Goal: Transaction & Acquisition: Purchase product/service

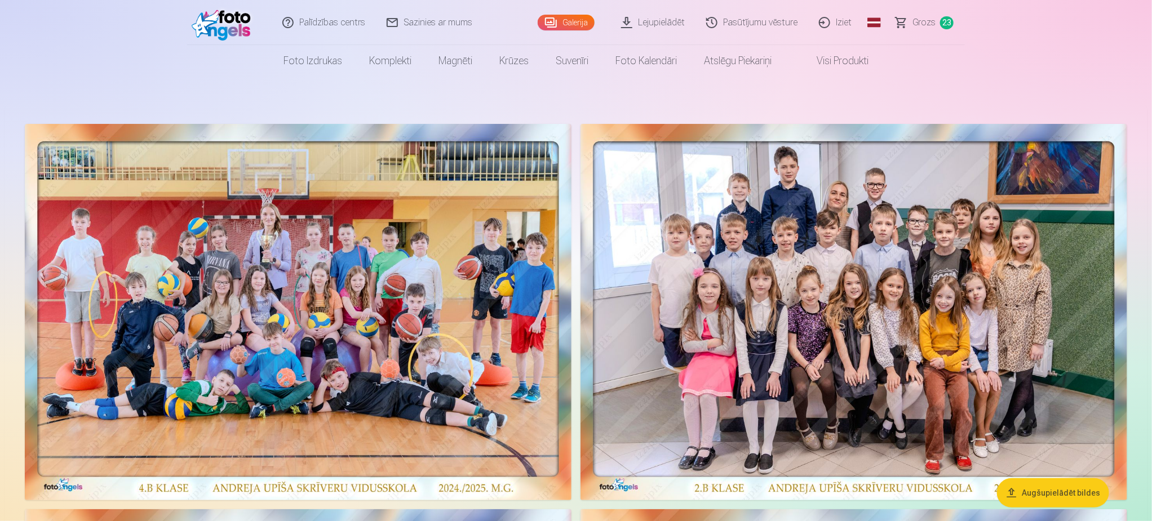
click at [919, 27] on span "Grozs" at bounding box center [924, 23] width 23 height 14
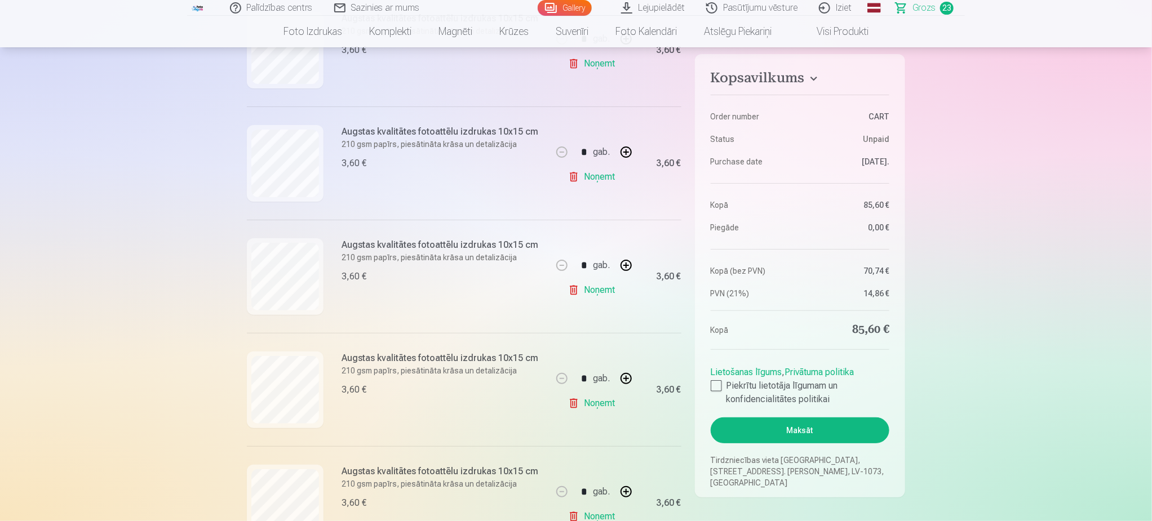
scroll to position [2283, 0]
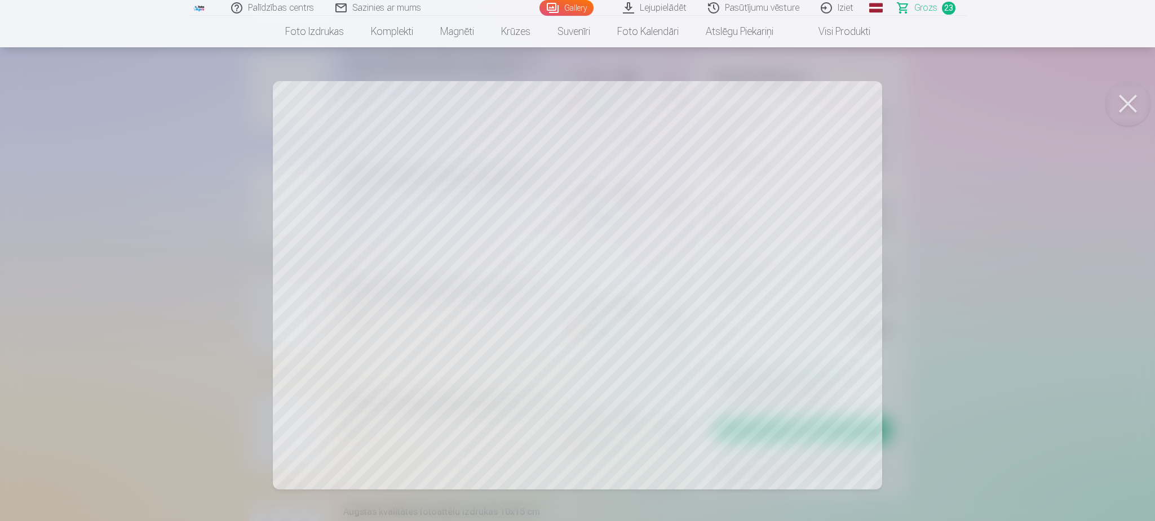
click at [1130, 99] on button at bounding box center [1127, 103] width 45 height 45
click at [1139, 95] on button at bounding box center [1127, 103] width 45 height 45
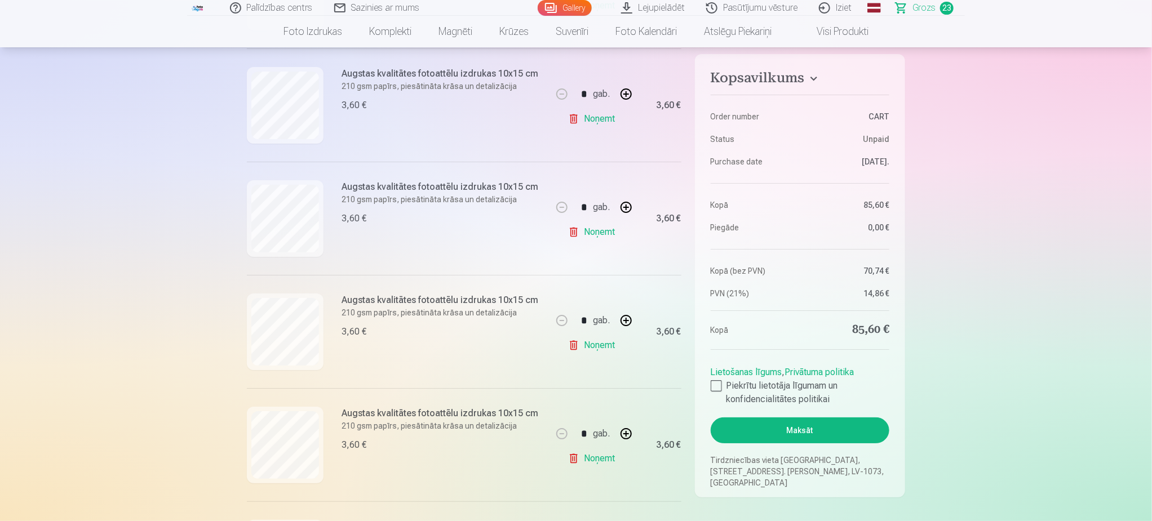
scroll to position [2114, 0]
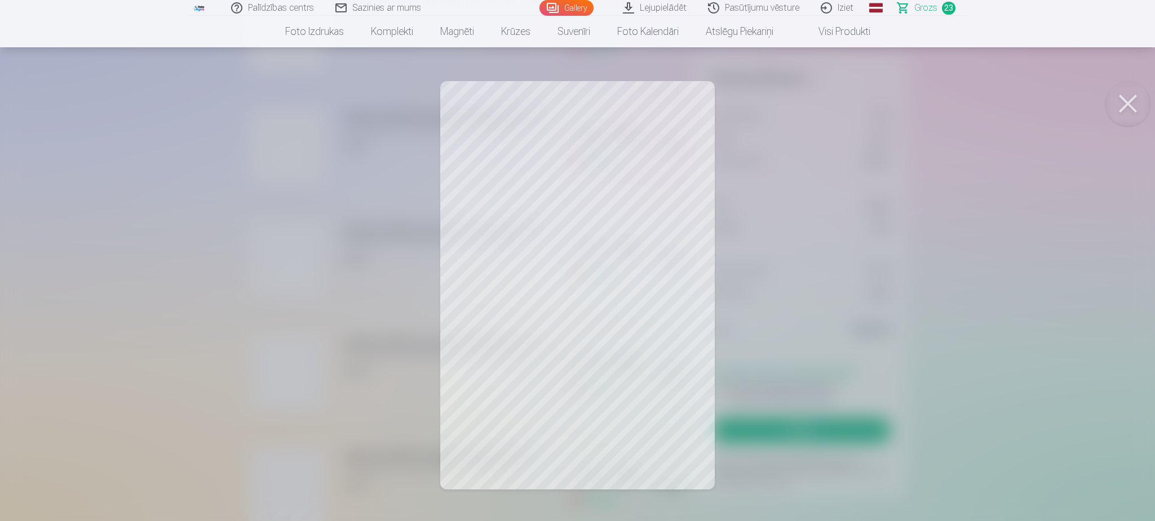
click at [1135, 95] on button at bounding box center [1127, 103] width 45 height 45
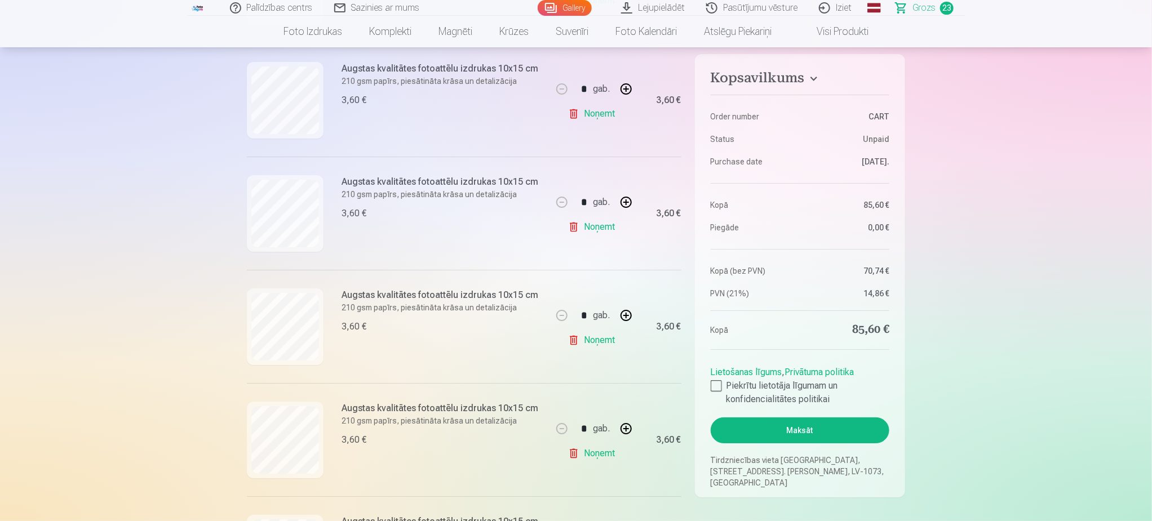
scroll to position [1945, 0]
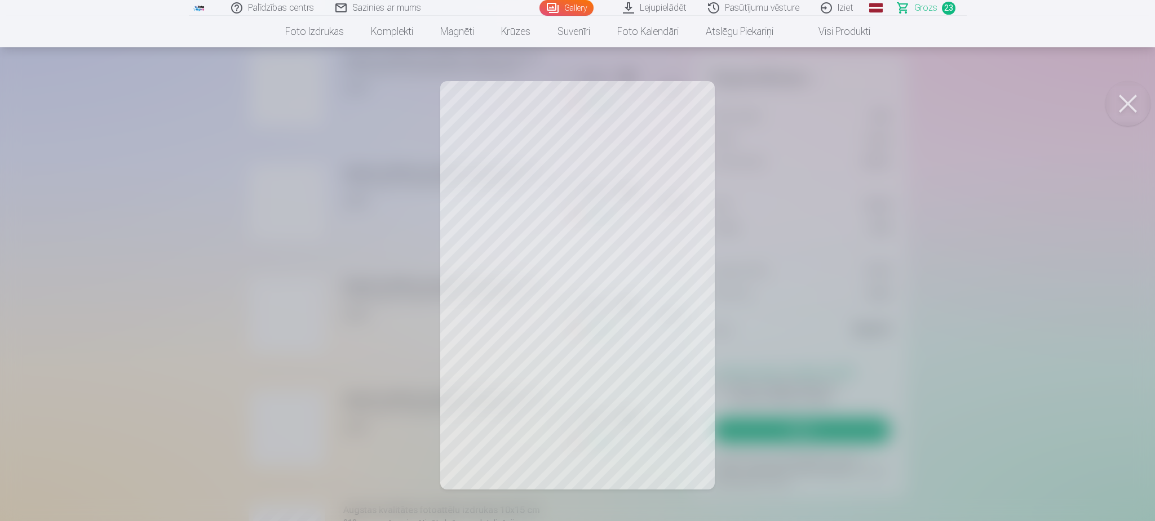
click at [1135, 100] on button at bounding box center [1127, 103] width 45 height 45
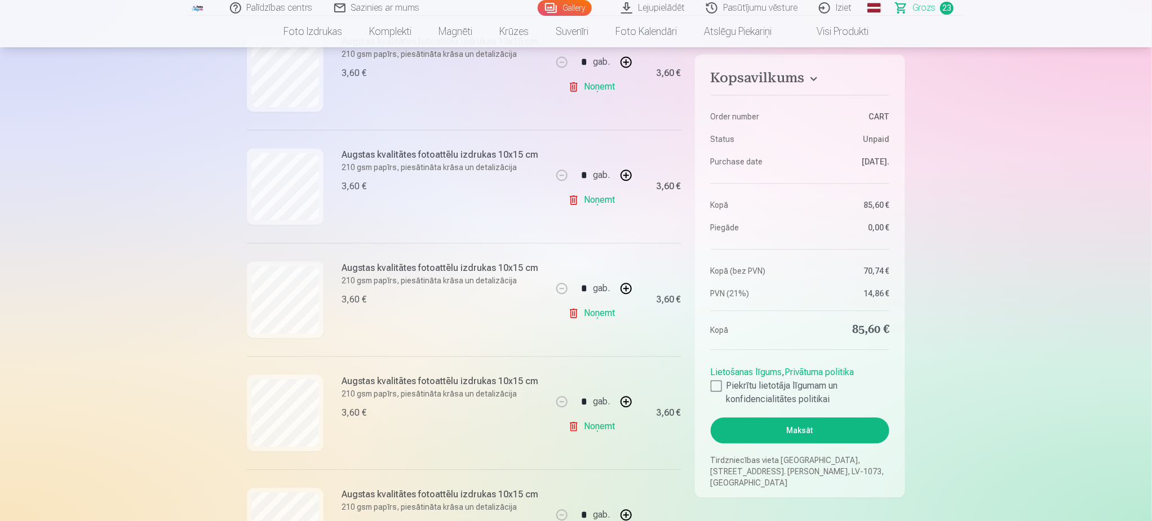
scroll to position [1268, 0]
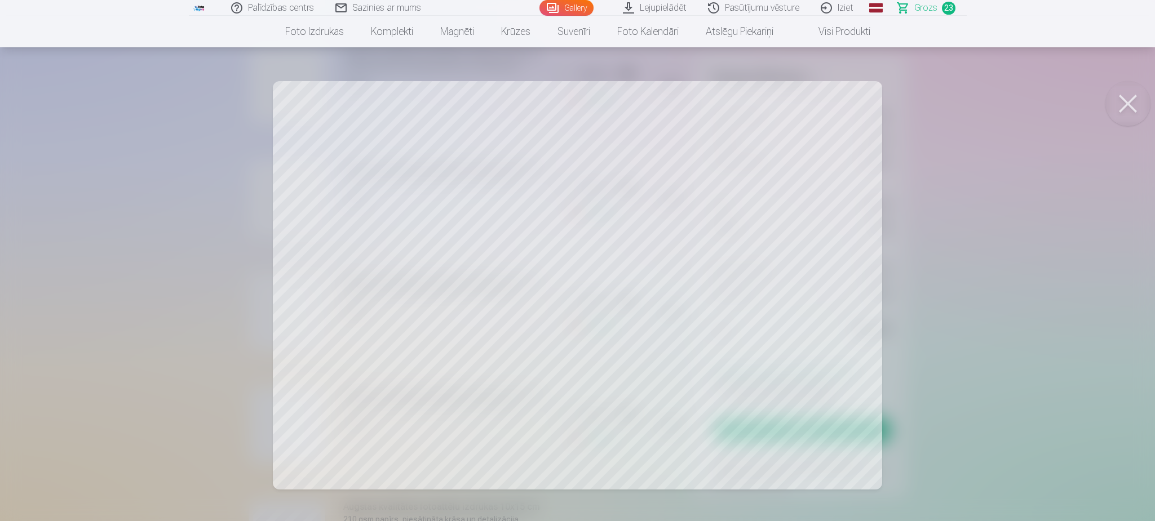
click at [1139, 108] on button at bounding box center [1127, 103] width 45 height 45
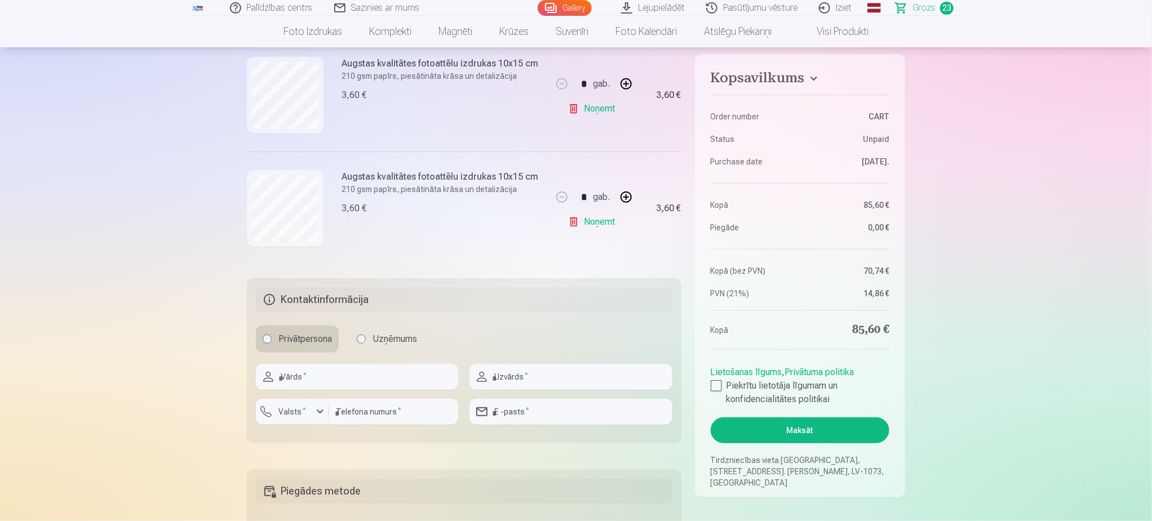
scroll to position [2621, 0]
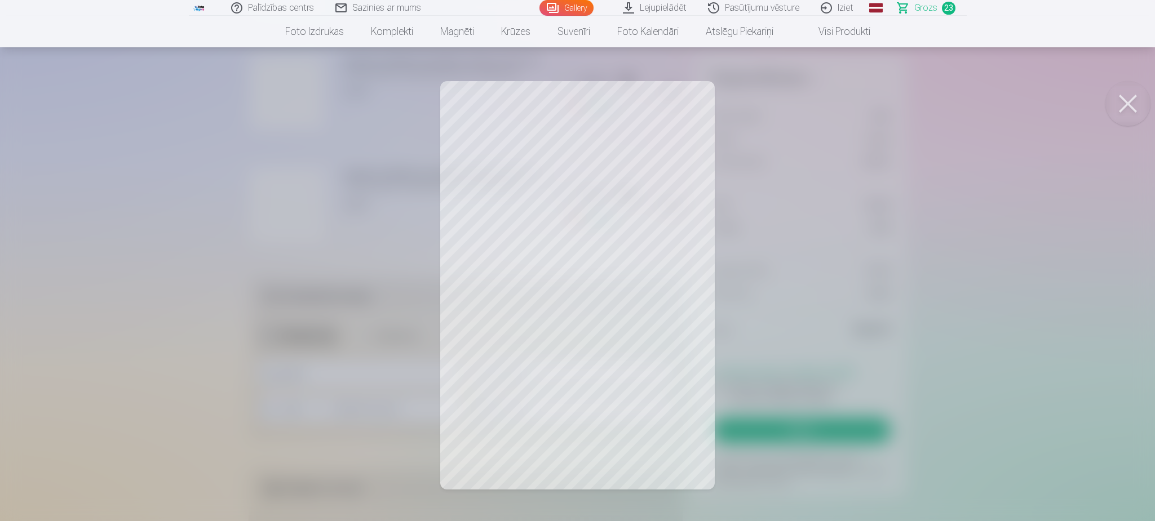
click at [1128, 96] on button at bounding box center [1127, 103] width 45 height 45
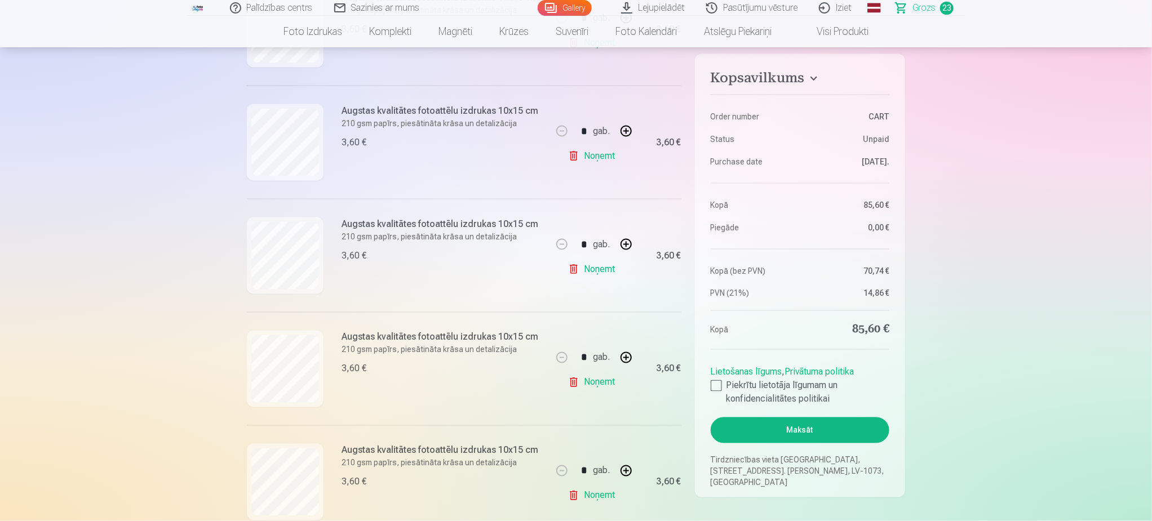
scroll to position [845, 0]
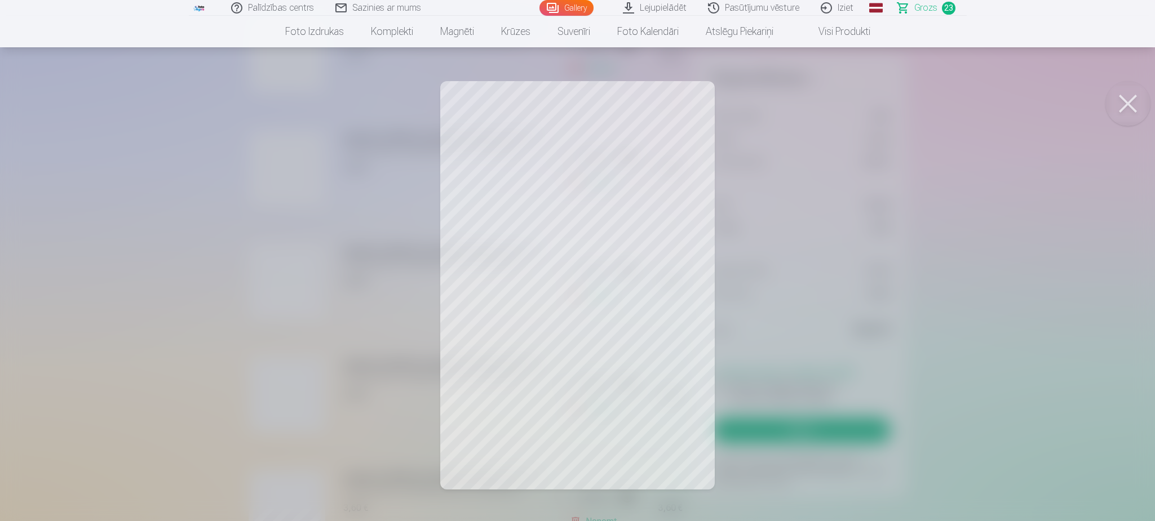
click at [1137, 100] on button at bounding box center [1127, 103] width 45 height 45
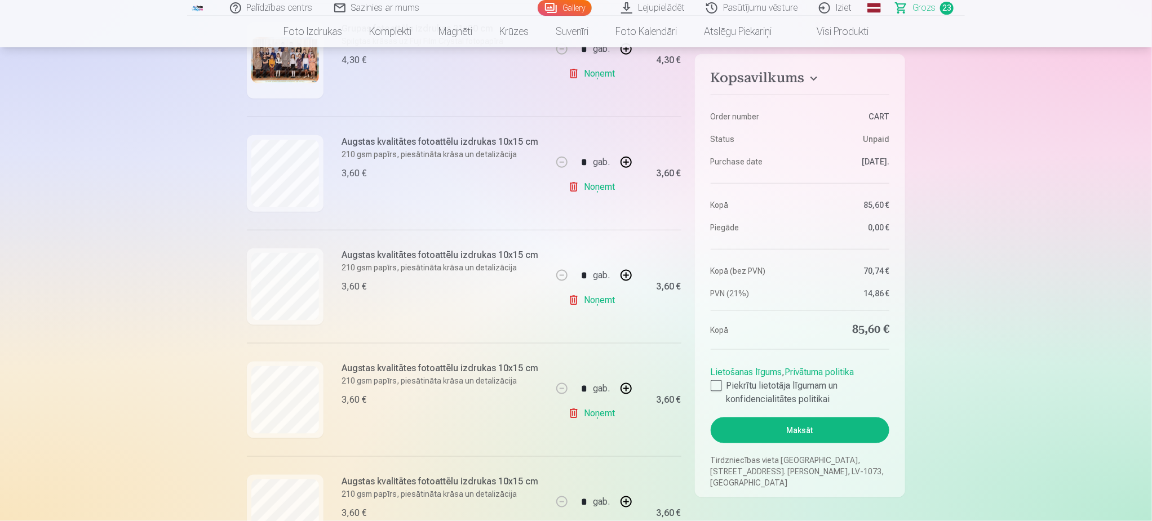
scroll to position [507, 0]
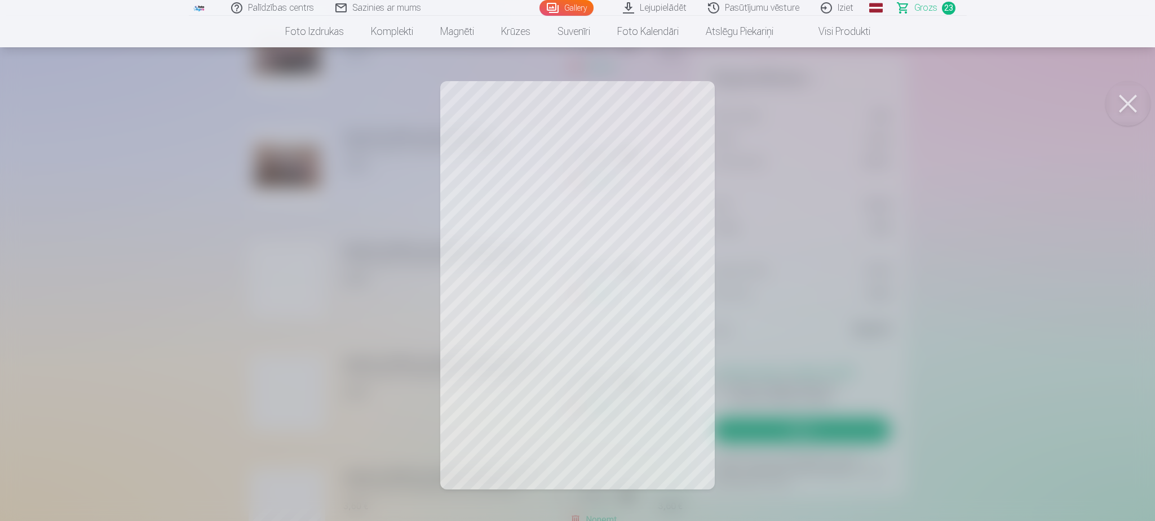
click at [1136, 102] on button at bounding box center [1127, 103] width 45 height 45
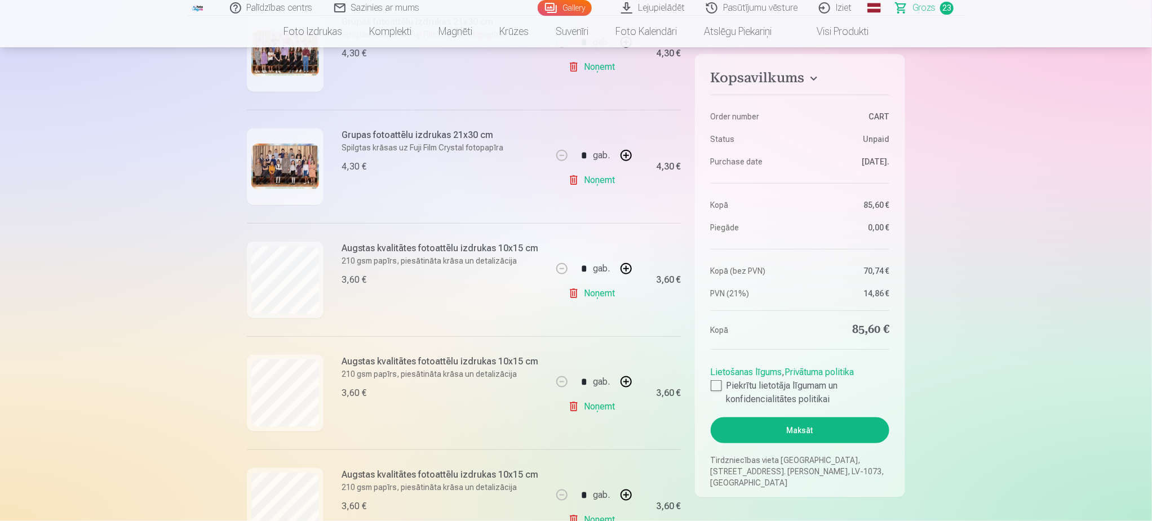
click at [597, 291] on link "Noņemt" at bounding box center [593, 293] width 51 height 23
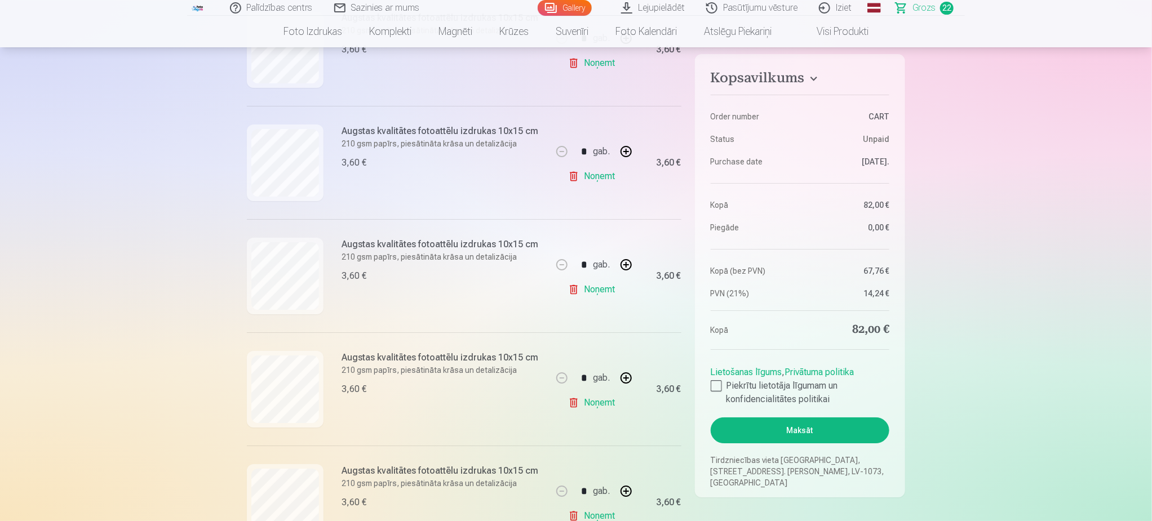
scroll to position [1945, 0]
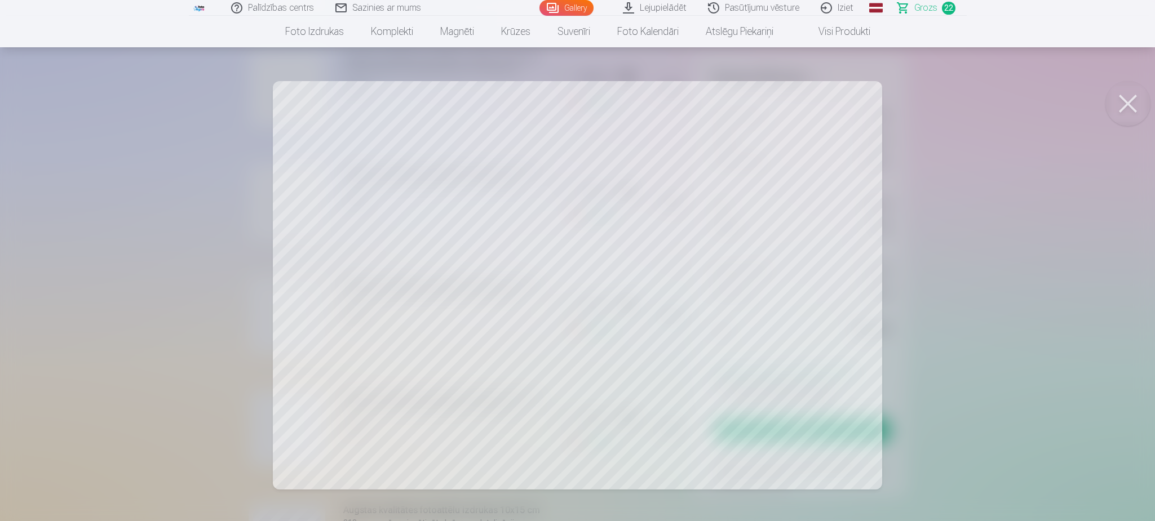
click at [1135, 97] on button at bounding box center [1127, 103] width 45 height 45
click at [1127, 94] on button at bounding box center [1127, 103] width 45 height 45
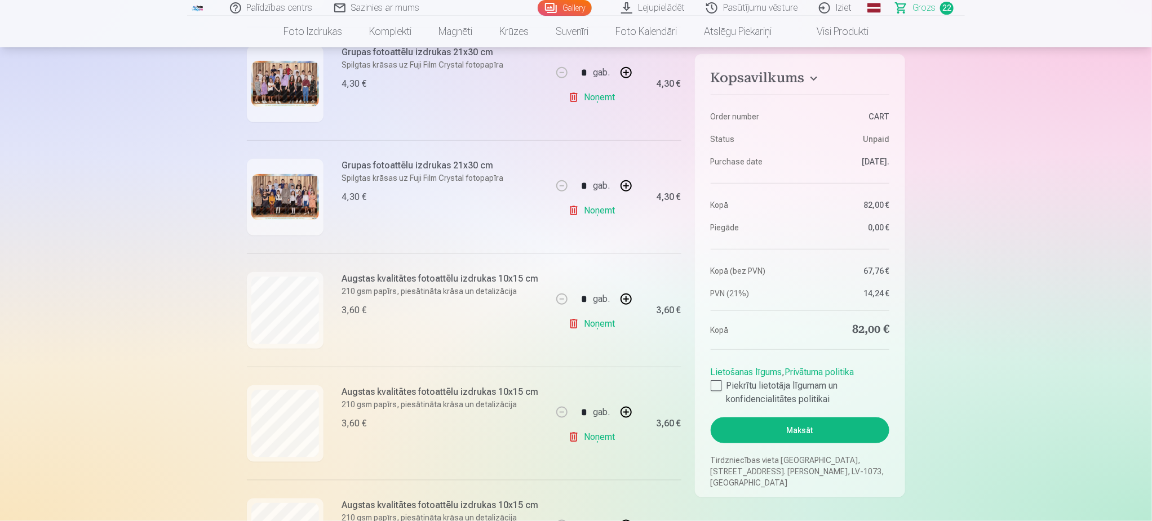
scroll to position [507, 0]
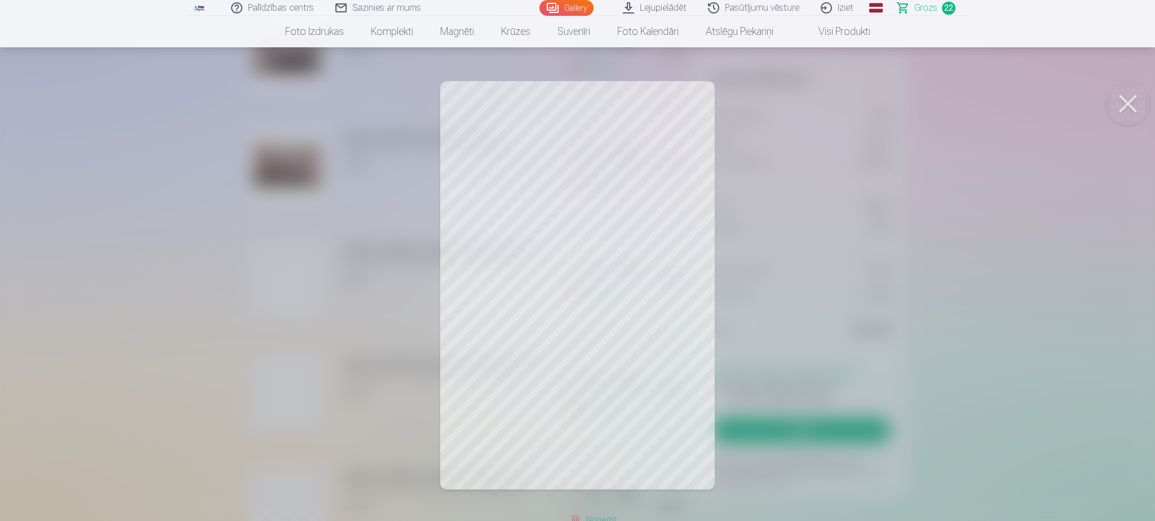
click at [1118, 113] on button at bounding box center [1127, 103] width 45 height 45
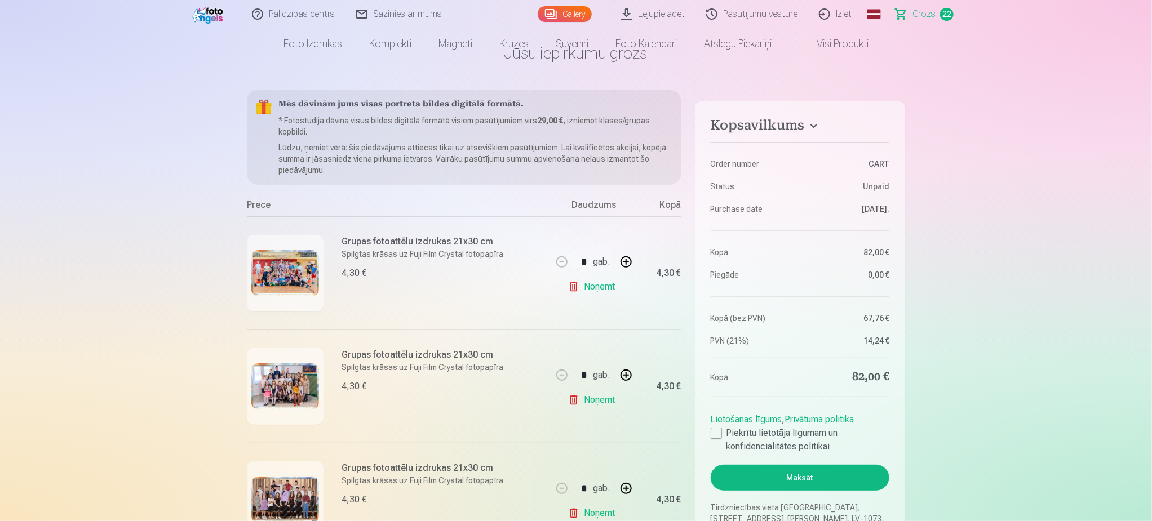
scroll to position [0, 0]
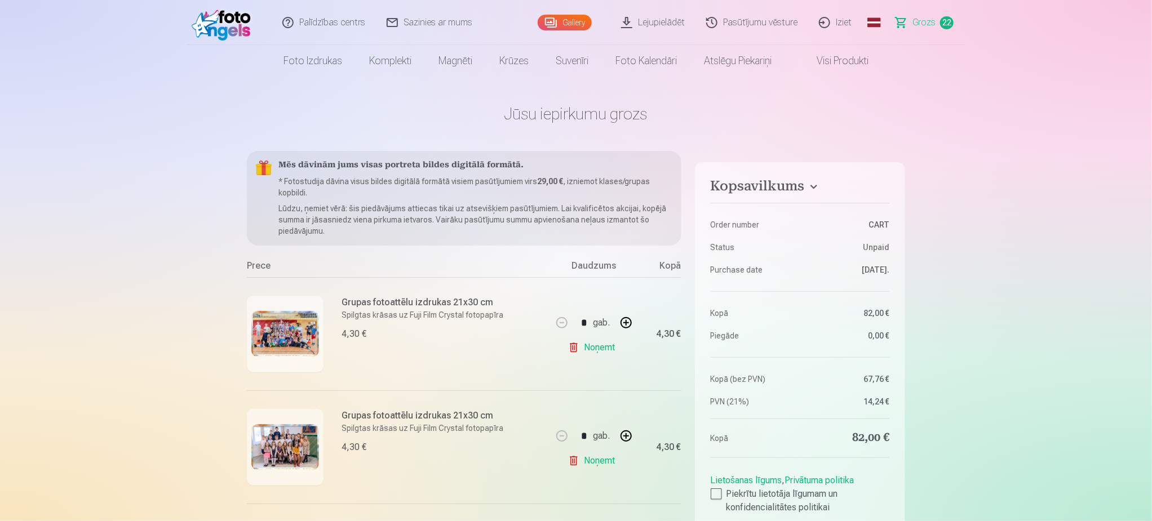
click at [579, 24] on link "Gallery" at bounding box center [565, 23] width 54 height 16
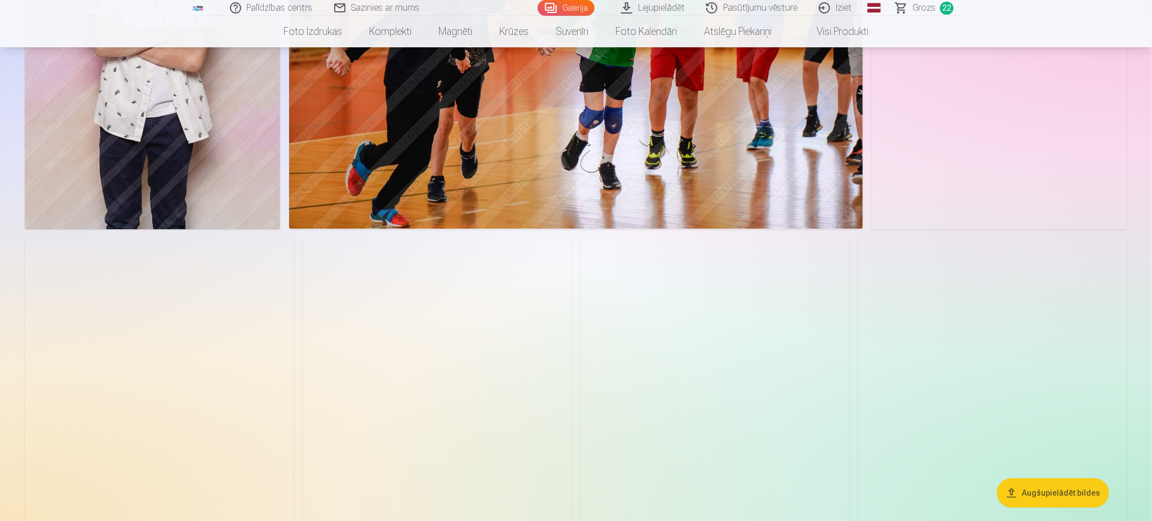
scroll to position [1691, 0]
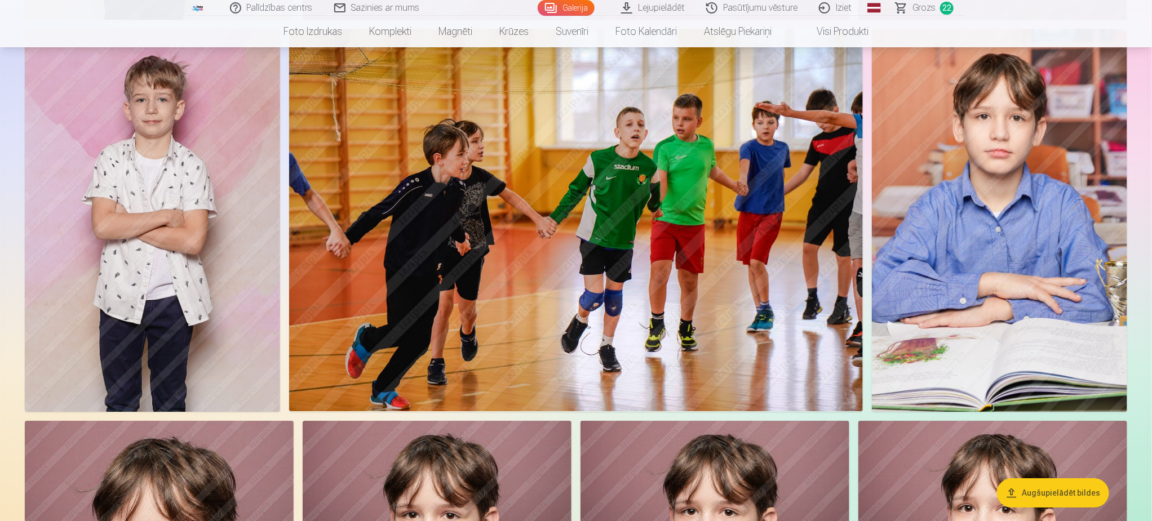
click at [932, 10] on span "Grozs" at bounding box center [924, 8] width 23 height 14
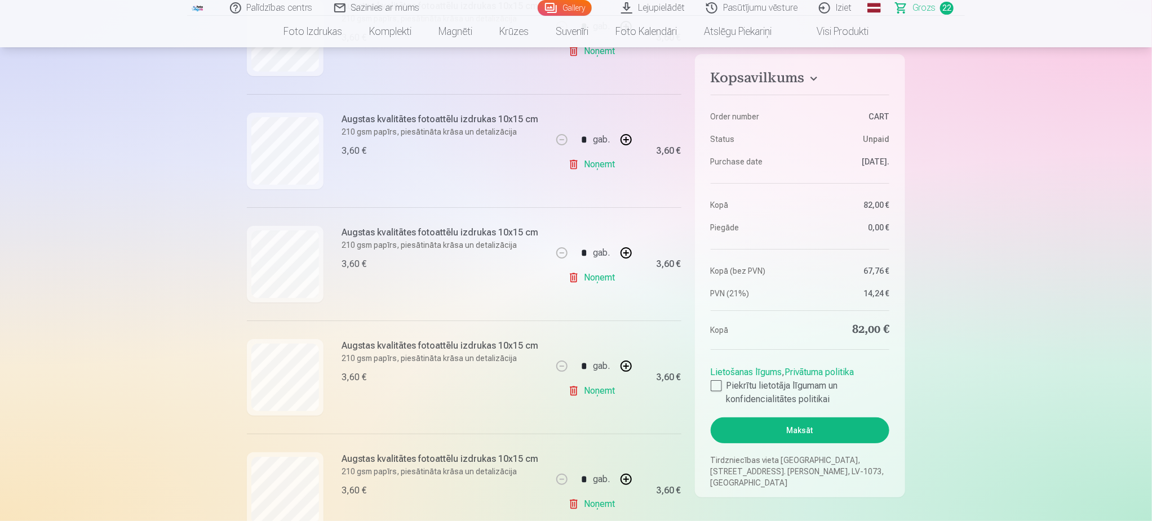
scroll to position [2114, 0]
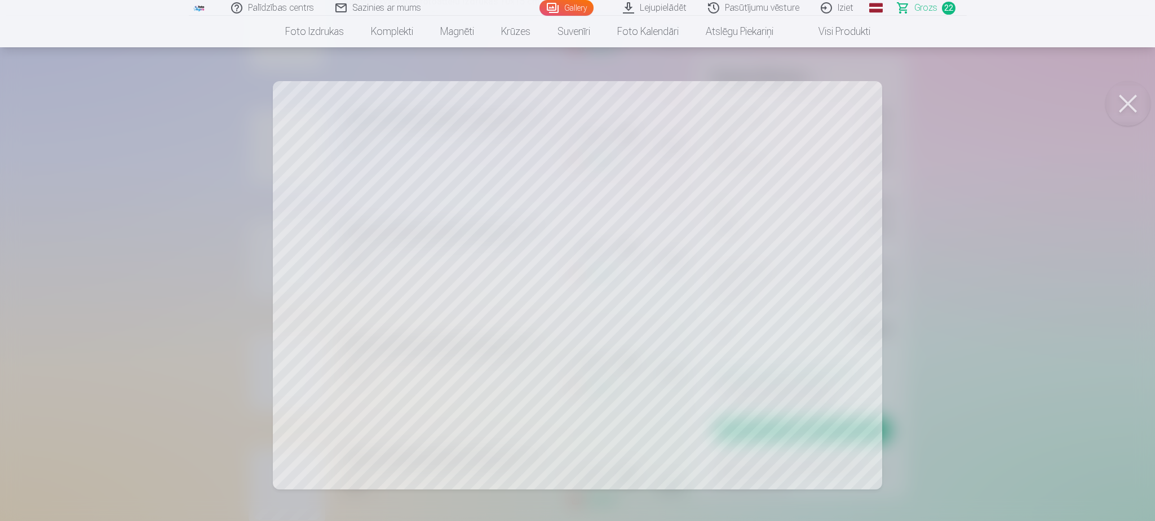
click at [973, 320] on div at bounding box center [577, 260] width 1155 height 521
click at [1135, 97] on button at bounding box center [1127, 103] width 45 height 45
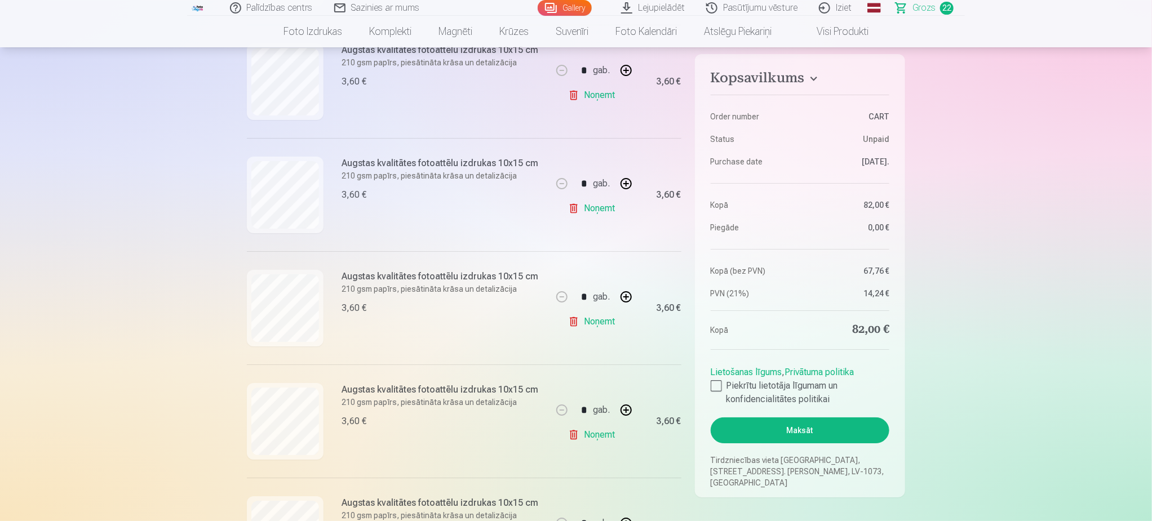
scroll to position [2029, 0]
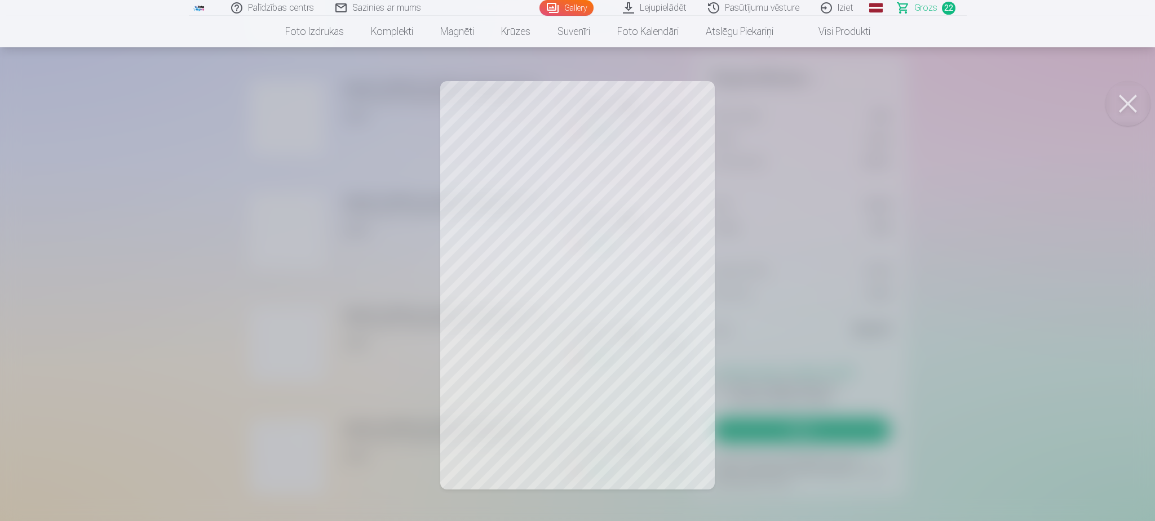
click at [1127, 101] on button at bounding box center [1127, 103] width 45 height 45
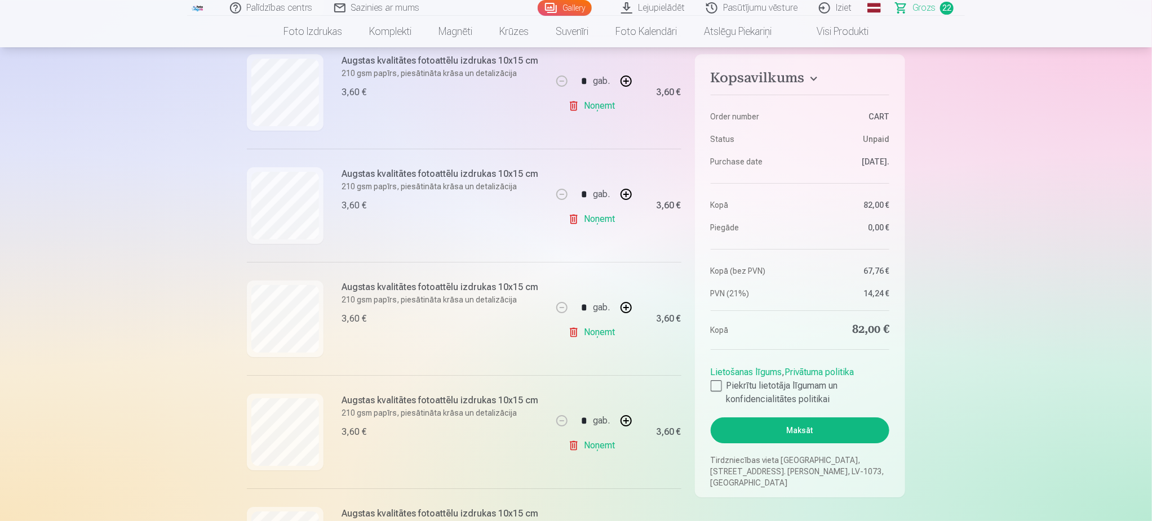
scroll to position [1860, 0]
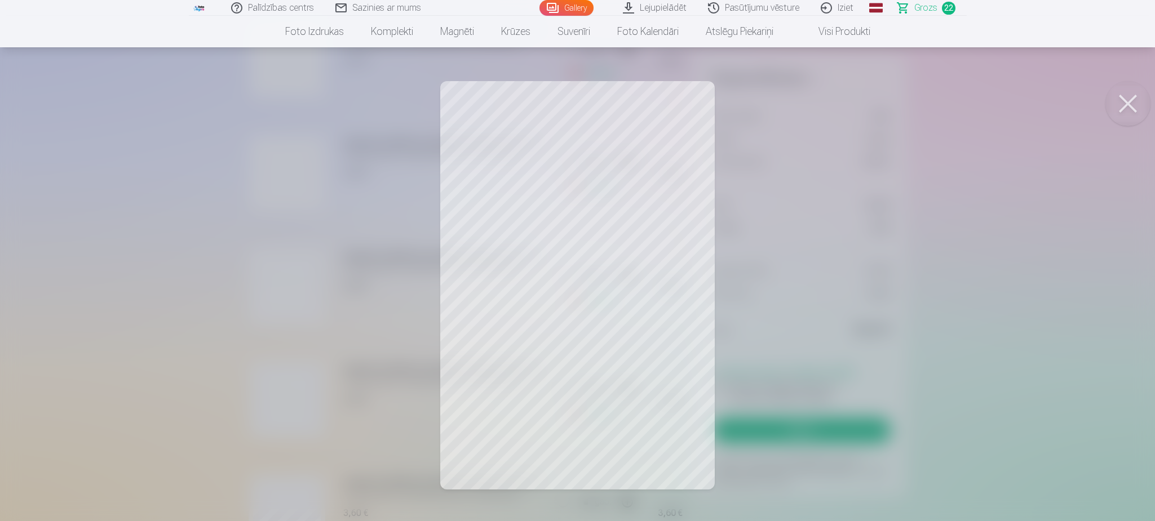
click at [1128, 102] on button at bounding box center [1127, 103] width 45 height 45
click at [1128, 107] on button at bounding box center [1127, 103] width 45 height 45
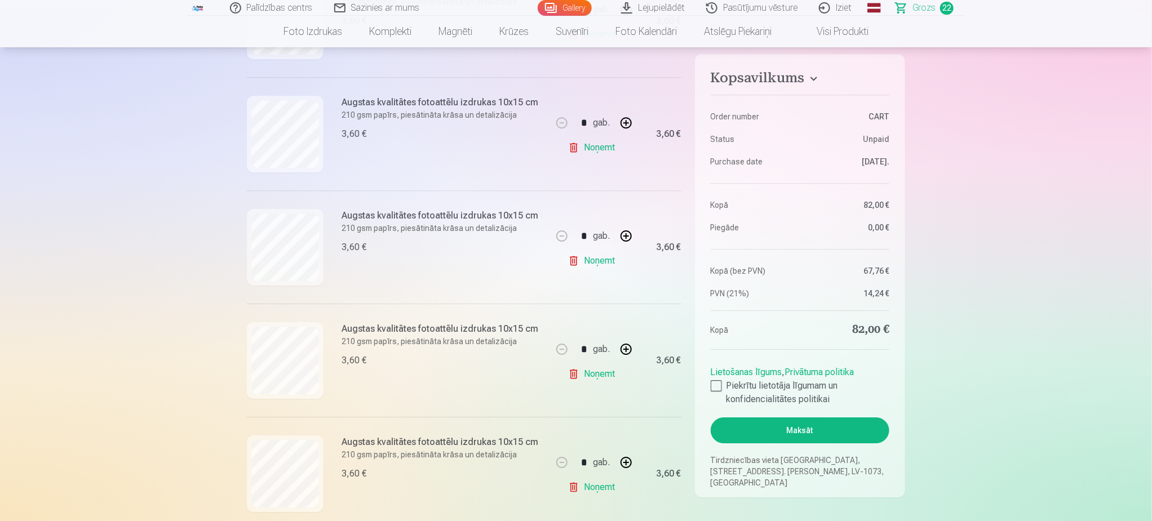
scroll to position [1775, 0]
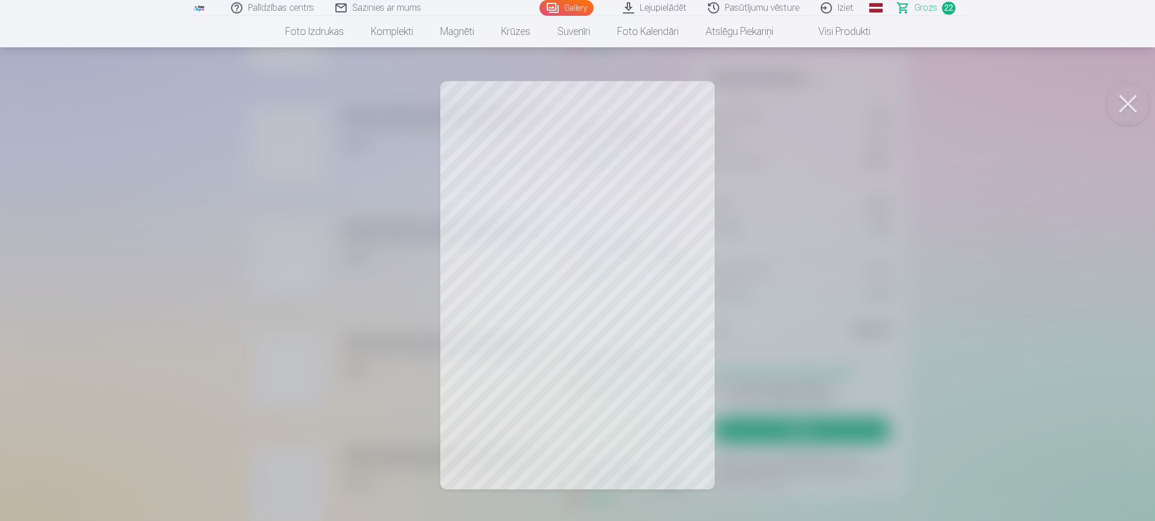
click at [1118, 109] on button at bounding box center [1127, 103] width 45 height 45
click at [1123, 114] on button at bounding box center [1127, 103] width 45 height 45
click at [1123, 98] on button at bounding box center [1127, 103] width 45 height 45
click at [1136, 93] on button at bounding box center [1127, 103] width 45 height 45
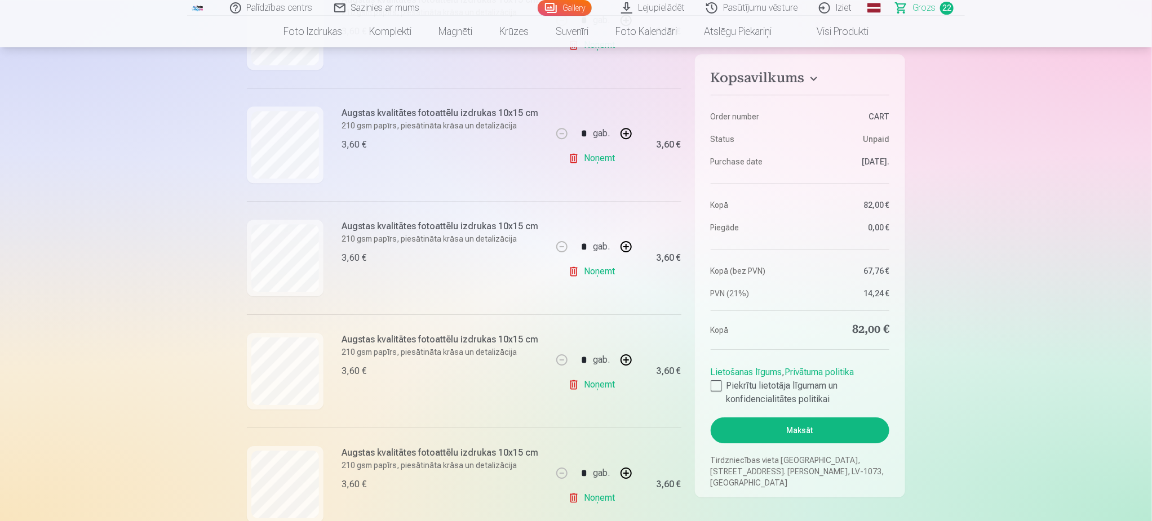
click at [591, 274] on link "Noņemt" at bounding box center [593, 271] width 51 height 23
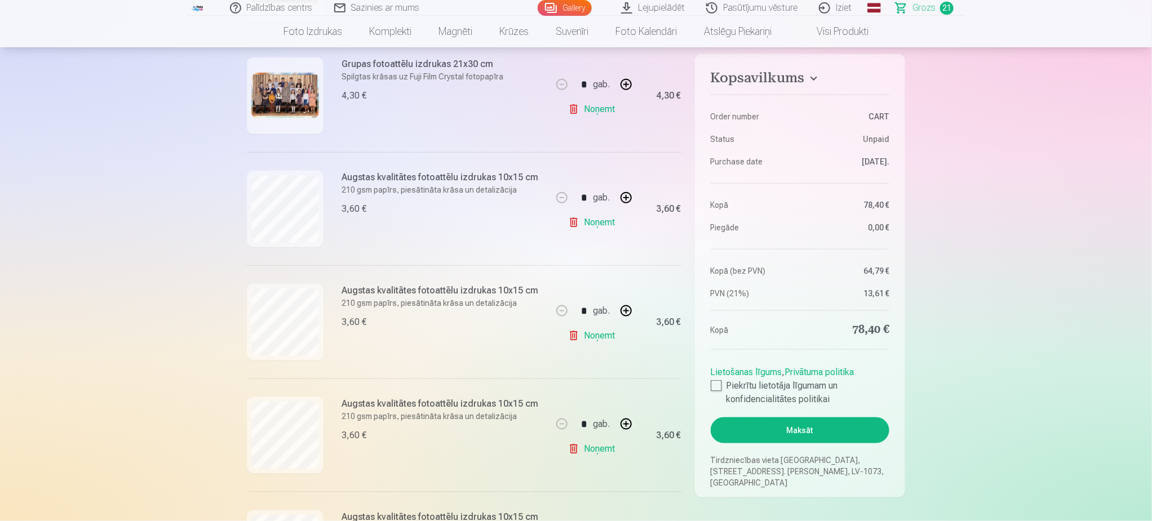
scroll to position [423, 0]
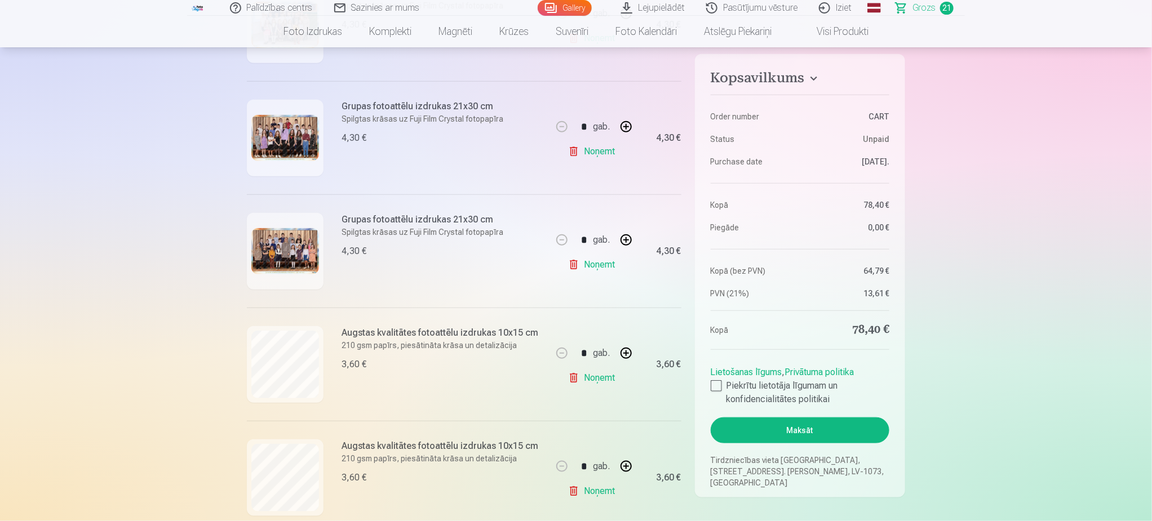
click at [567, 11] on link "Gallery" at bounding box center [565, 8] width 54 height 16
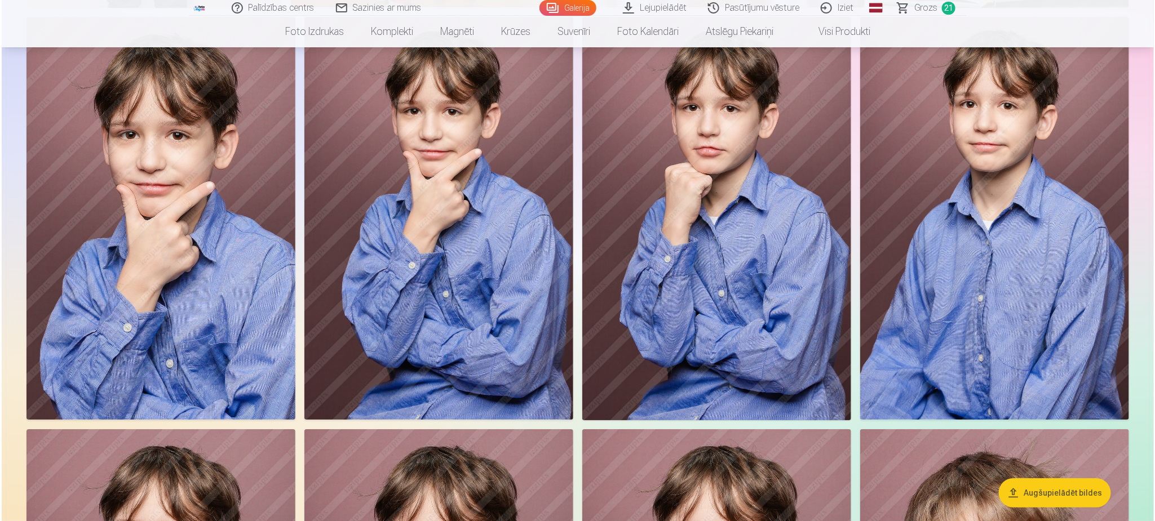
scroll to position [2114, 0]
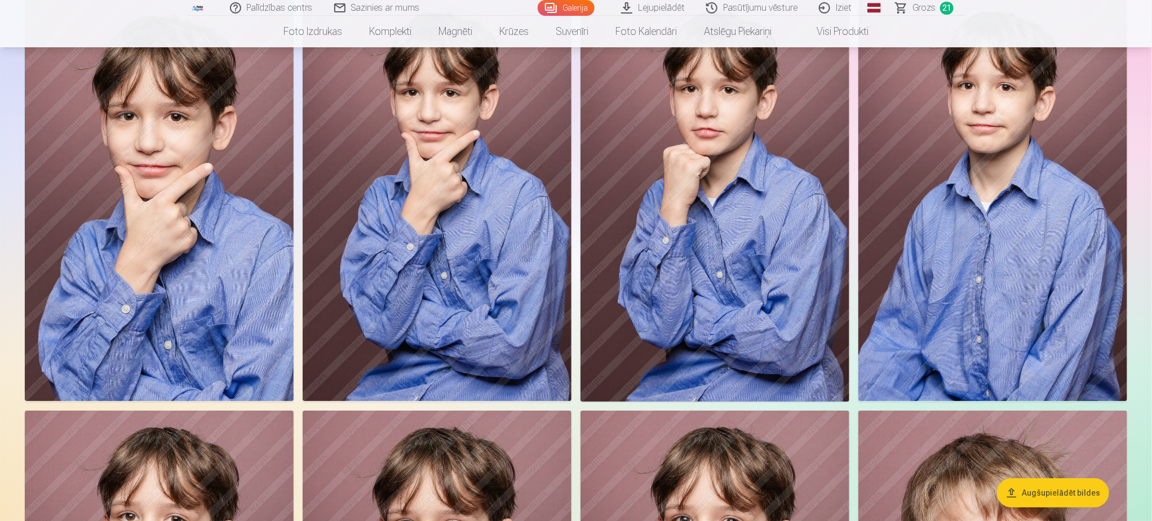
click at [198, 268] on img at bounding box center [159, 199] width 269 height 403
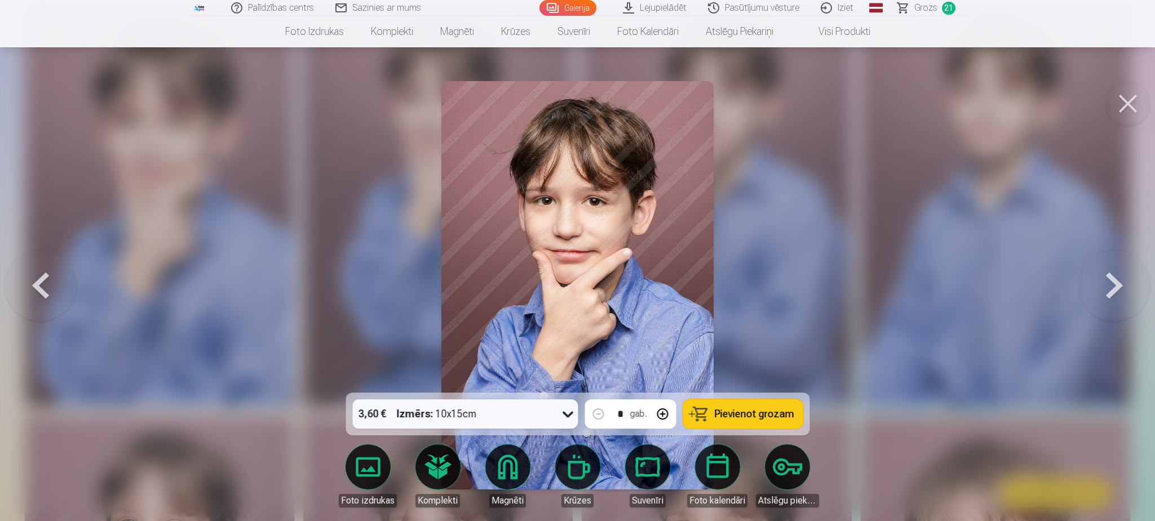
click at [727, 404] on button "Pievienot grozam" at bounding box center [743, 414] width 120 height 29
click at [1124, 107] on button at bounding box center [1127, 103] width 45 height 45
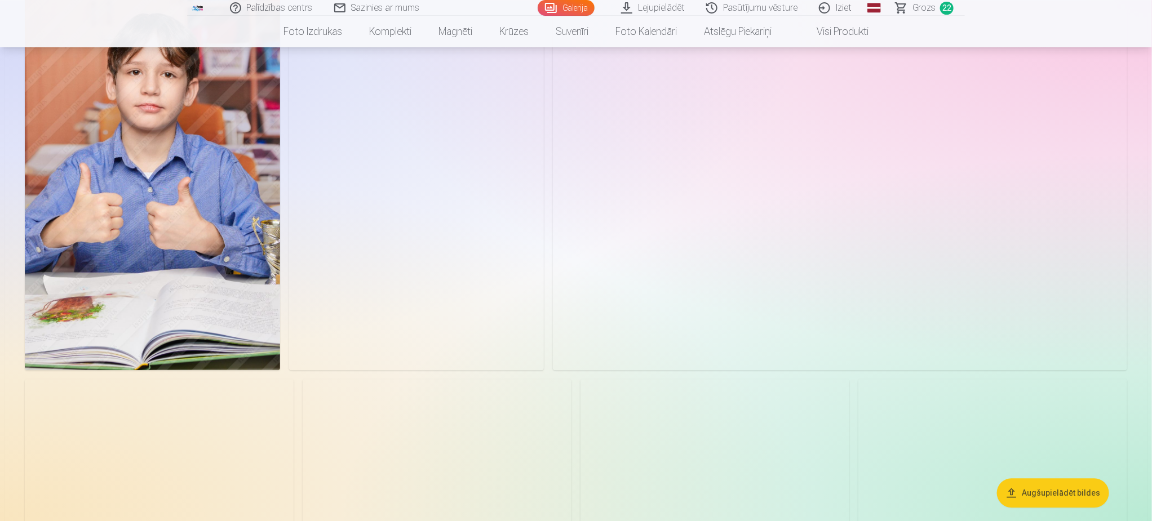
scroll to position [3630, 0]
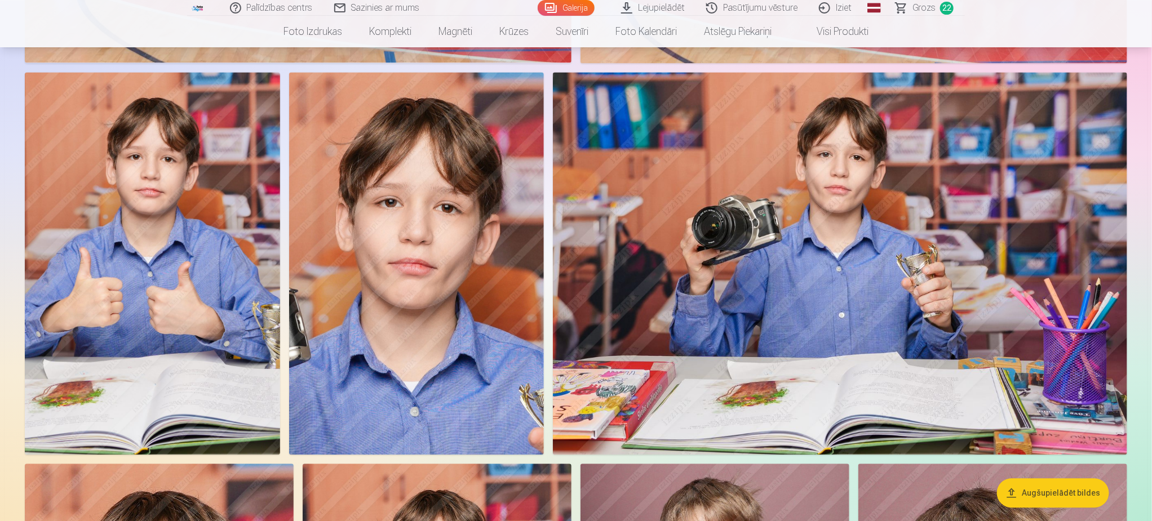
click at [876, 276] on img at bounding box center [840, 263] width 574 height 383
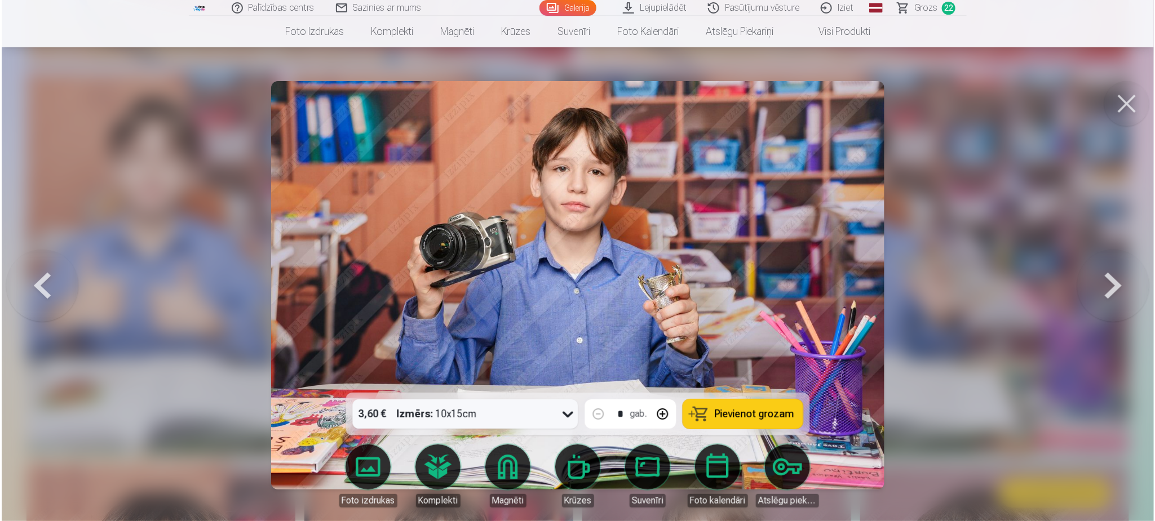
scroll to position [3638, 0]
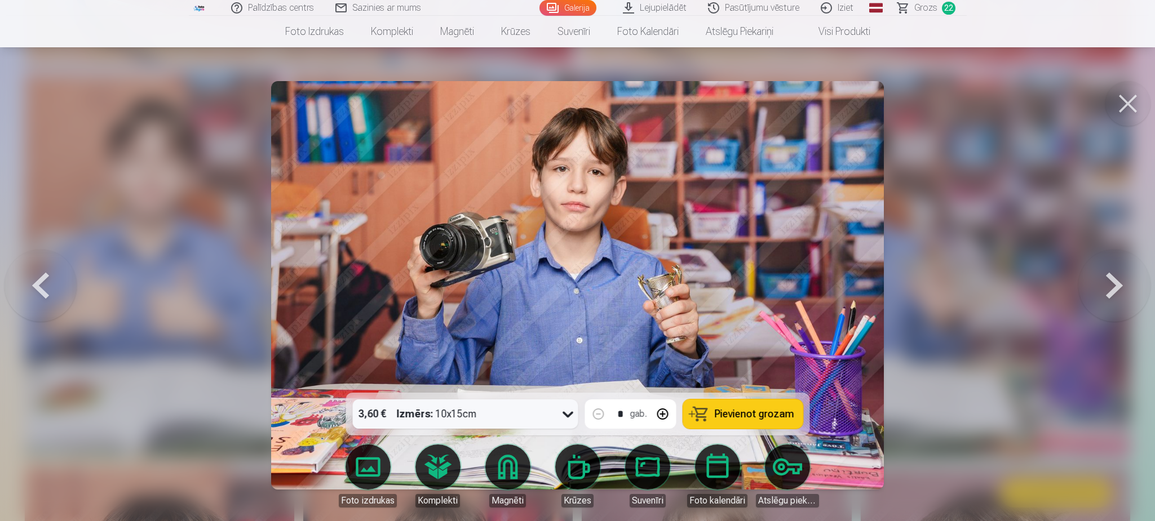
click at [763, 409] on span "Pievienot grozam" at bounding box center [753, 414] width 79 height 10
click at [1123, 113] on button at bounding box center [1127, 103] width 45 height 45
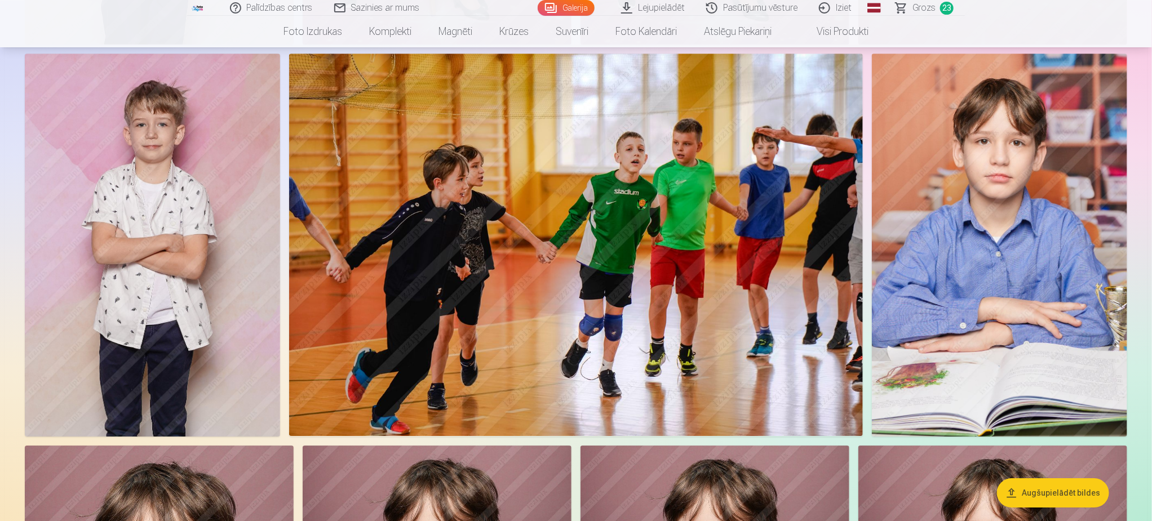
scroll to position [1691, 0]
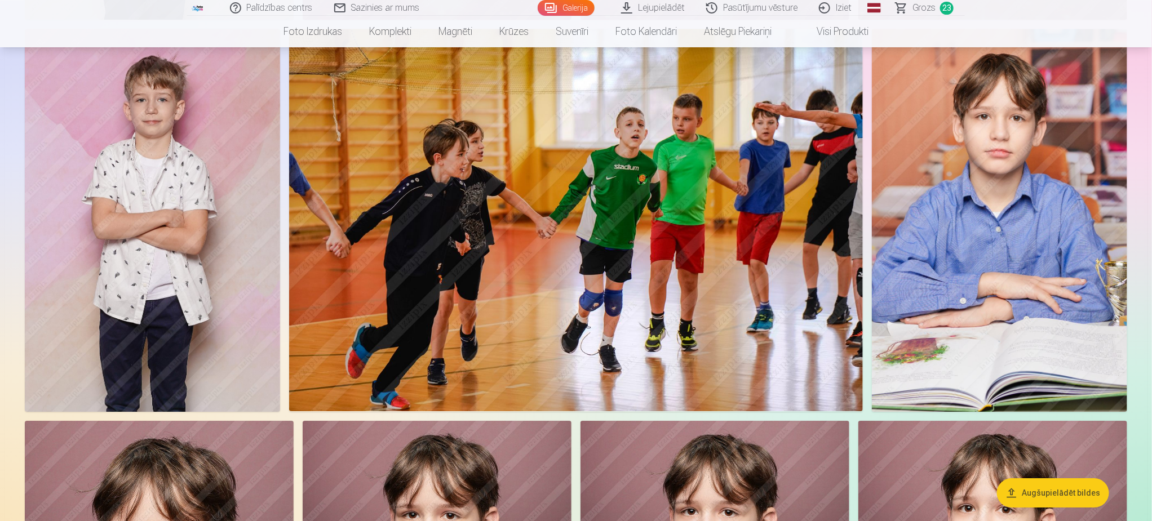
click at [215, 310] on img at bounding box center [152, 220] width 255 height 383
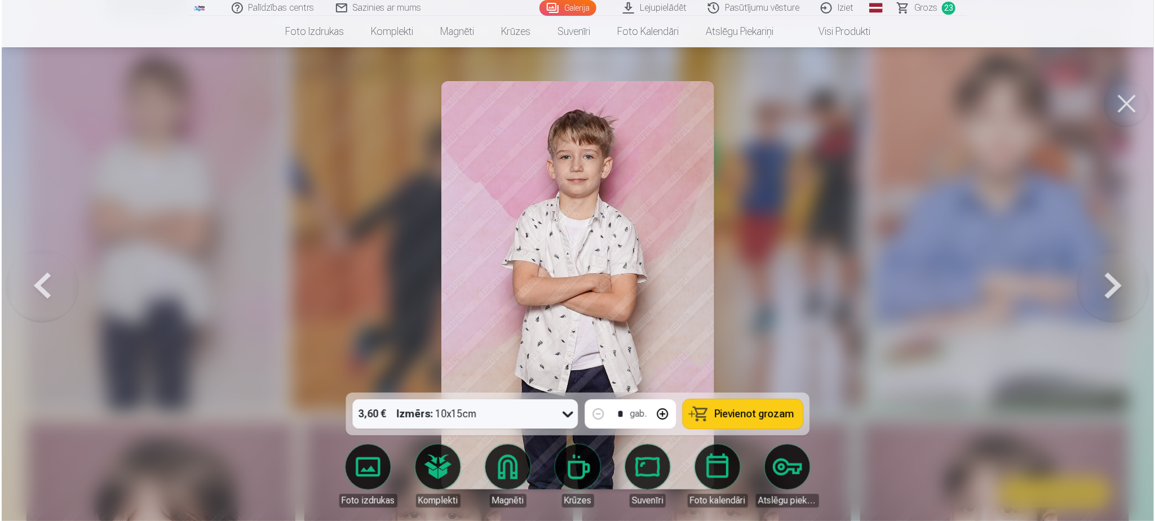
scroll to position [1693, 0]
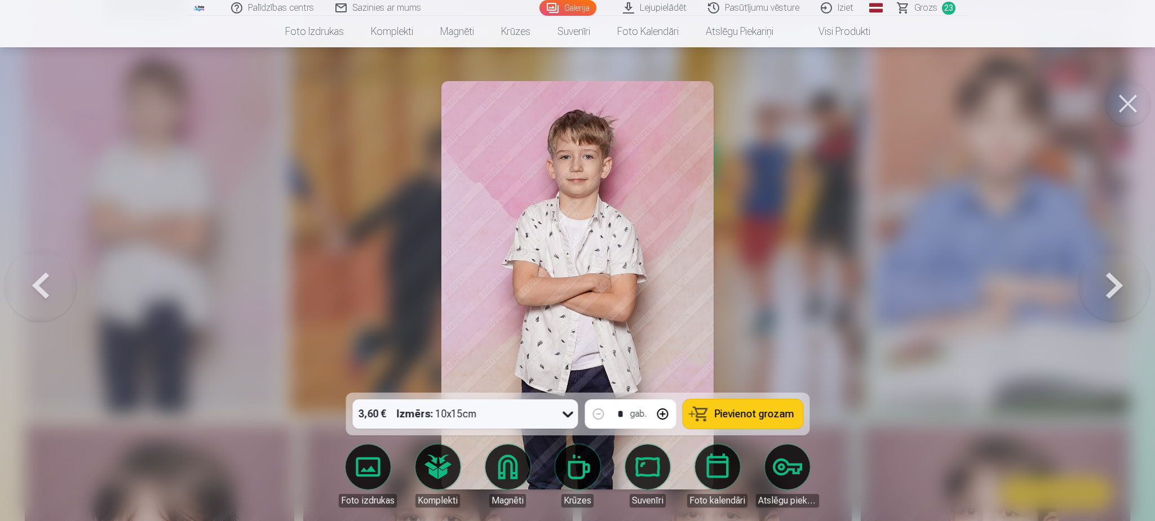
click at [916, 10] on span "Grozs" at bounding box center [925, 8] width 23 height 14
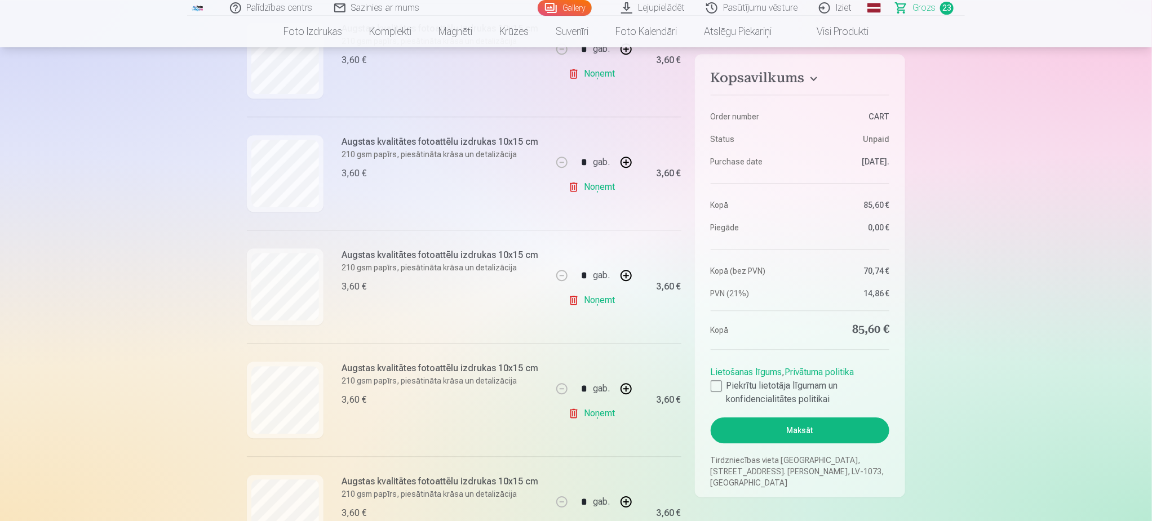
scroll to position [1522, 0]
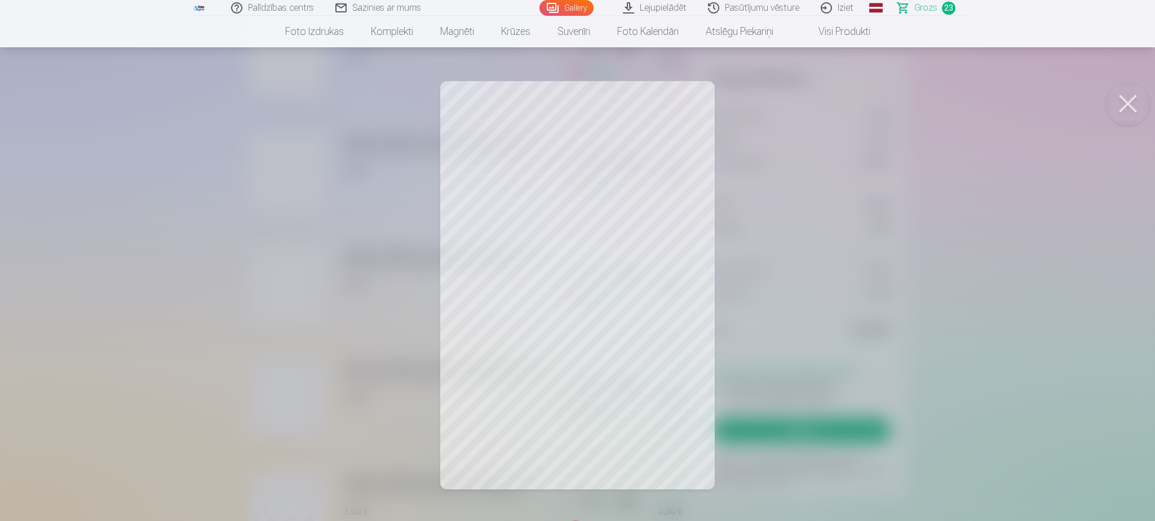
click at [1126, 95] on button at bounding box center [1127, 103] width 45 height 45
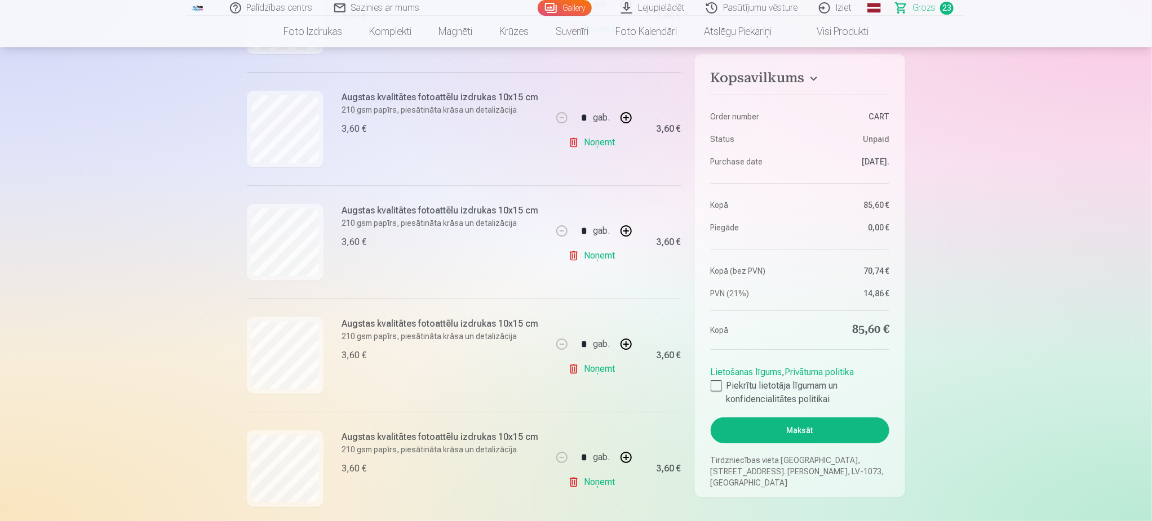
scroll to position [2029, 0]
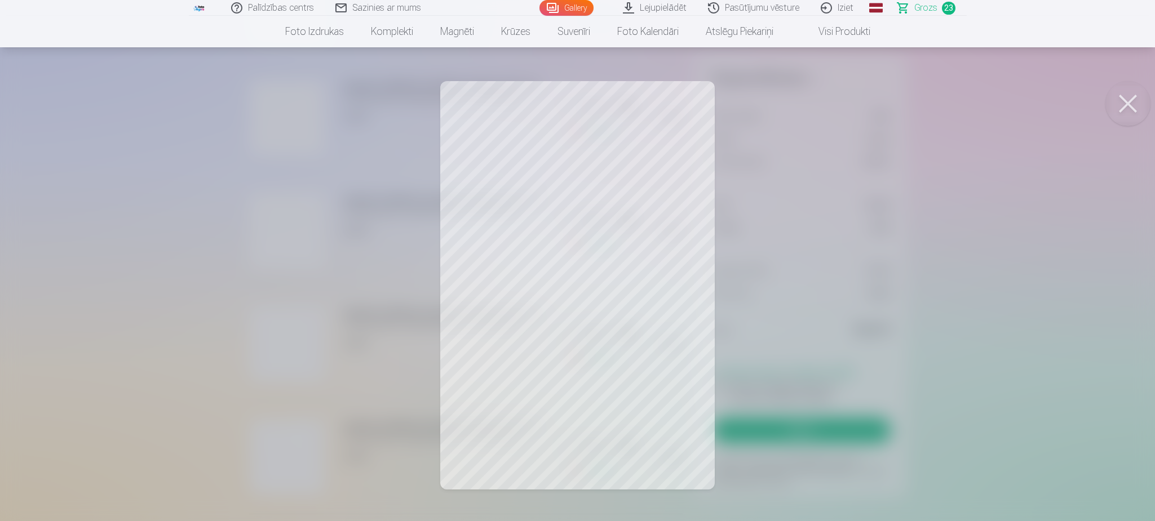
click at [1128, 99] on button at bounding box center [1127, 103] width 45 height 45
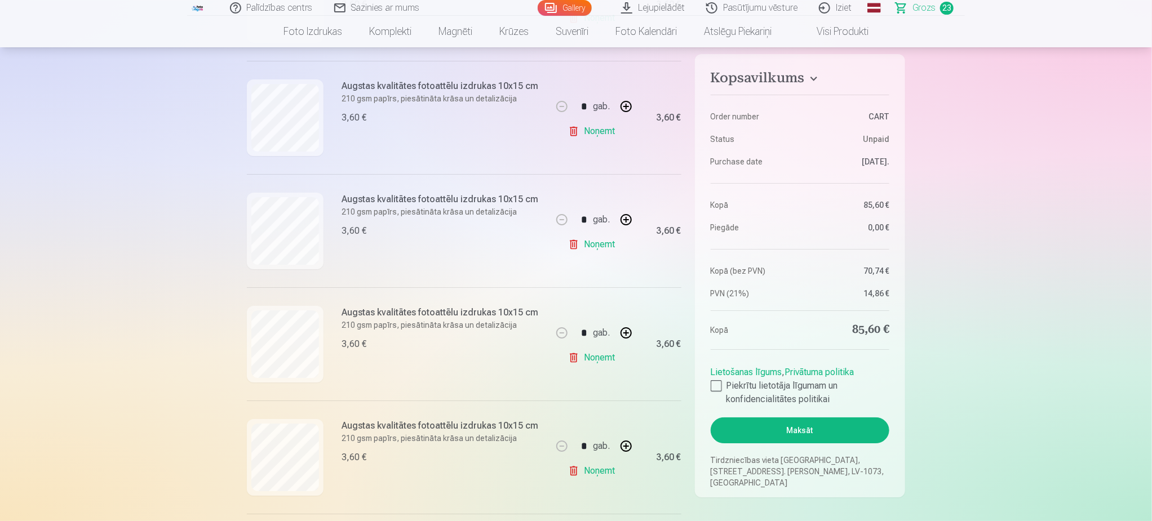
click at [575, 8] on link "Gallery" at bounding box center [565, 8] width 54 height 16
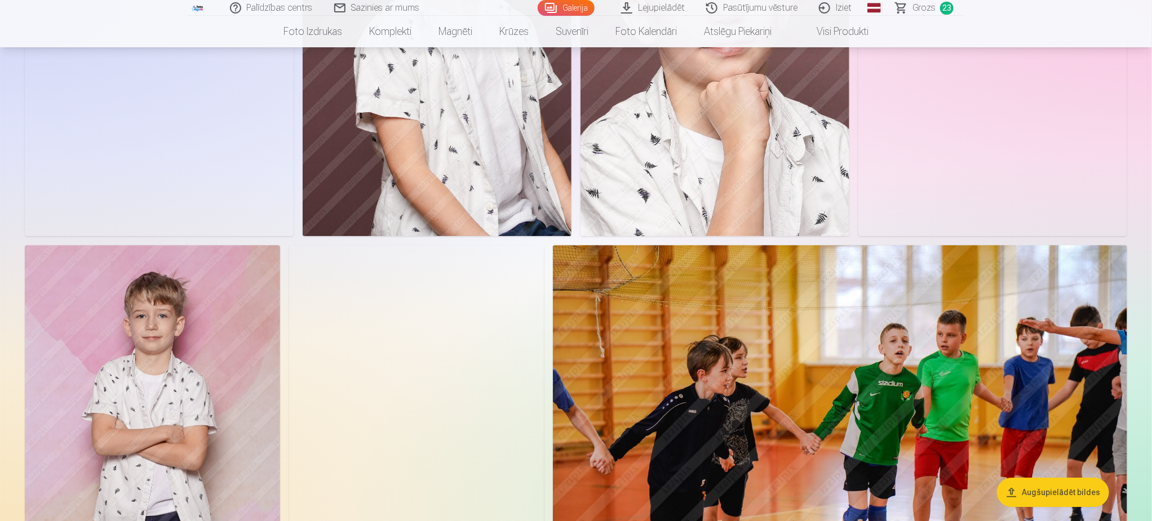
scroll to position [8708, 0]
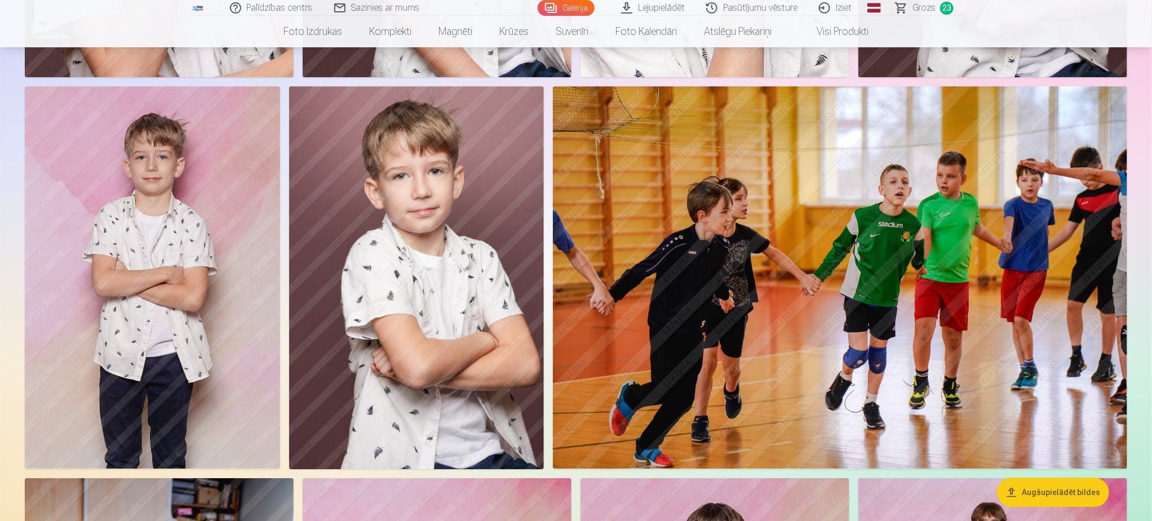
click at [181, 355] on img at bounding box center [152, 277] width 255 height 383
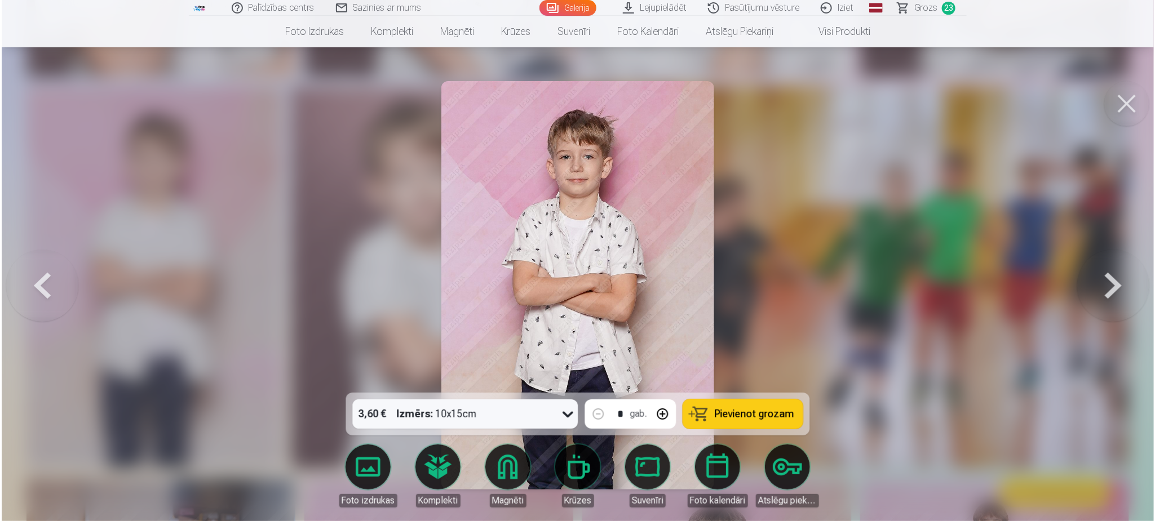
scroll to position [8727, 0]
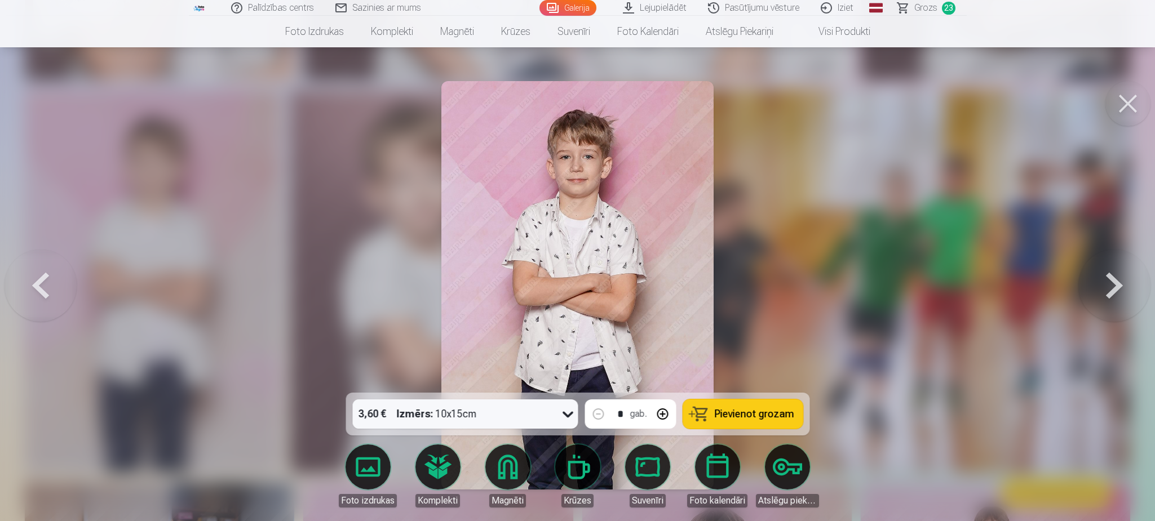
click at [728, 413] on span "Pievienot grozam" at bounding box center [753, 414] width 79 height 10
click at [932, 9] on span "Grozs" at bounding box center [925, 8] width 23 height 14
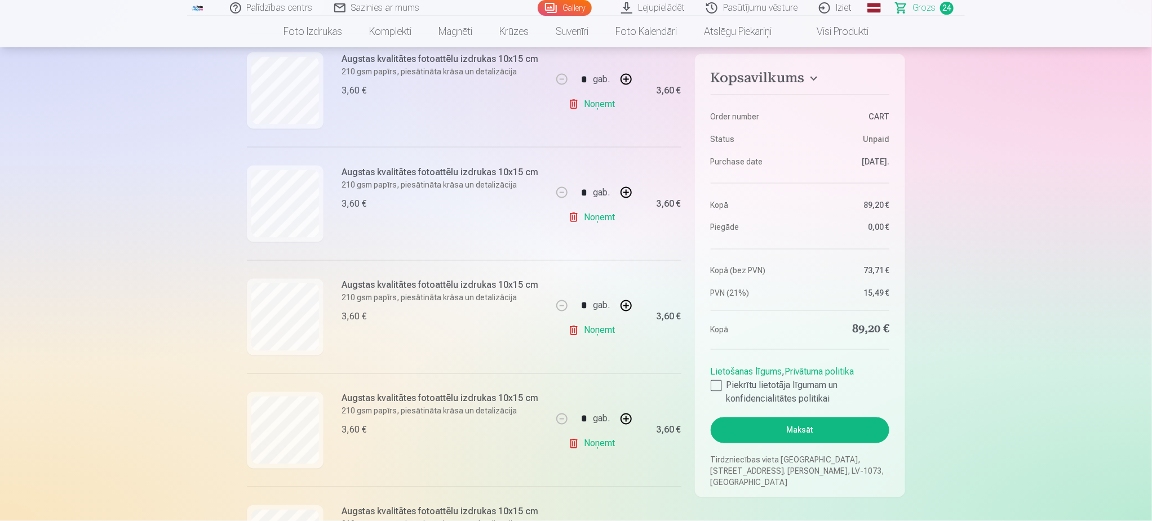
scroll to position [930, 0]
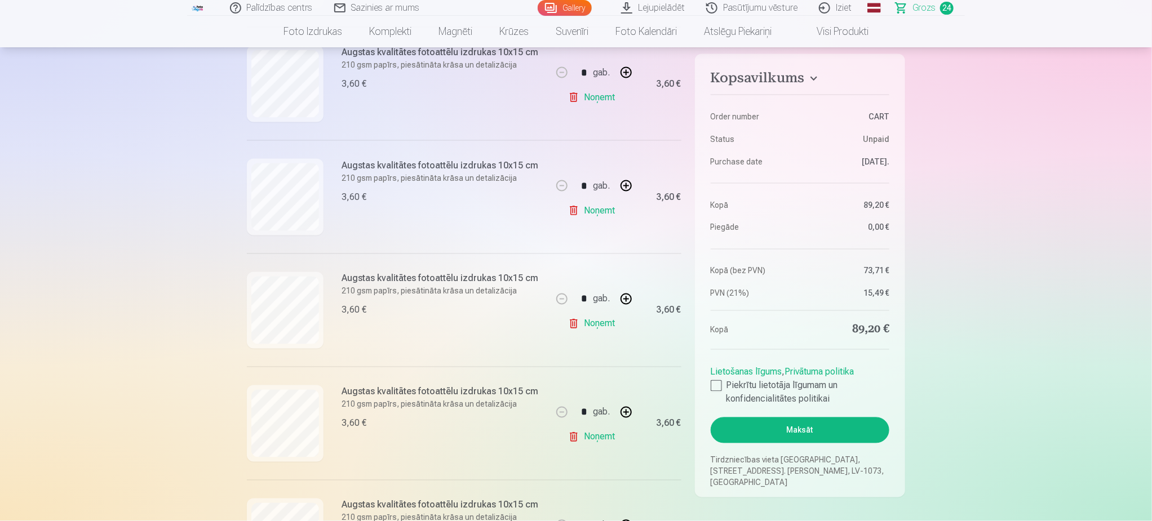
click at [597, 324] on link "Noņemt" at bounding box center [593, 324] width 51 height 23
click at [601, 210] on link "Noņemt" at bounding box center [593, 211] width 51 height 23
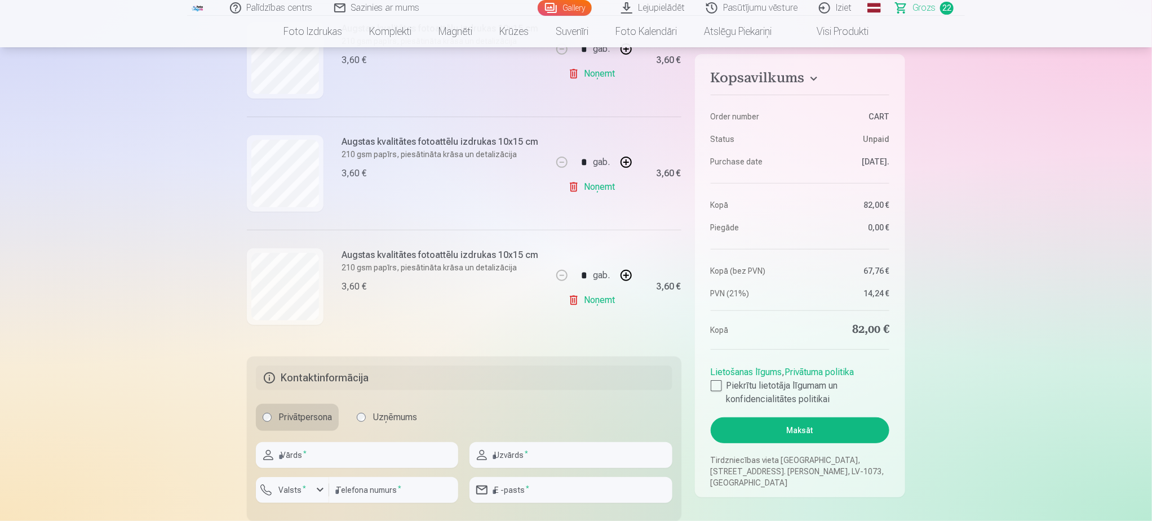
scroll to position [2452, 0]
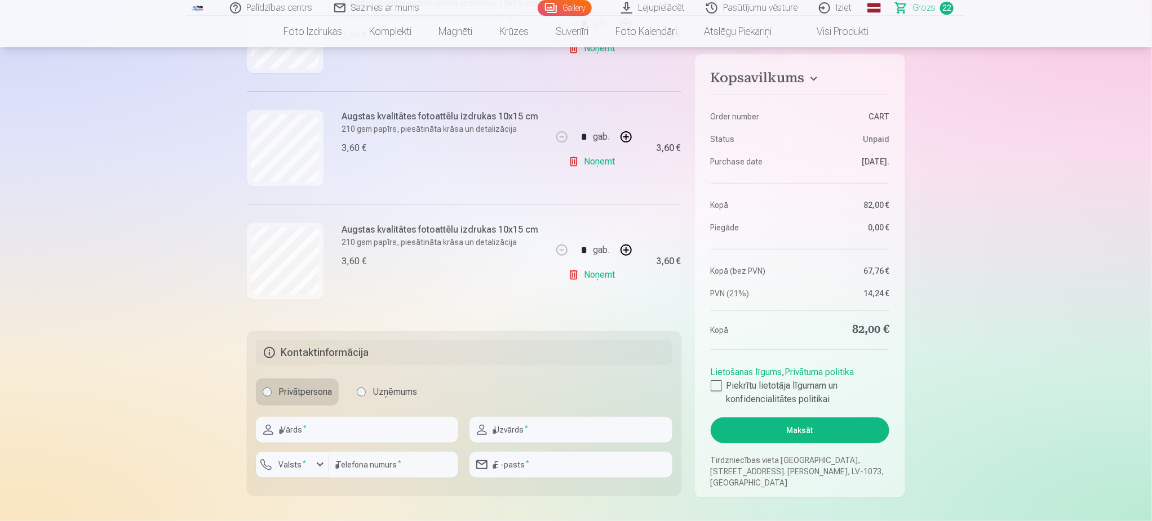
click at [604, 284] on link "Noņemt" at bounding box center [593, 275] width 51 height 23
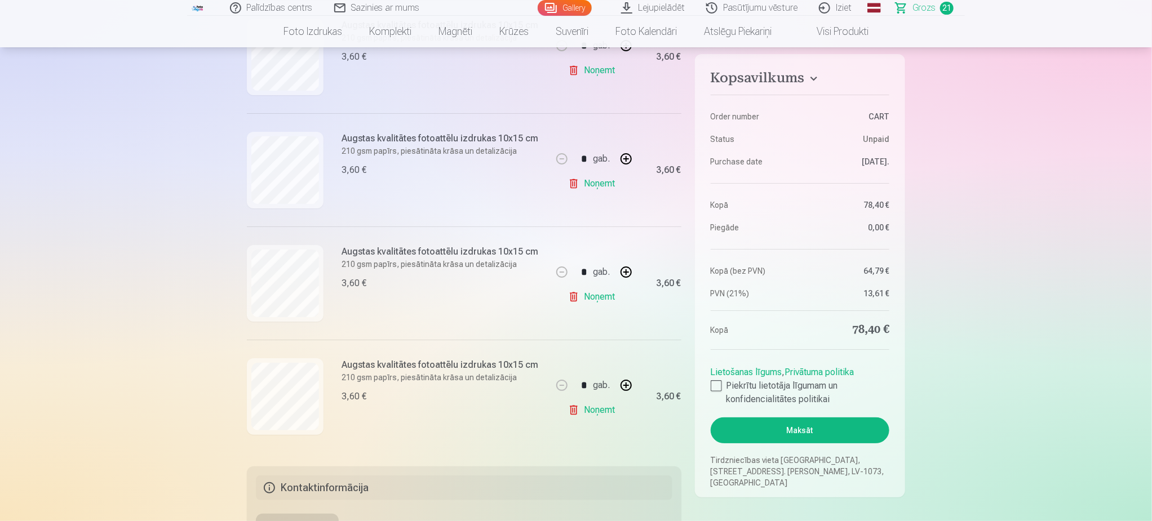
scroll to position [2114, 0]
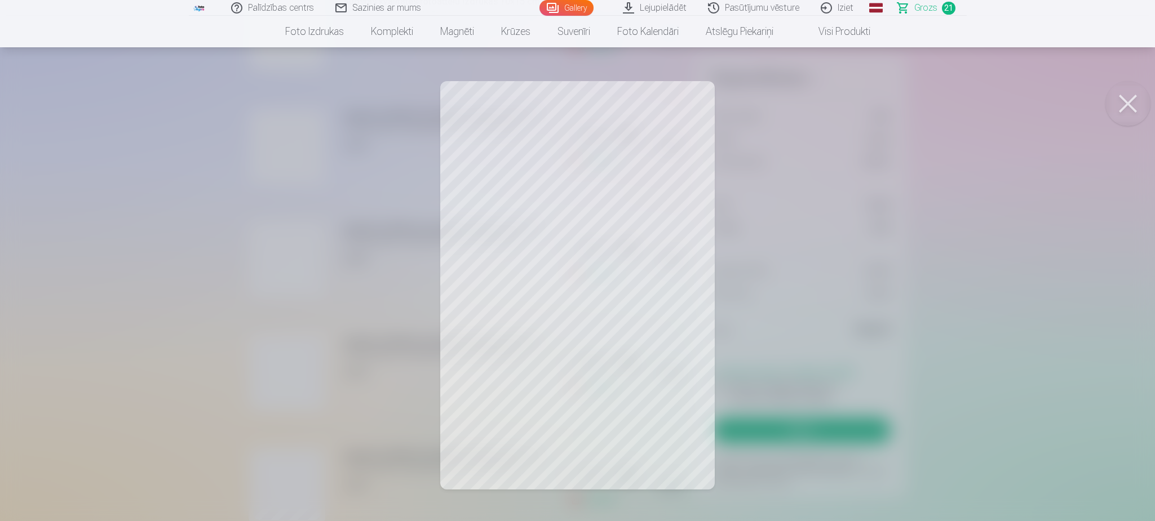
click at [1135, 107] on button at bounding box center [1127, 103] width 45 height 45
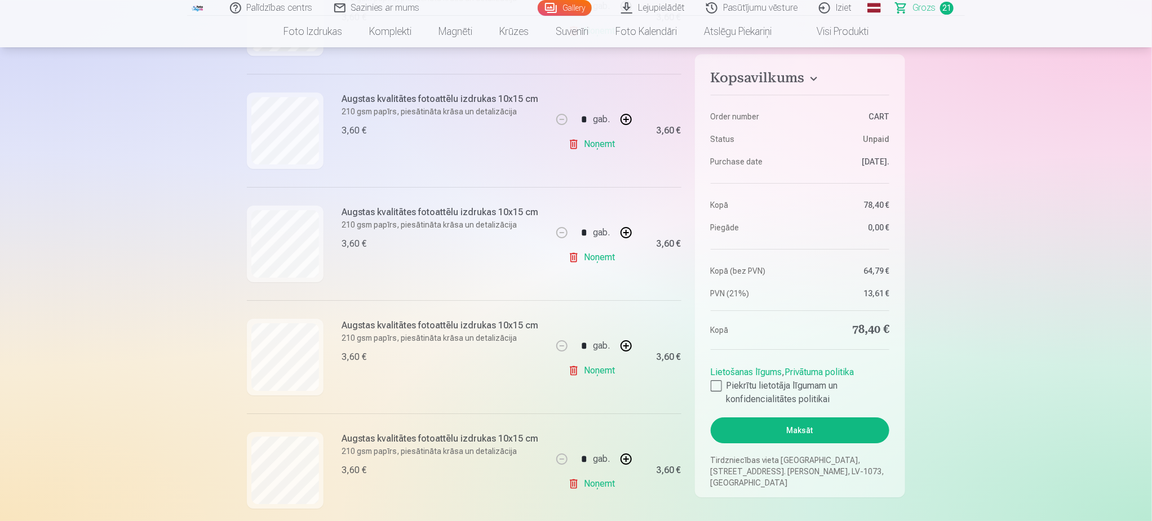
scroll to position [1860, 0]
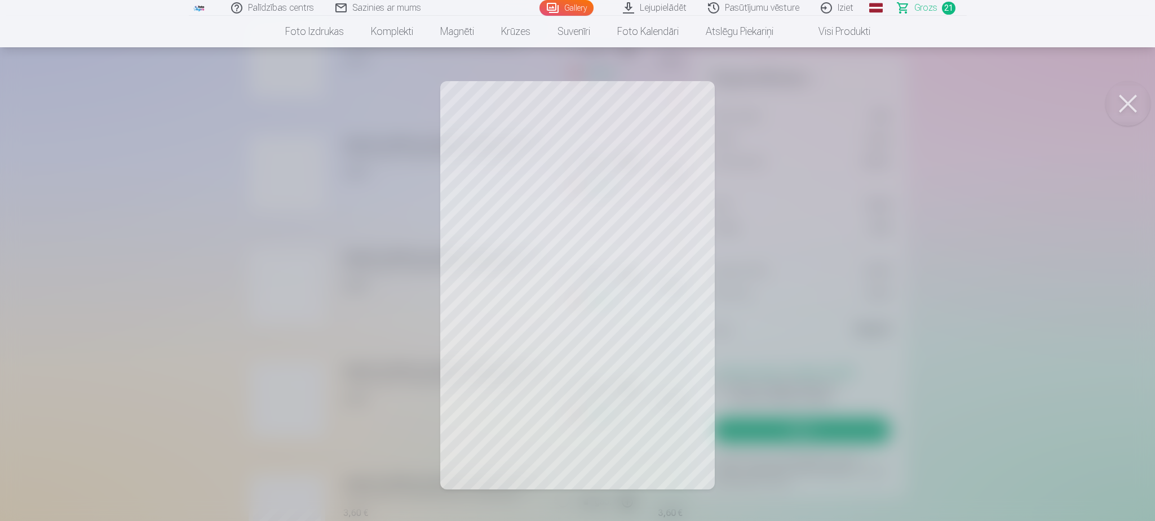
click at [1113, 110] on button at bounding box center [1127, 103] width 45 height 45
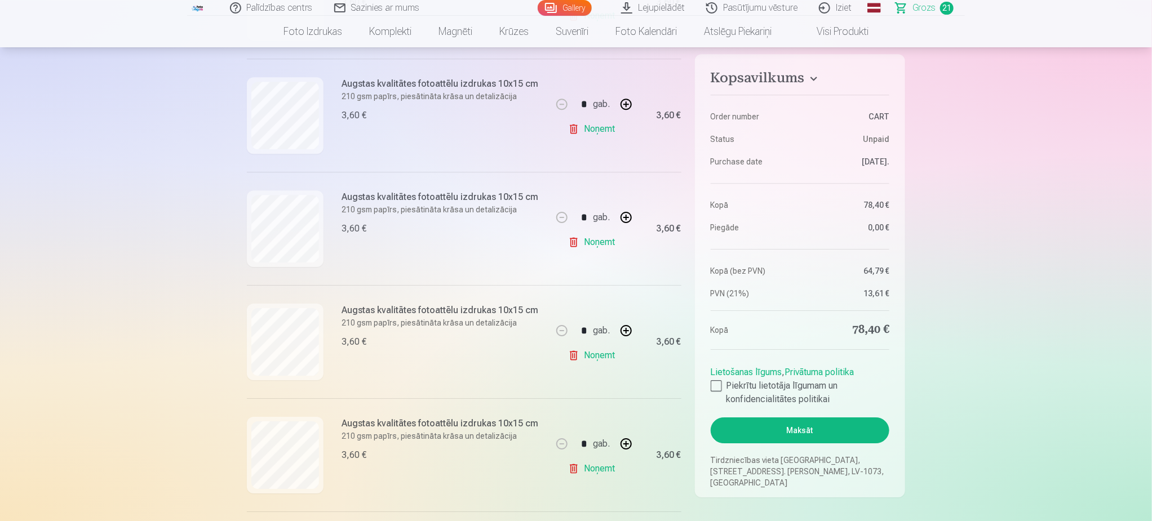
scroll to position [1775, 0]
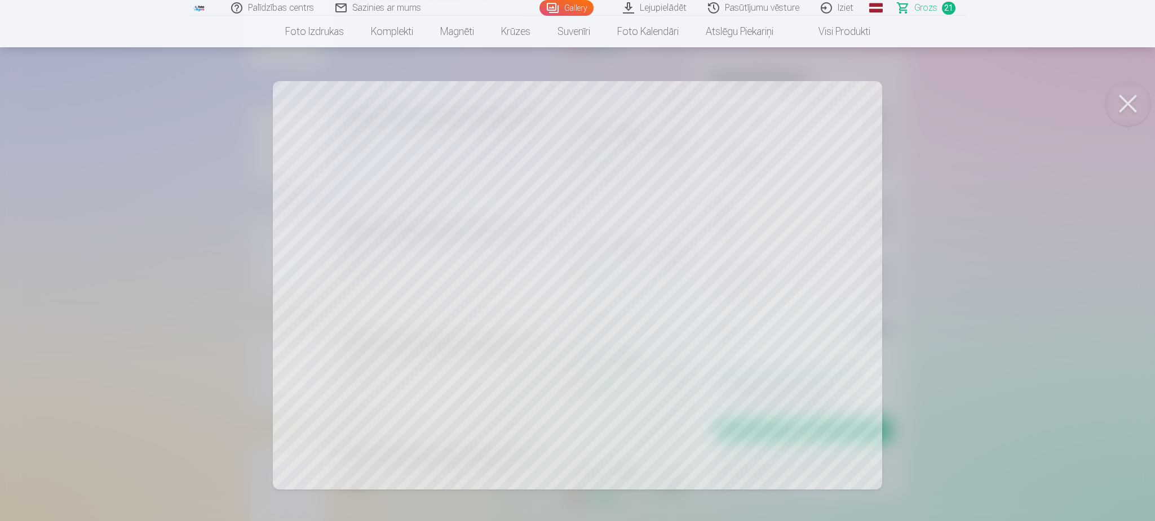
click at [1116, 101] on button at bounding box center [1127, 103] width 45 height 45
click at [1128, 105] on button at bounding box center [1127, 103] width 45 height 45
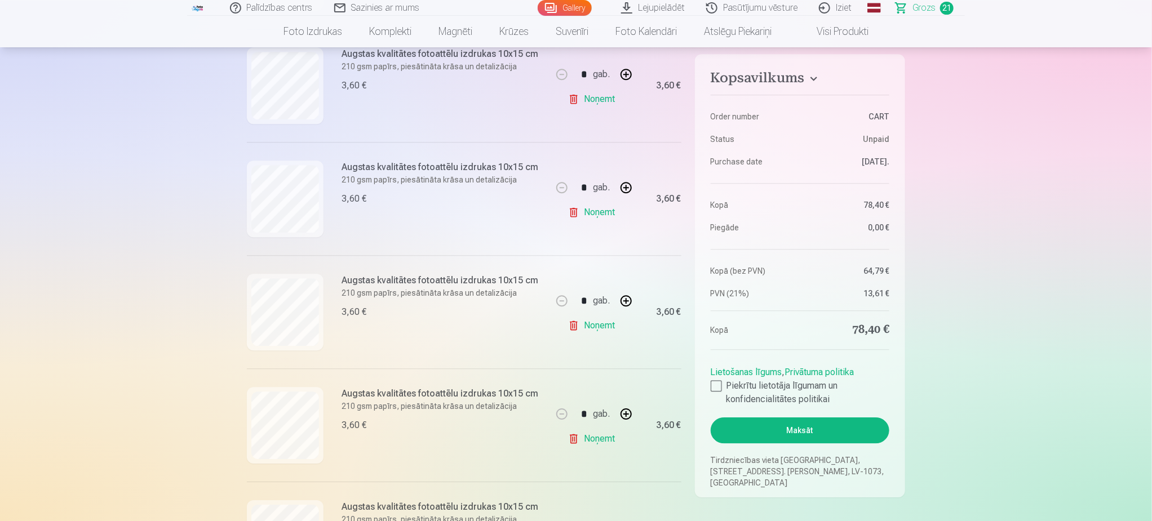
scroll to position [1606, 0]
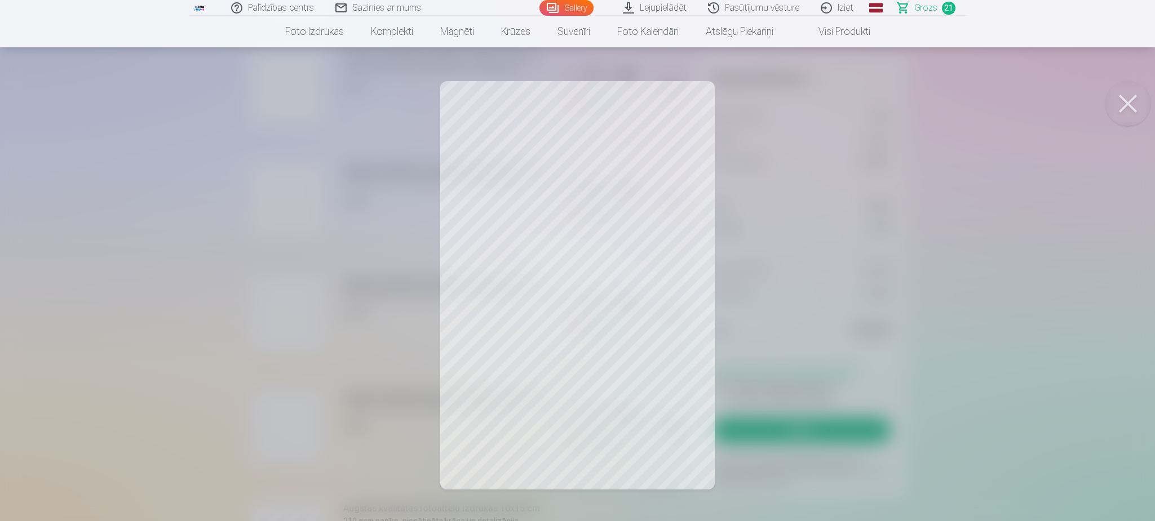
click at [1141, 107] on button at bounding box center [1127, 103] width 45 height 45
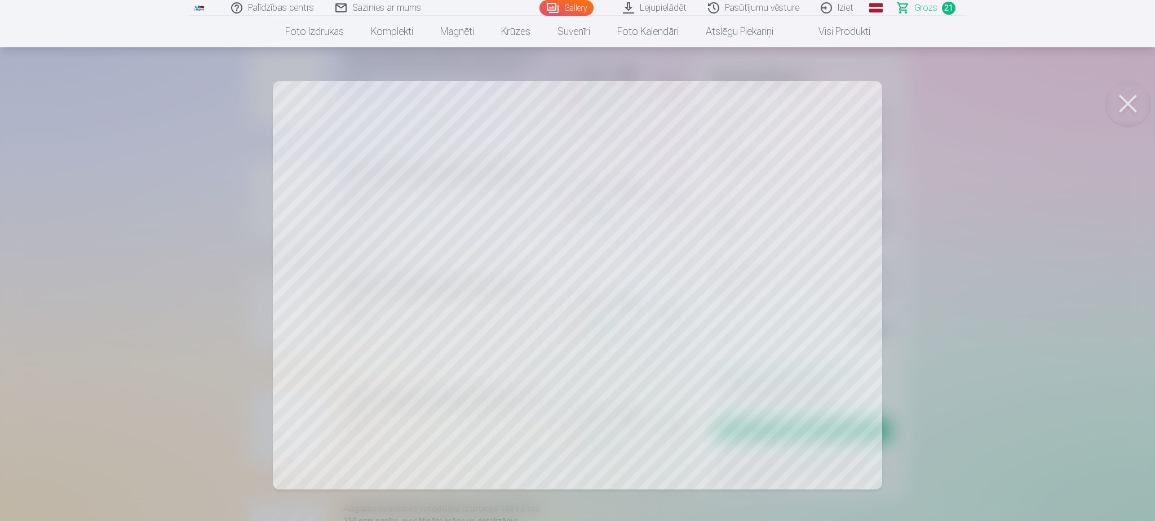
click at [1128, 103] on button at bounding box center [1127, 103] width 45 height 45
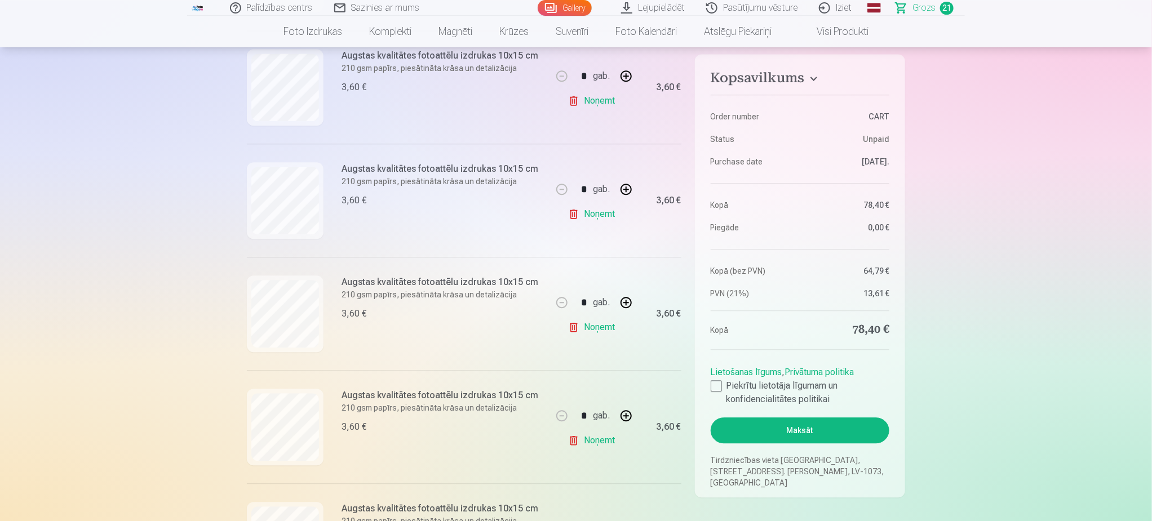
scroll to position [1353, 0]
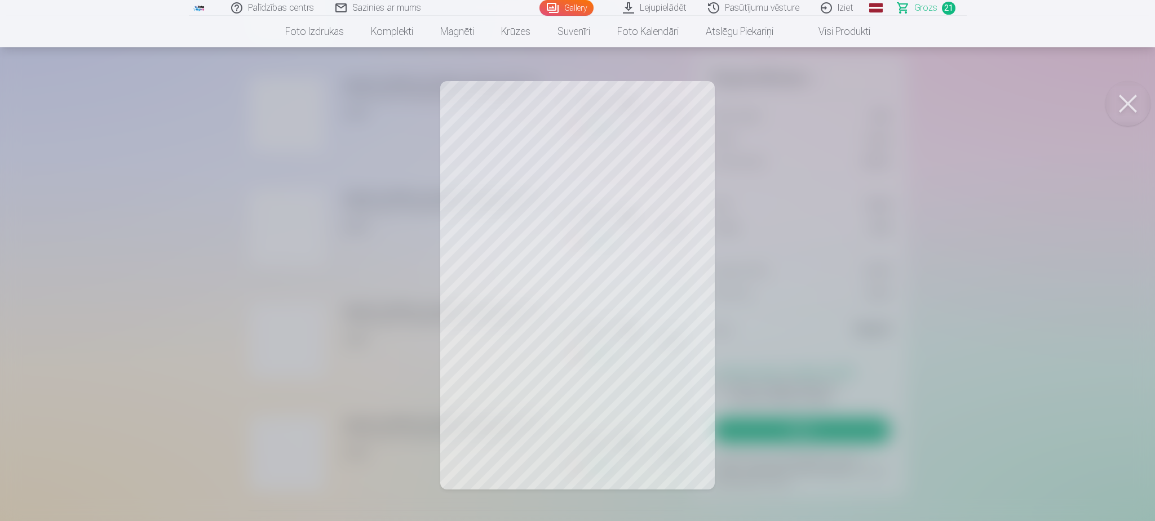
click at [1130, 107] on button at bounding box center [1127, 103] width 45 height 45
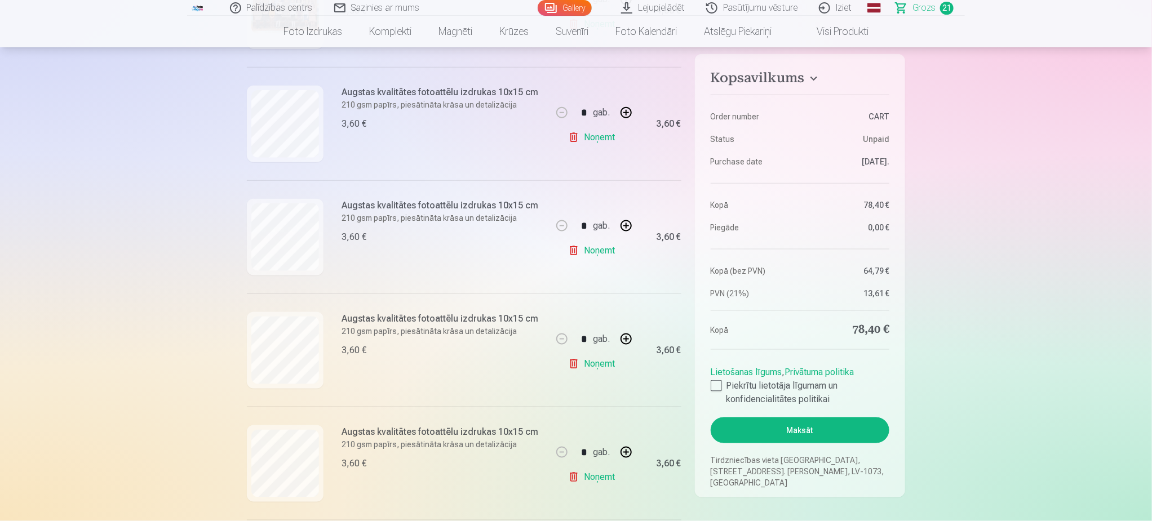
scroll to position [761, 0]
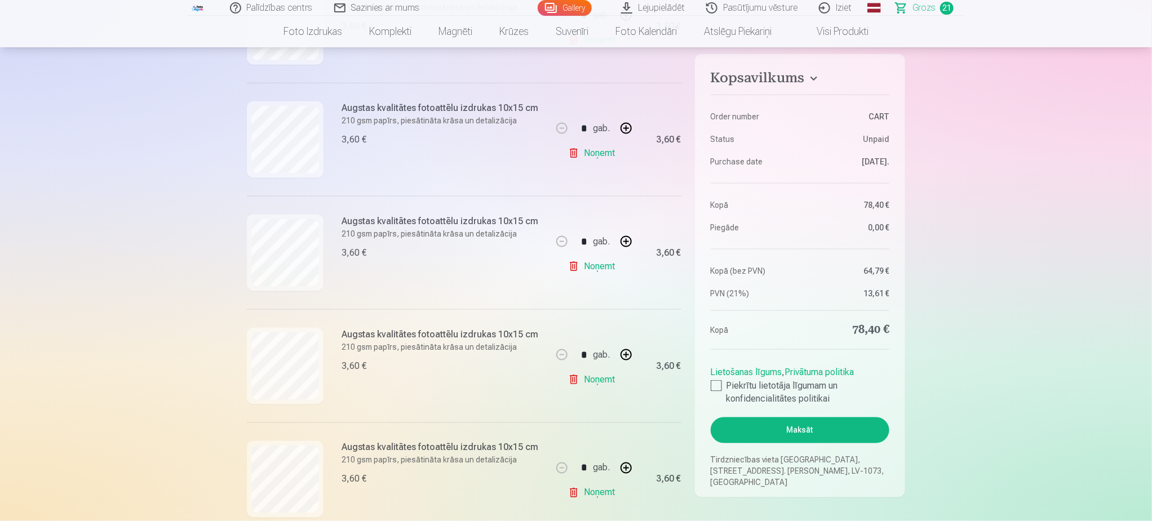
click at [604, 387] on link "Noņemt" at bounding box center [593, 380] width 51 height 23
click at [596, 384] on link "Noņemt" at bounding box center [593, 380] width 51 height 23
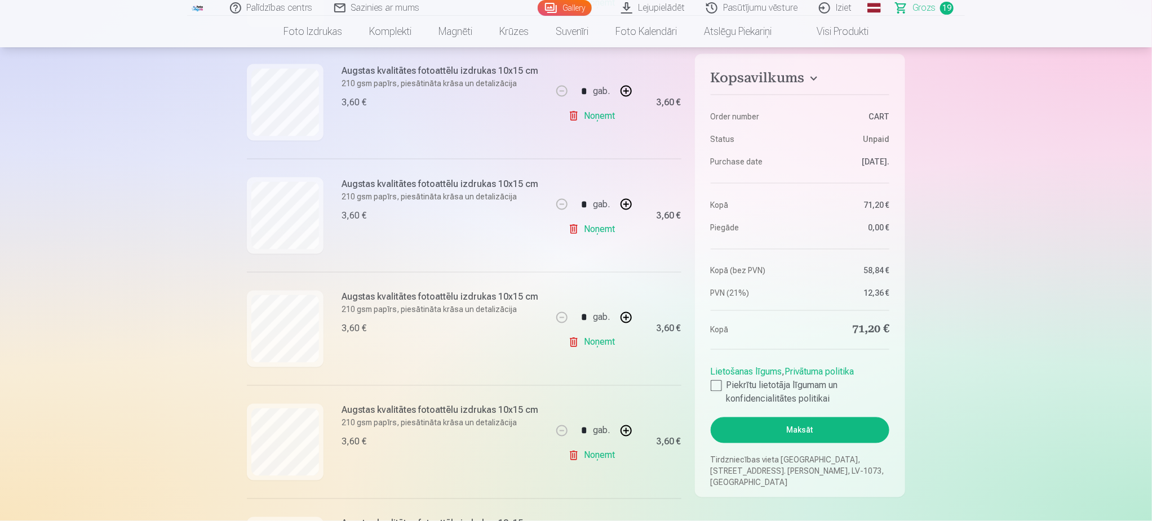
scroll to position [930, 0]
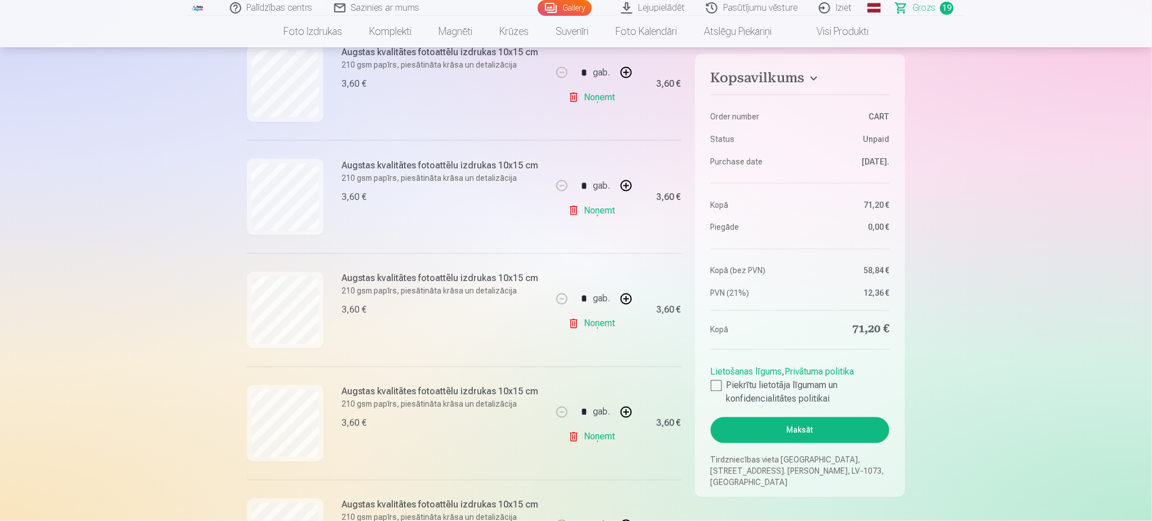
click at [599, 433] on link "Noņemt" at bounding box center [593, 437] width 51 height 23
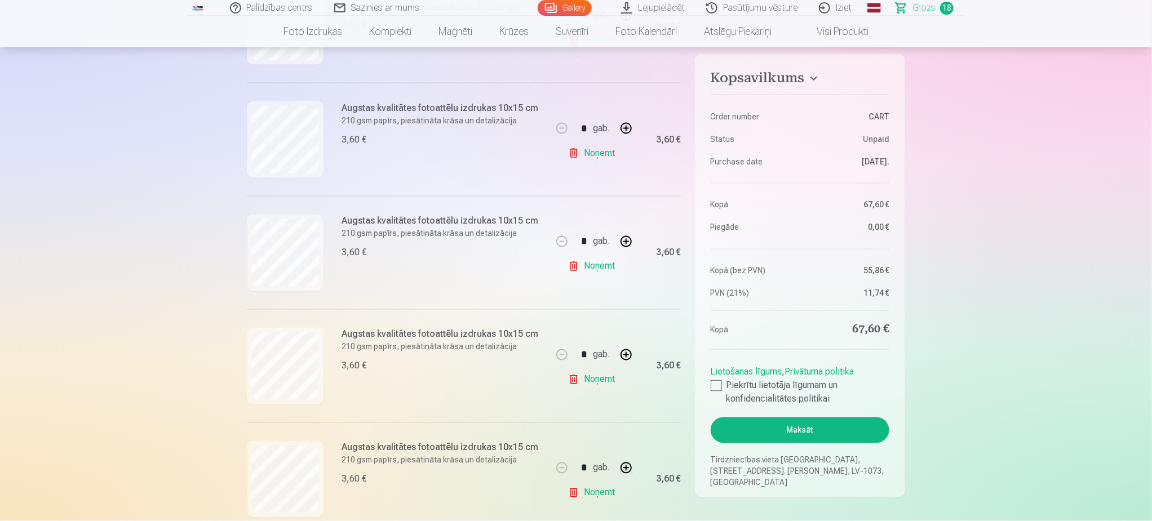
scroll to position [1015, 0]
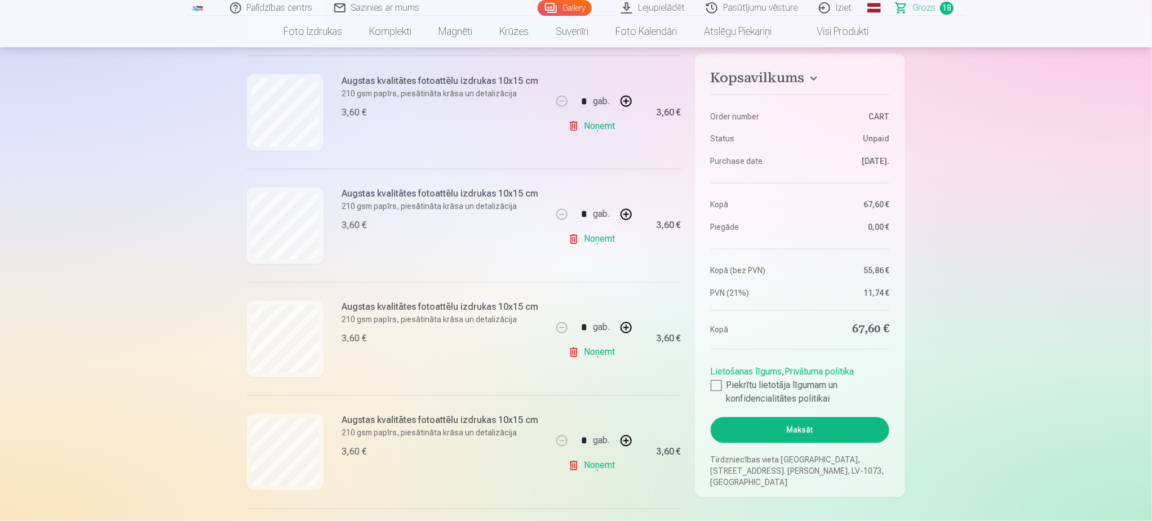
click at [586, 355] on link "Noņemt" at bounding box center [593, 353] width 51 height 23
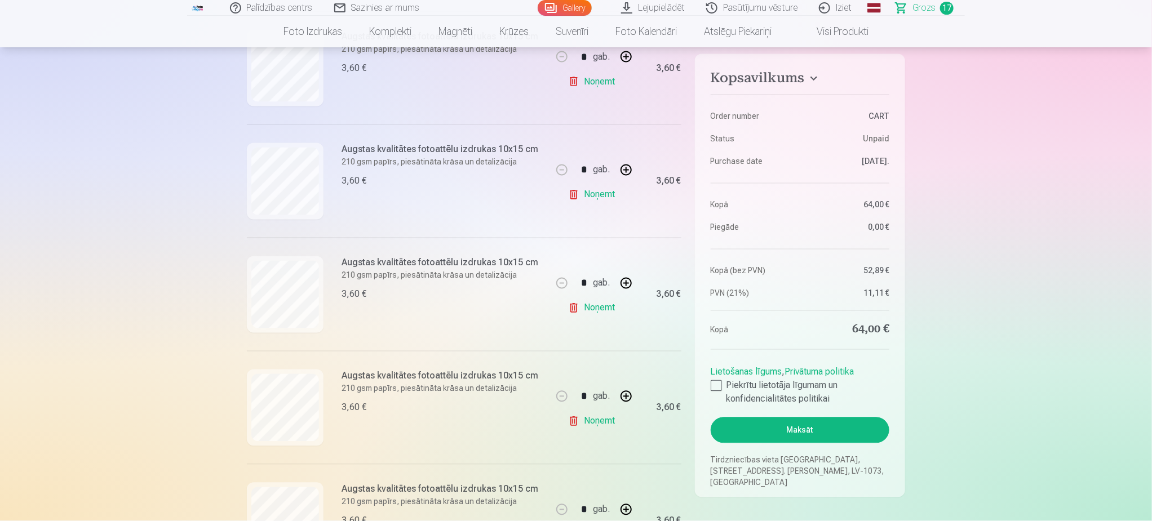
scroll to position [1099, 0]
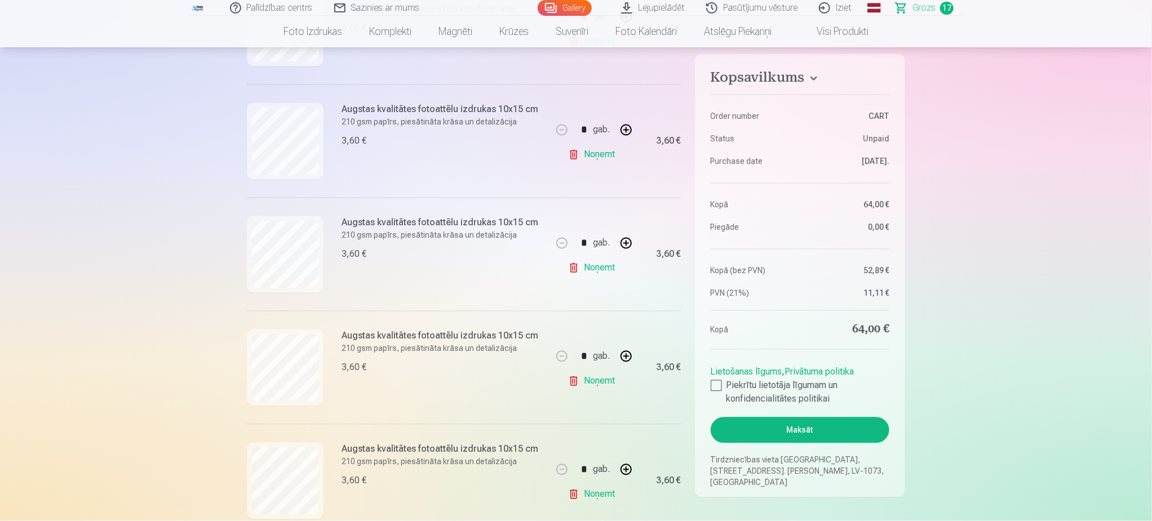
click at [602, 284] on div "* gab. Noņemt" at bounding box center [594, 254] width 85 height 113
click at [599, 273] on link "Noņemt" at bounding box center [593, 268] width 51 height 23
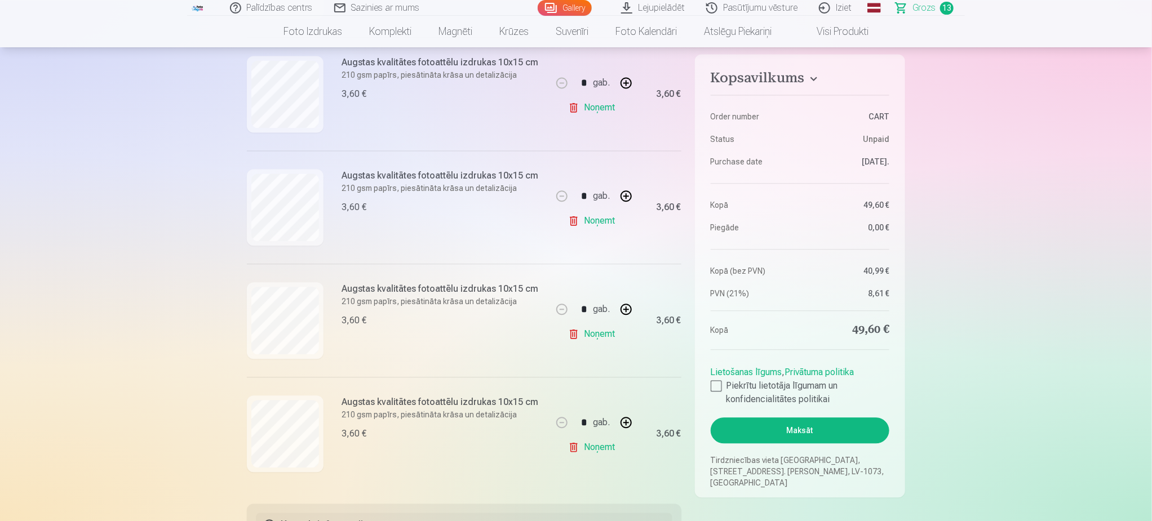
scroll to position [1268, 0]
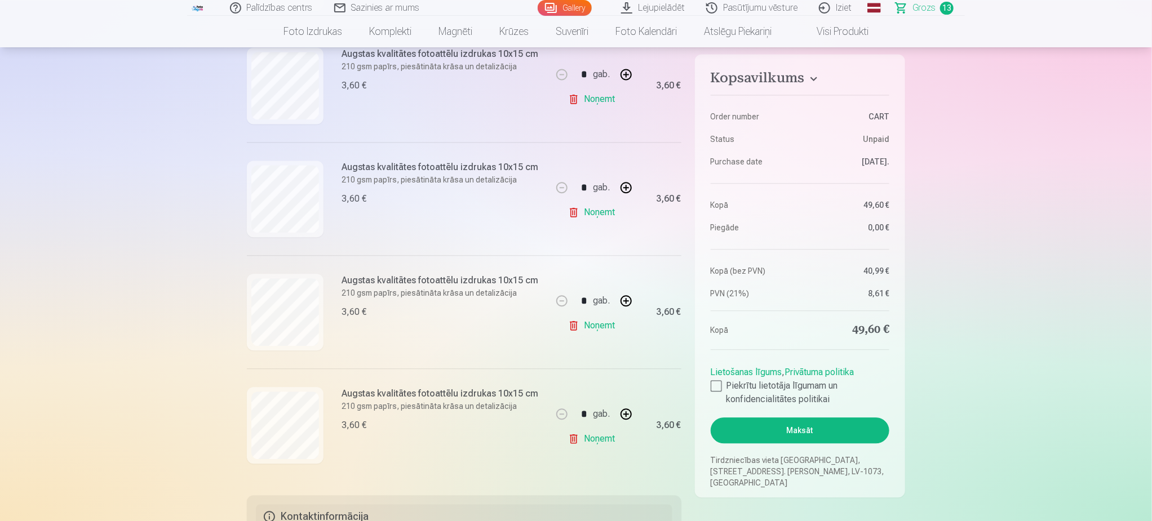
click at [608, 439] on link "Noņemt" at bounding box center [593, 439] width 51 height 23
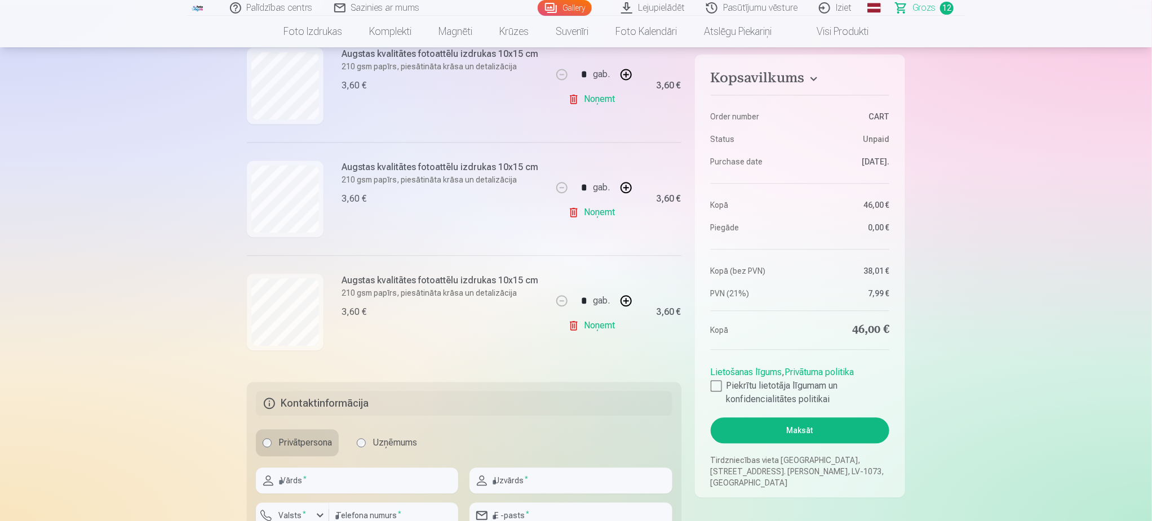
click at [591, 331] on link "Noņemt" at bounding box center [593, 326] width 51 height 23
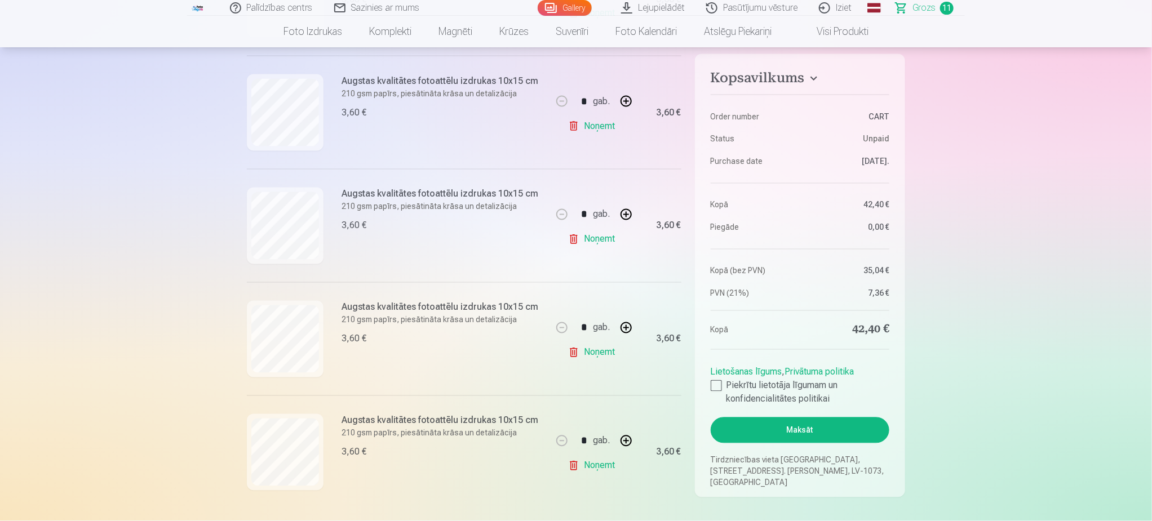
scroll to position [1184, 0]
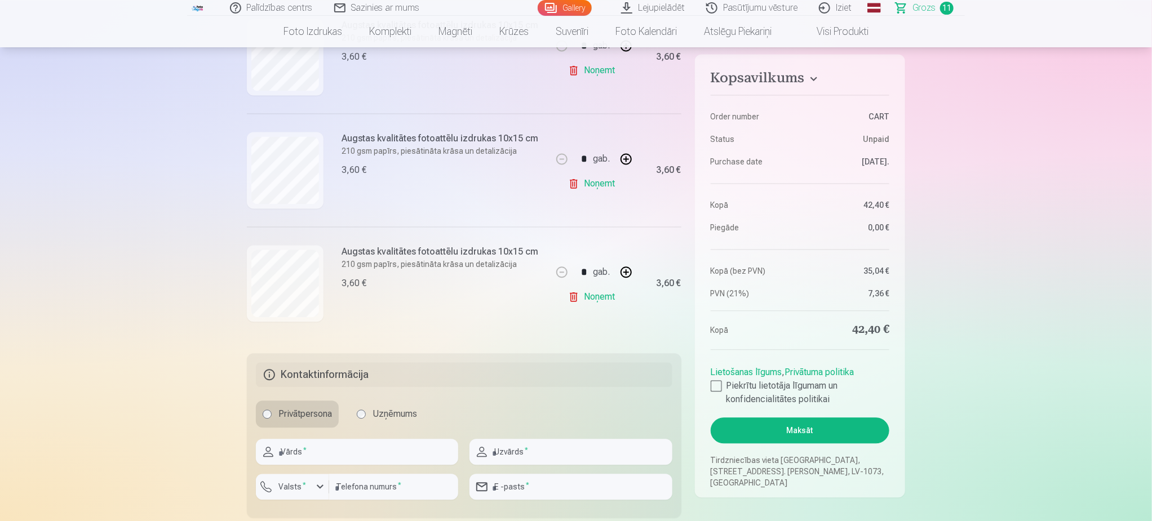
click at [595, 298] on link "Noņemt" at bounding box center [593, 297] width 51 height 23
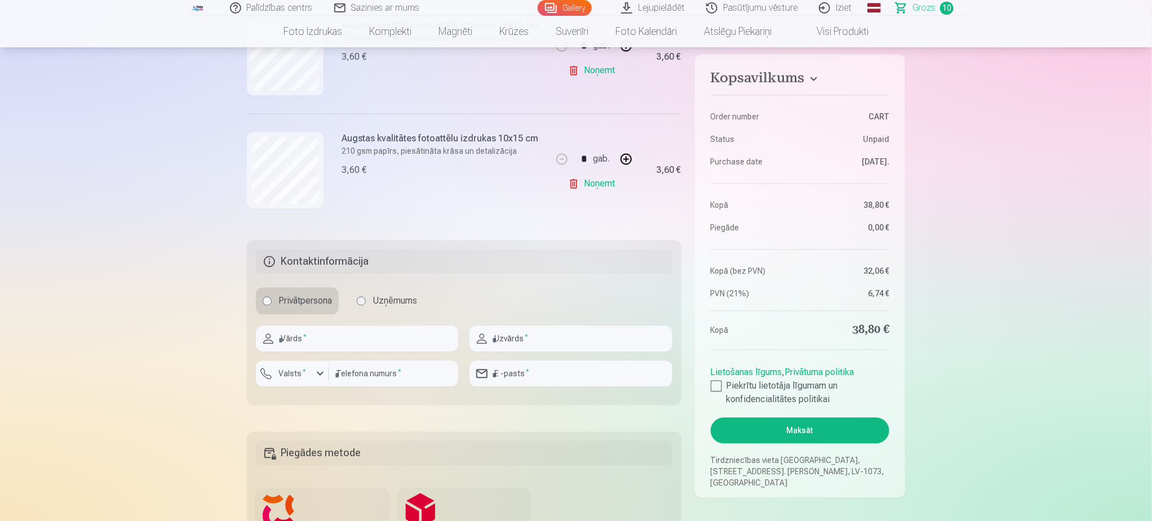
click at [597, 187] on link "Noņemt" at bounding box center [593, 183] width 51 height 23
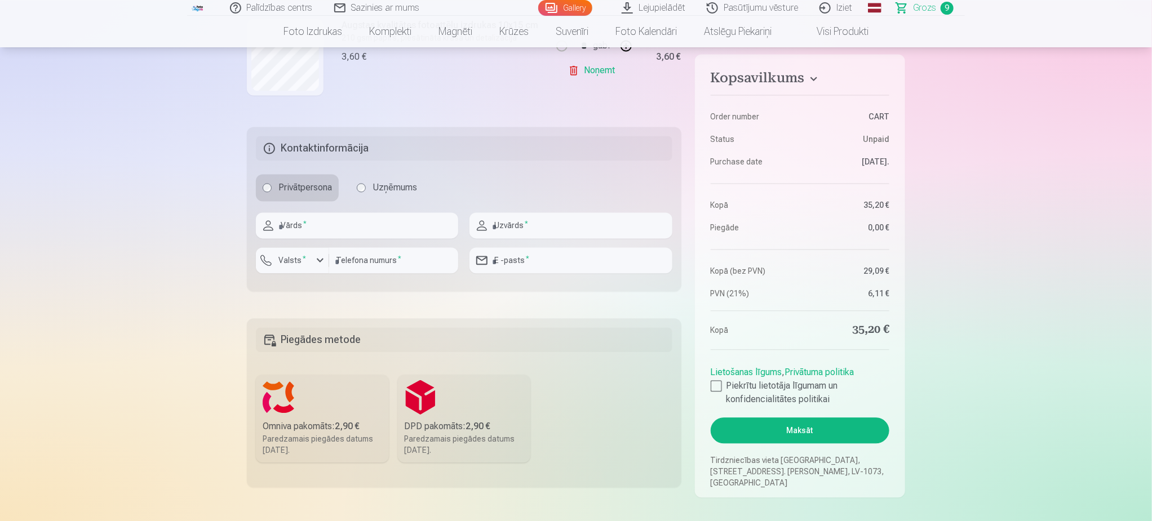
scroll to position [1015, 0]
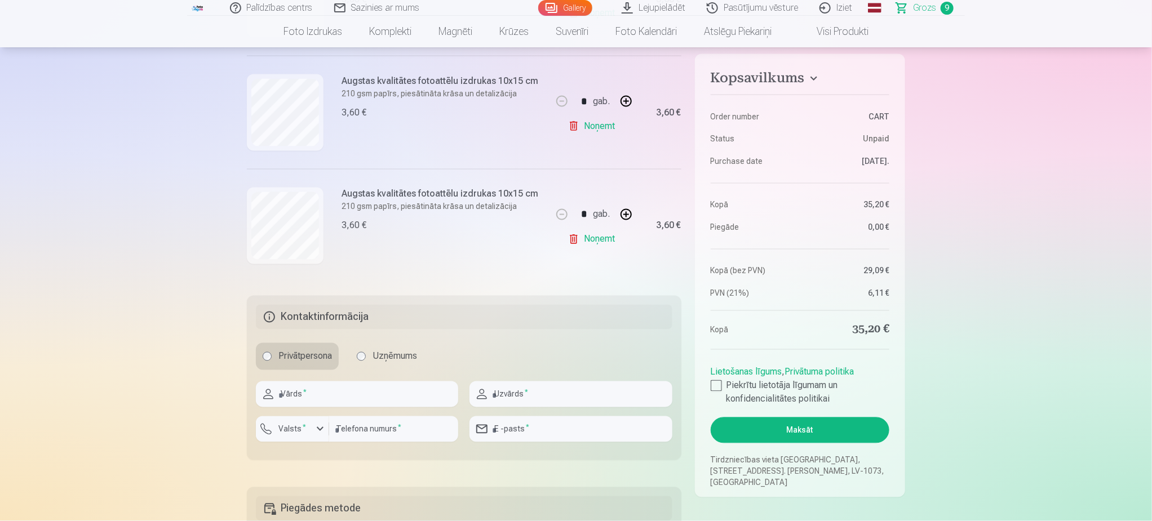
click at [590, 238] on link "Noņemt" at bounding box center [593, 239] width 51 height 23
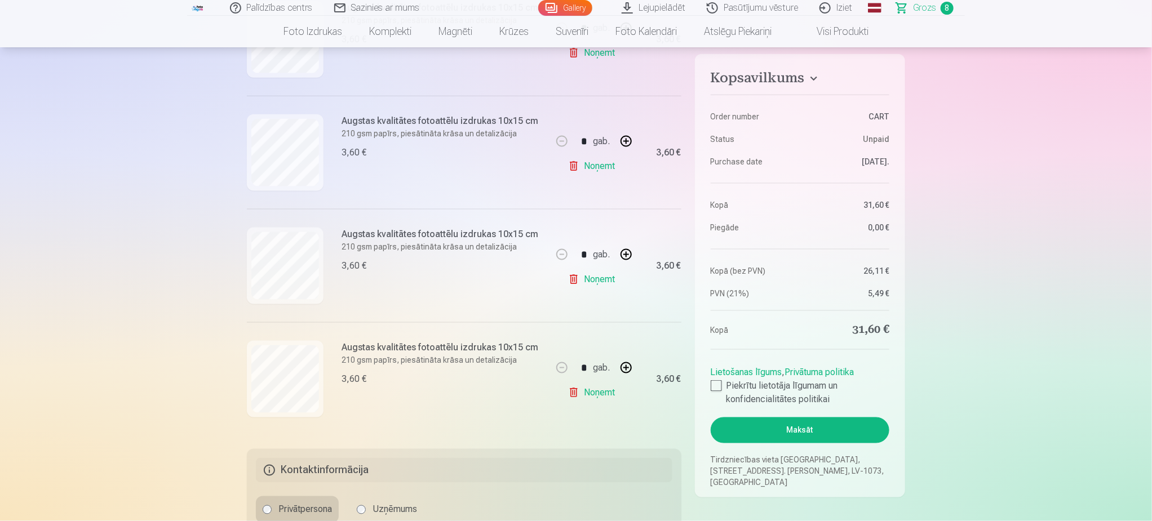
scroll to position [676, 0]
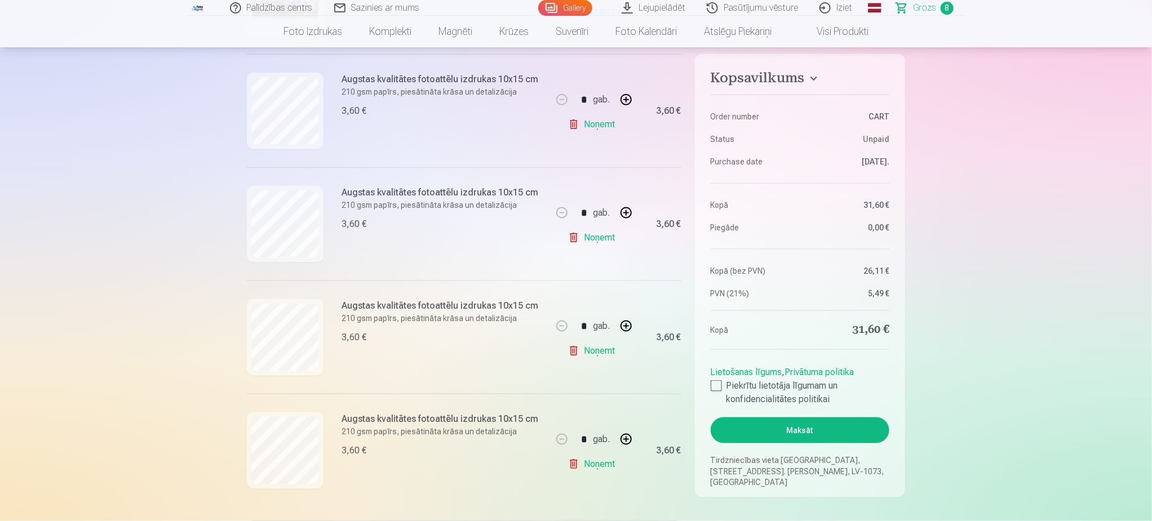
click at [592, 235] on link "Noņemt" at bounding box center [593, 238] width 51 height 23
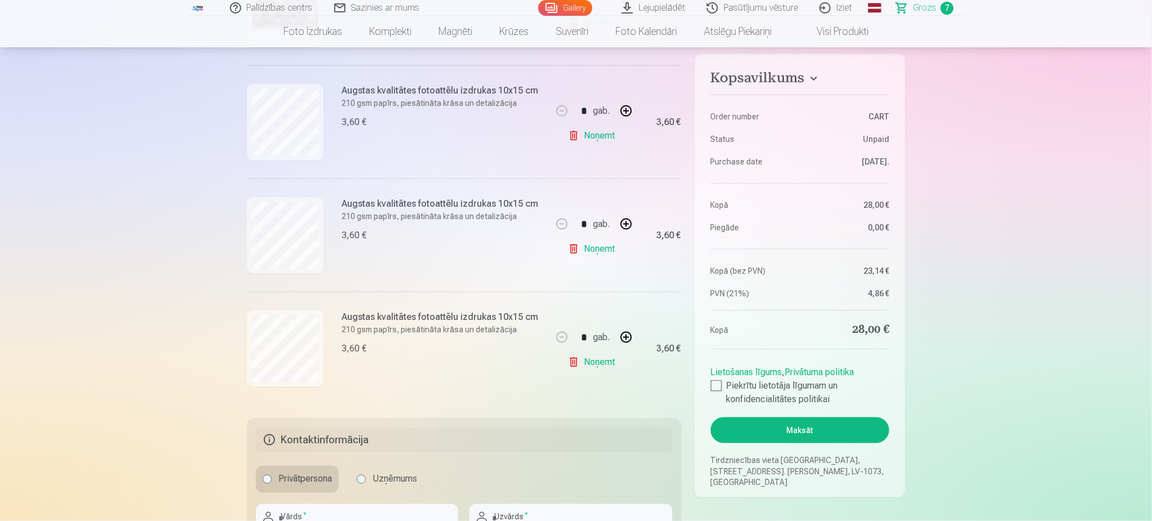
click at [599, 134] on link "Noņemt" at bounding box center [593, 136] width 51 height 23
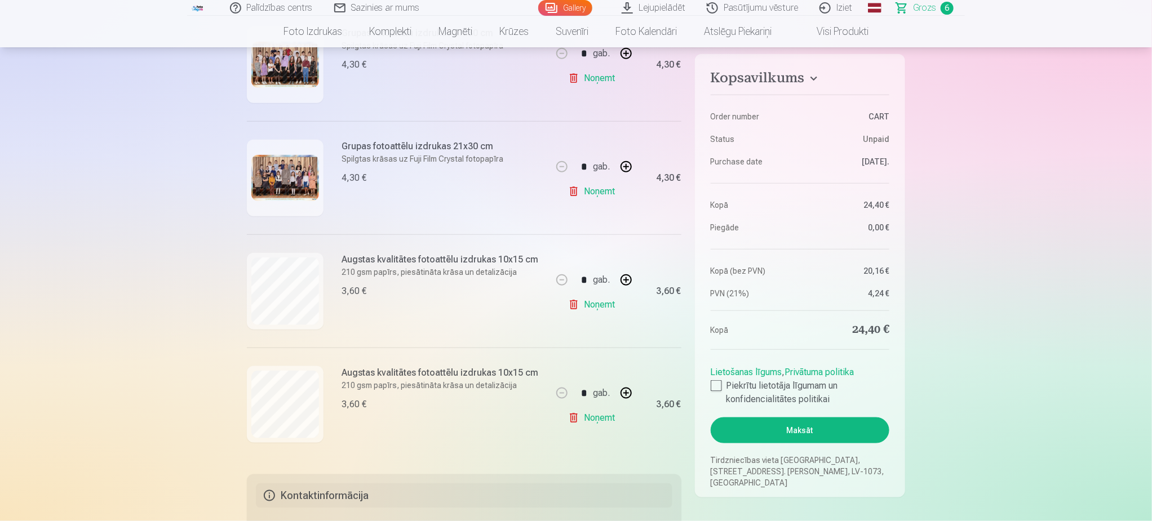
scroll to position [592, 0]
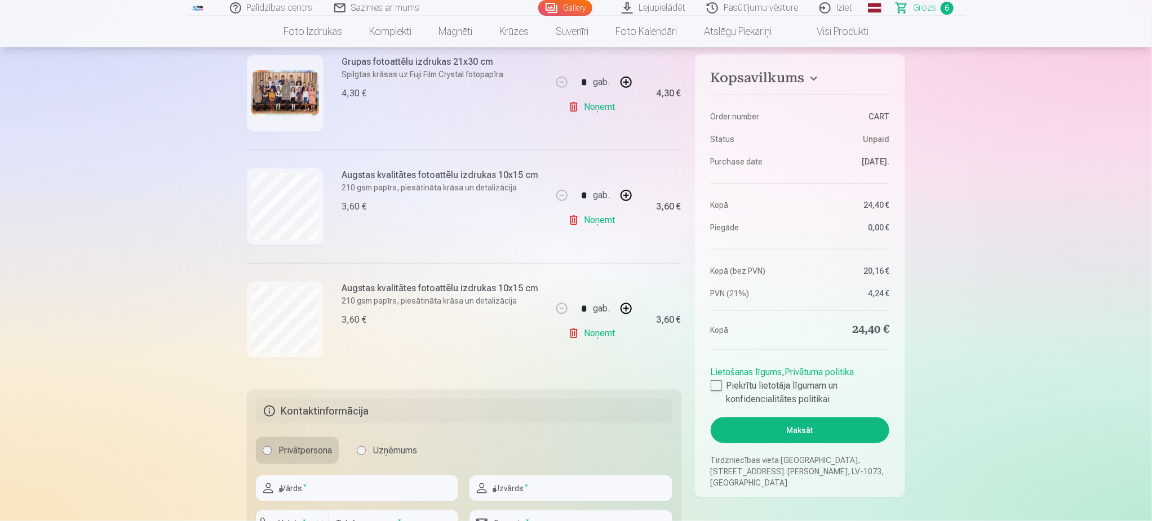
click at [602, 215] on link "Noņemt" at bounding box center [593, 220] width 51 height 23
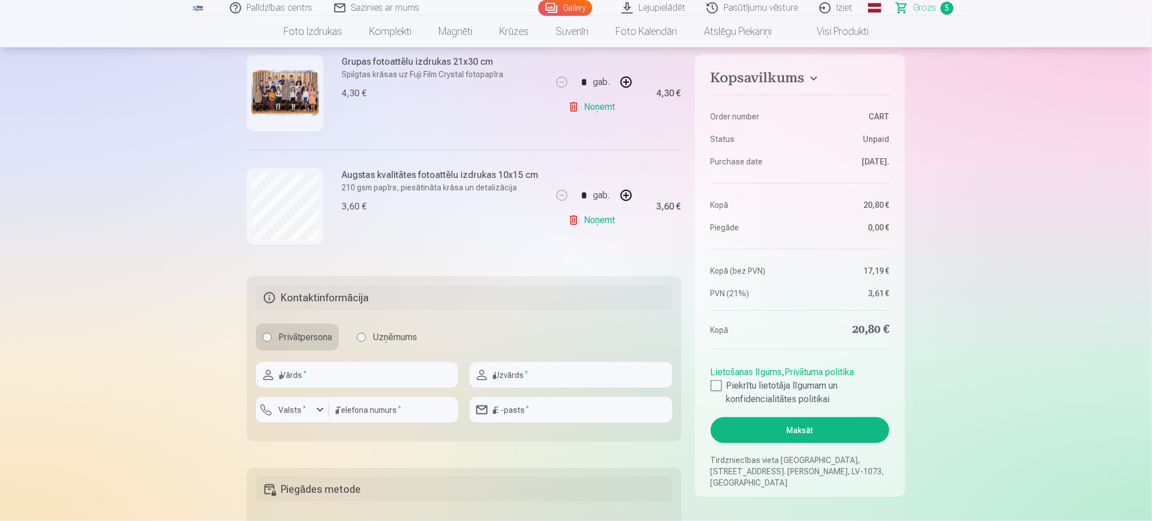
click at [597, 222] on link "Noņemt" at bounding box center [593, 220] width 51 height 23
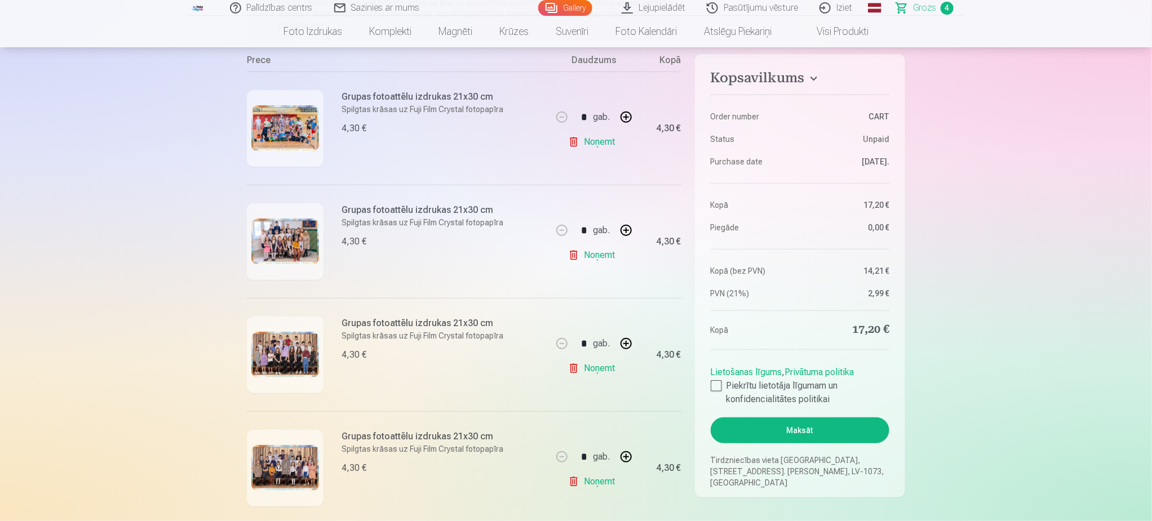
scroll to position [254, 0]
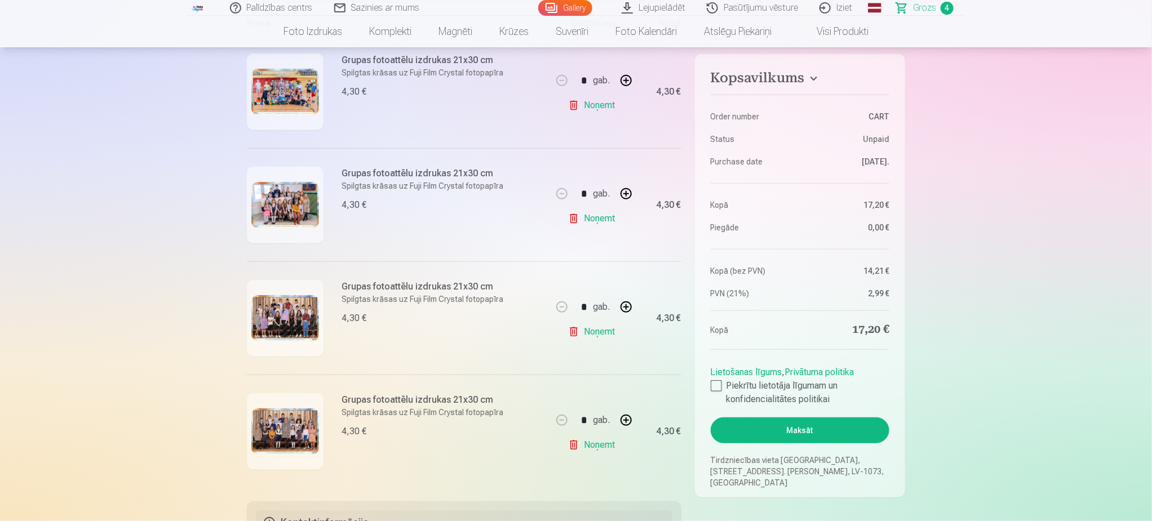
click at [271, 90] on img at bounding box center [285, 92] width 68 height 47
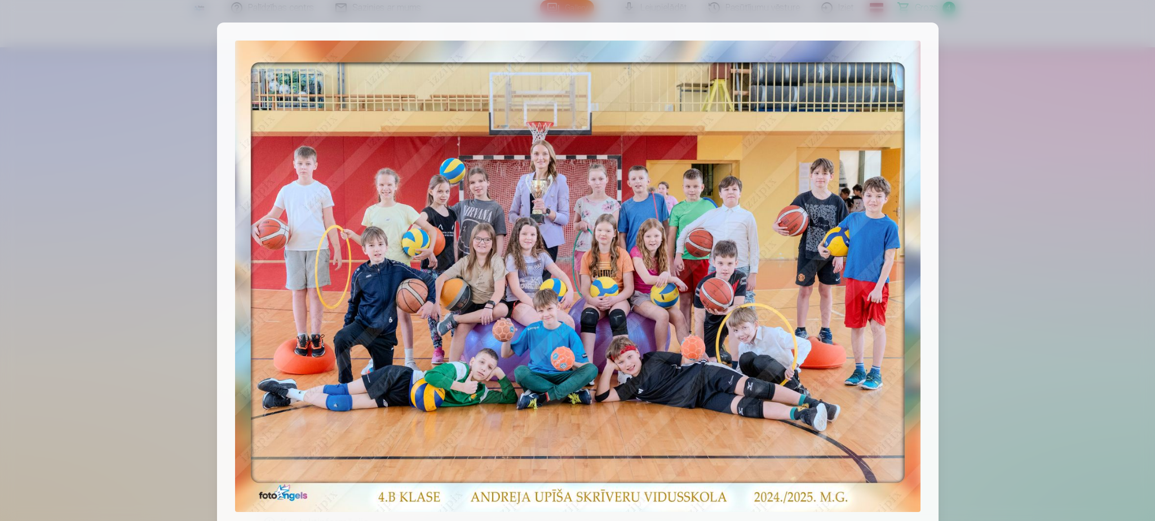
click at [1001, 110] on div at bounding box center [577, 260] width 1155 height 521
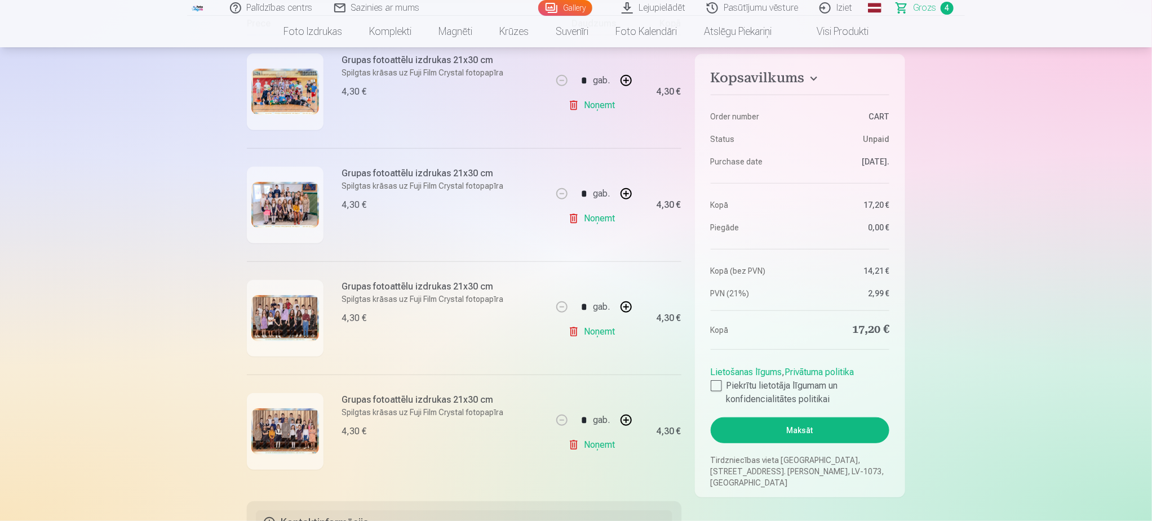
click at [293, 203] on img at bounding box center [285, 205] width 68 height 47
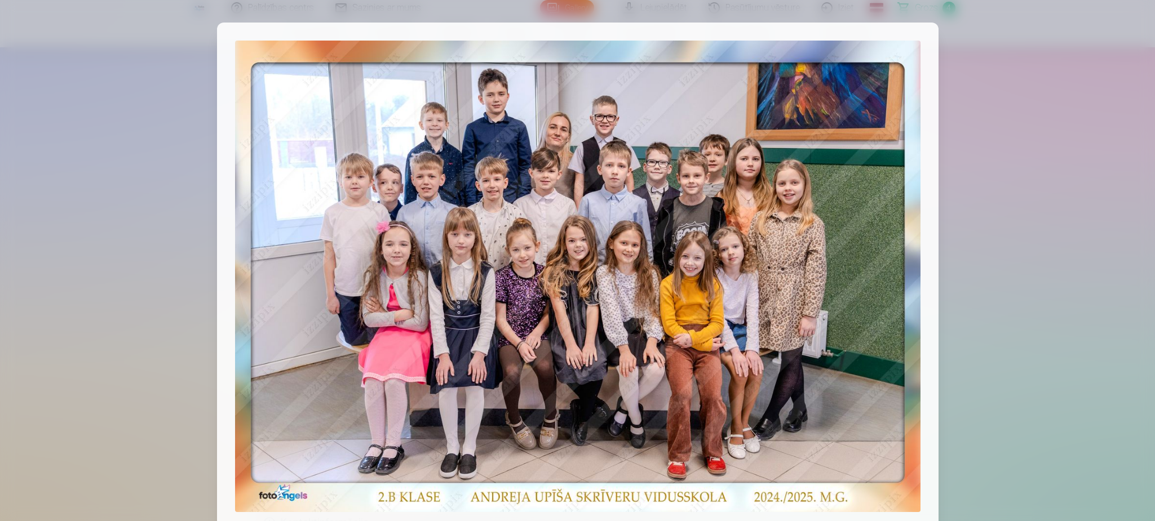
click at [1010, 219] on div at bounding box center [577, 260] width 1155 height 521
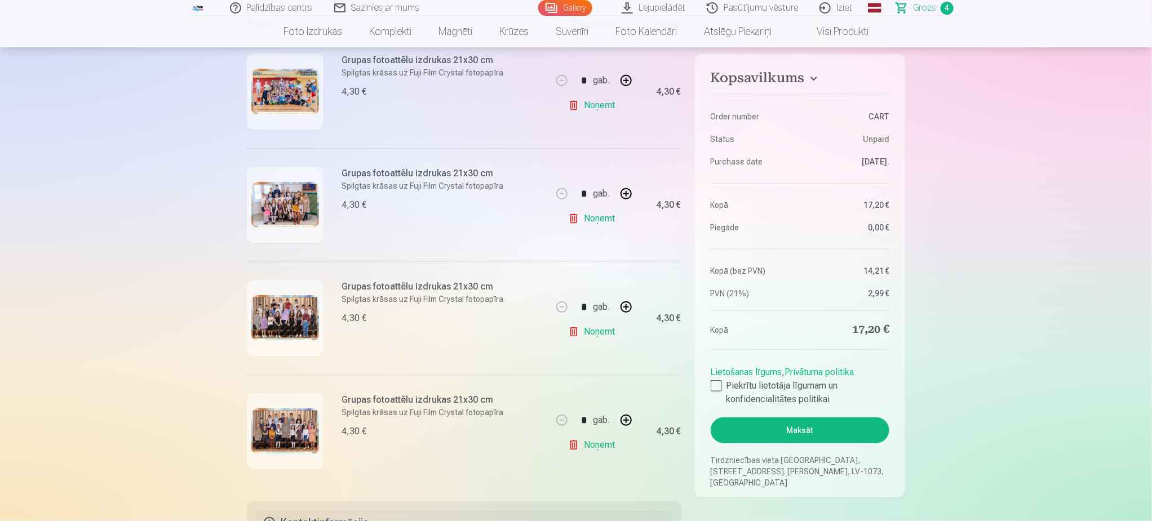
click at [274, 210] on img at bounding box center [285, 205] width 68 height 47
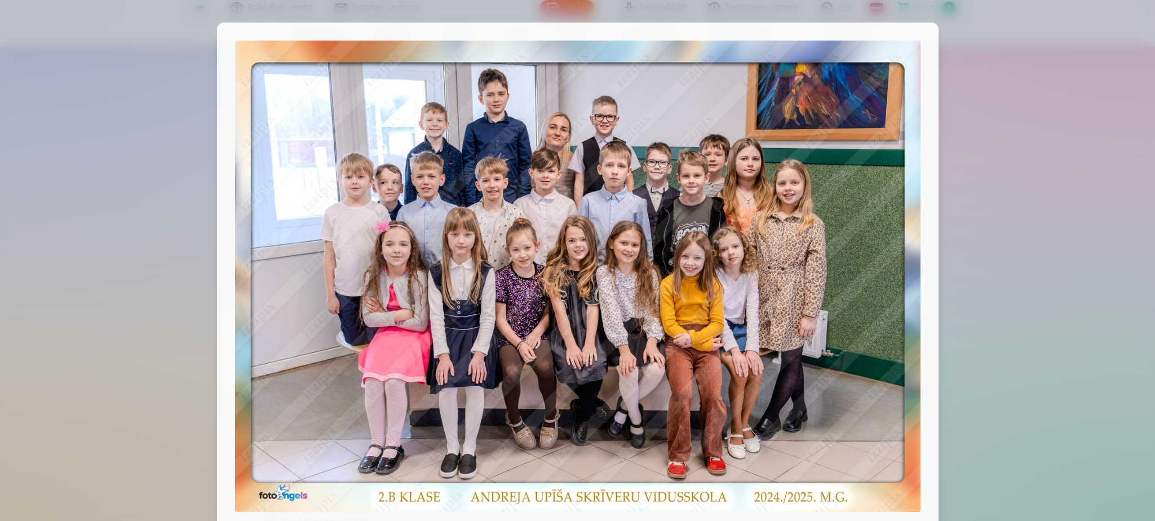
click at [1018, 242] on div at bounding box center [577, 260] width 1155 height 521
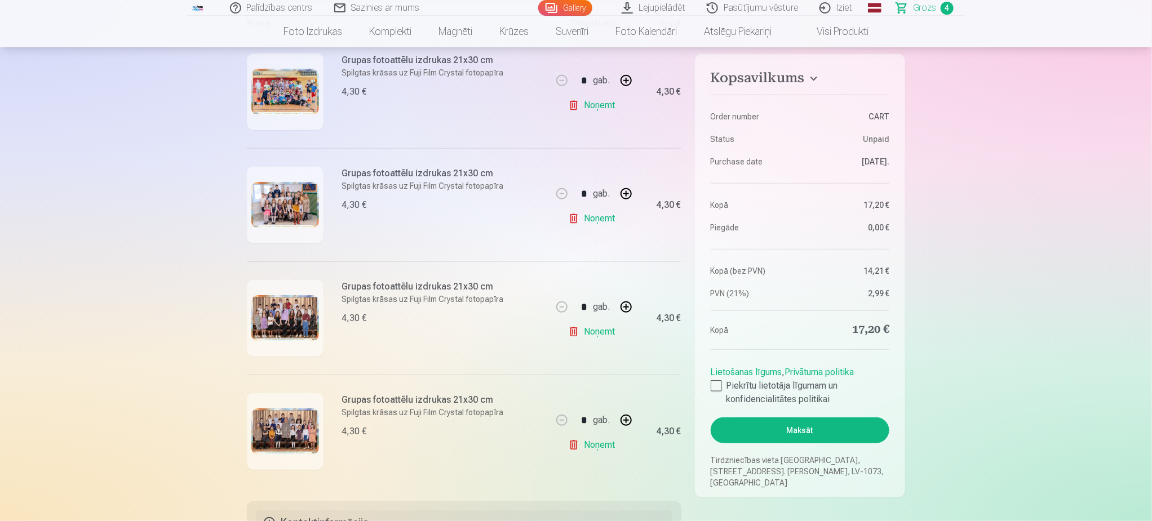
click at [283, 313] on img at bounding box center [285, 318] width 68 height 47
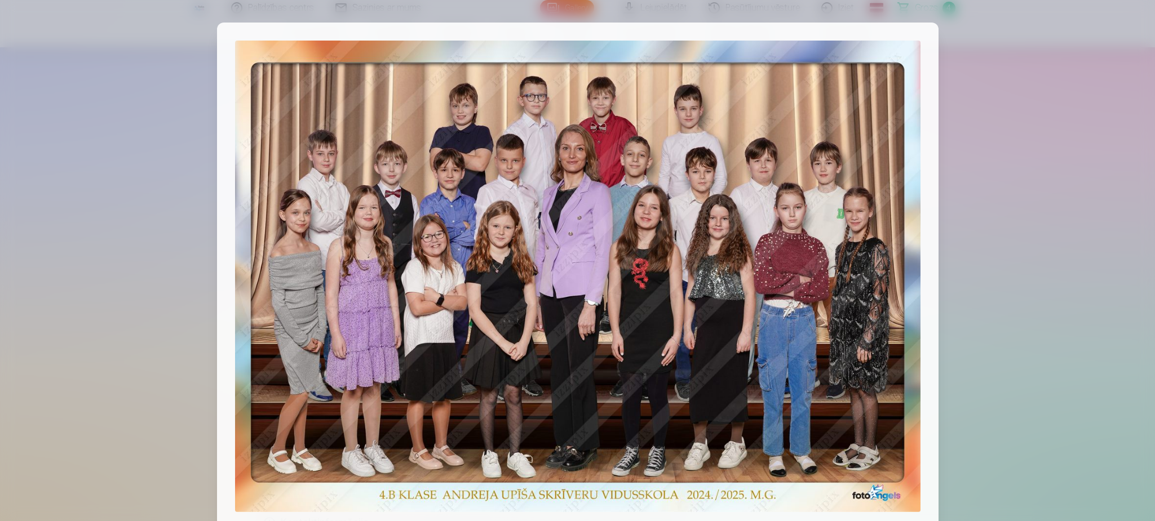
click at [1052, 340] on div at bounding box center [577, 260] width 1155 height 521
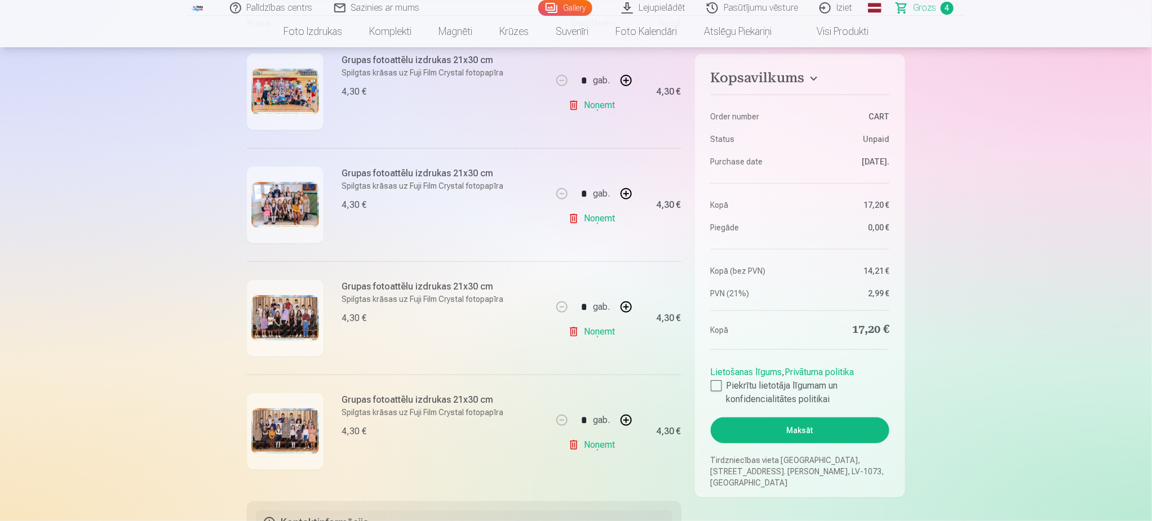
click at [266, 423] on img at bounding box center [285, 432] width 68 height 47
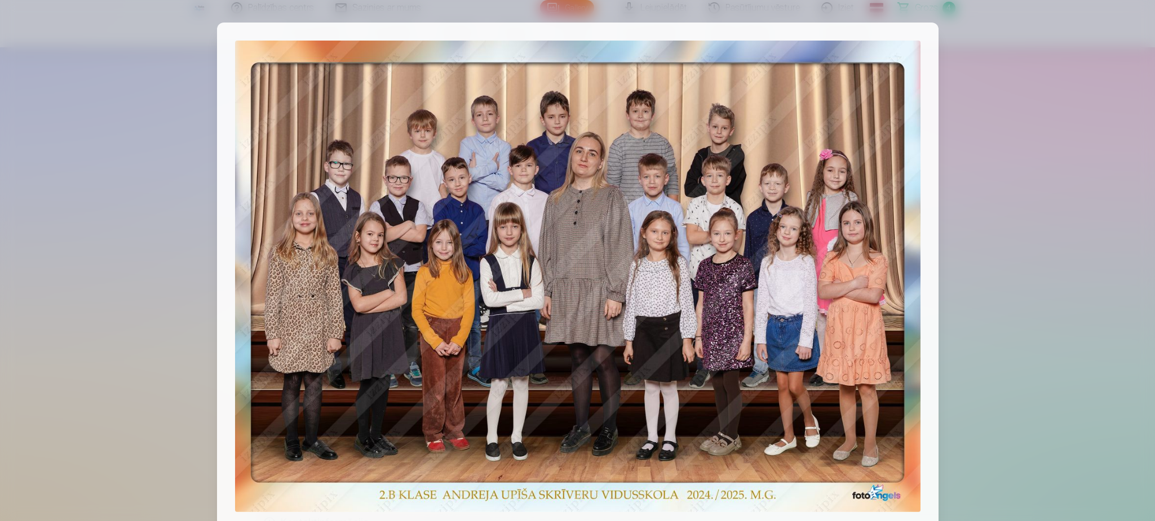
click at [1042, 271] on div at bounding box center [577, 260] width 1155 height 521
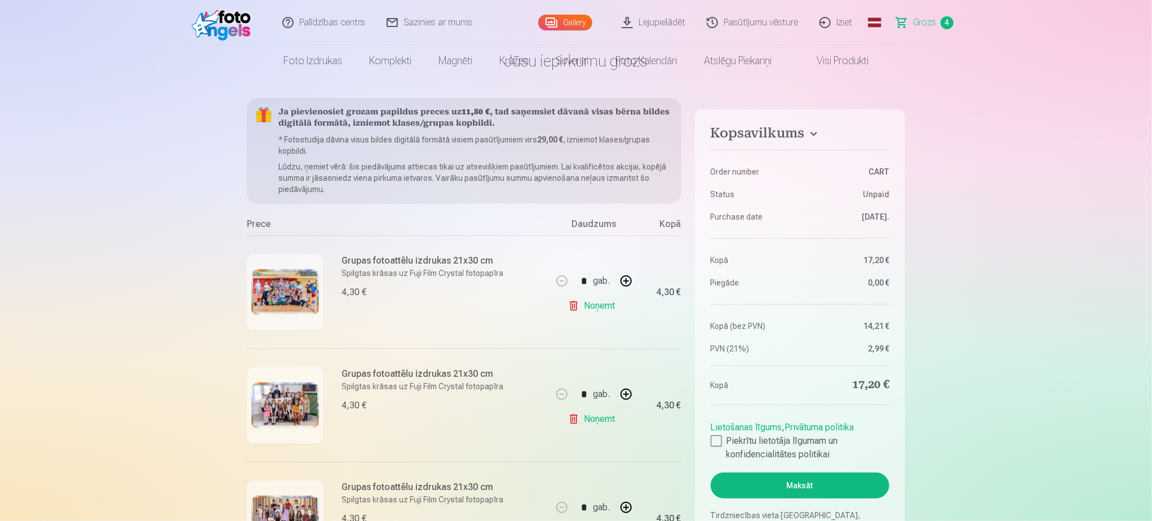
scroll to position [0, 0]
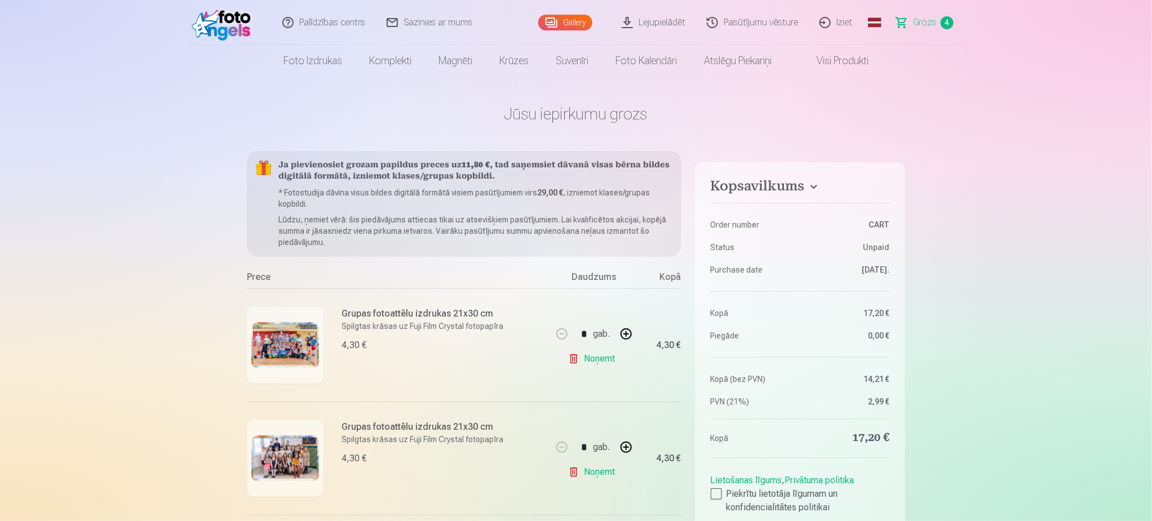
click at [550, 19] on link "Gallery" at bounding box center [565, 23] width 54 height 16
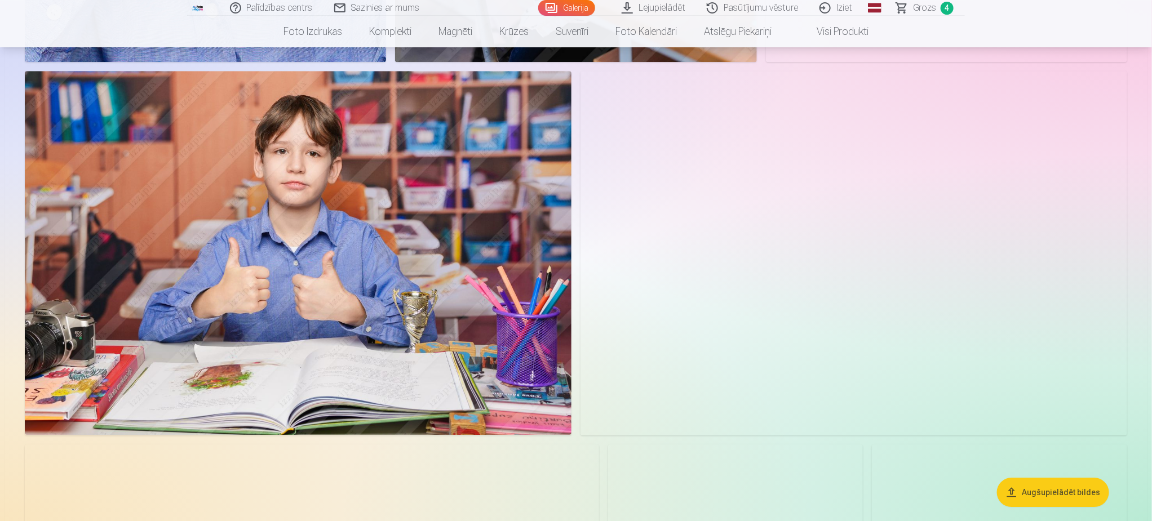
scroll to position [1860, 0]
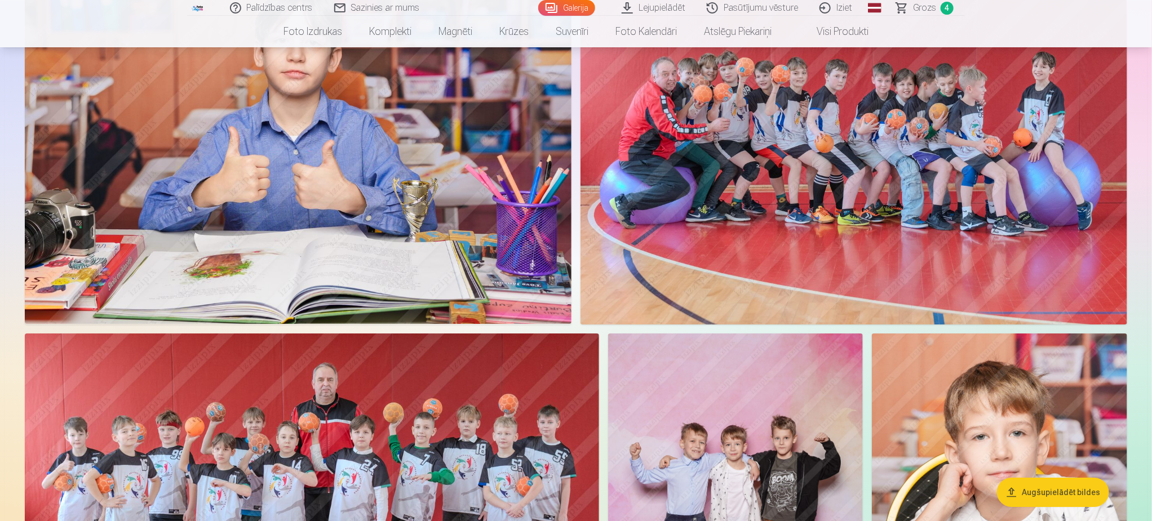
click at [876, 236] on img at bounding box center [854, 142] width 547 height 365
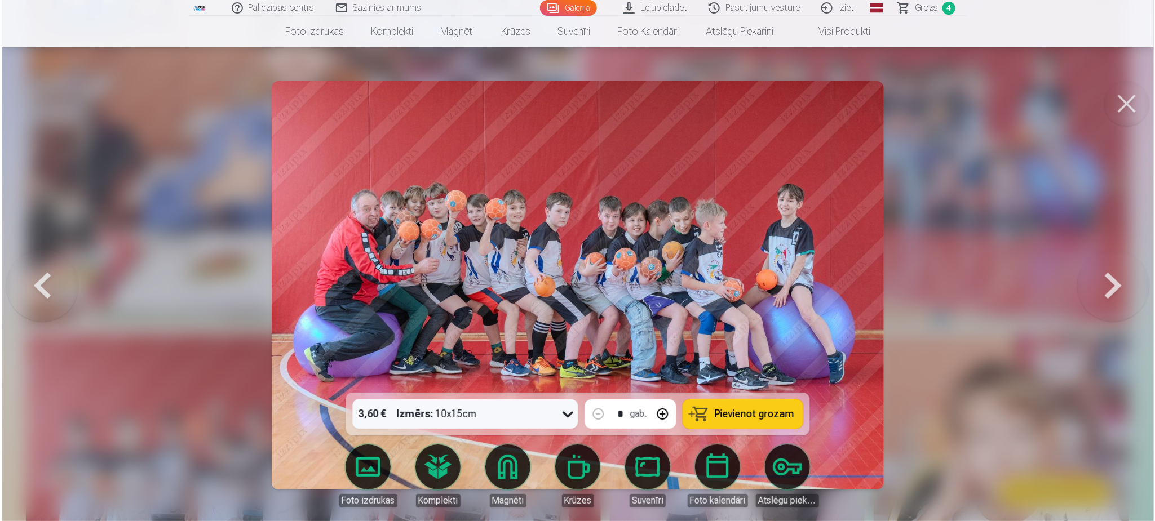
scroll to position [1864, 0]
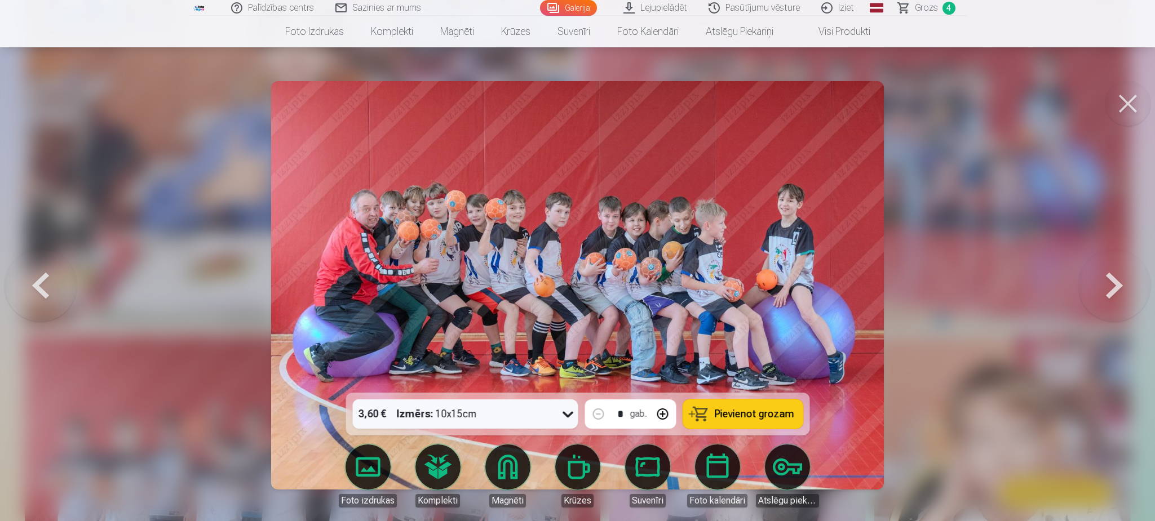
click at [747, 409] on span "Pievienot grozam" at bounding box center [753, 414] width 79 height 10
click at [1138, 100] on button at bounding box center [1127, 103] width 45 height 45
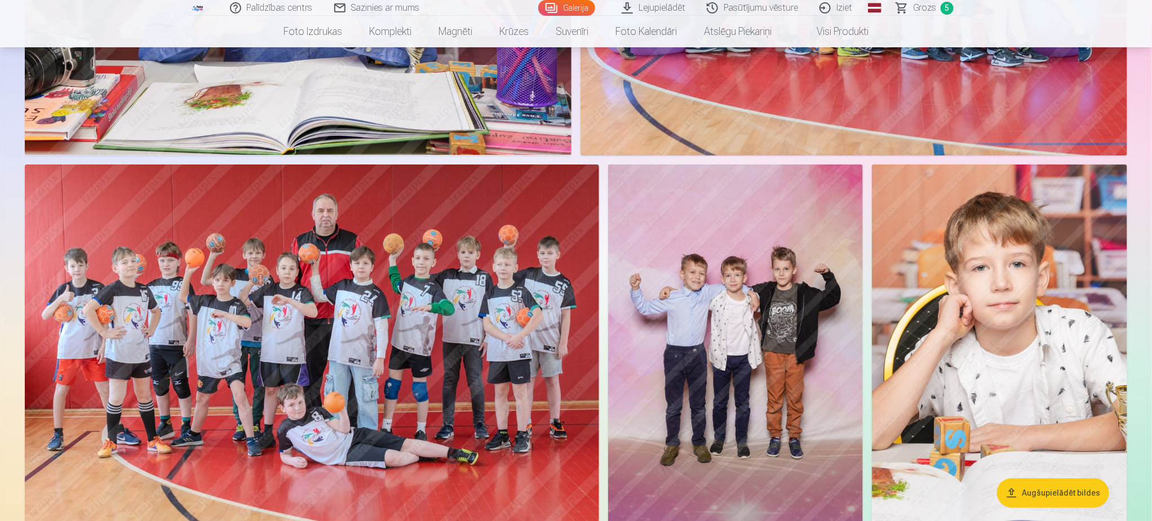
click at [404, 354] on img at bounding box center [312, 356] width 574 height 383
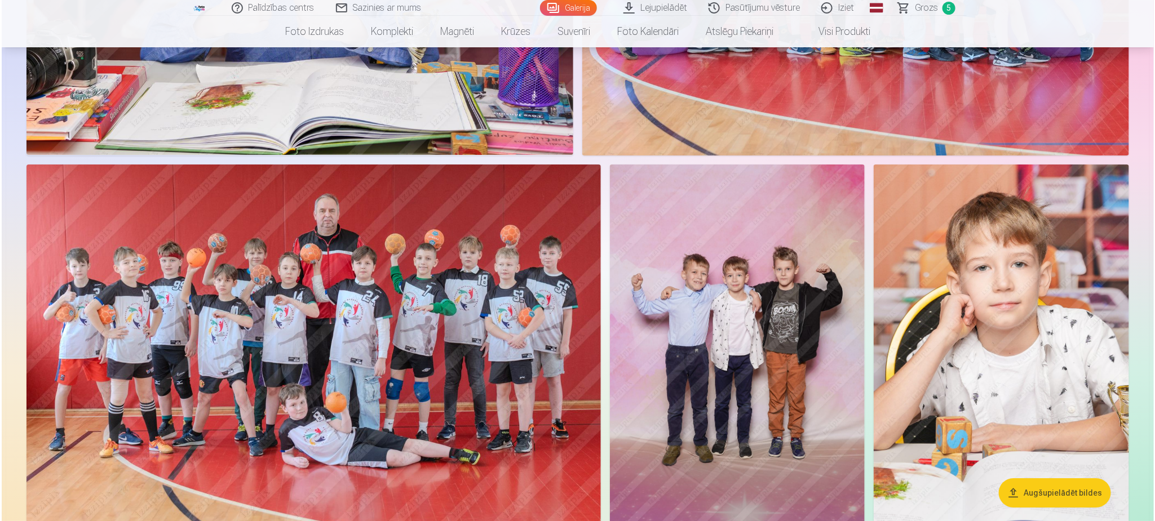
scroll to position [2033, 0]
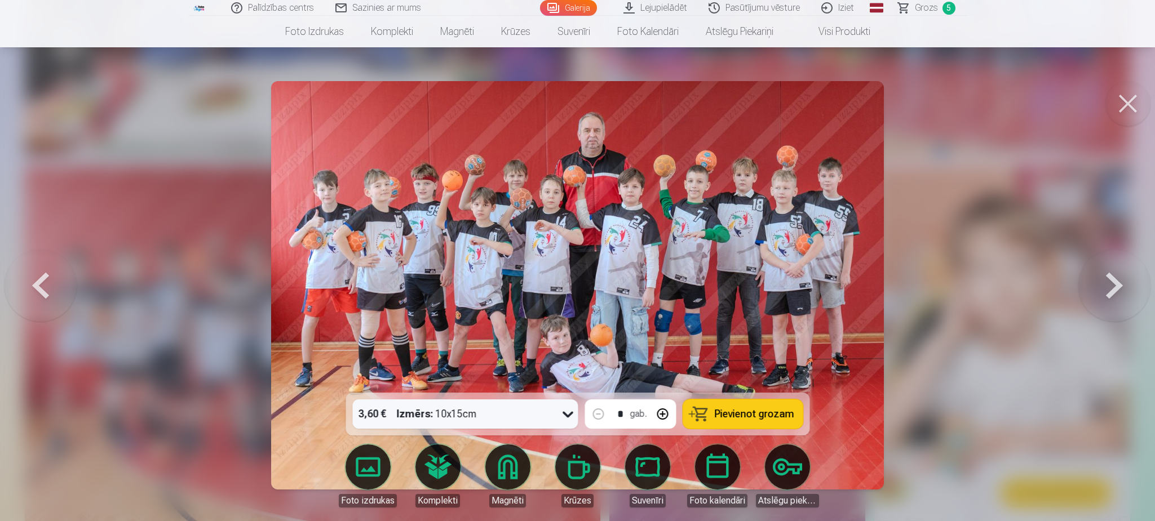
click at [738, 413] on span "Pievienot grozam" at bounding box center [753, 414] width 79 height 10
click at [1135, 105] on button at bounding box center [1127, 103] width 45 height 45
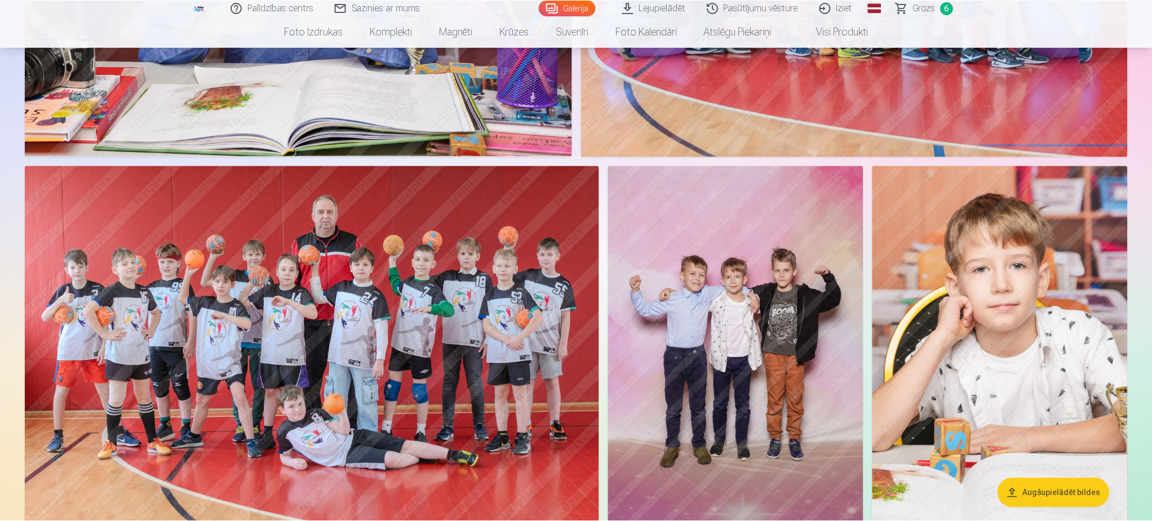
scroll to position [2029, 0]
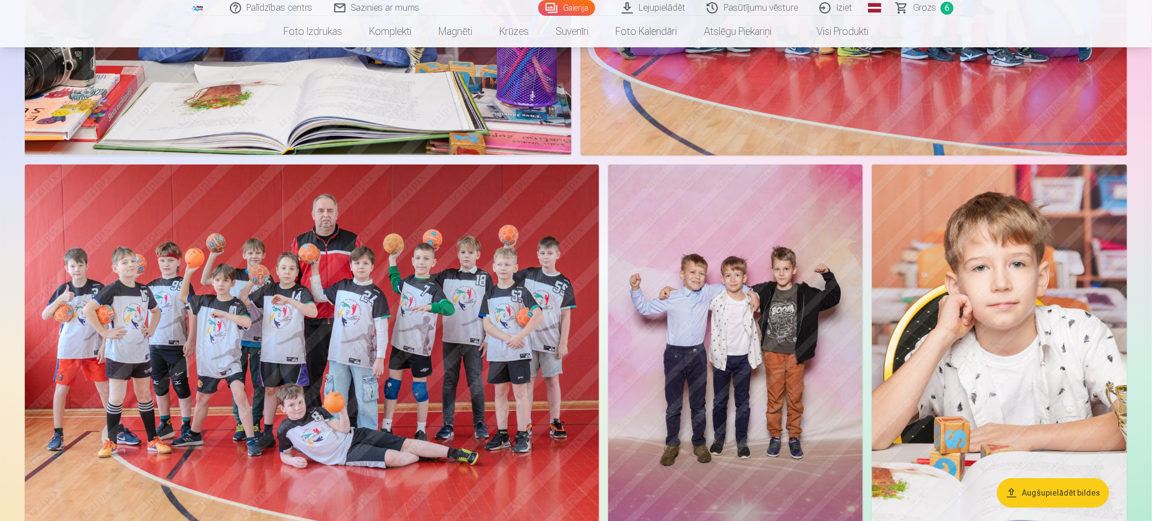
click at [758, 365] on img at bounding box center [735, 356] width 255 height 383
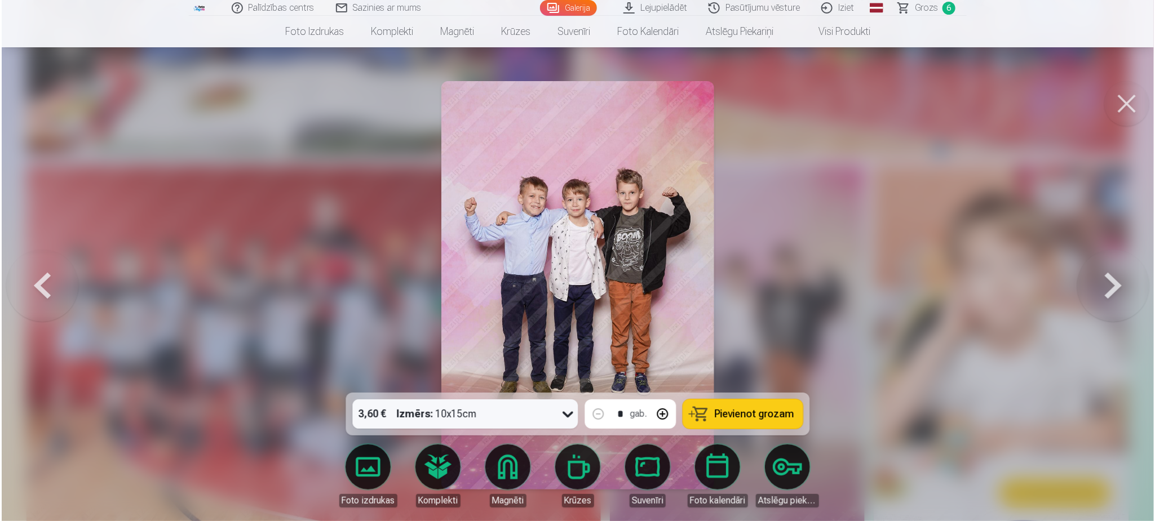
scroll to position [2033, 0]
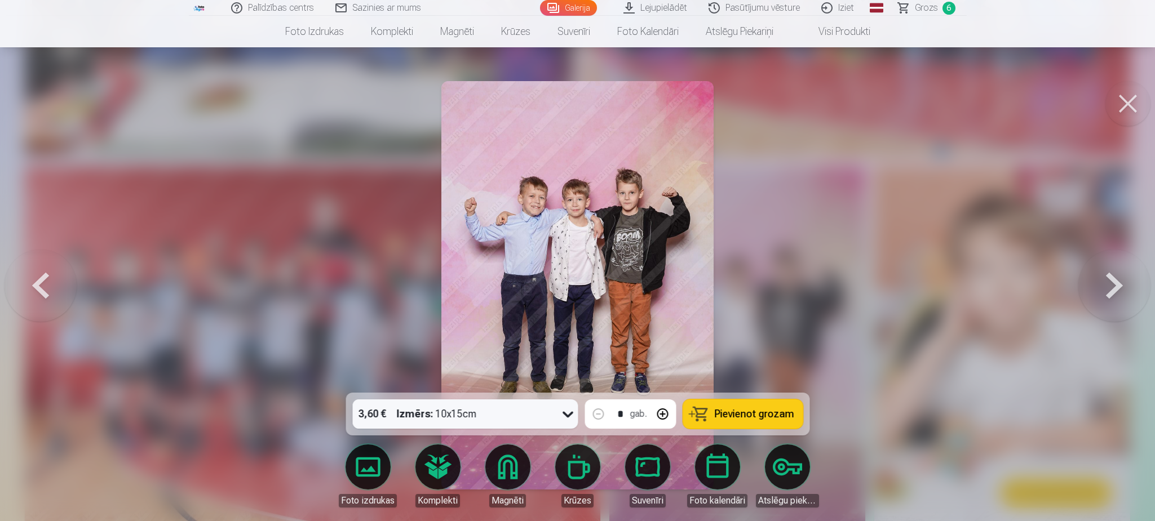
click at [741, 418] on span "Pievienot grozam" at bounding box center [753, 414] width 79 height 10
click at [1118, 100] on button at bounding box center [1127, 103] width 45 height 45
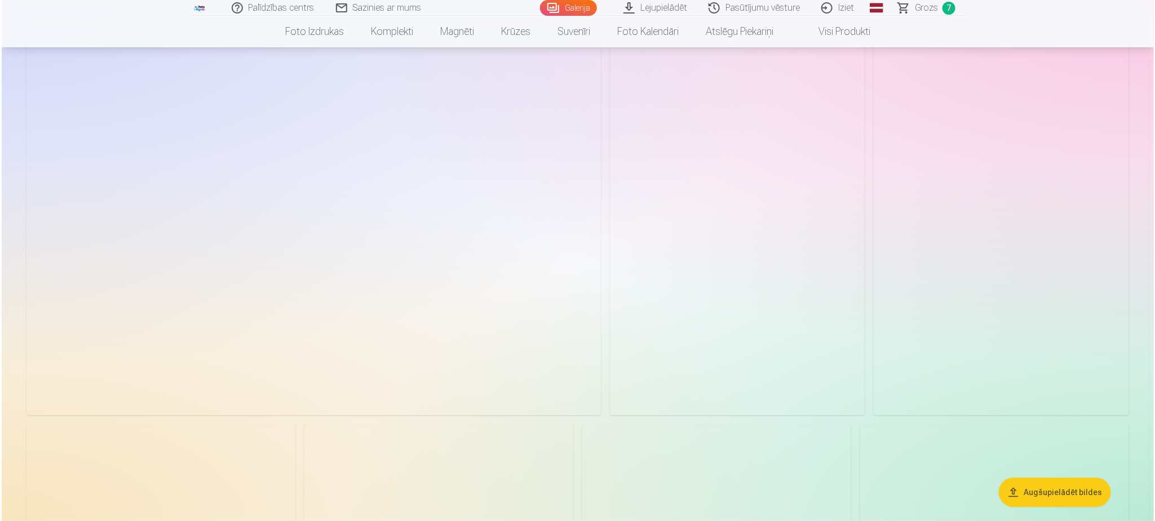
scroll to position [4312, 0]
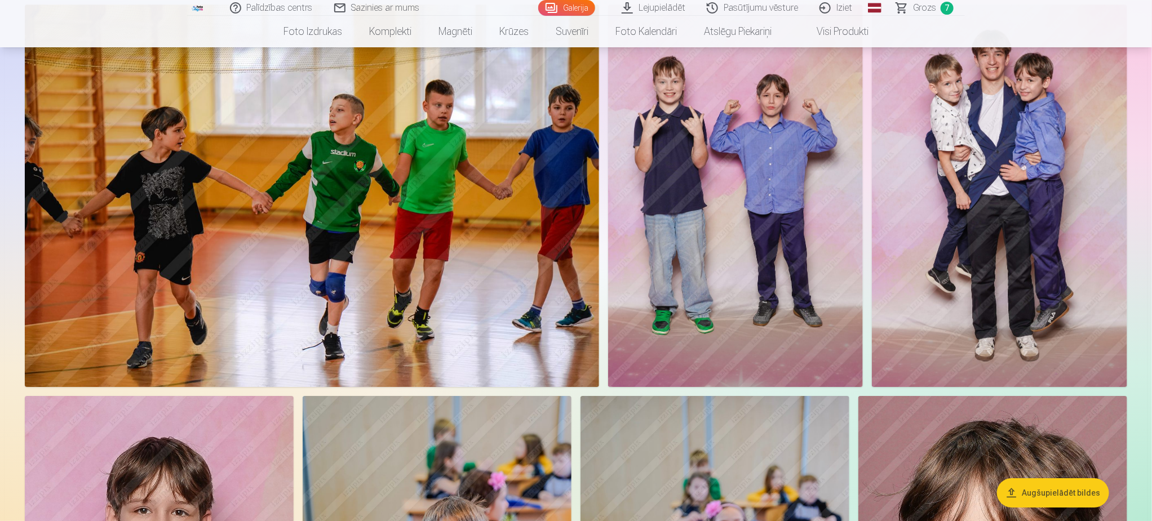
click at [291, 269] on img at bounding box center [312, 196] width 574 height 383
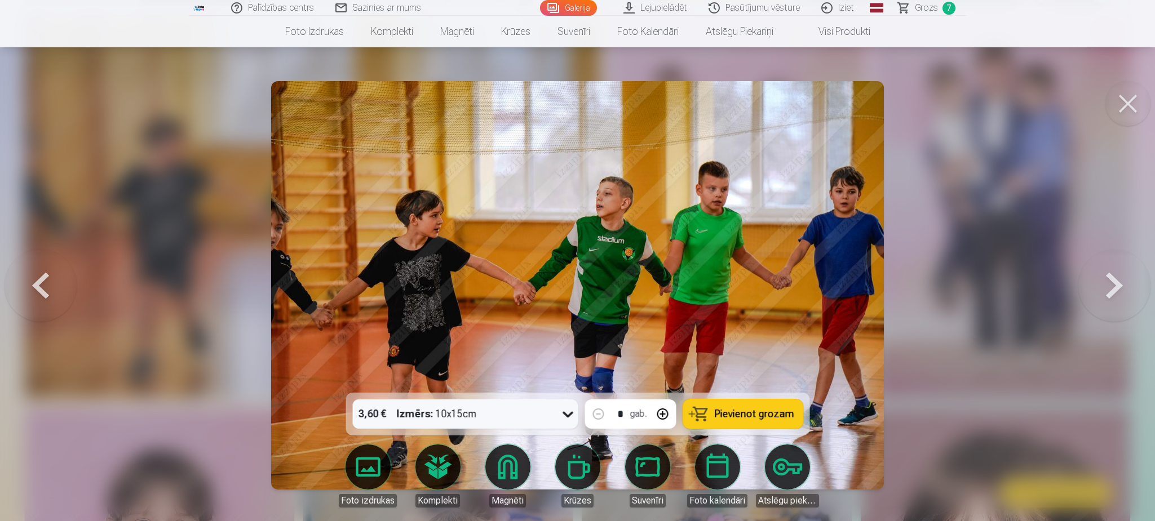
click at [752, 416] on span "Pievienot grozam" at bounding box center [753, 414] width 79 height 10
click at [1133, 119] on button at bounding box center [1127, 103] width 45 height 45
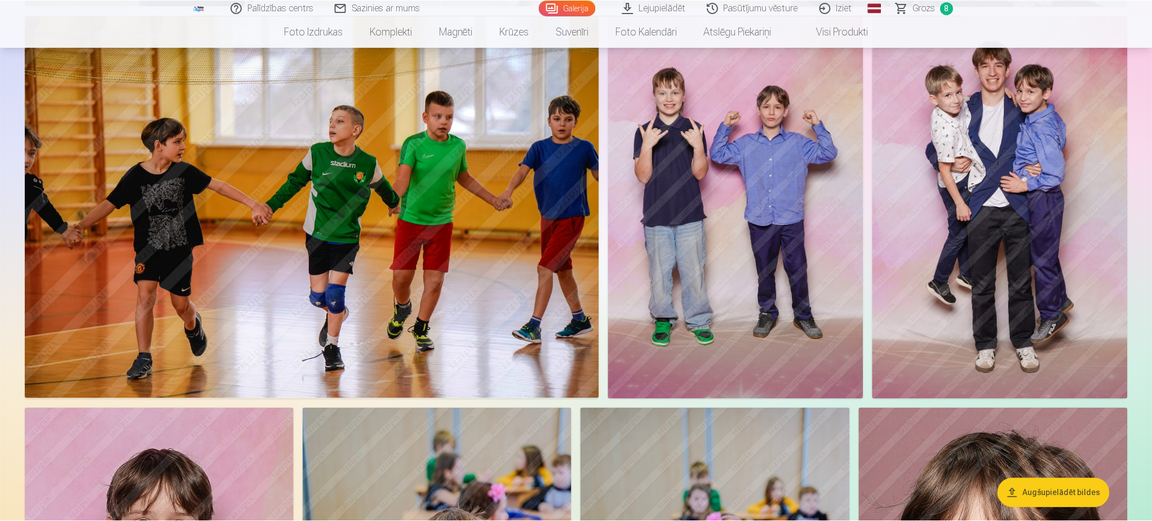
scroll to position [4303, 0]
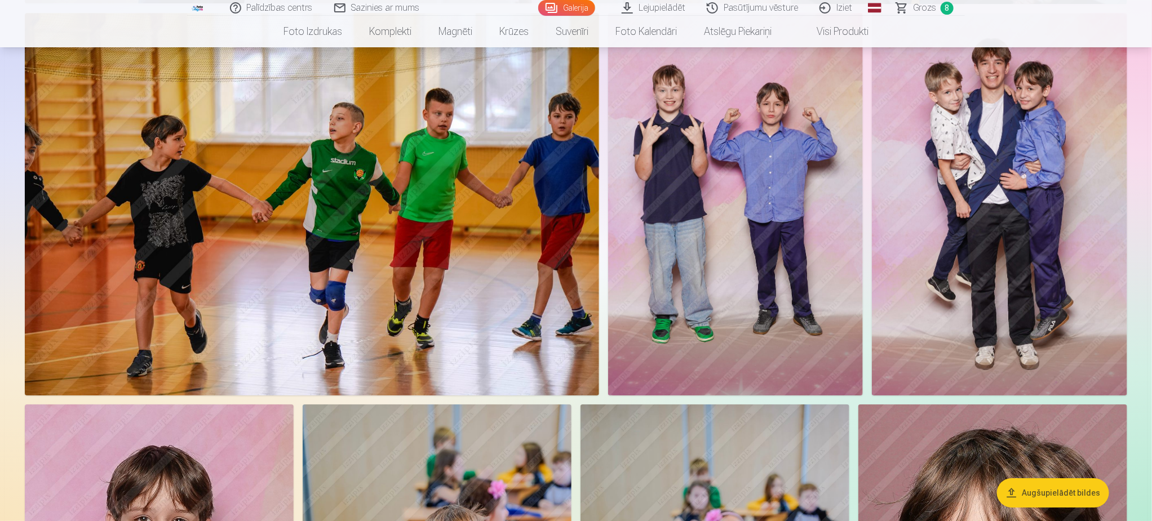
click at [776, 237] on img at bounding box center [735, 204] width 255 height 383
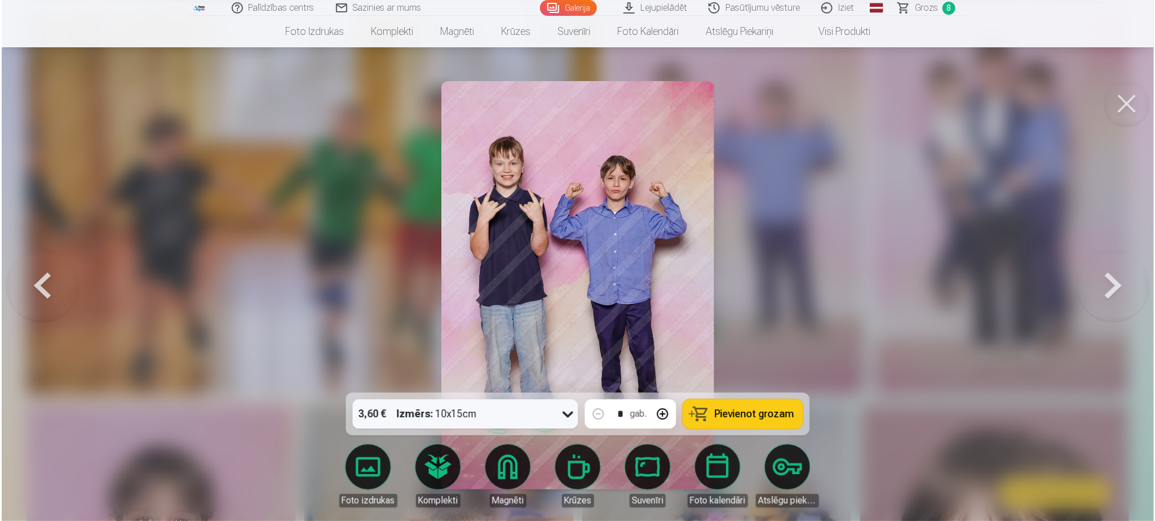
scroll to position [4312, 0]
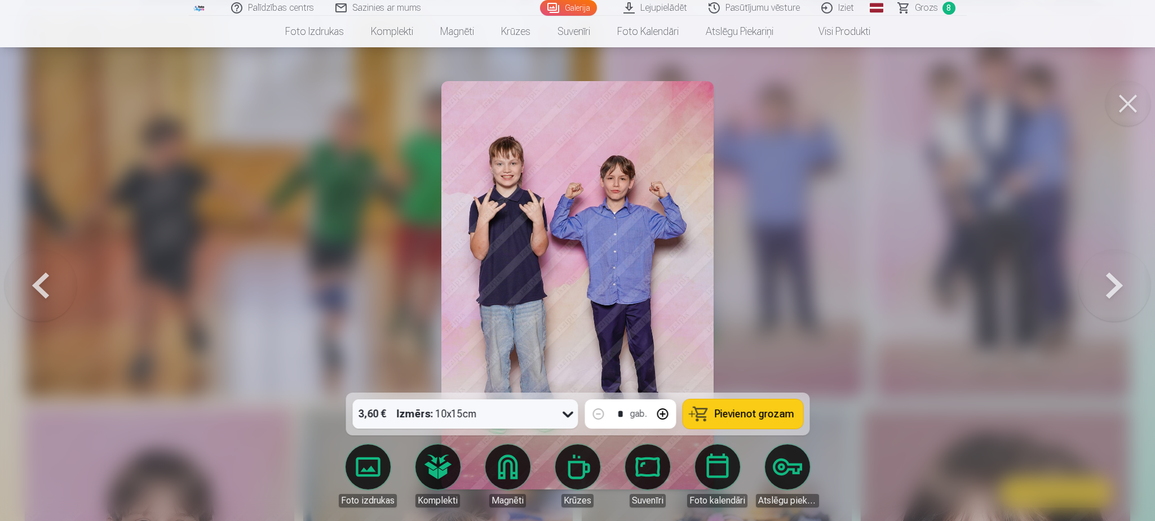
click at [725, 411] on span "Pievienot grozam" at bounding box center [753, 414] width 79 height 10
click at [1130, 113] on button at bounding box center [1127, 103] width 45 height 45
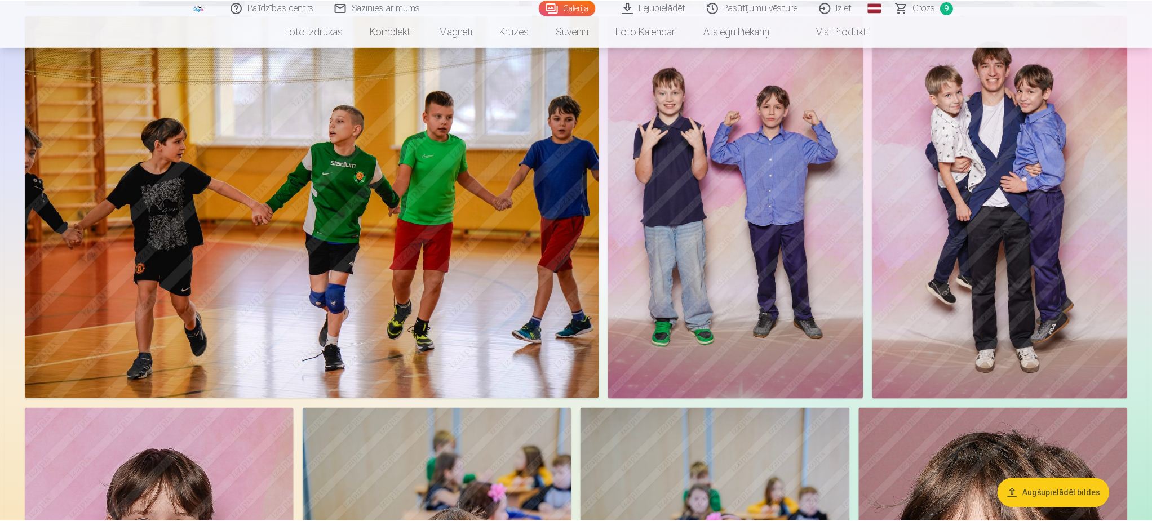
scroll to position [4303, 0]
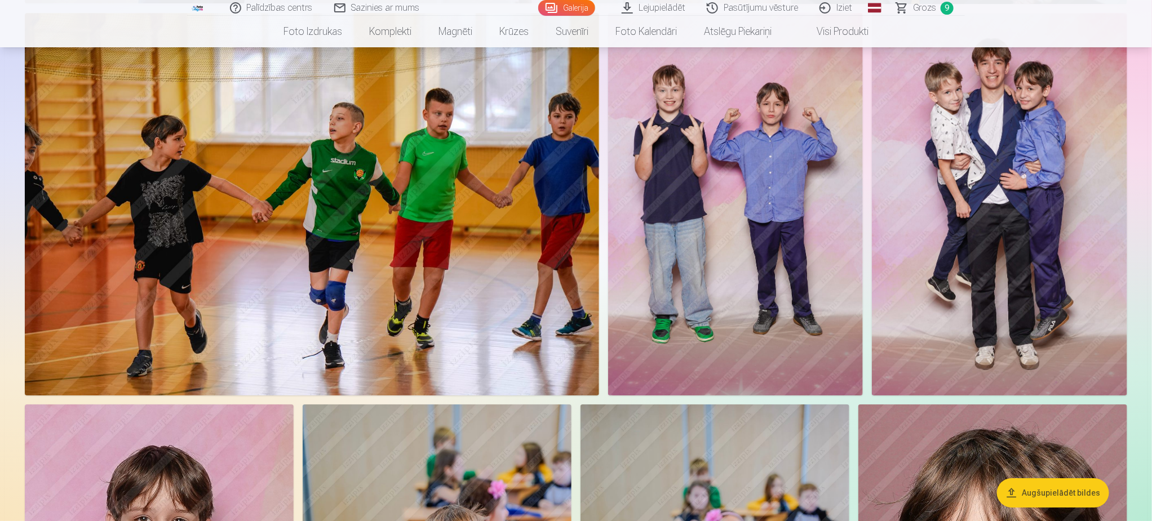
click at [1024, 242] on img at bounding box center [999, 204] width 255 height 383
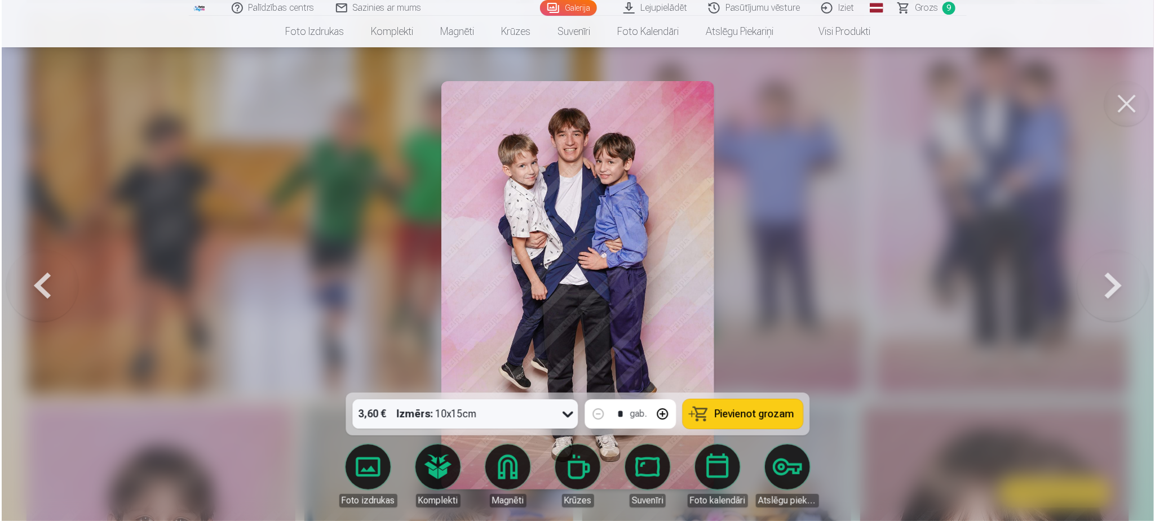
scroll to position [4312, 0]
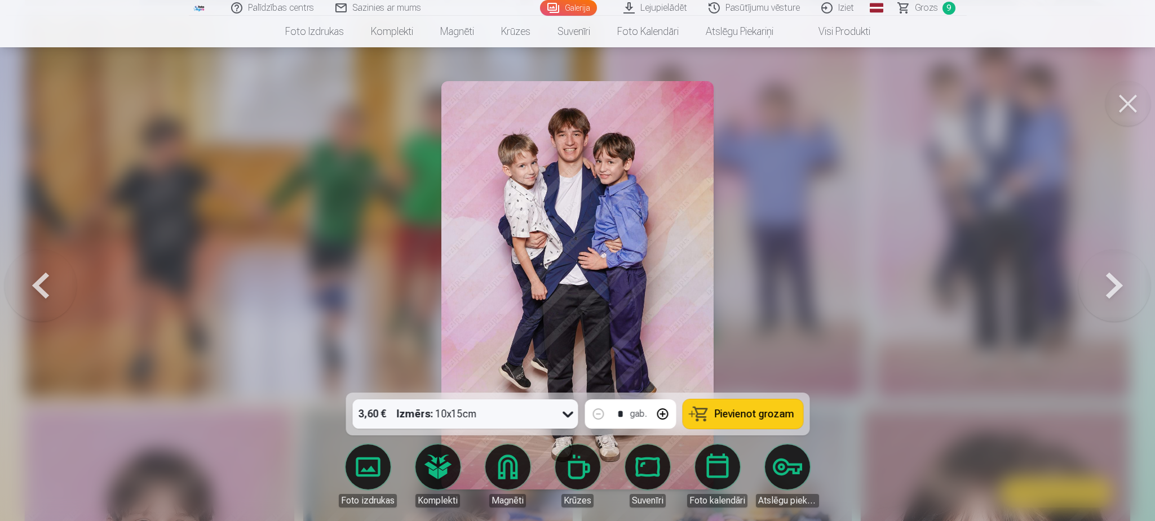
click at [772, 416] on span "Pievienot grozam" at bounding box center [753, 414] width 79 height 10
click at [1126, 98] on button at bounding box center [1127, 103] width 45 height 45
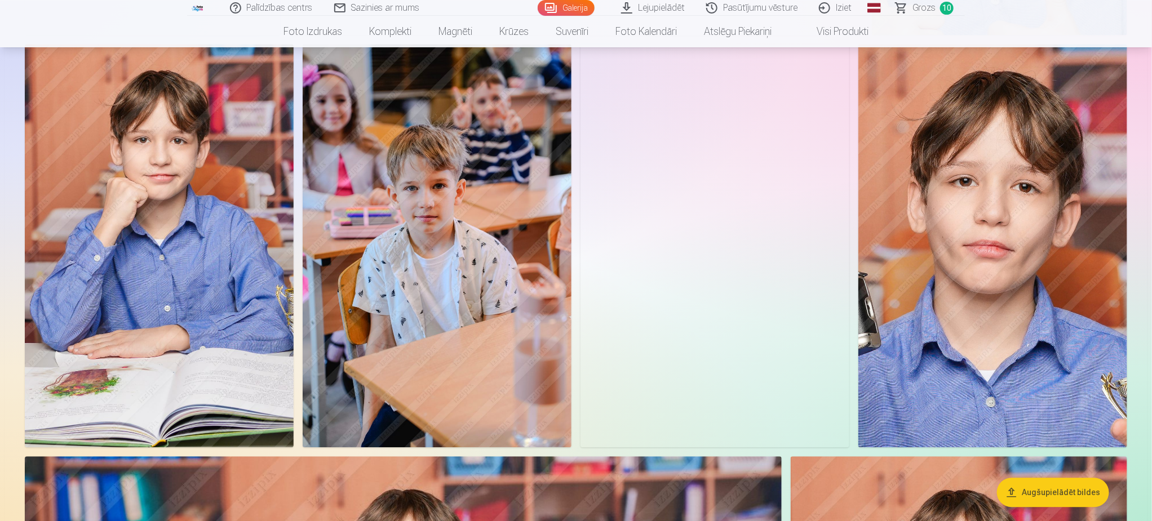
scroll to position [5910, 0]
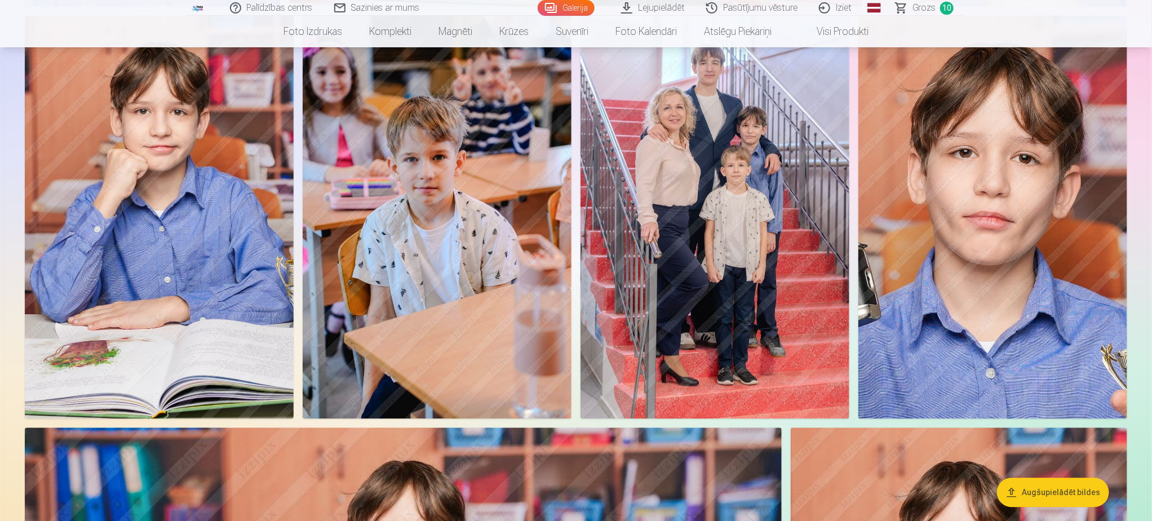
click at [707, 274] on img at bounding box center [715, 217] width 269 height 404
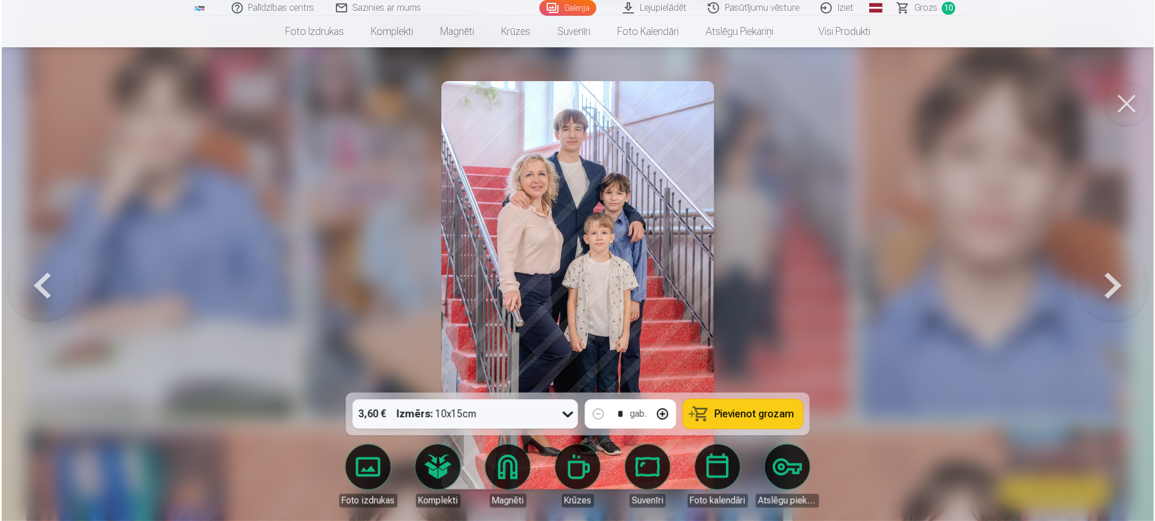
scroll to position [5922, 0]
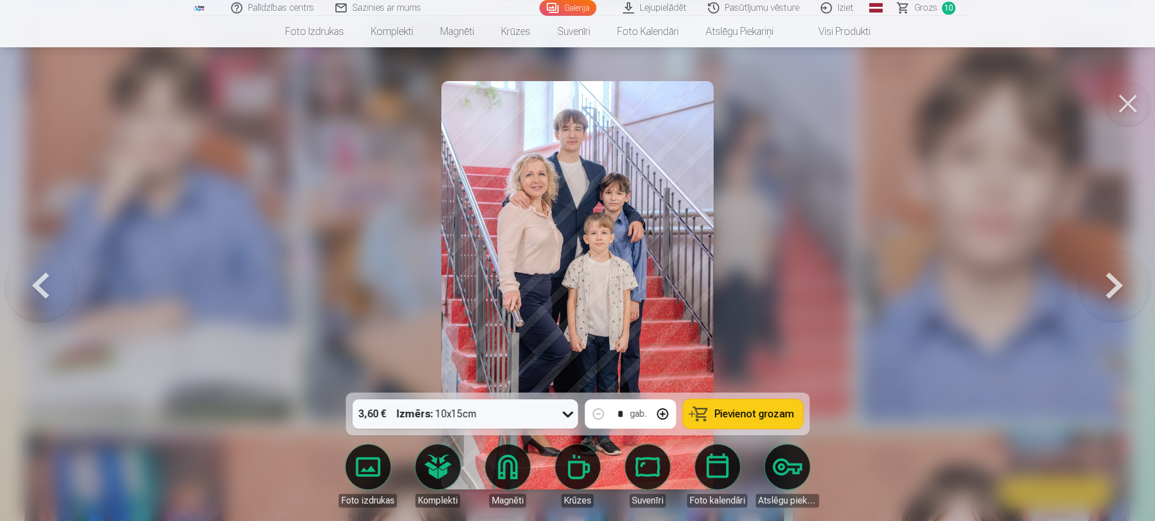
click at [750, 409] on span "Pievienot grozam" at bounding box center [753, 414] width 79 height 10
click at [1123, 94] on button at bounding box center [1127, 103] width 45 height 45
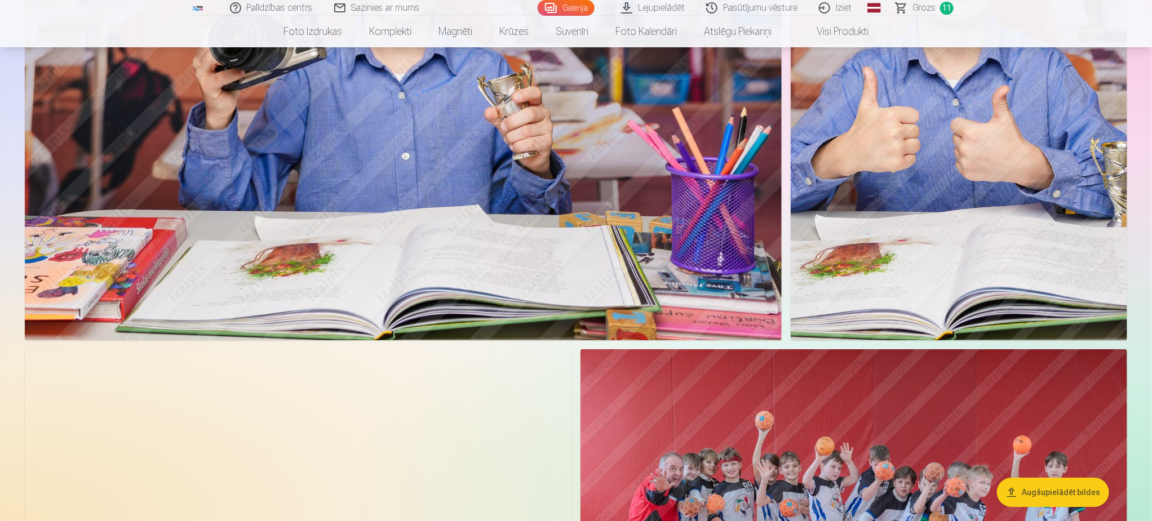
scroll to position [6671, 0]
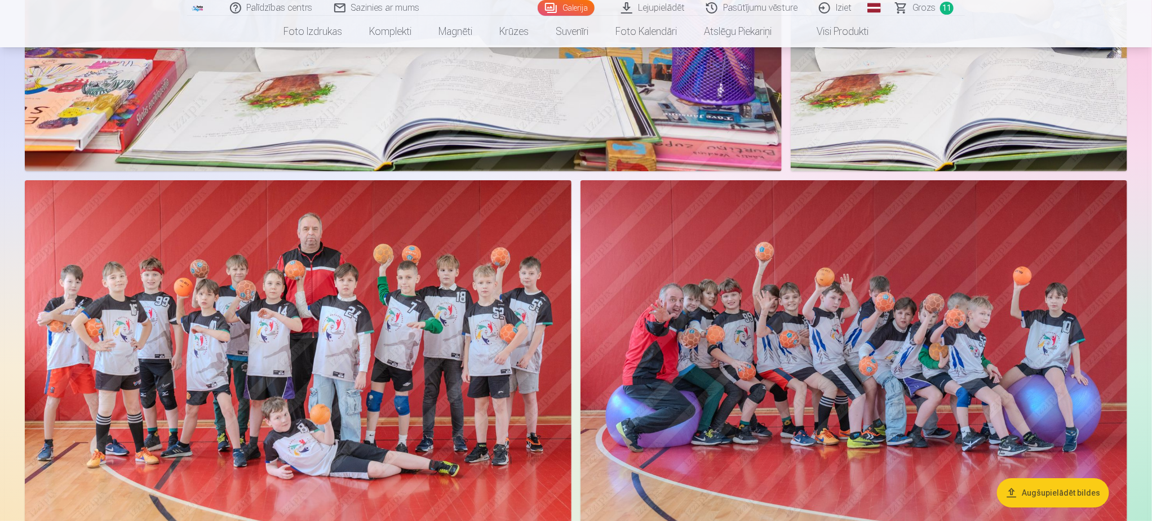
click at [373, 356] on img at bounding box center [298, 362] width 547 height 364
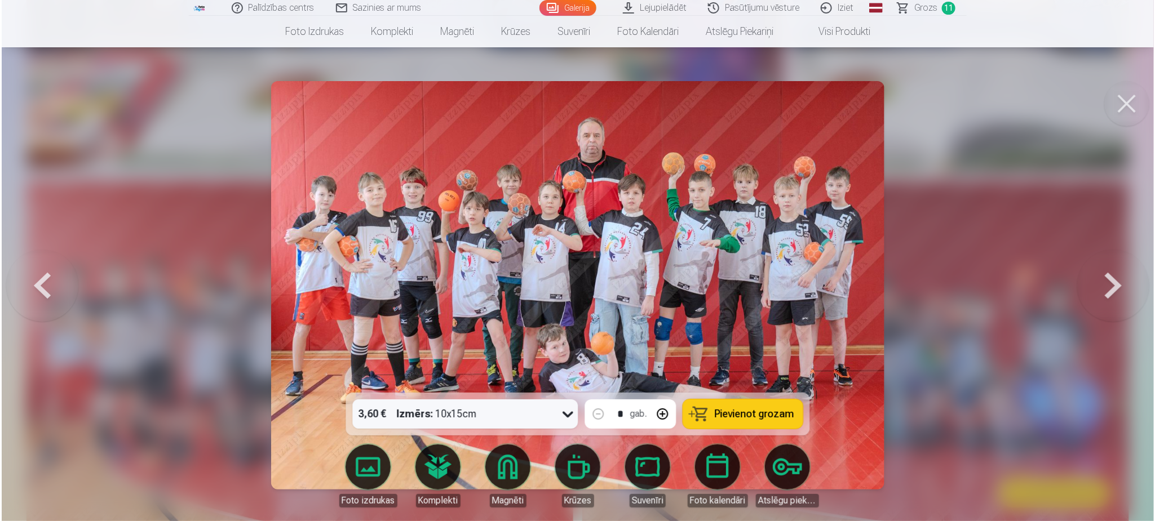
scroll to position [6685, 0]
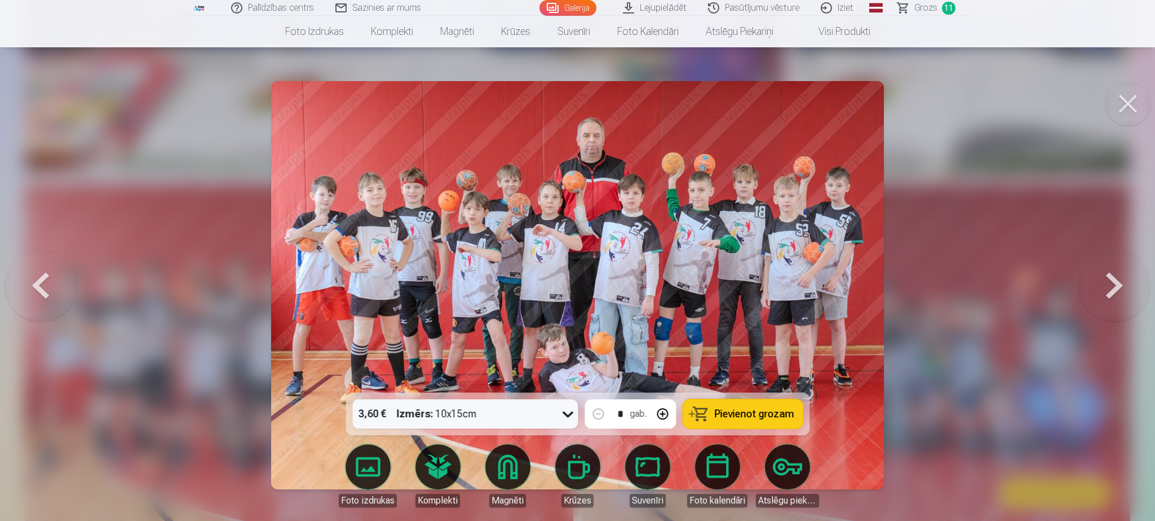
click at [728, 423] on button "Pievienot grozam" at bounding box center [743, 414] width 120 height 29
click at [1123, 110] on button at bounding box center [1127, 103] width 45 height 45
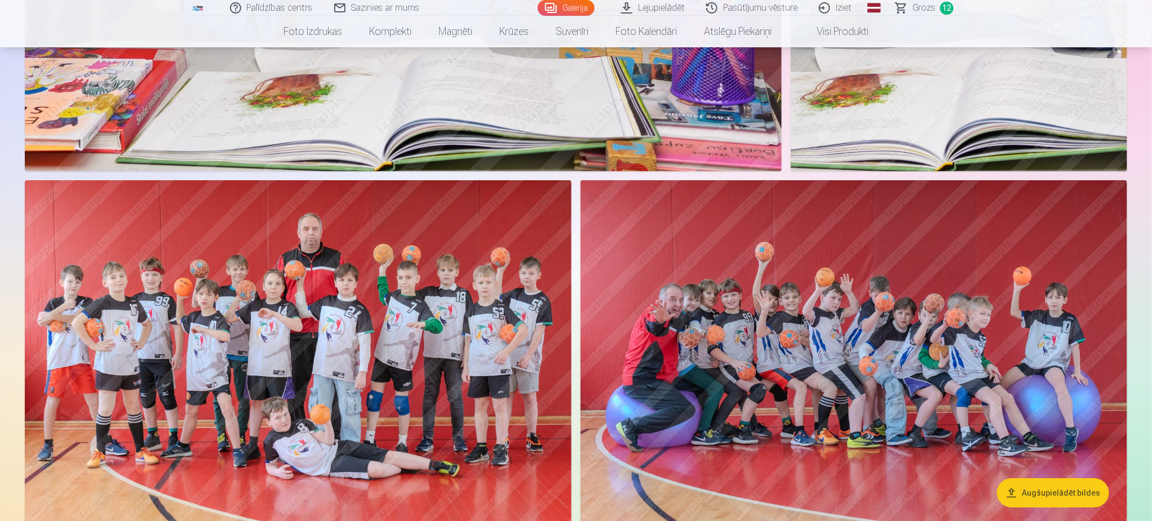
click at [824, 391] on img at bounding box center [854, 362] width 547 height 364
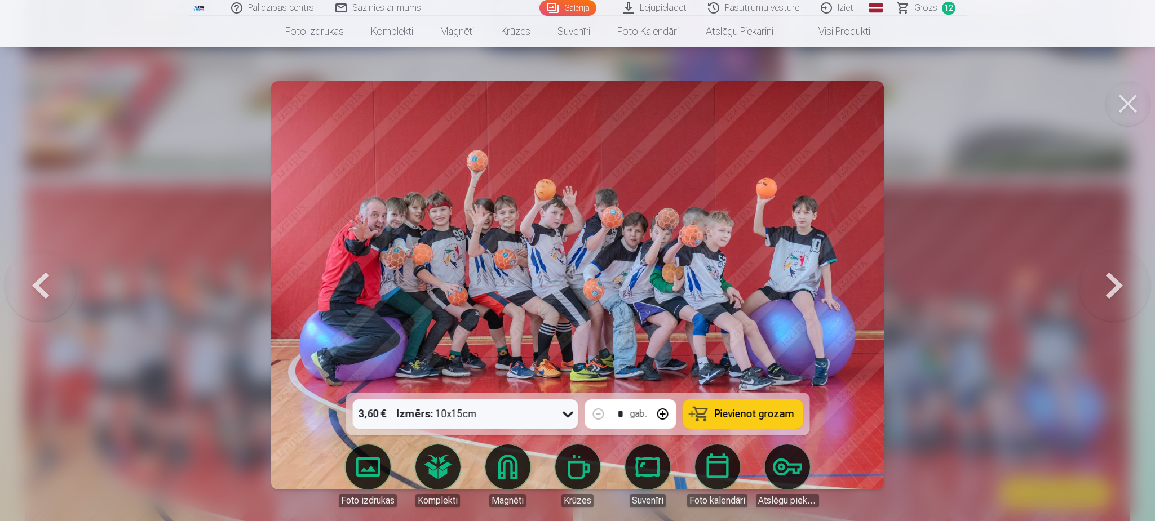
click at [738, 415] on span "Pievienot grozam" at bounding box center [753, 414] width 79 height 10
click at [1123, 104] on button at bounding box center [1127, 103] width 45 height 45
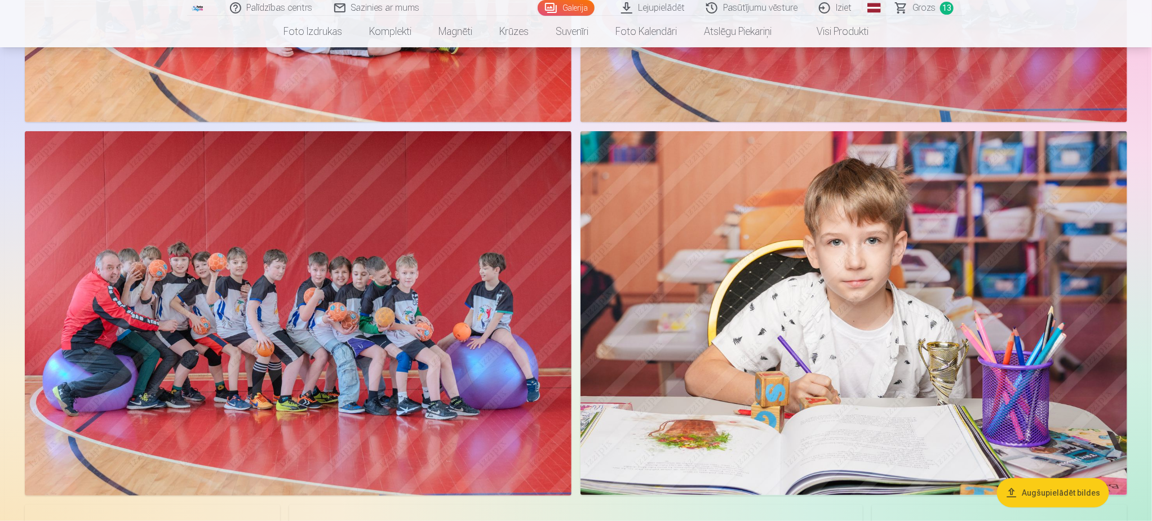
click at [406, 347] on img at bounding box center [298, 313] width 547 height 365
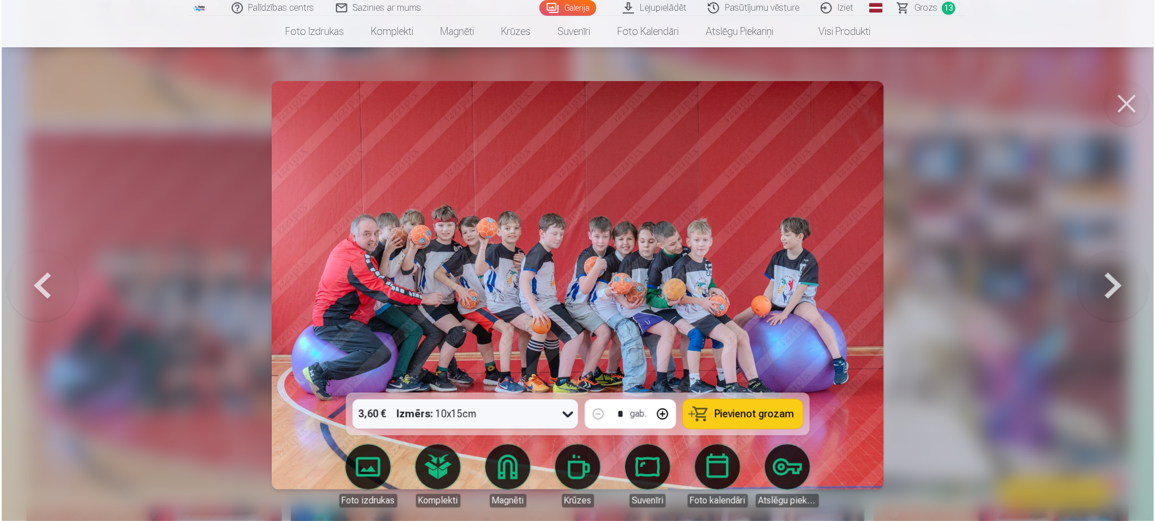
scroll to position [7108, 0]
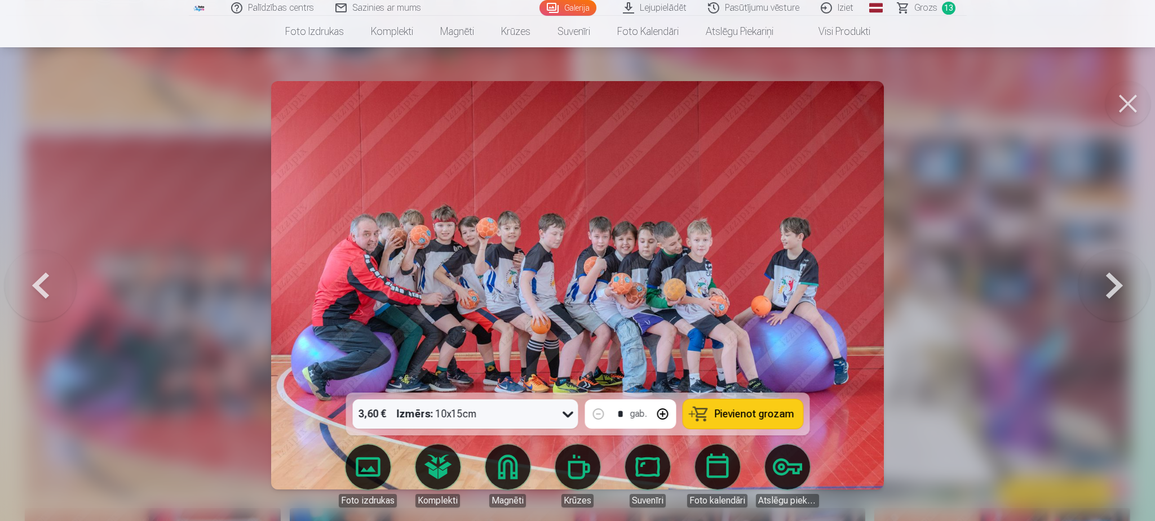
click at [753, 415] on span "Pievienot grozam" at bounding box center [753, 414] width 79 height 10
click at [1145, 100] on button at bounding box center [1127, 103] width 45 height 45
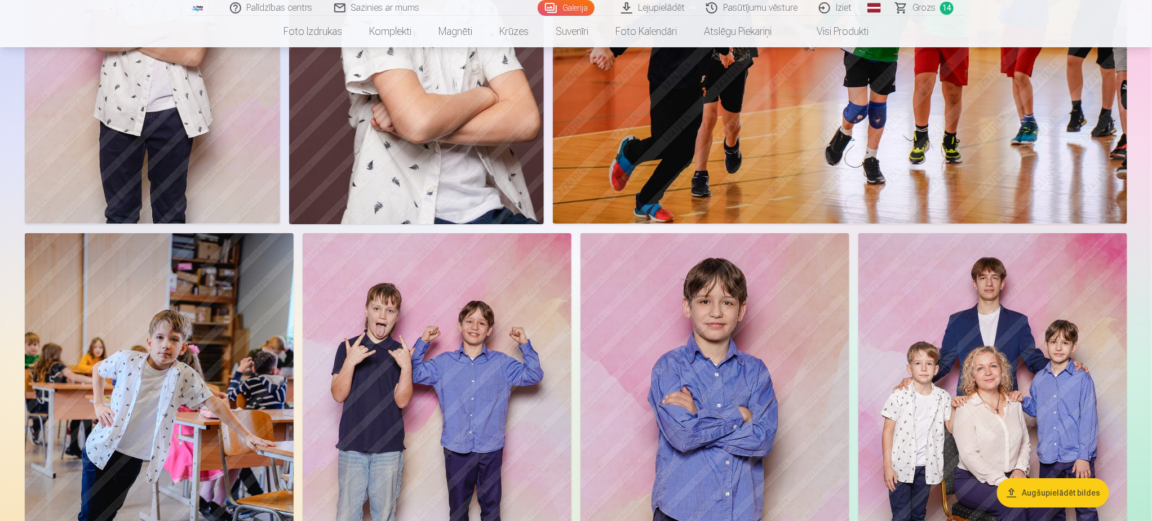
scroll to position [9038, 0]
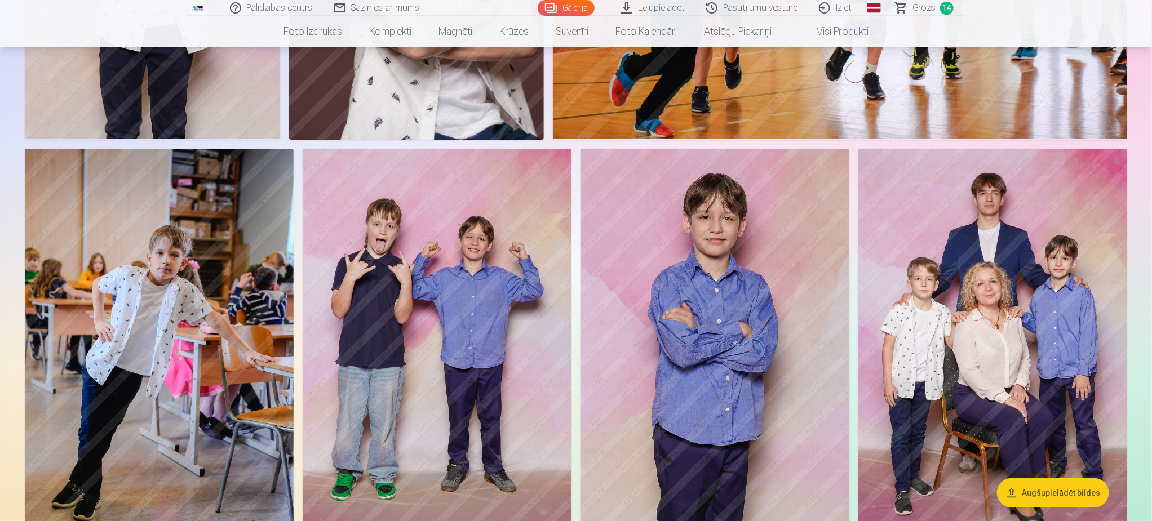
click at [415, 419] on img at bounding box center [437, 351] width 269 height 404
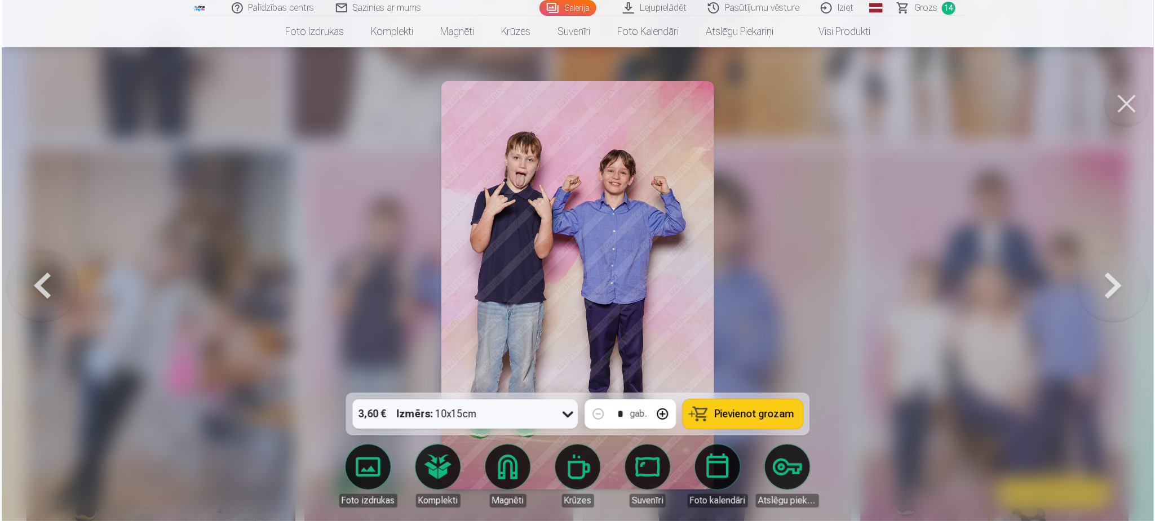
scroll to position [9057, 0]
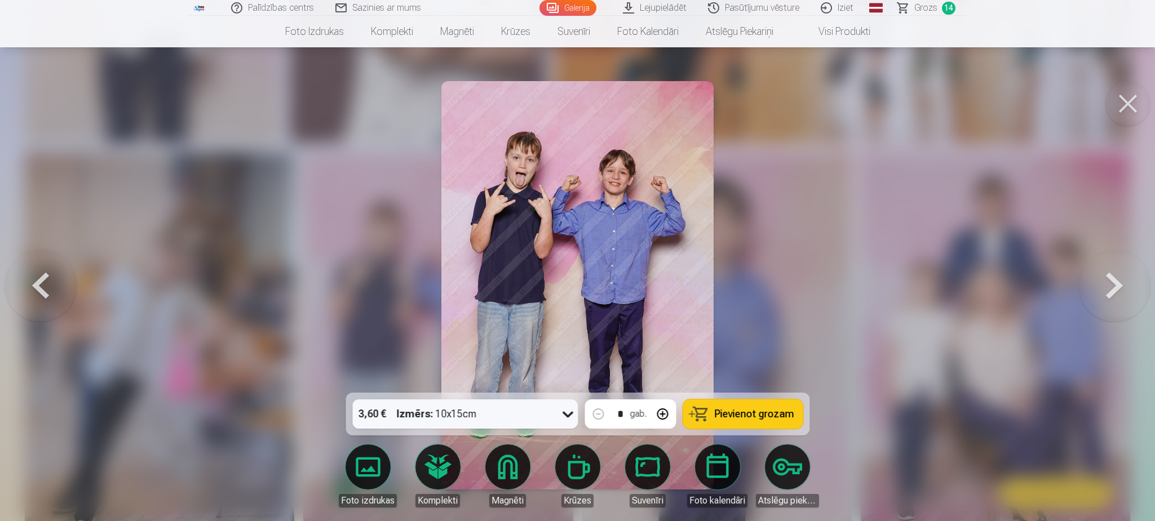
click at [769, 419] on span "Pievienot grozam" at bounding box center [753, 414] width 79 height 10
click at [1128, 110] on button at bounding box center [1127, 103] width 45 height 45
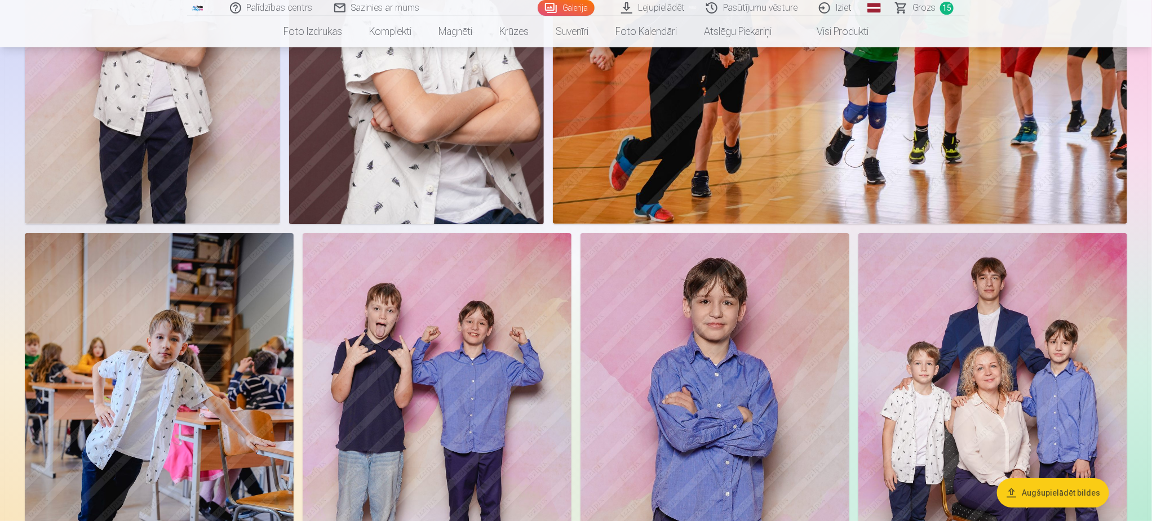
scroll to position [9122, 0]
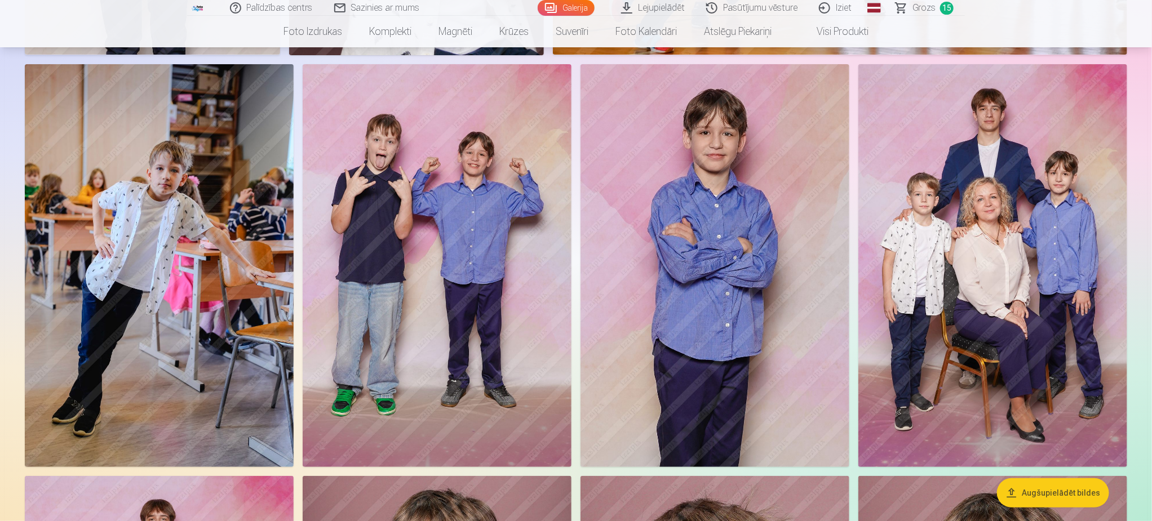
click at [1007, 305] on img at bounding box center [992, 266] width 269 height 404
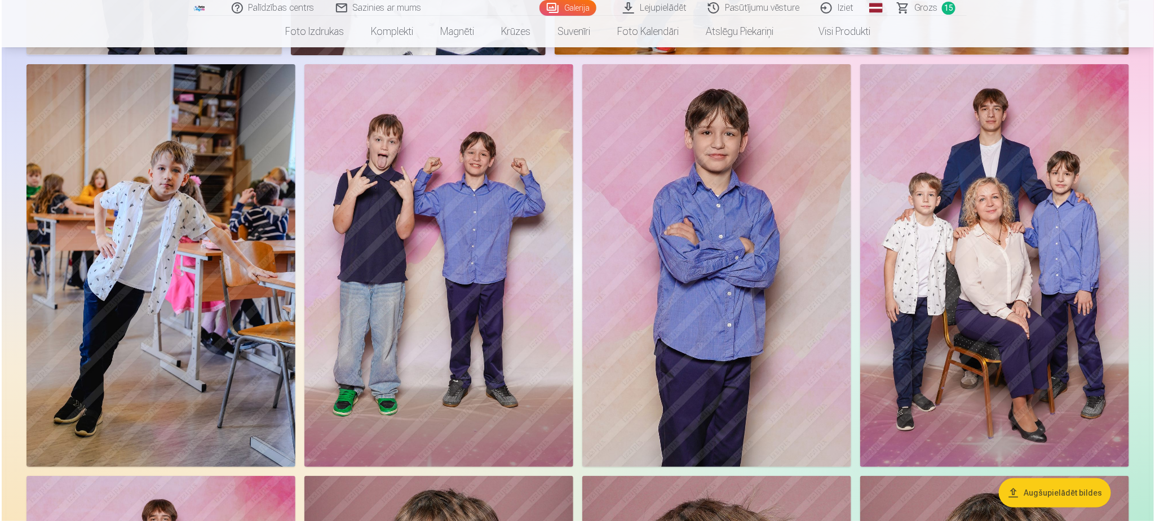
scroll to position [9141, 0]
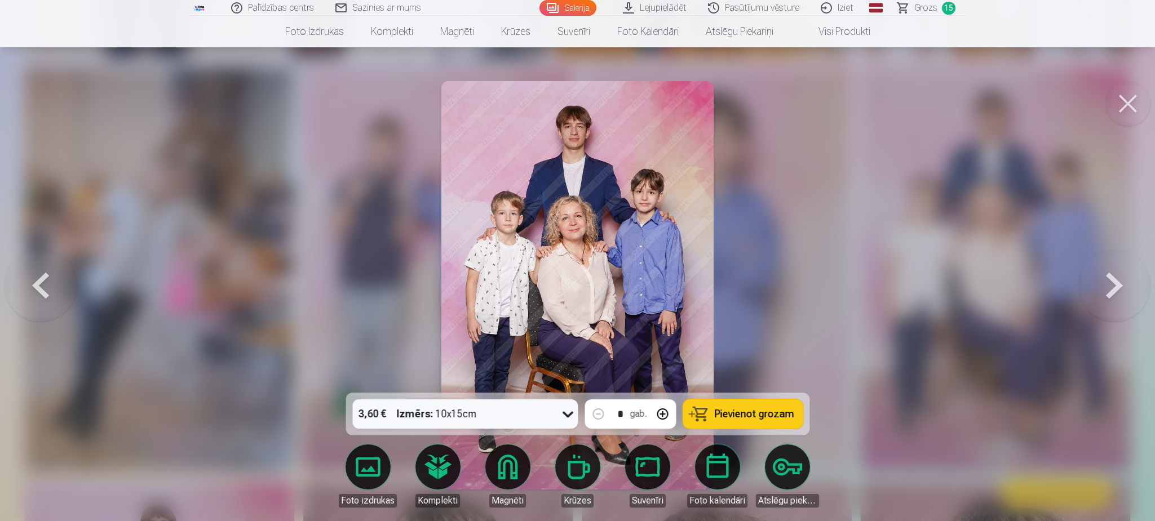
click at [785, 422] on button "Pievienot grozam" at bounding box center [743, 414] width 120 height 29
click at [1121, 110] on button at bounding box center [1127, 103] width 45 height 45
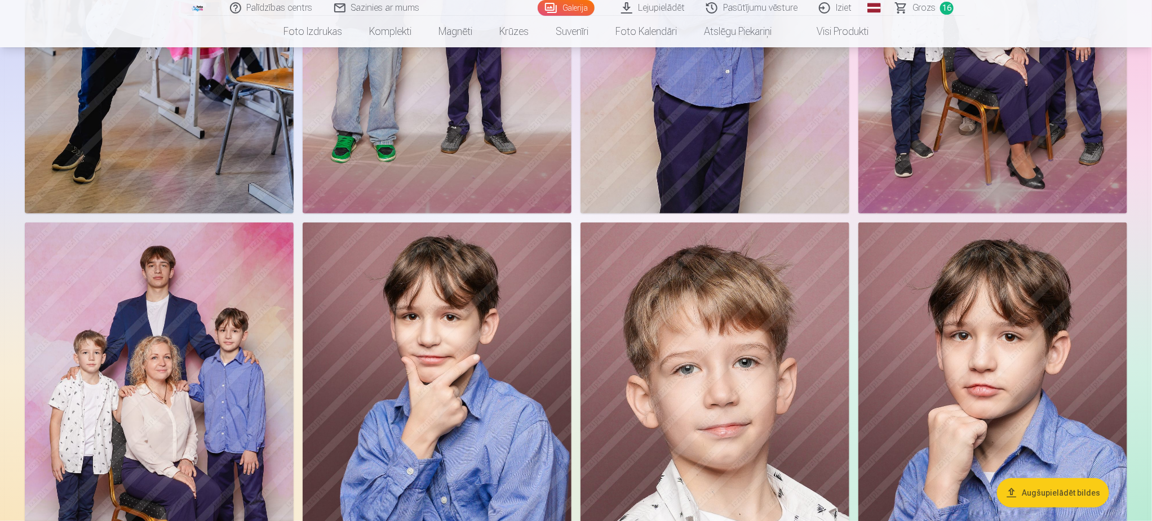
scroll to position [9460, 0]
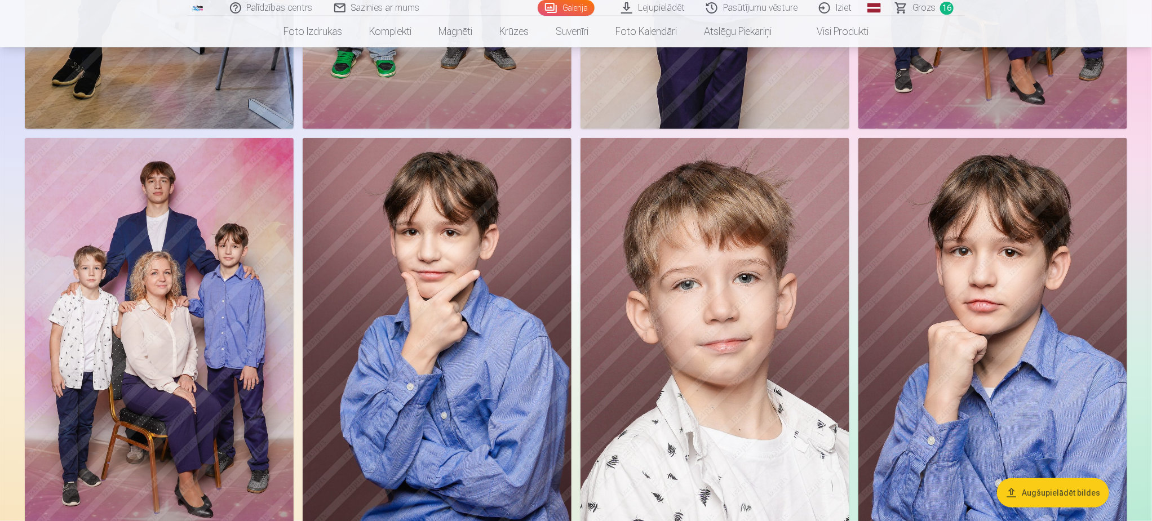
click at [70, 331] on img at bounding box center [159, 340] width 269 height 404
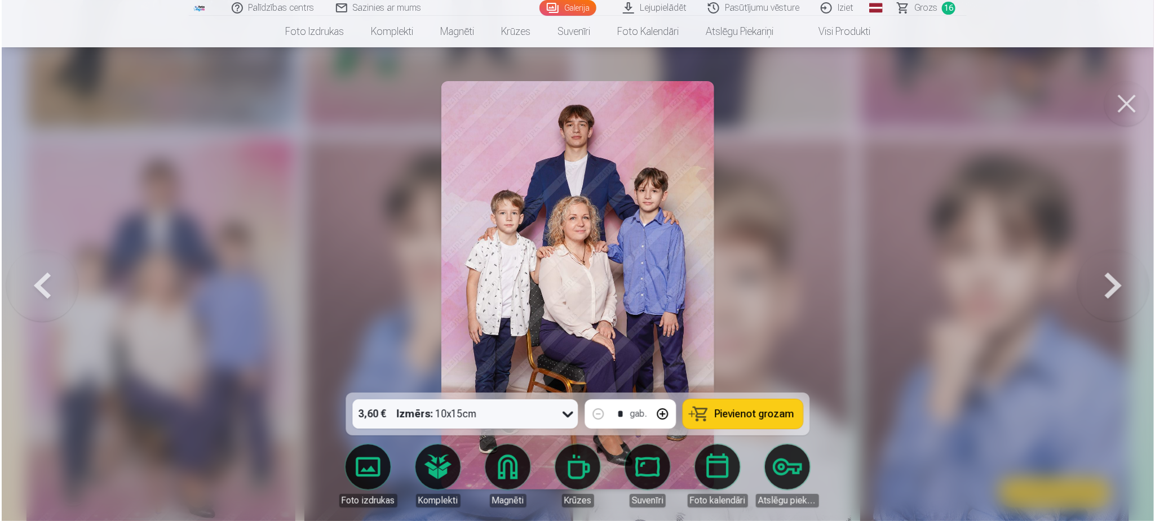
scroll to position [9481, 0]
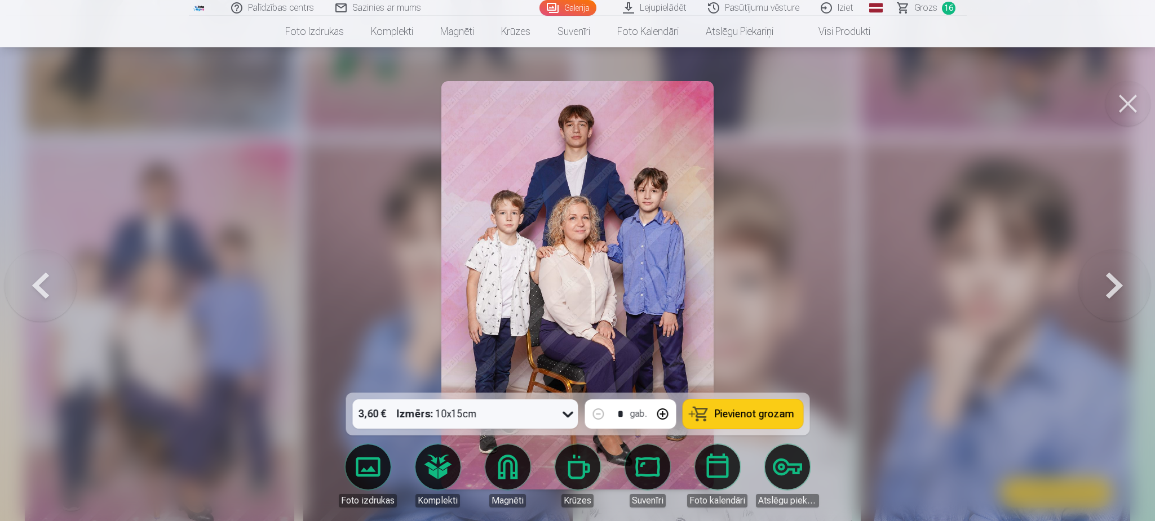
click at [741, 418] on span "Pievienot grozam" at bounding box center [753, 414] width 79 height 10
click at [1118, 99] on button at bounding box center [1127, 103] width 45 height 45
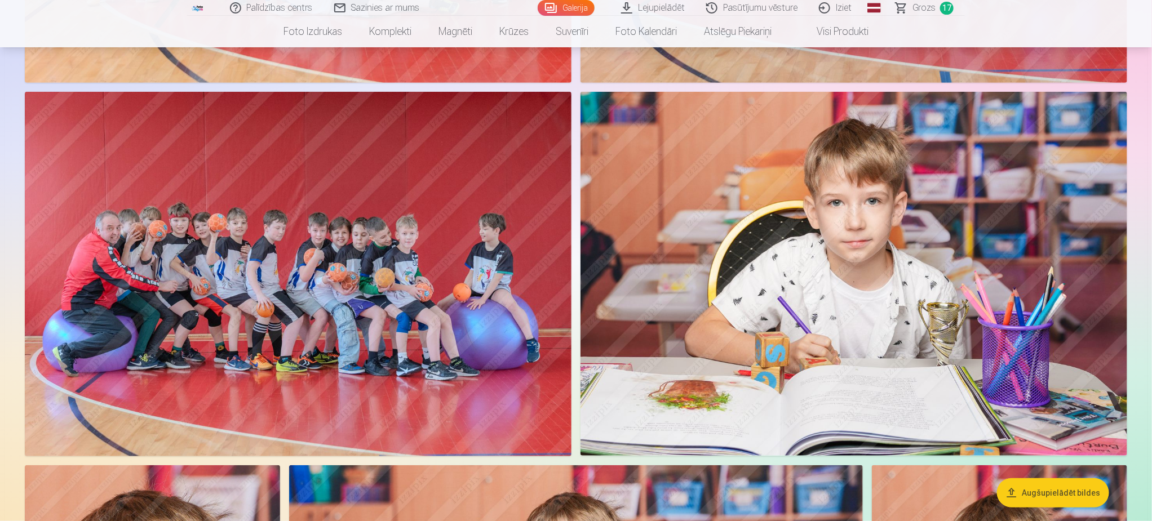
scroll to position [7009, 0]
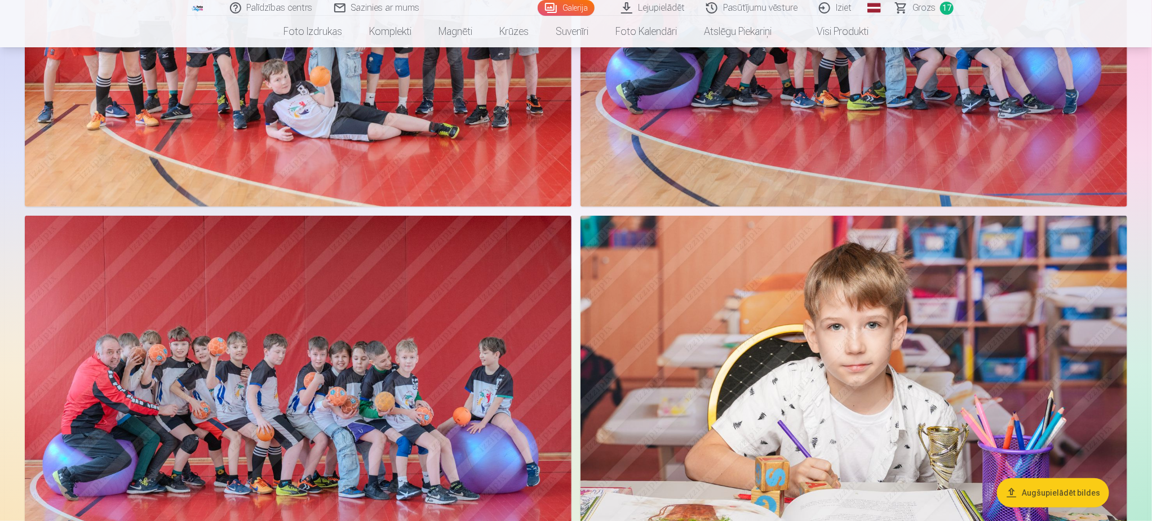
click at [925, 5] on span "Grozs" at bounding box center [924, 8] width 23 height 14
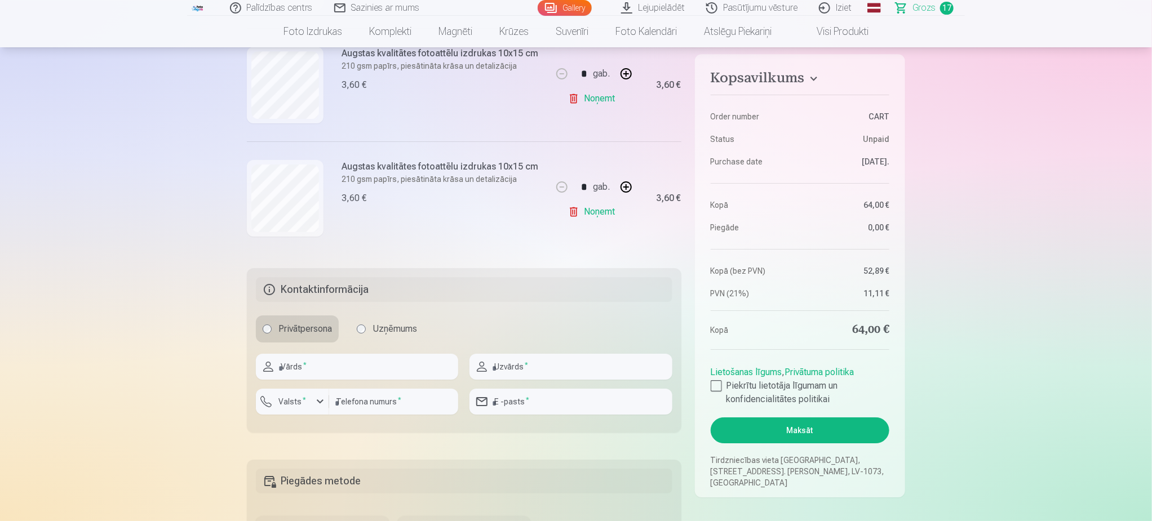
scroll to position [1860, 0]
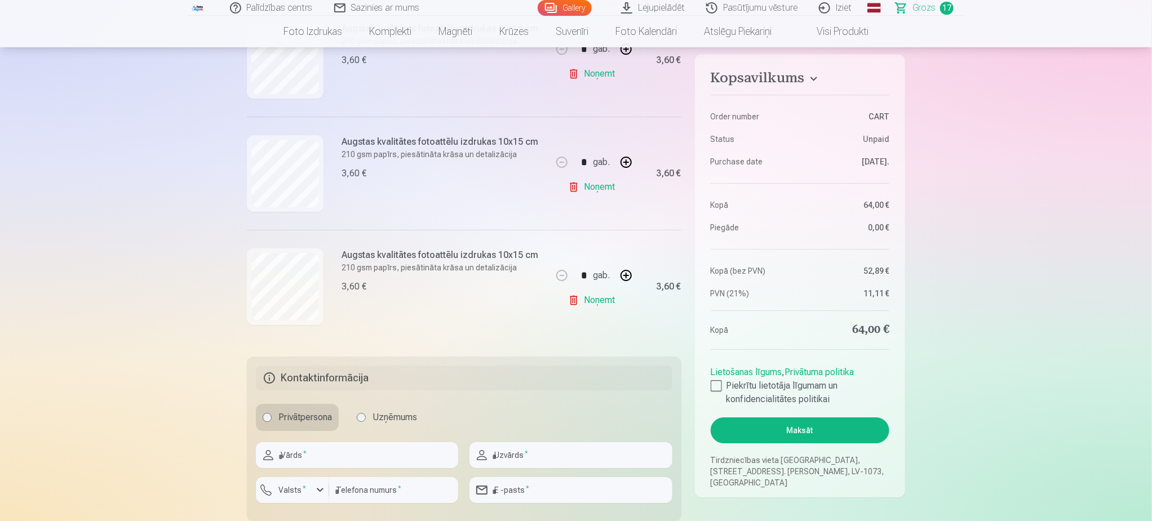
click at [601, 306] on link "Noņemt" at bounding box center [593, 300] width 51 height 23
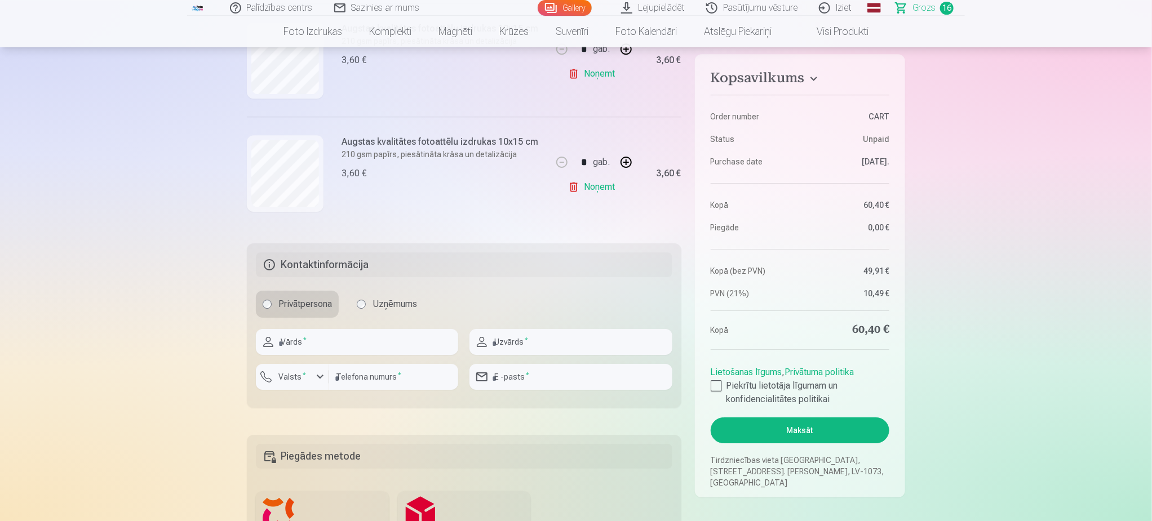
click at [600, 193] on link "Noņemt" at bounding box center [593, 187] width 51 height 23
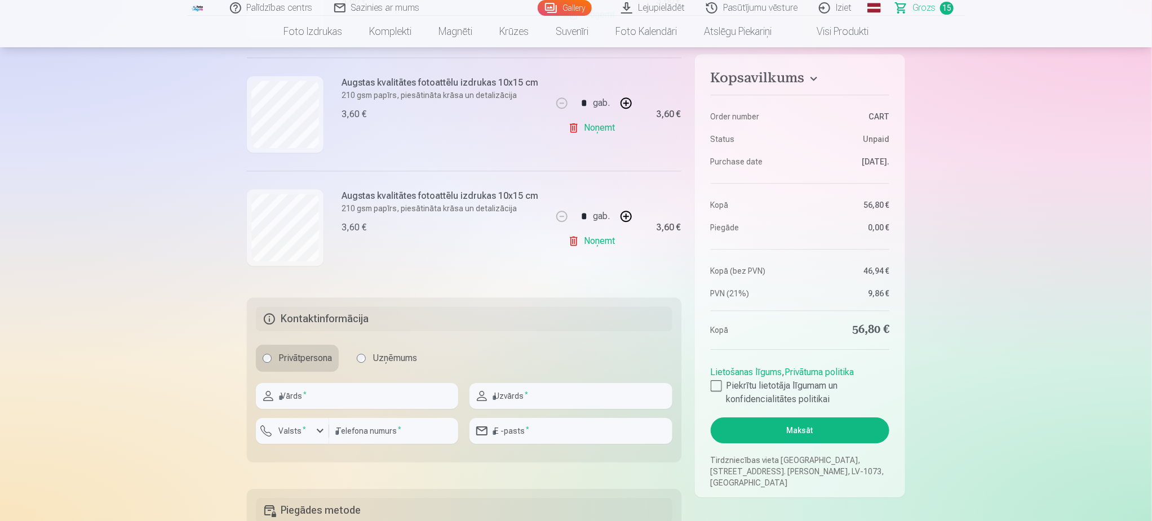
scroll to position [1691, 0]
click at [602, 245] on link "Noņemt" at bounding box center [593, 243] width 51 height 23
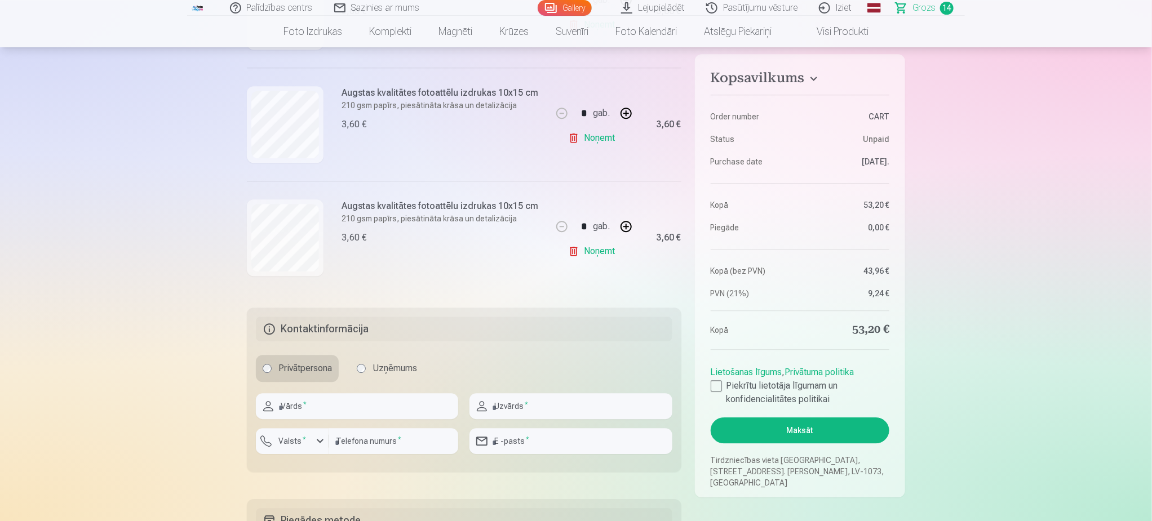
scroll to position [1522, 0]
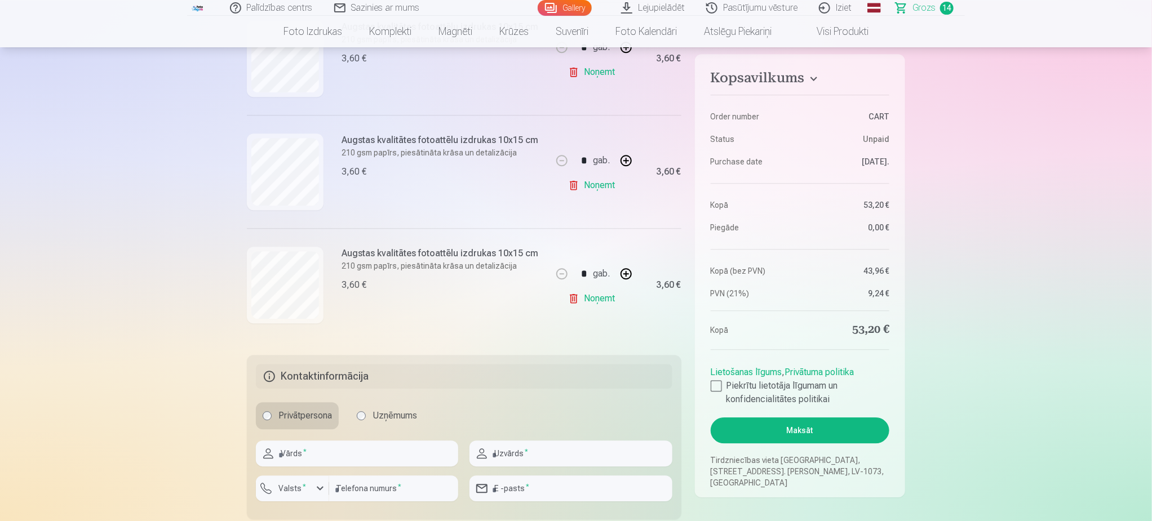
click at [599, 307] on link "Noņemt" at bounding box center [593, 298] width 51 height 23
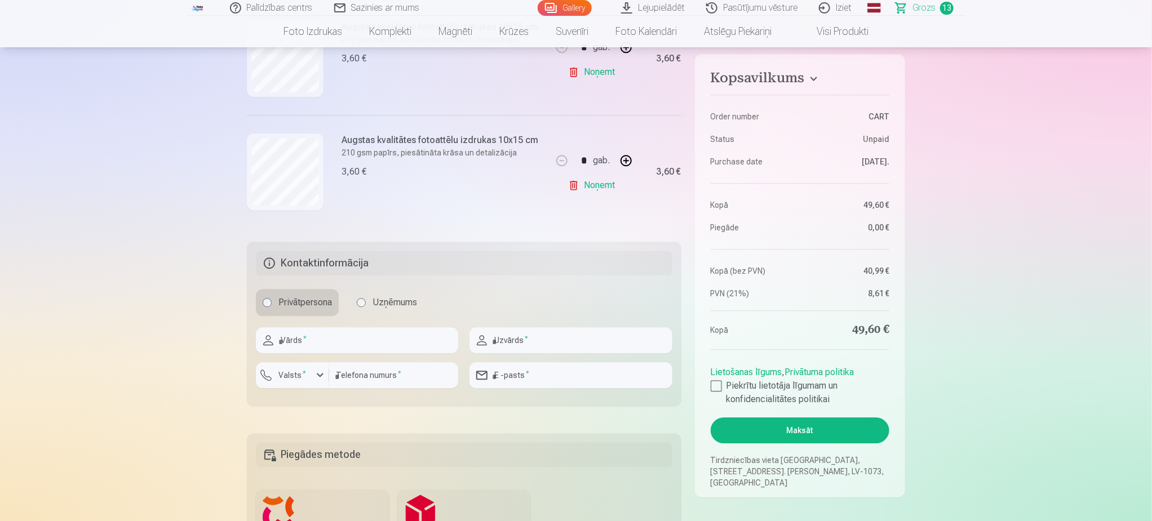
click at [600, 193] on link "Noņemt" at bounding box center [593, 185] width 51 height 23
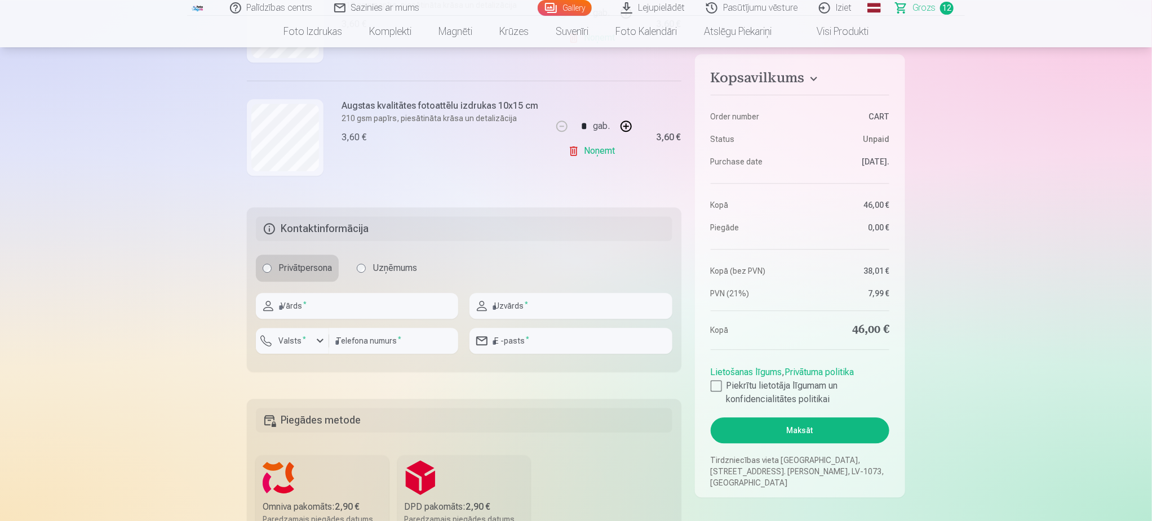
scroll to position [1353, 0]
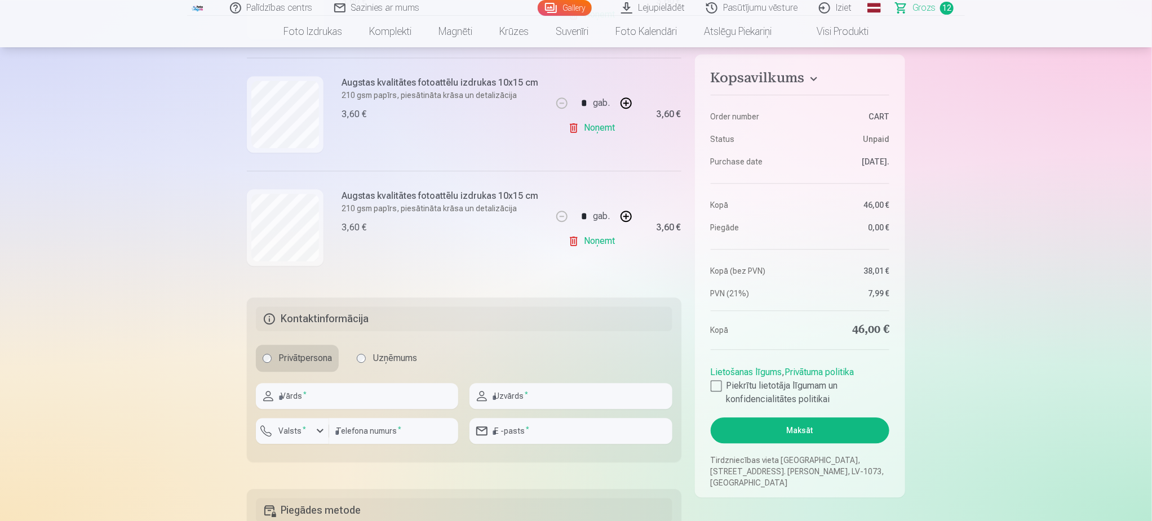
click at [599, 242] on link "Noņemt" at bounding box center [593, 241] width 51 height 23
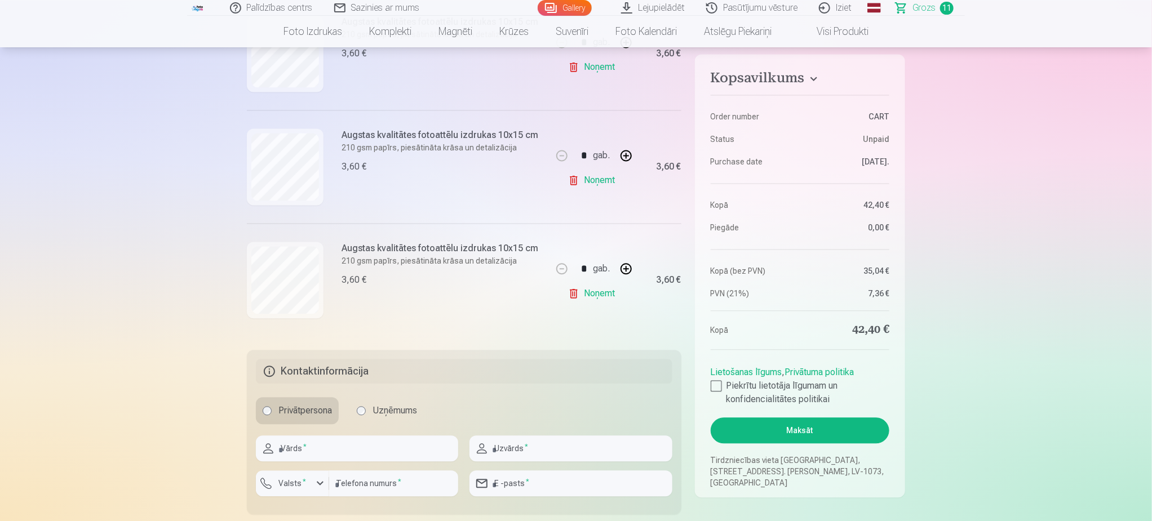
scroll to position [1184, 0]
click at [594, 303] on link "Noņemt" at bounding box center [593, 297] width 51 height 23
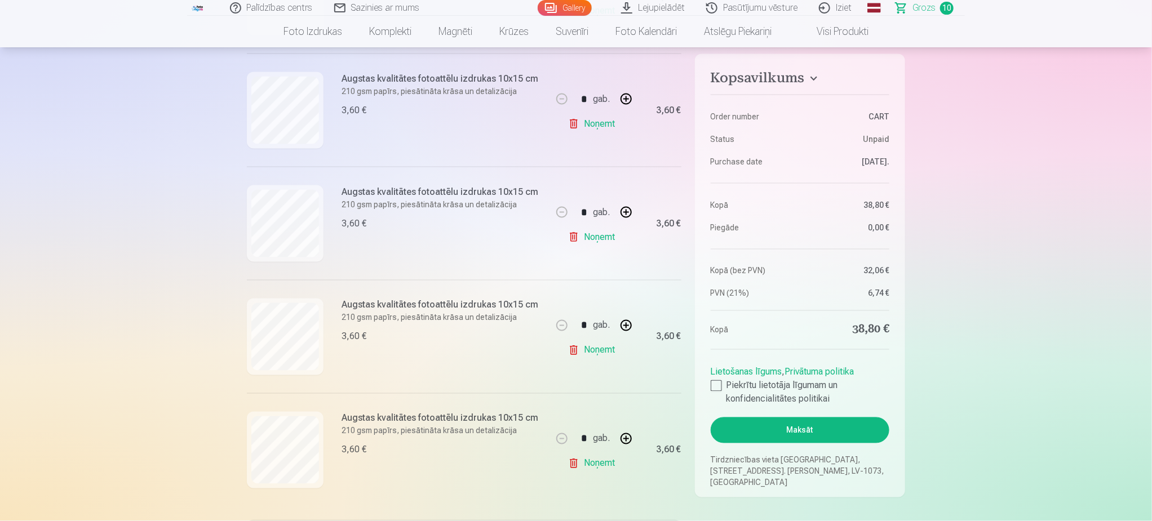
scroll to position [930, 0]
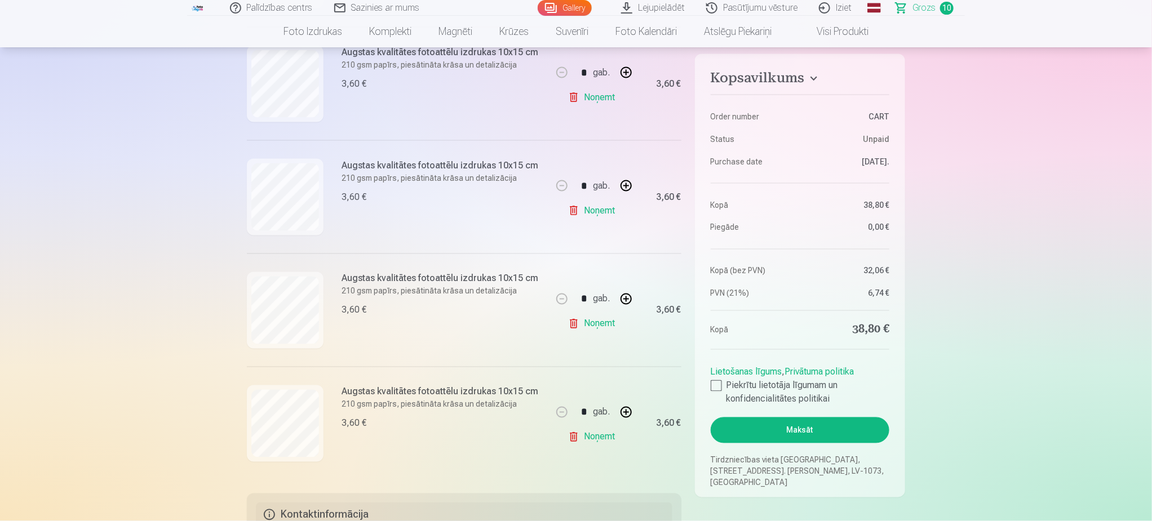
click at [605, 322] on link "Noņemt" at bounding box center [593, 324] width 51 height 23
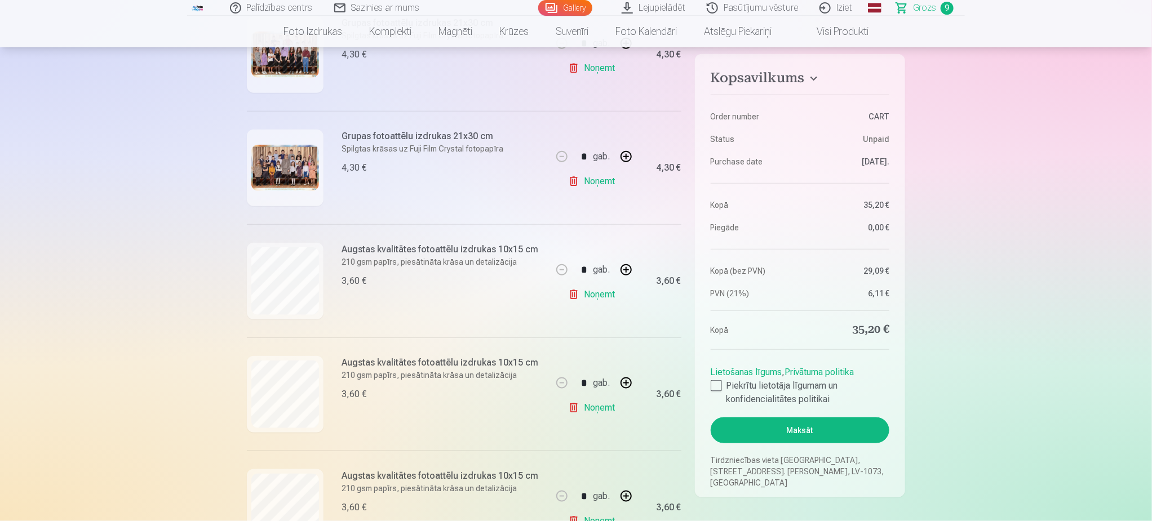
scroll to position [507, 0]
click at [599, 409] on link "Noņemt" at bounding box center [593, 407] width 51 height 23
click at [604, 296] on link "Noņemt" at bounding box center [593, 293] width 51 height 23
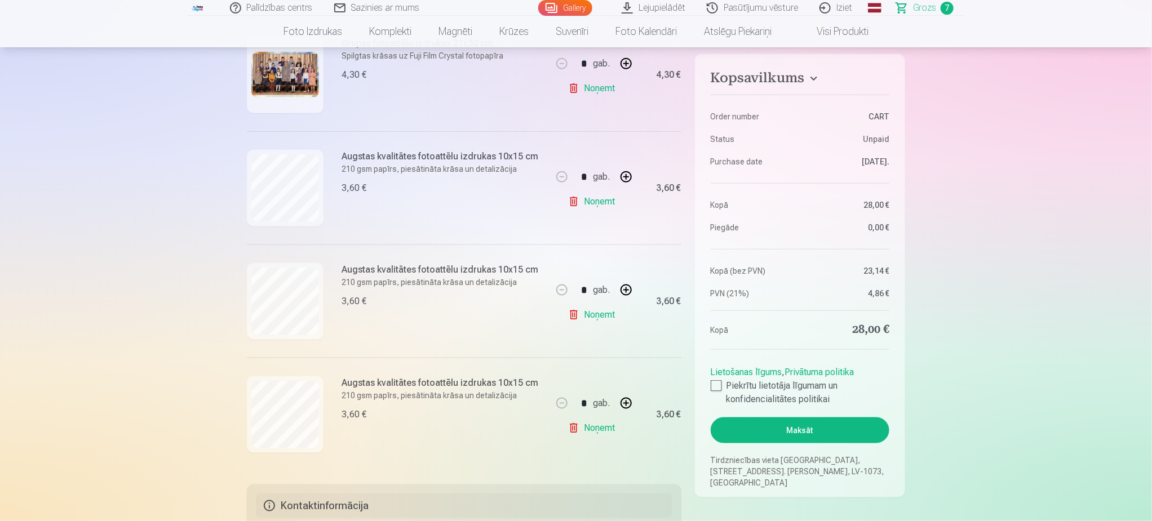
scroll to position [592, 0]
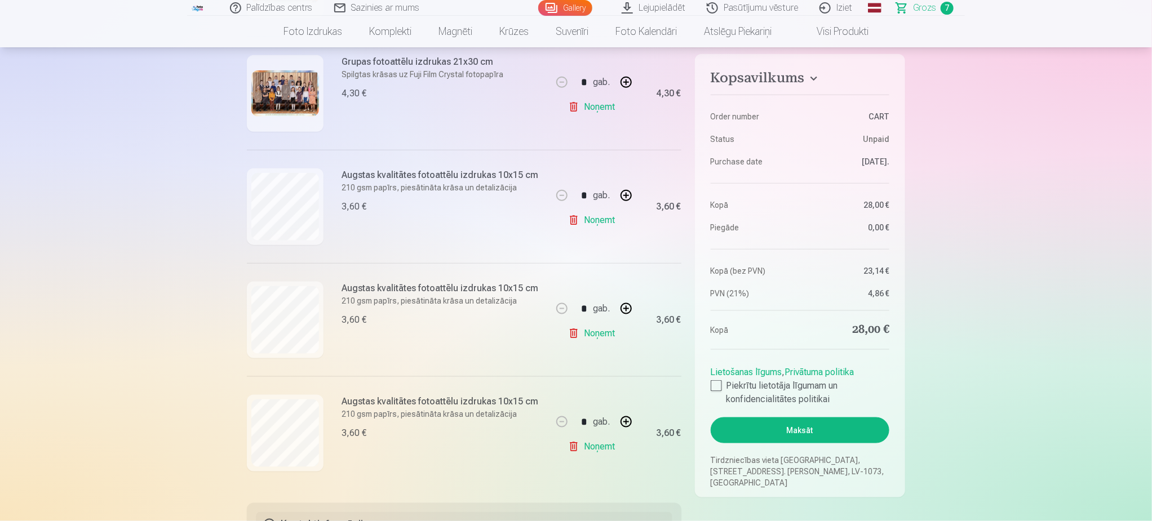
click at [560, 4] on link "Gallery" at bounding box center [565, 8] width 54 height 16
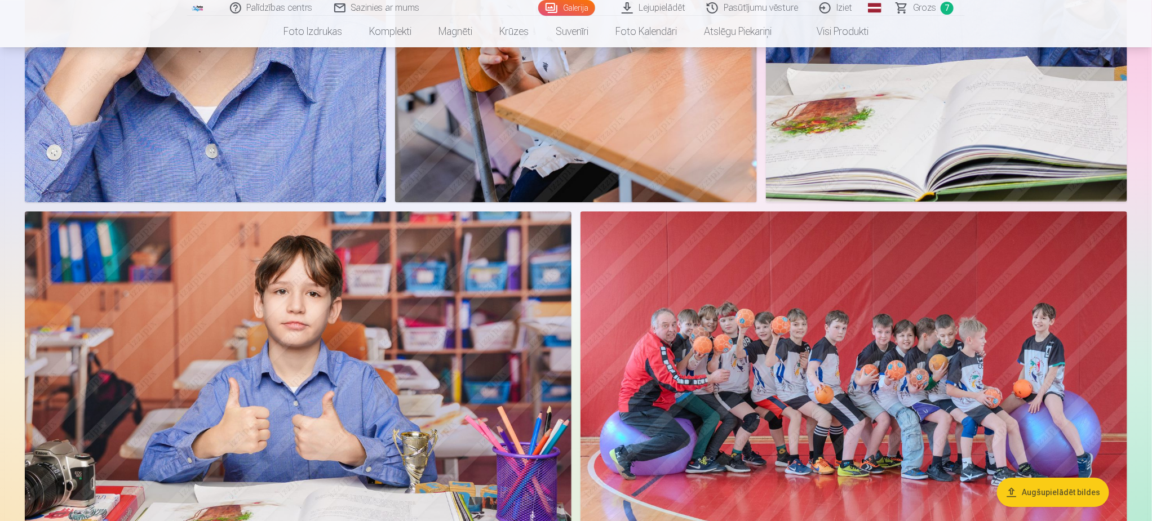
scroll to position [1691, 0]
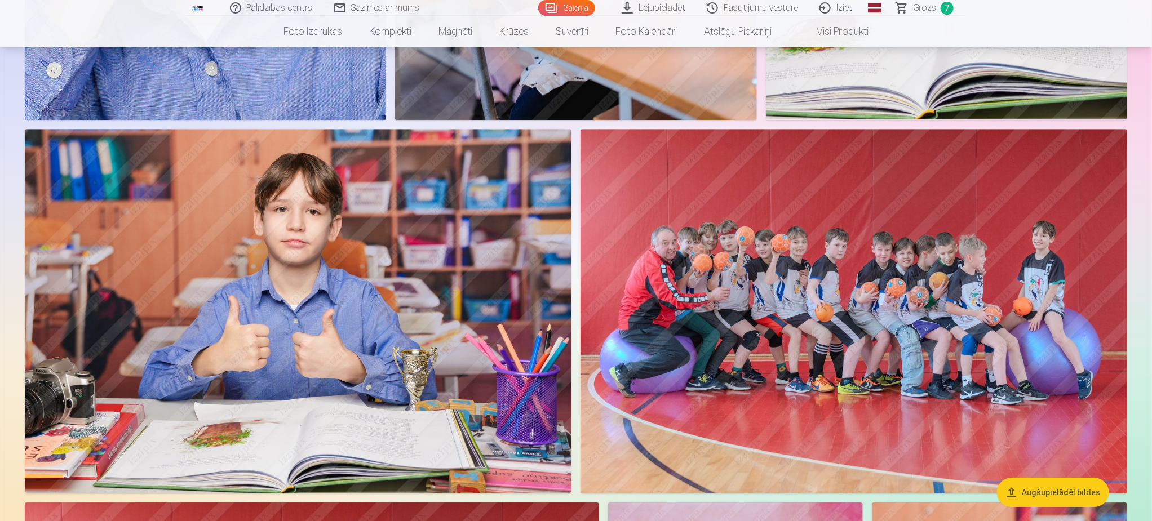
click at [876, 333] on img at bounding box center [854, 311] width 547 height 365
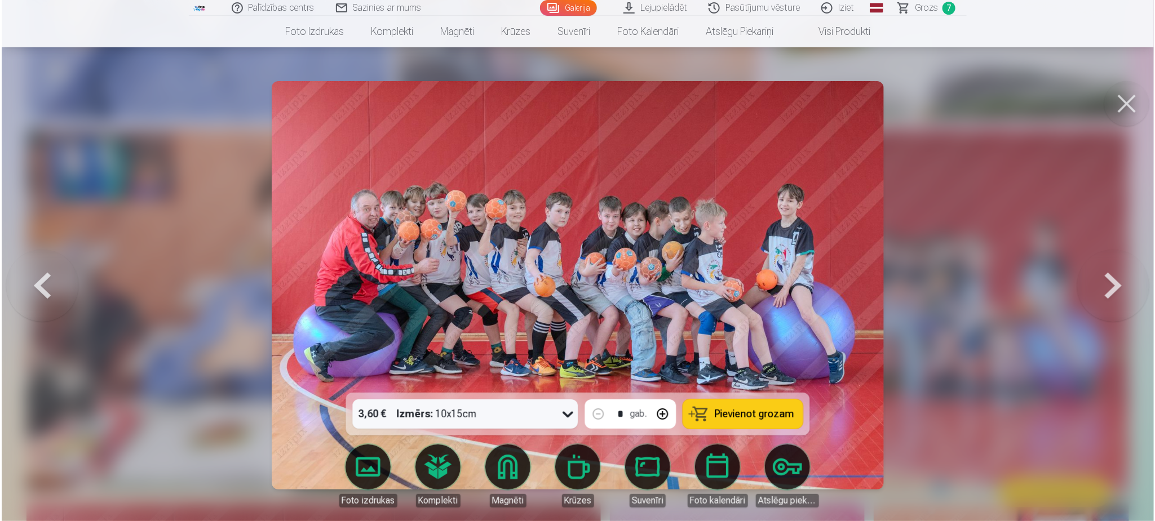
scroll to position [1693, 0]
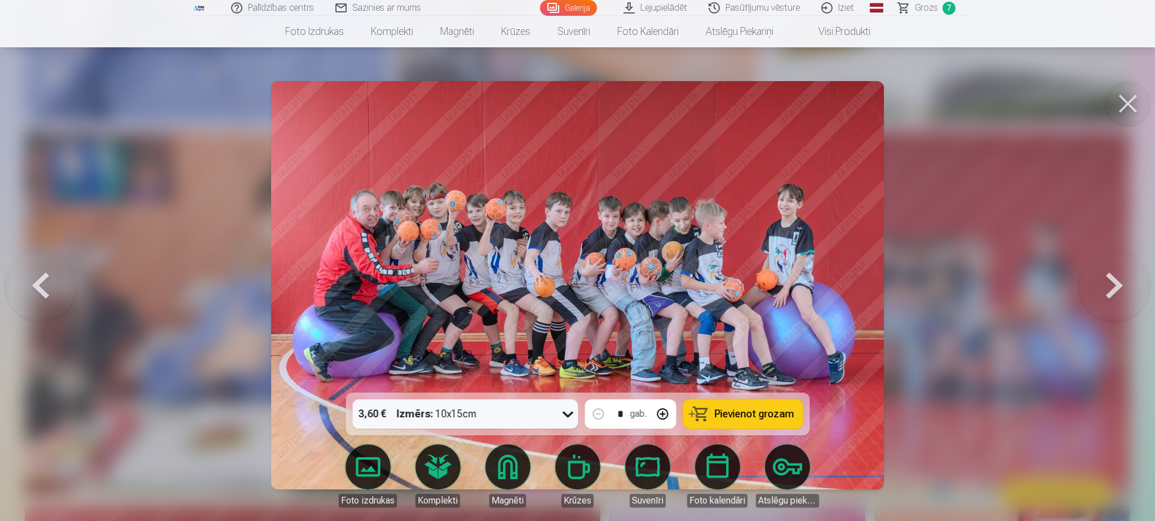
click at [777, 419] on span "Pievienot grozam" at bounding box center [753, 414] width 79 height 10
click at [1119, 121] on button at bounding box center [1127, 103] width 45 height 45
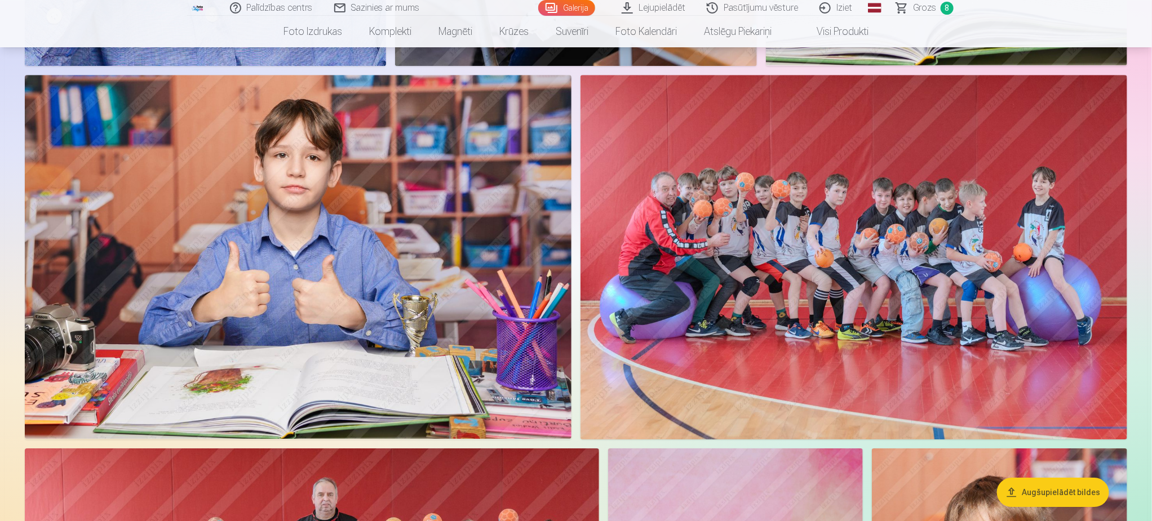
scroll to position [1945, 0]
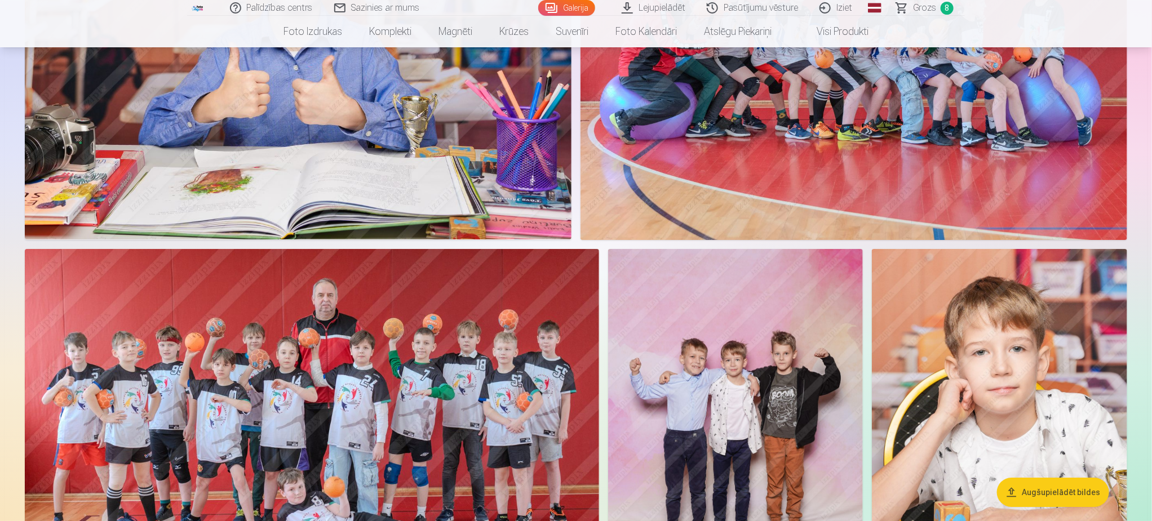
click at [213, 426] on img at bounding box center [312, 440] width 574 height 383
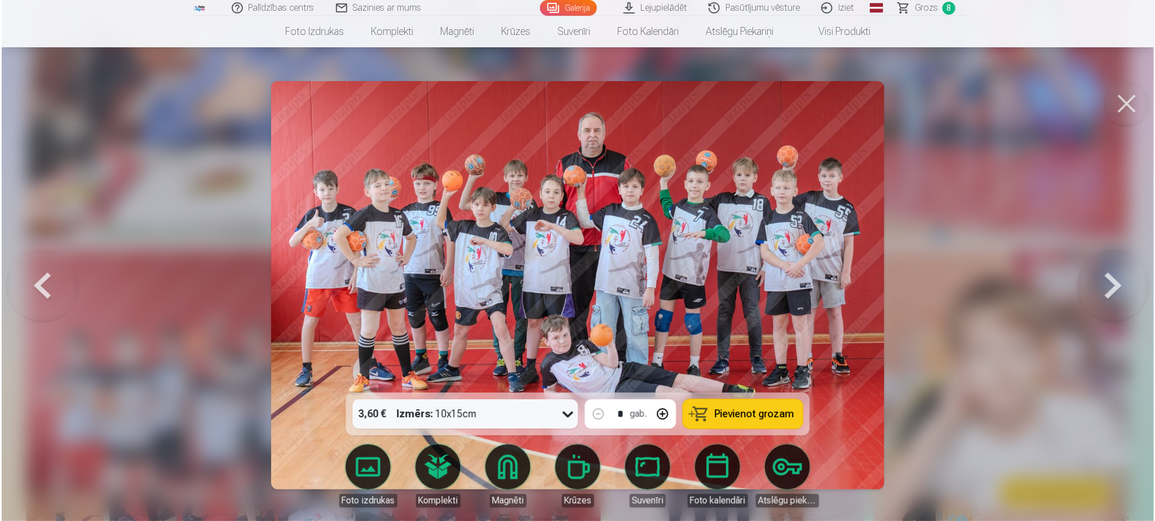
scroll to position [1948, 0]
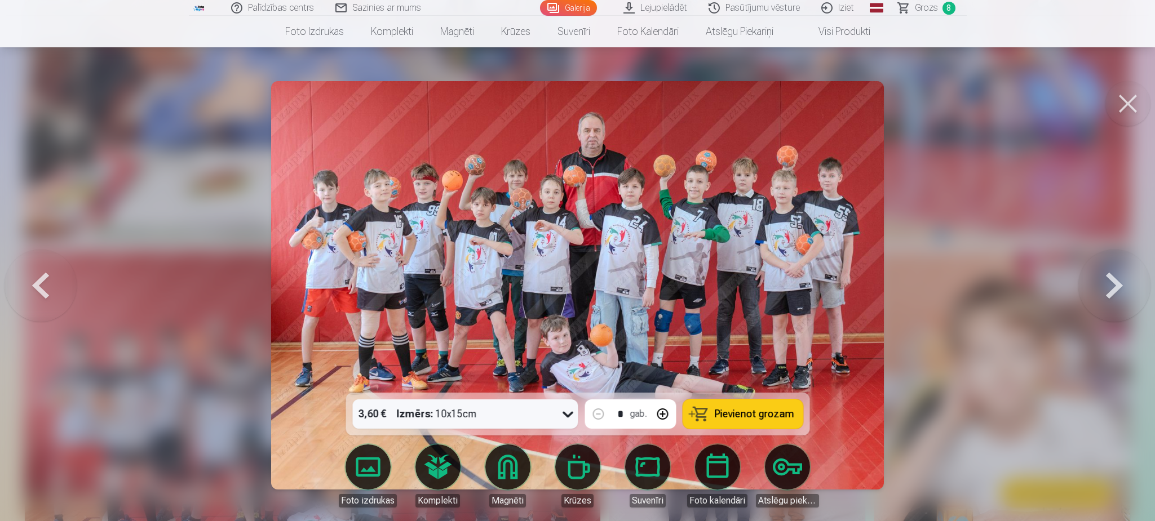
click at [736, 409] on span "Pievienot grozam" at bounding box center [753, 414] width 79 height 10
click at [1126, 107] on button at bounding box center [1127, 103] width 45 height 45
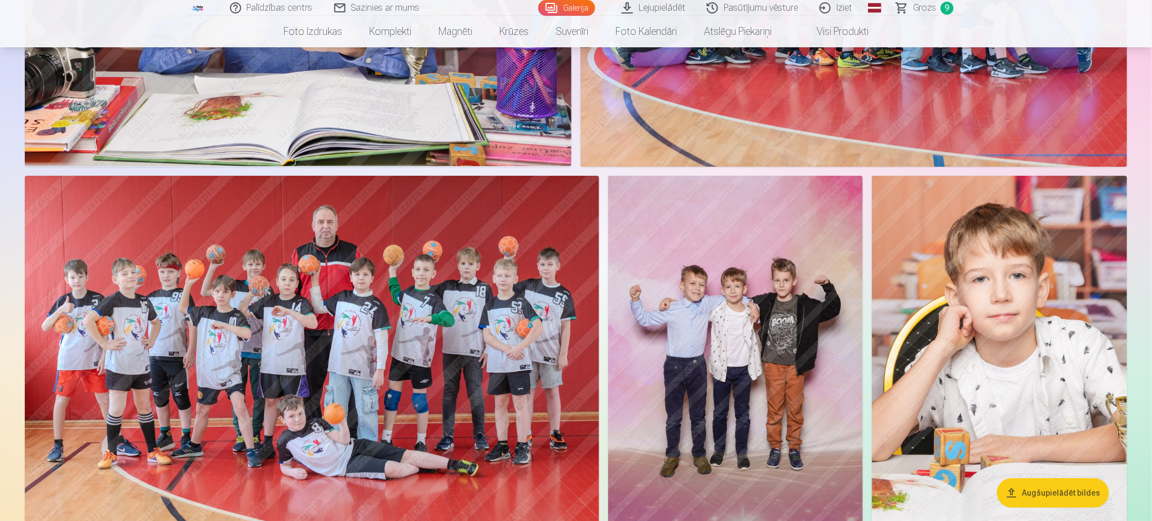
scroll to position [2029, 0]
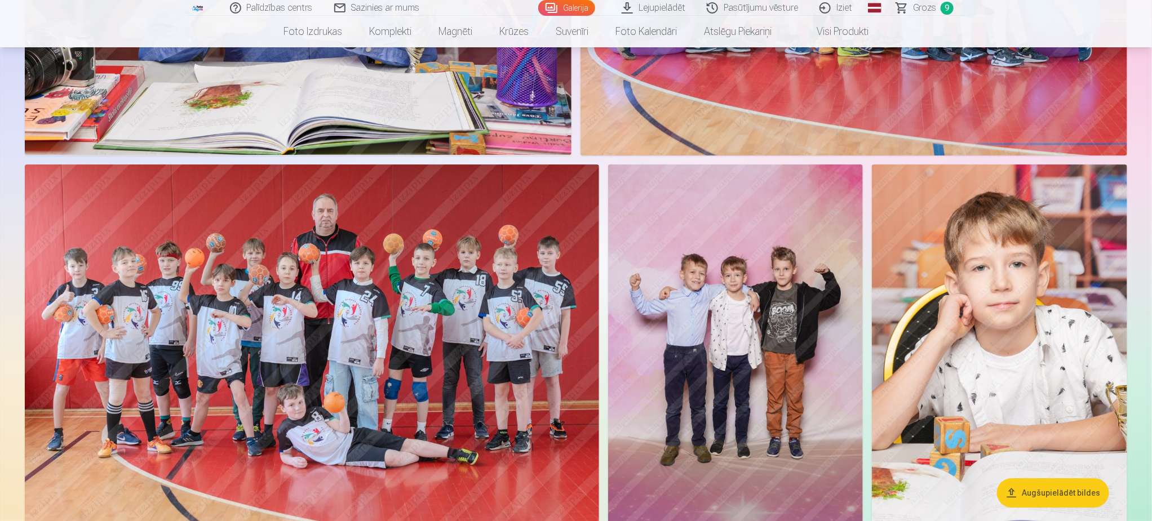
click at [919, 6] on span "Grozs" at bounding box center [924, 8] width 23 height 14
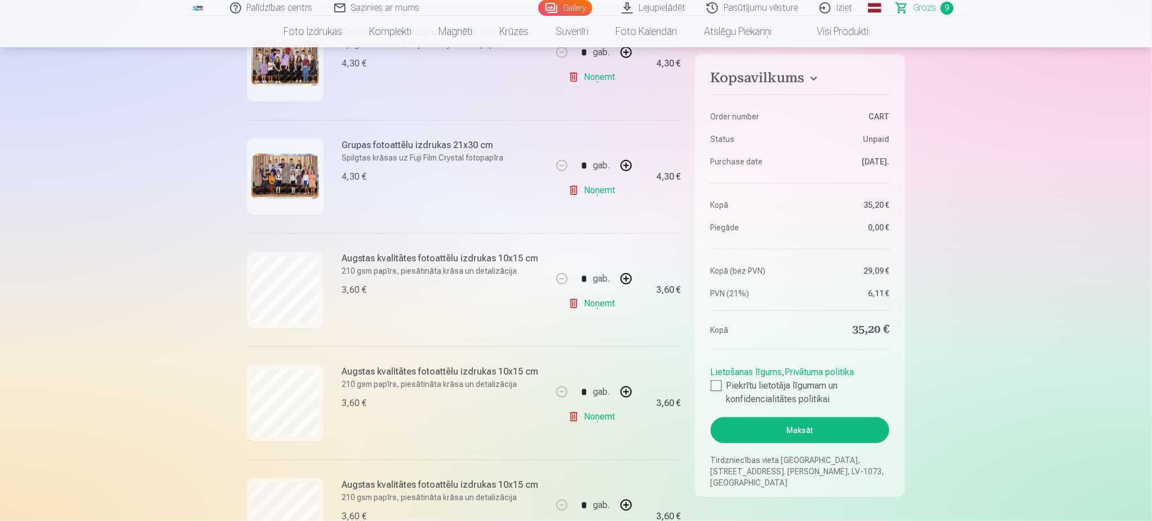
scroll to position [423, 0]
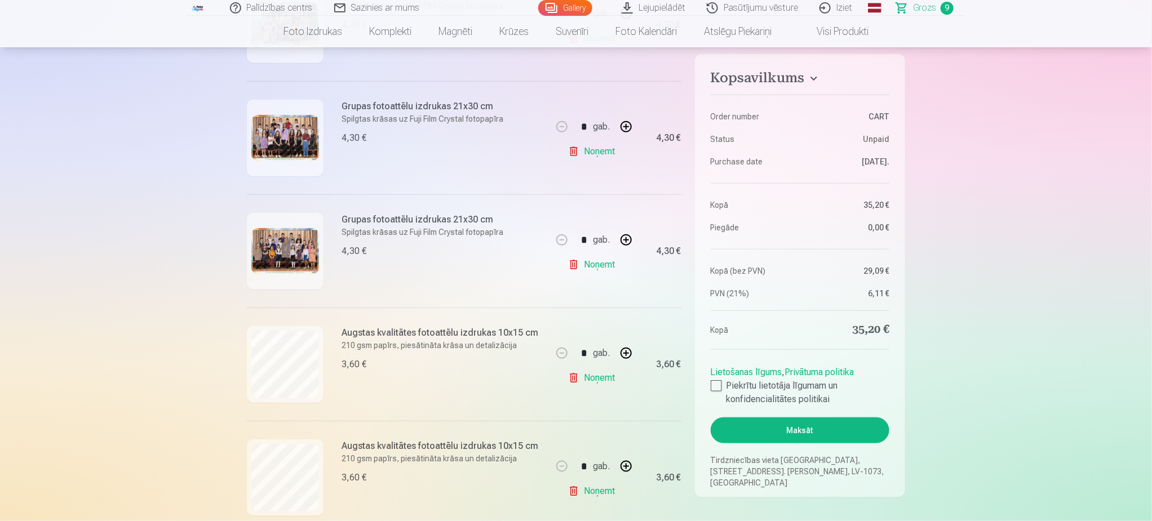
click at [578, 9] on link "Gallery" at bounding box center [565, 8] width 54 height 16
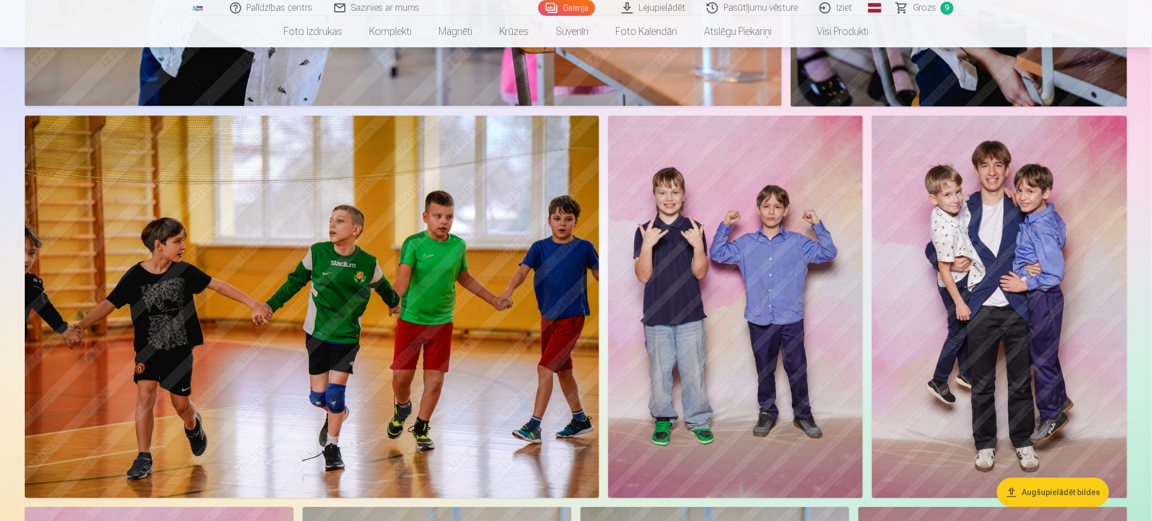
scroll to position [4227, 0]
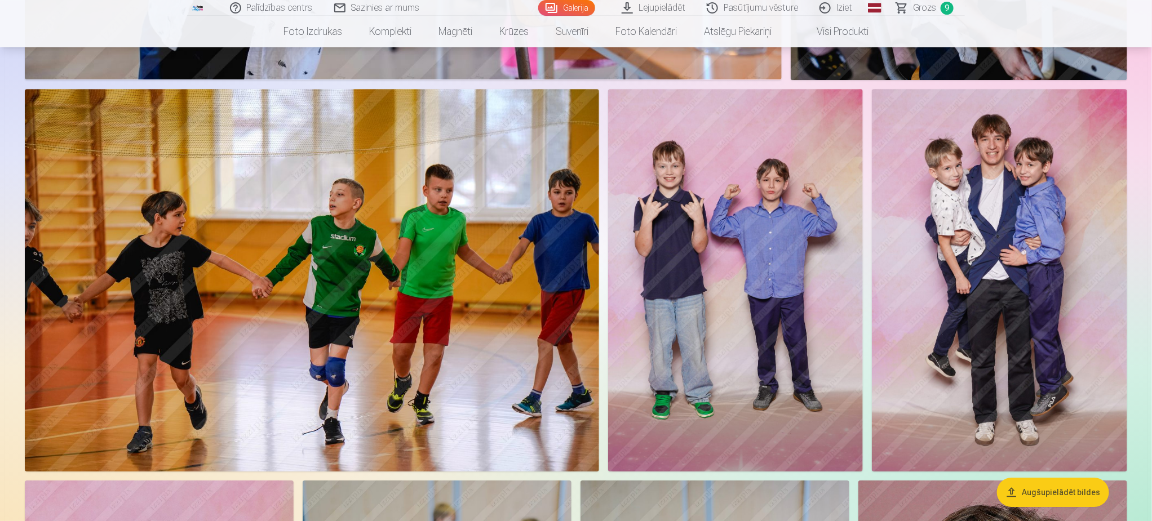
click at [761, 357] on img at bounding box center [735, 280] width 255 height 383
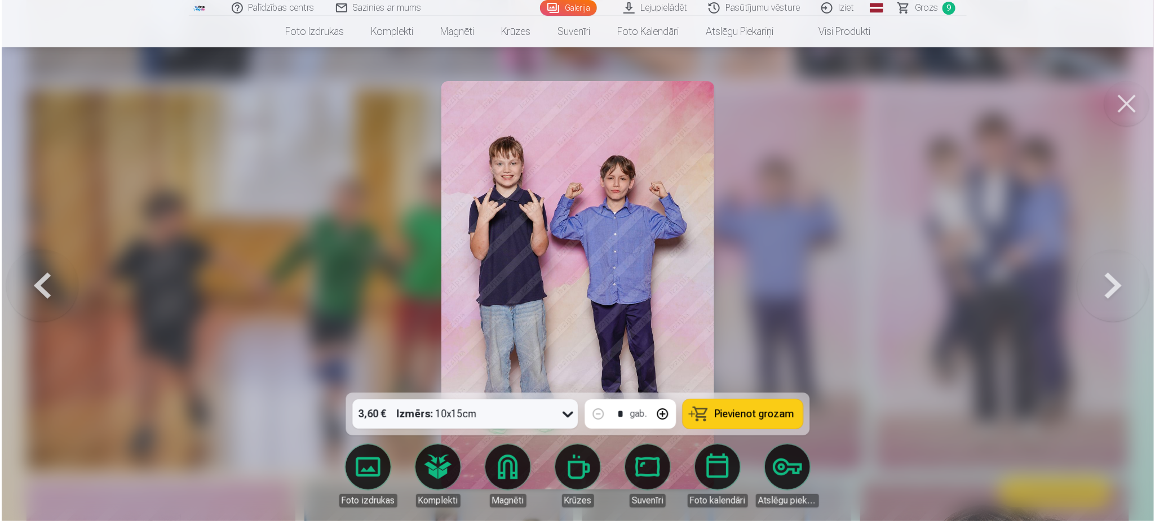
scroll to position [4236, 0]
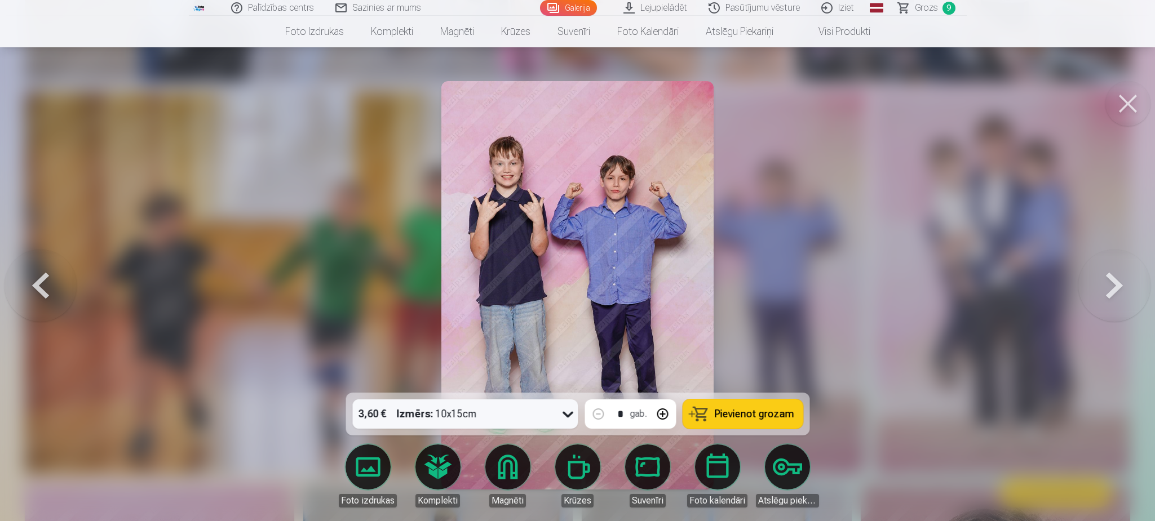
click at [734, 413] on span "Pievienot grozam" at bounding box center [753, 414] width 79 height 10
click at [1116, 91] on button at bounding box center [1127, 103] width 45 height 45
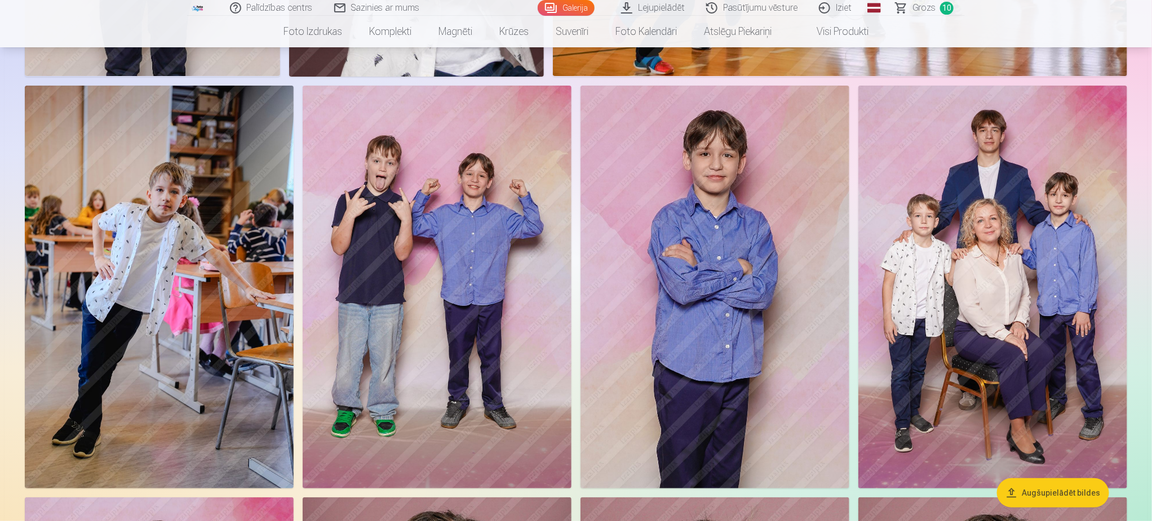
scroll to position [9131, 0]
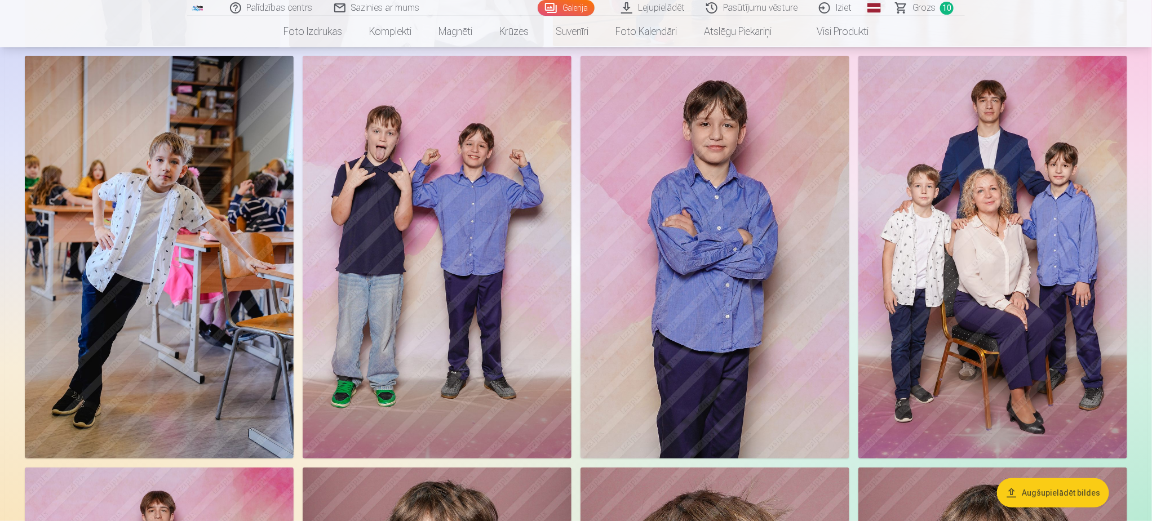
click at [408, 269] on img at bounding box center [437, 258] width 269 height 404
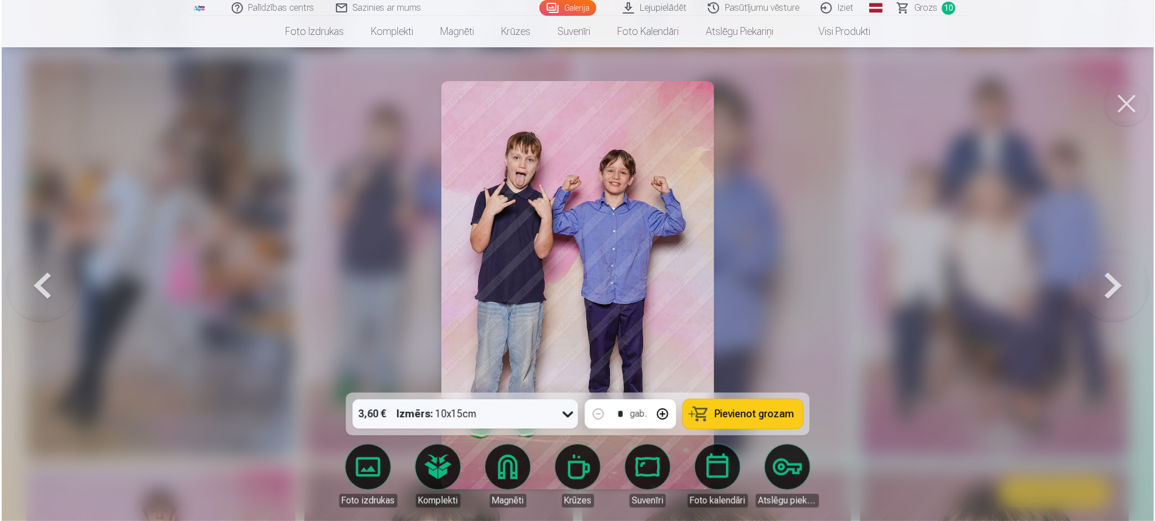
scroll to position [9150, 0]
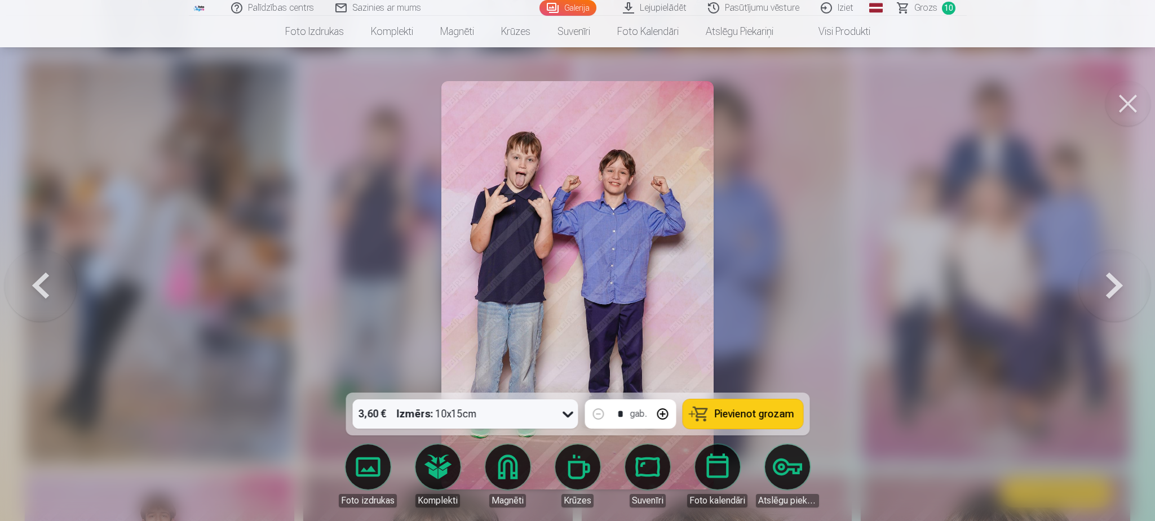
click at [756, 413] on span "Pievienot grozam" at bounding box center [753, 414] width 79 height 10
click at [1140, 103] on button at bounding box center [1127, 103] width 45 height 45
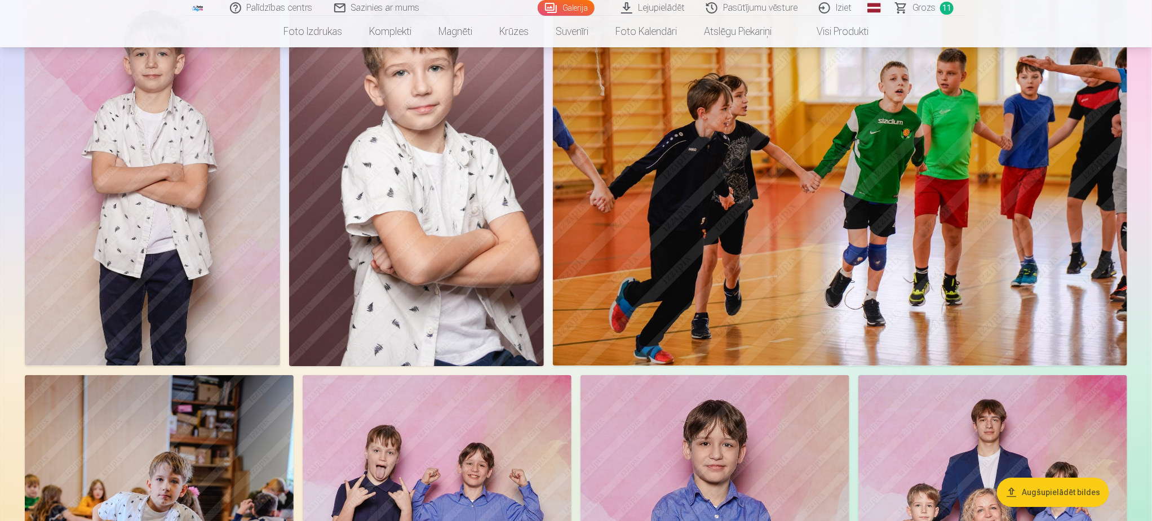
scroll to position [8708, 0]
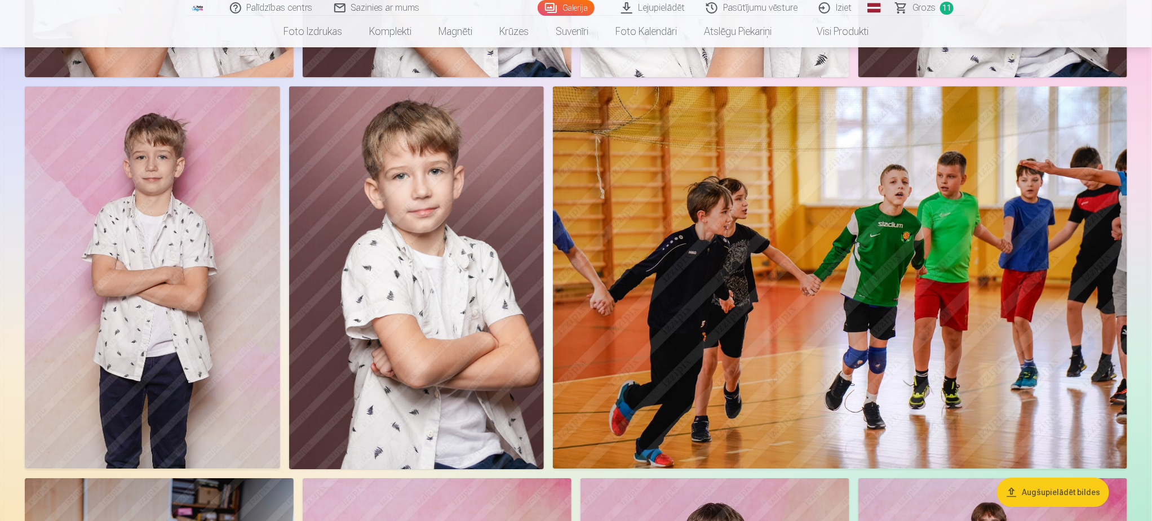
click at [149, 247] on img at bounding box center [152, 277] width 255 height 383
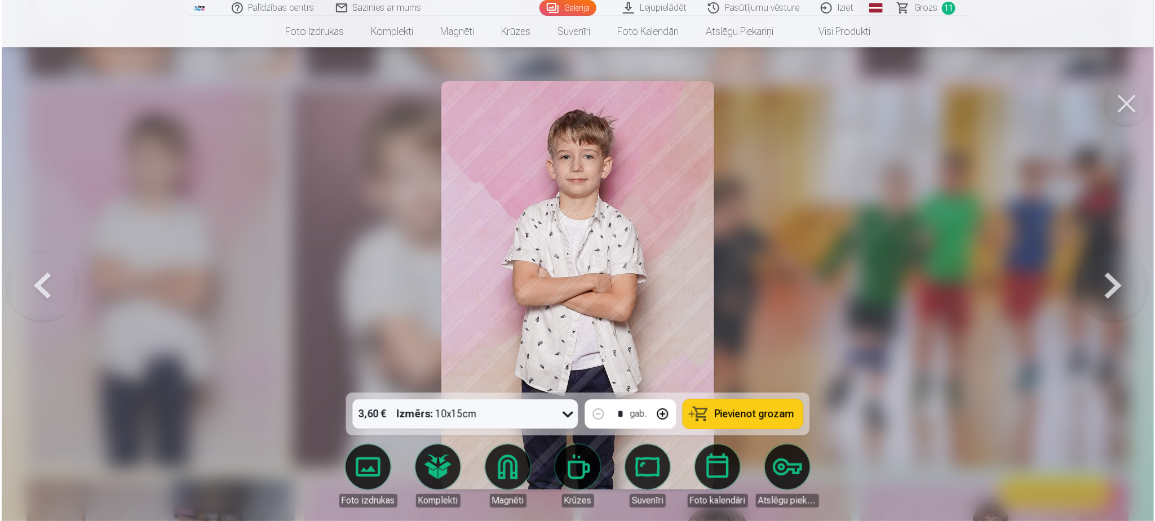
scroll to position [8727, 0]
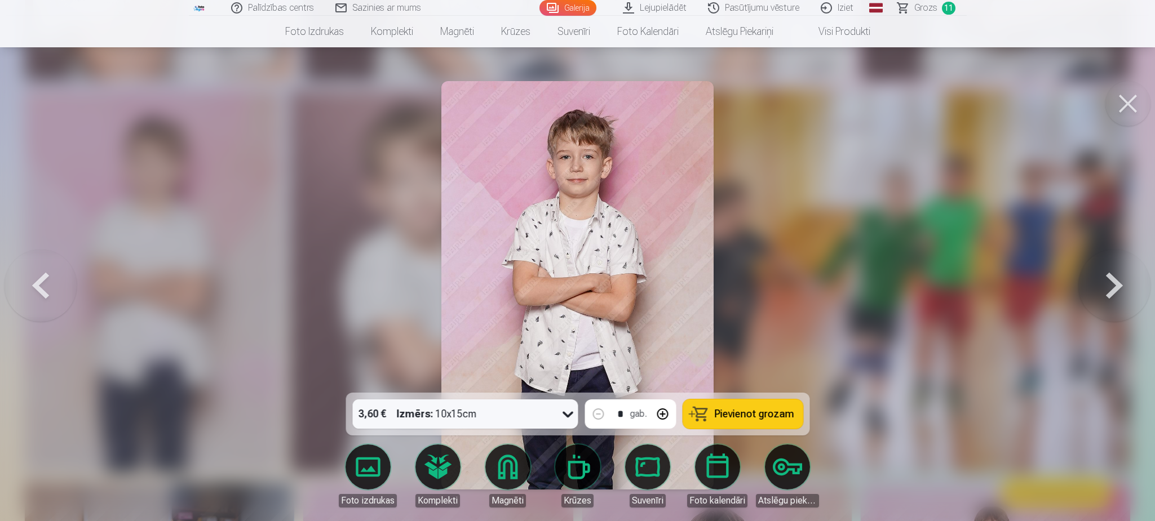
click at [1135, 94] on button at bounding box center [1127, 103] width 45 height 45
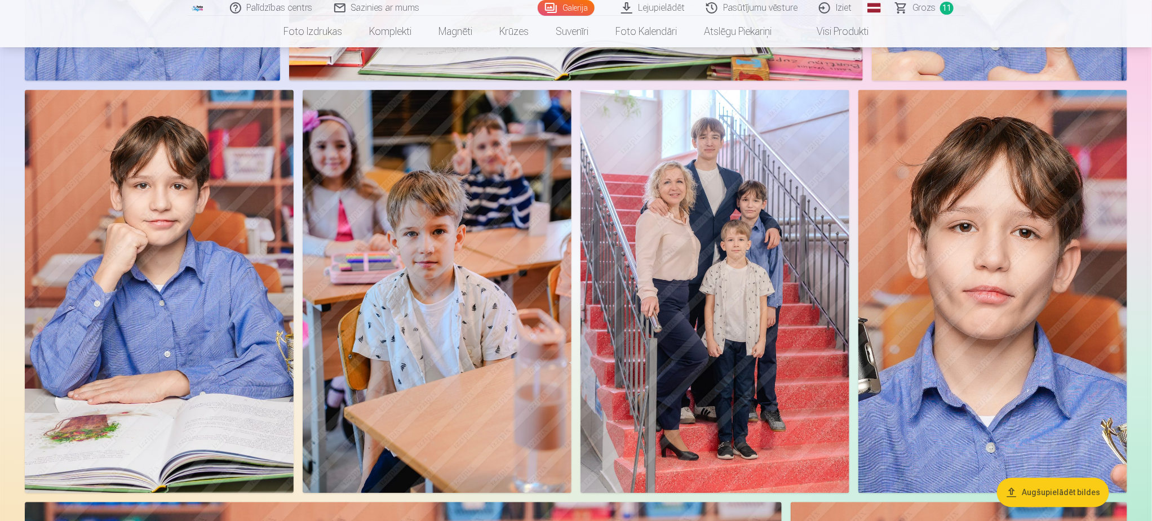
scroll to position [5834, 0]
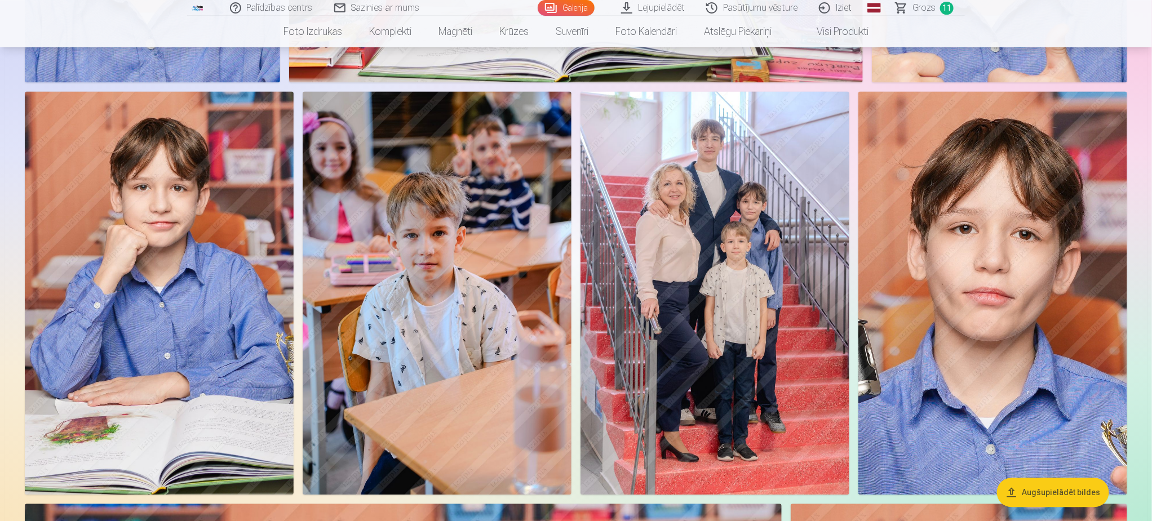
click at [151, 286] on img at bounding box center [159, 293] width 269 height 404
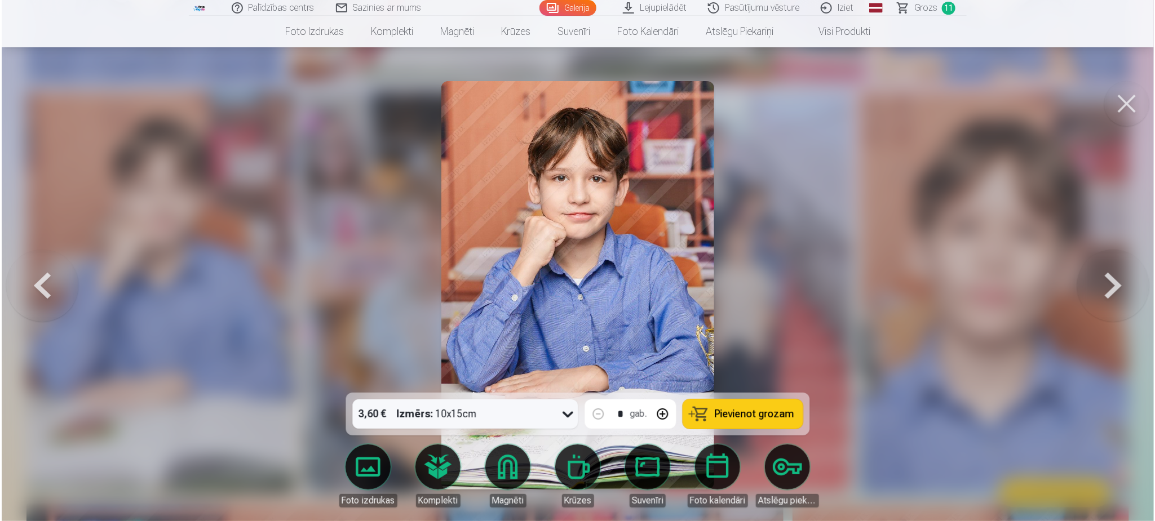
scroll to position [5846, 0]
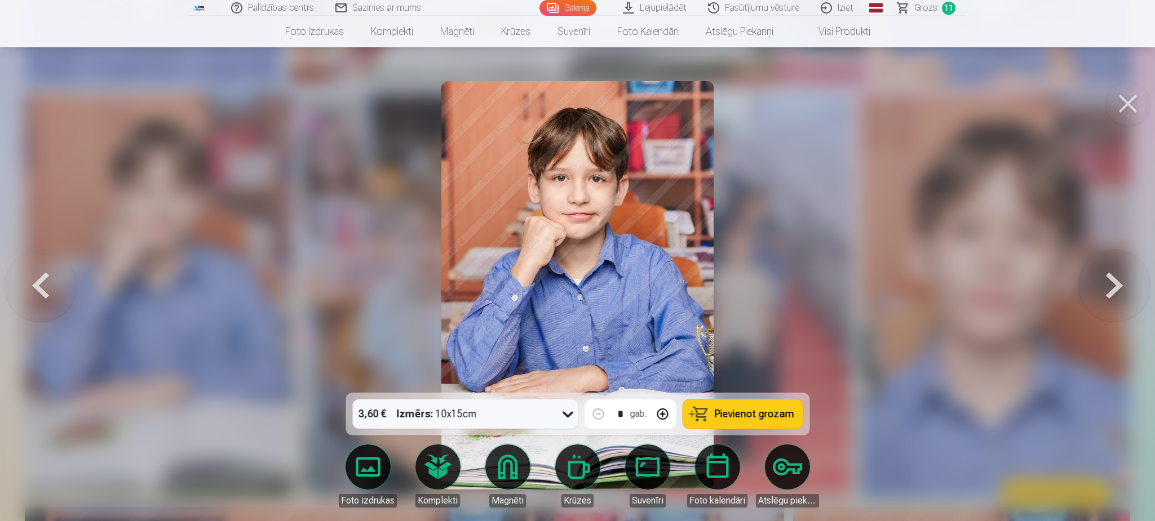
click at [759, 418] on span "Pievienot grozam" at bounding box center [753, 414] width 79 height 10
click at [1122, 112] on button at bounding box center [1127, 103] width 45 height 45
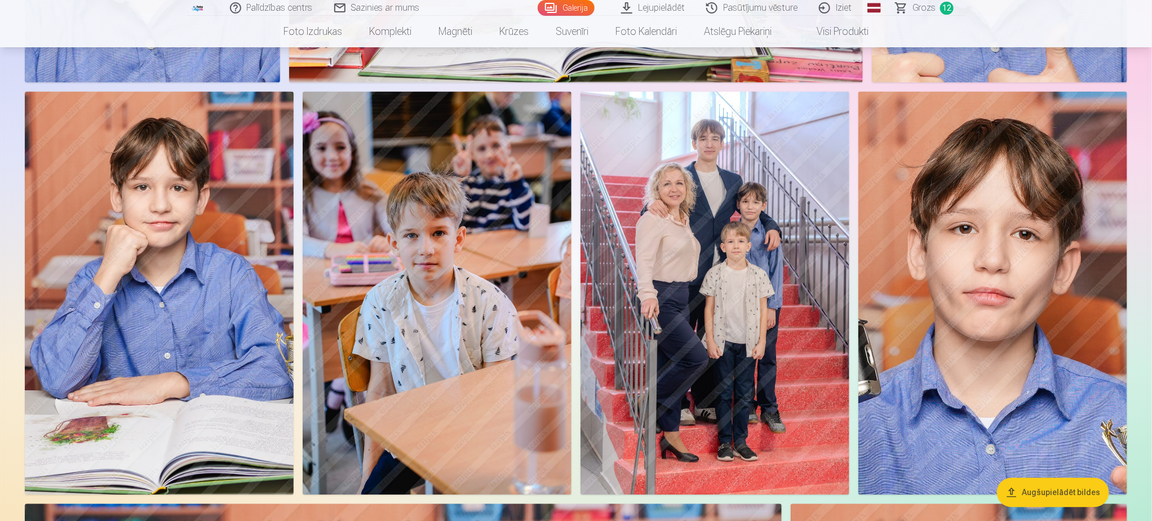
click at [494, 374] on img at bounding box center [437, 293] width 269 height 404
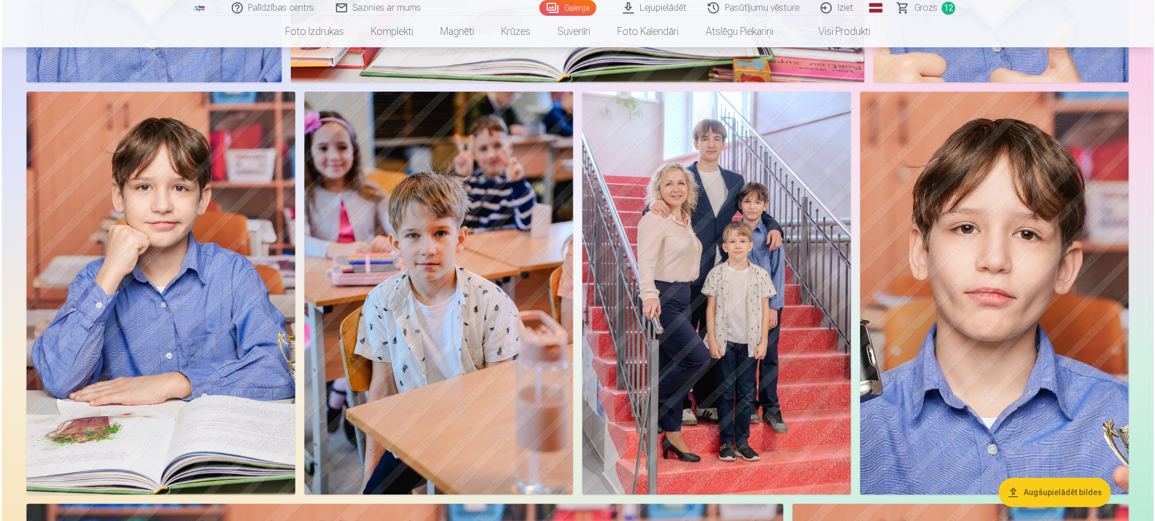
scroll to position [5846, 0]
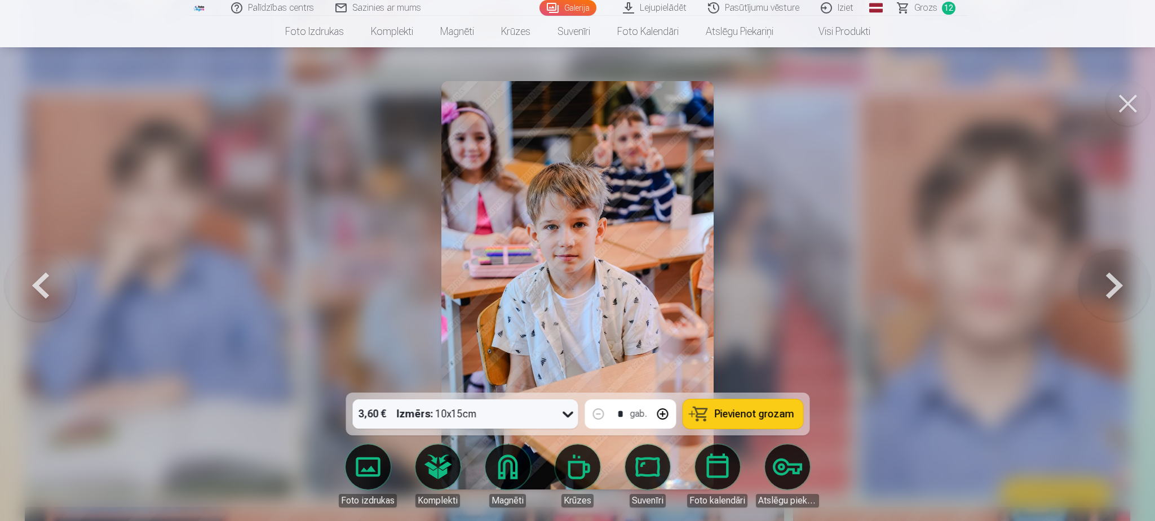
click at [1133, 110] on button at bounding box center [1127, 103] width 45 height 45
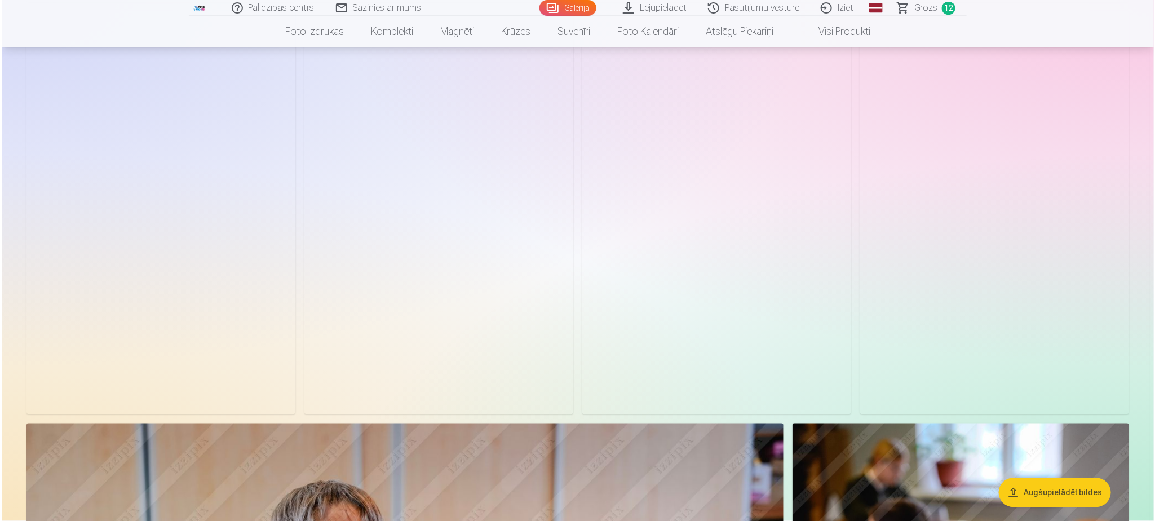
scroll to position [3382, 0]
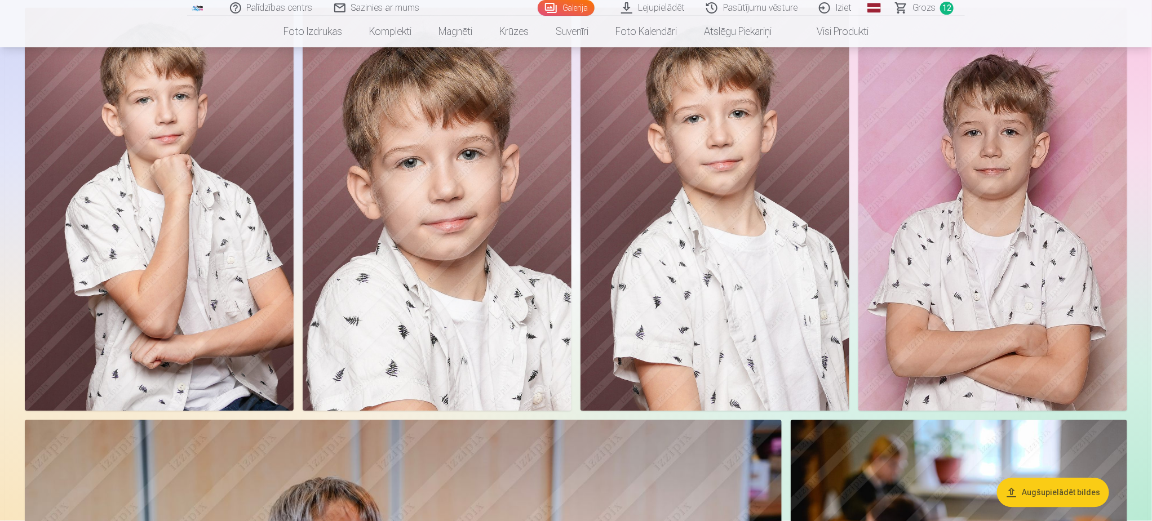
click at [166, 274] on img at bounding box center [159, 210] width 269 height 404
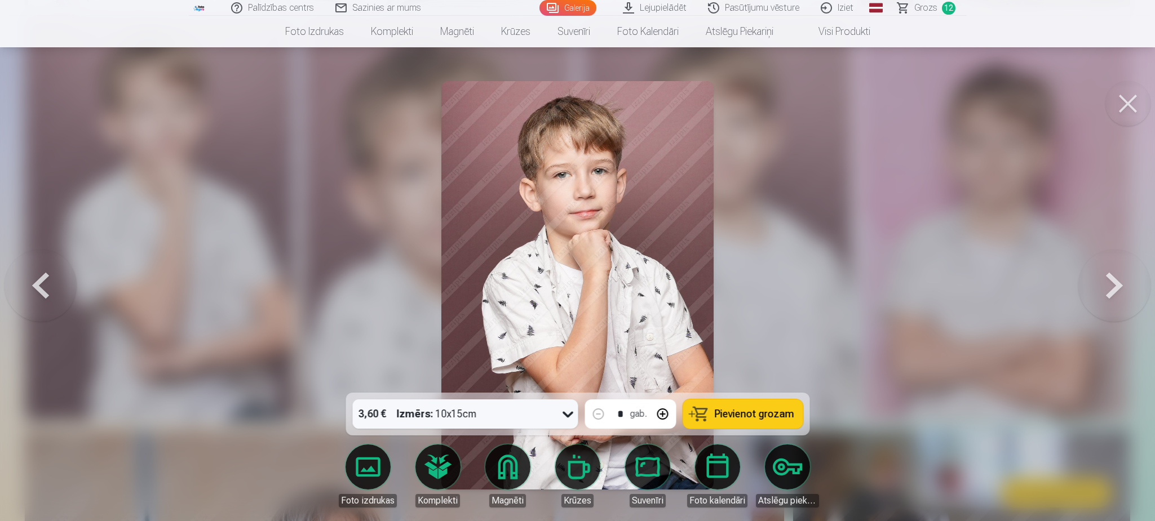
click at [746, 415] on span "Pievienot grozam" at bounding box center [753, 414] width 79 height 10
click at [1130, 103] on button at bounding box center [1127, 103] width 45 height 45
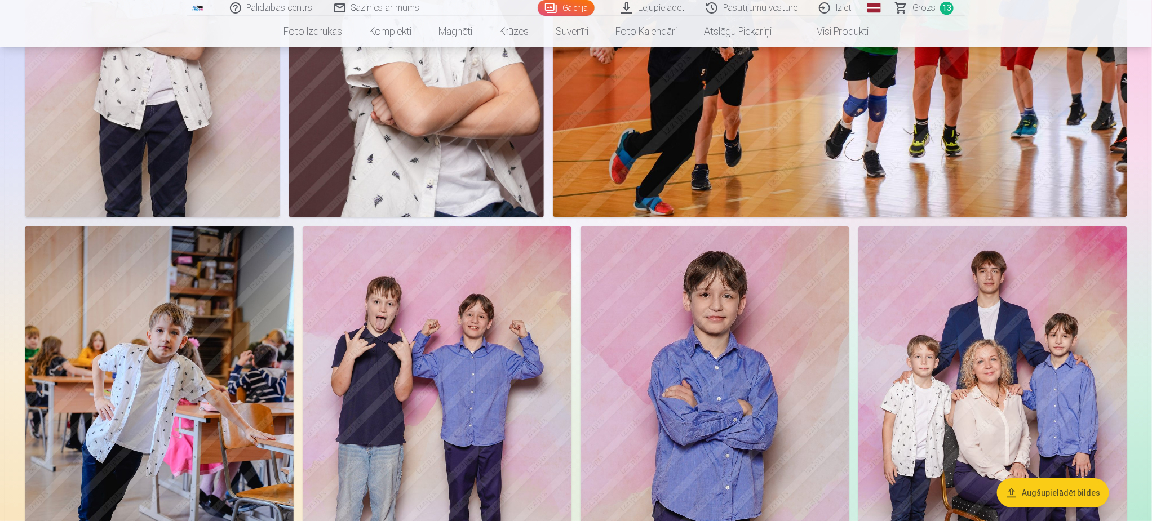
scroll to position [9040, 0]
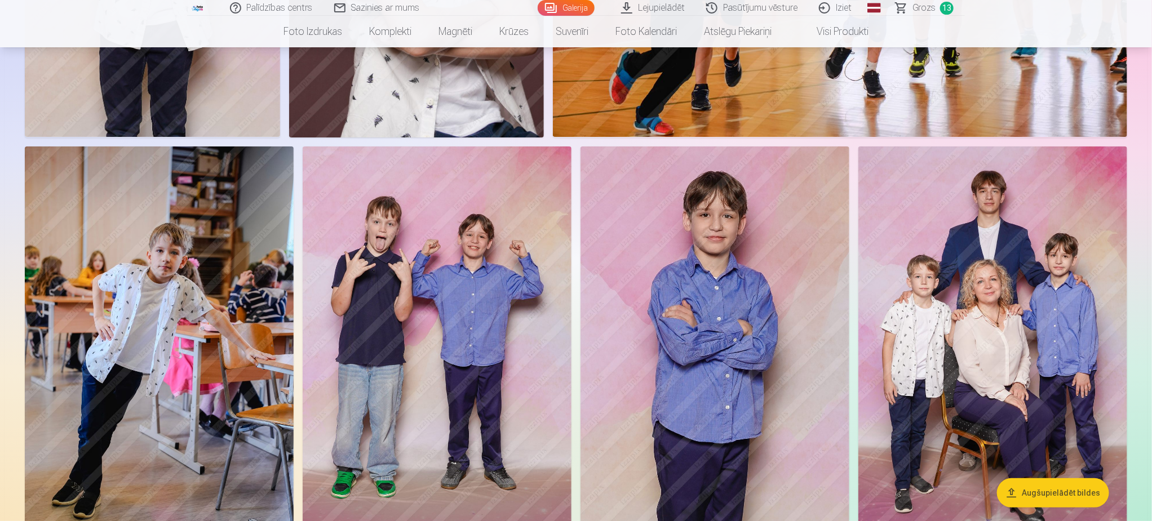
click at [197, 361] on img at bounding box center [159, 349] width 269 height 404
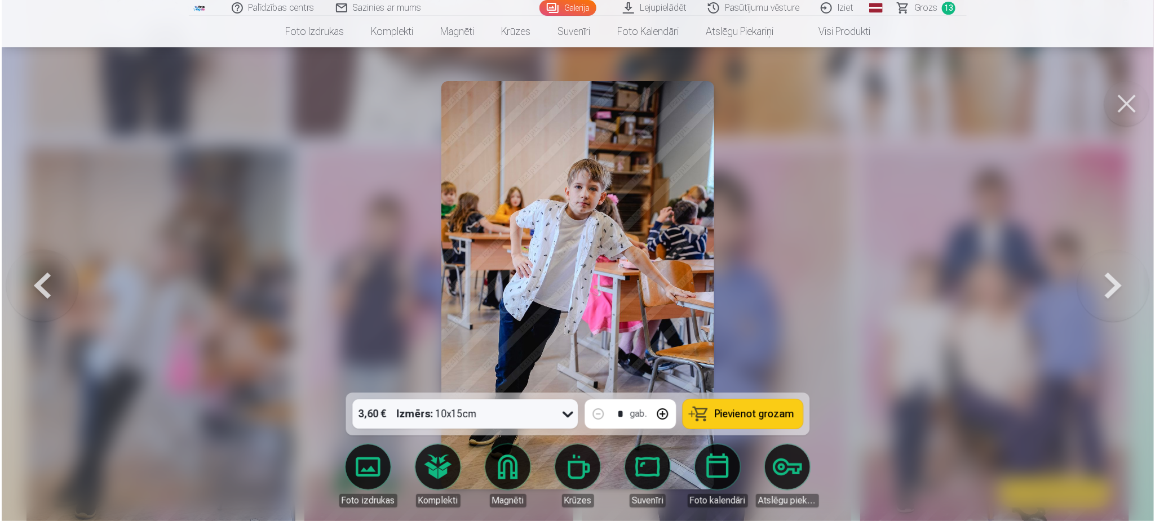
scroll to position [9060, 0]
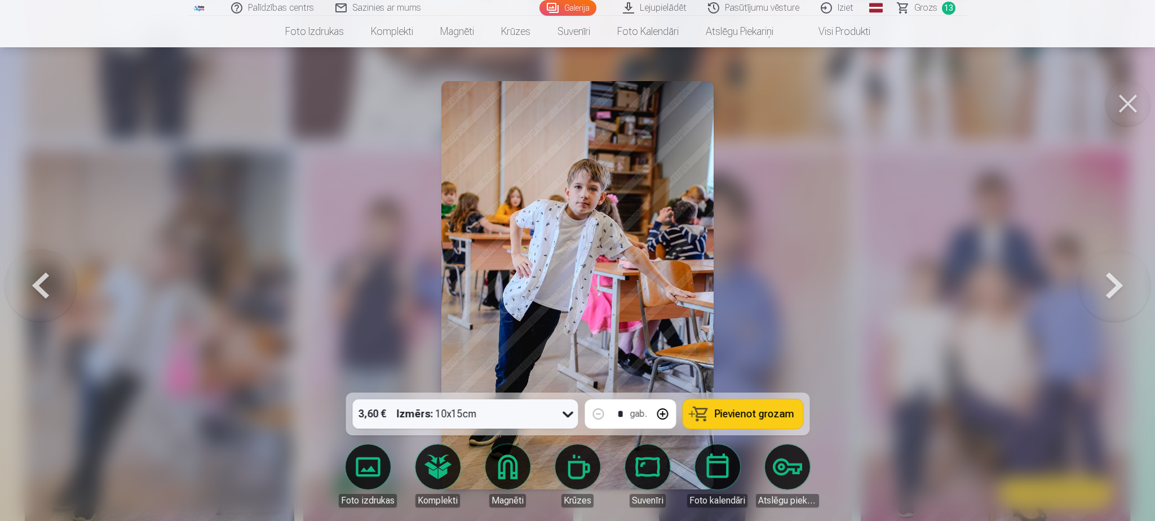
click at [763, 421] on button "Pievienot grozam" at bounding box center [743, 414] width 120 height 29
click at [1142, 113] on button at bounding box center [1127, 103] width 45 height 45
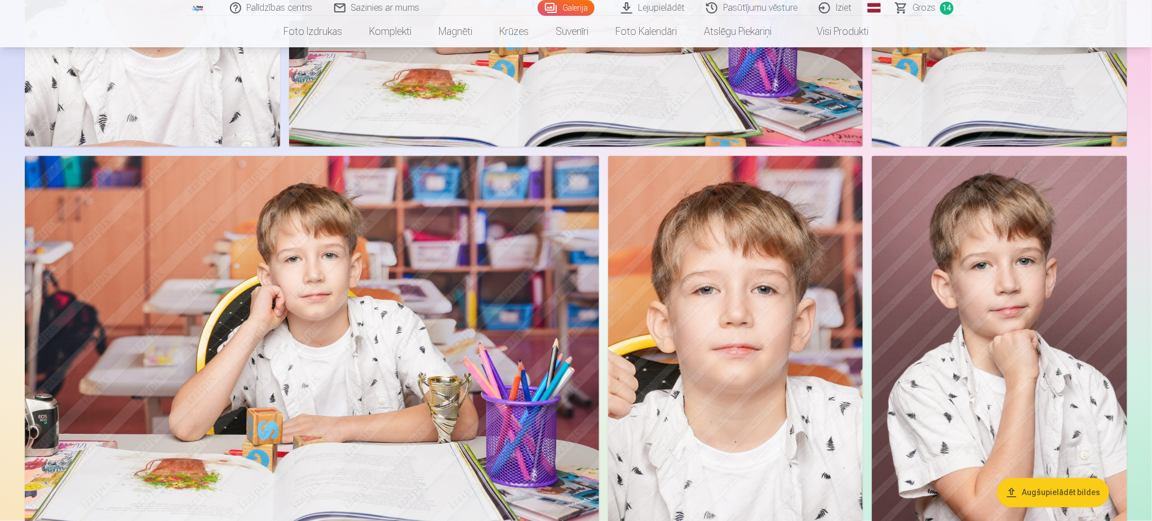
scroll to position [7941, 0]
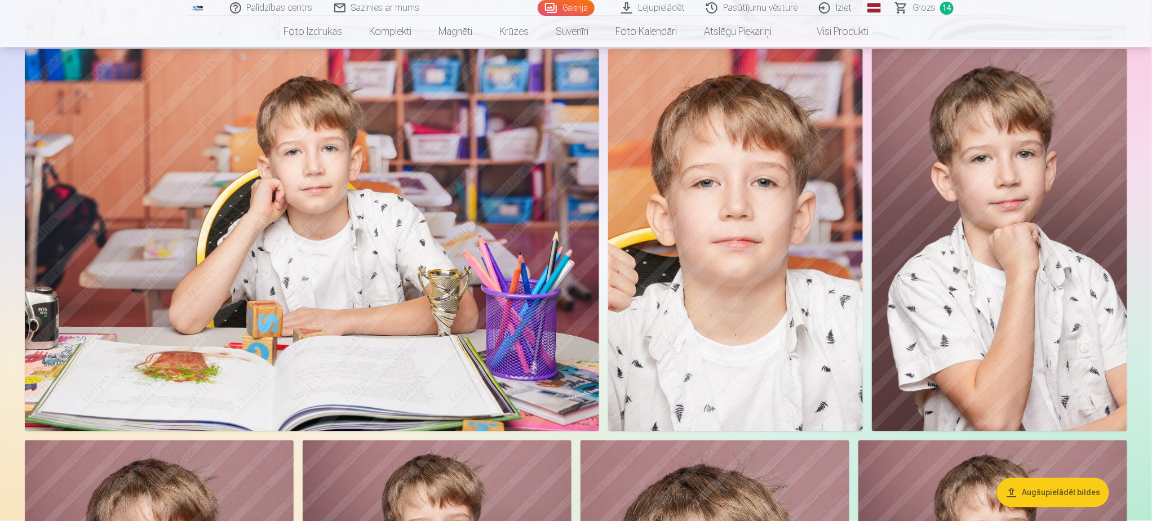
click at [428, 222] on img at bounding box center [312, 240] width 574 height 383
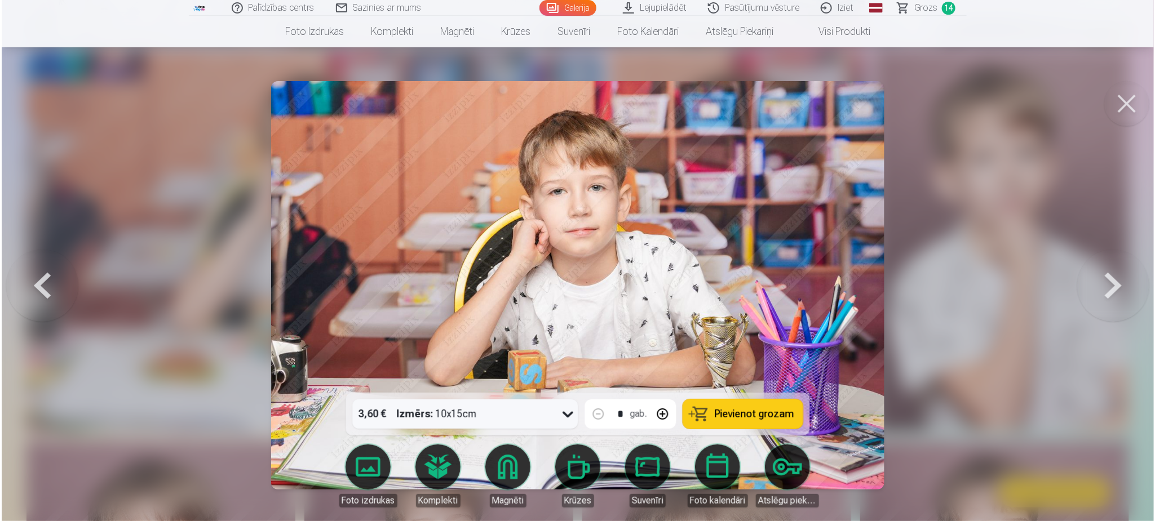
scroll to position [7958, 0]
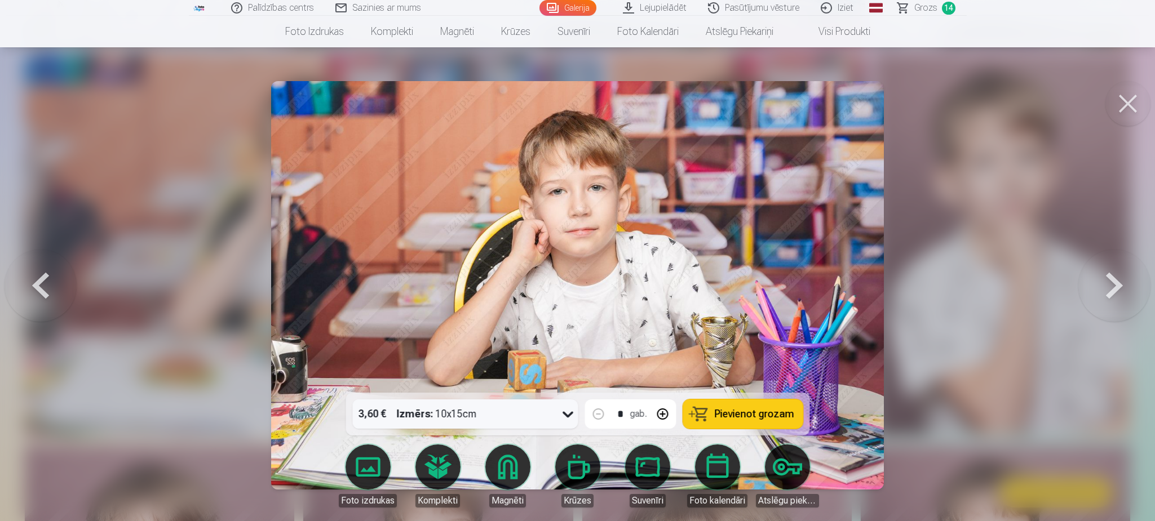
click at [733, 414] on span "Pievienot grozam" at bounding box center [753, 414] width 79 height 10
click at [1128, 105] on button at bounding box center [1127, 103] width 45 height 45
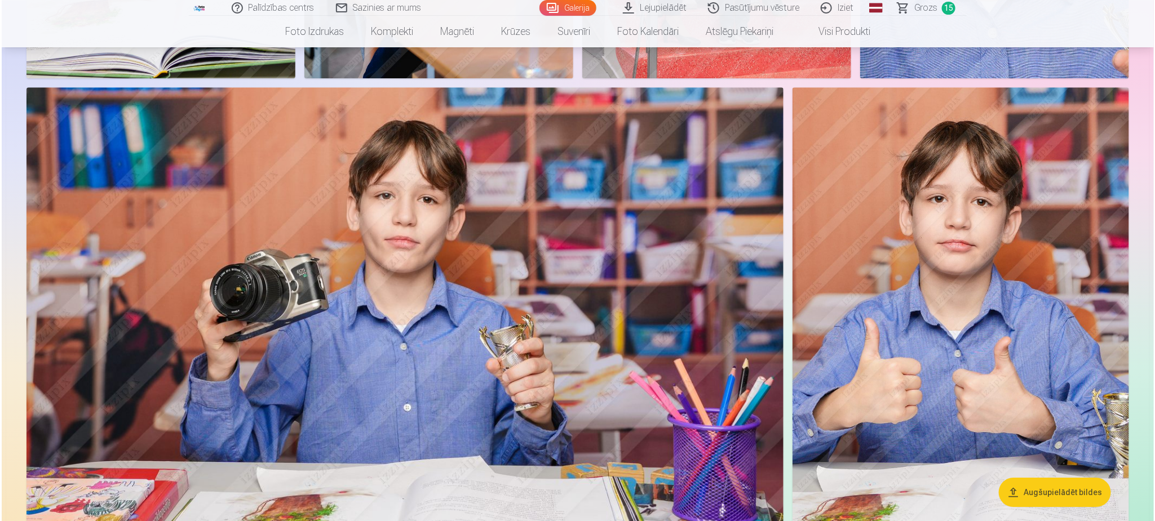
scroll to position [6335, 0]
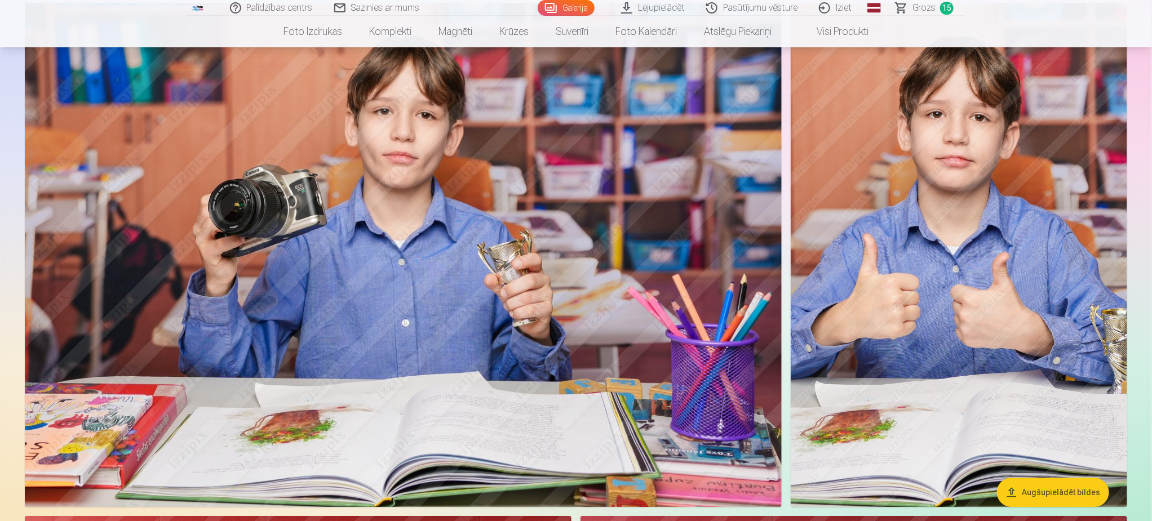
click at [566, 355] on img at bounding box center [403, 255] width 757 height 504
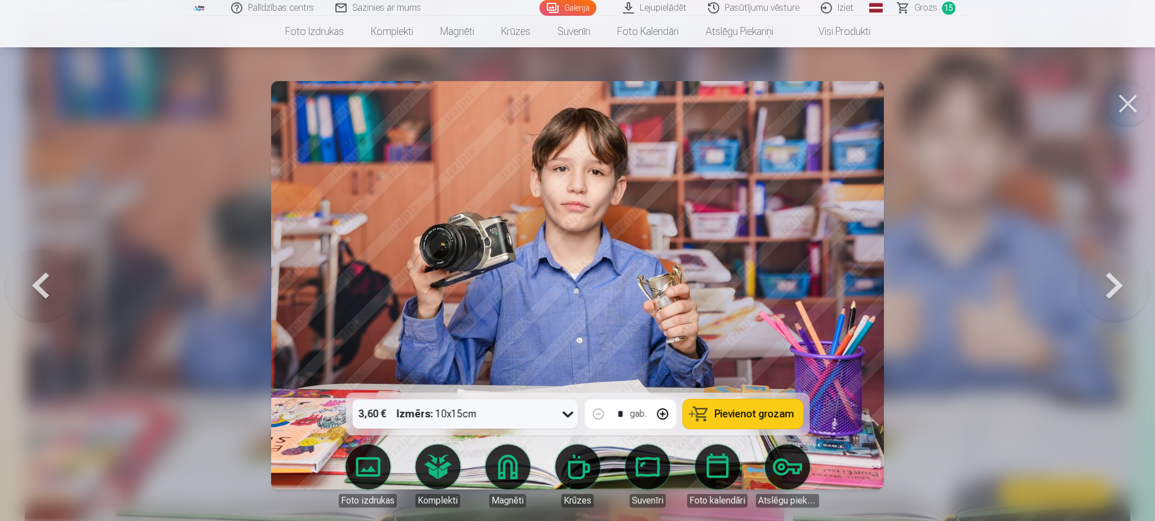
click at [727, 409] on span "Pievienot grozam" at bounding box center [753, 414] width 79 height 10
click at [1123, 109] on button at bounding box center [1127, 103] width 45 height 45
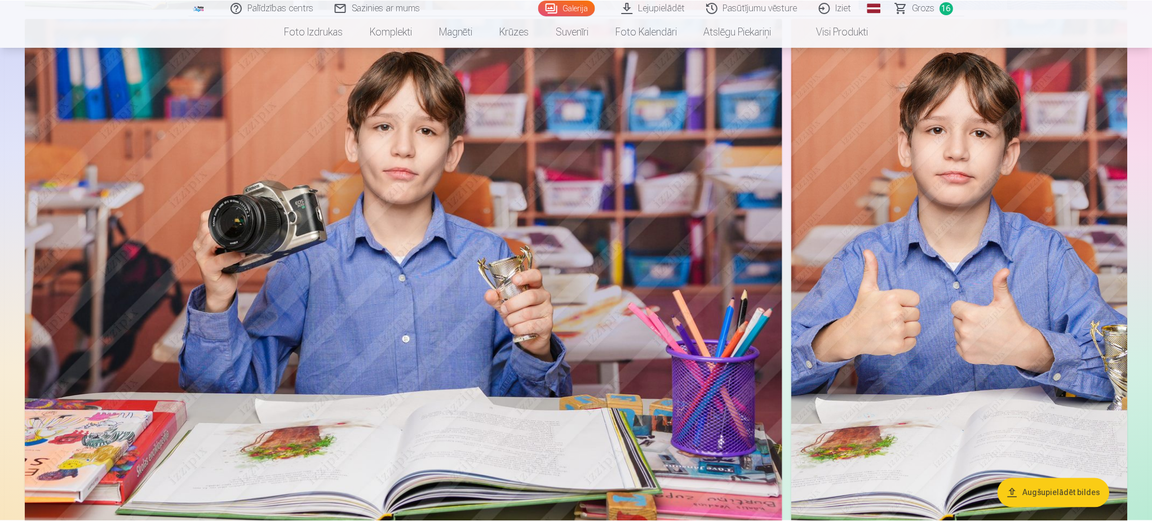
scroll to position [6321, 0]
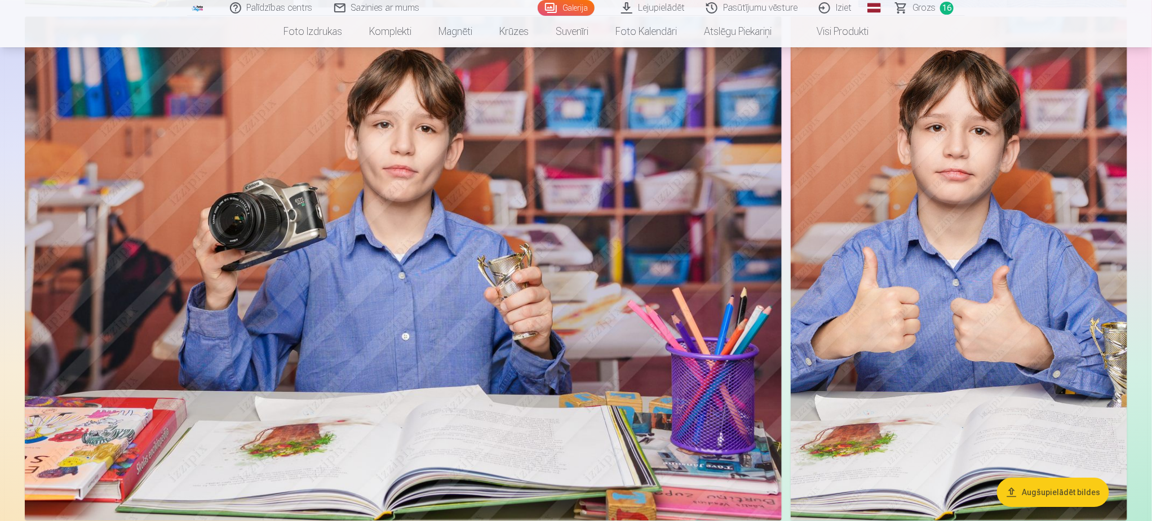
click at [912, 6] on link "Grozs 16" at bounding box center [924, 8] width 79 height 16
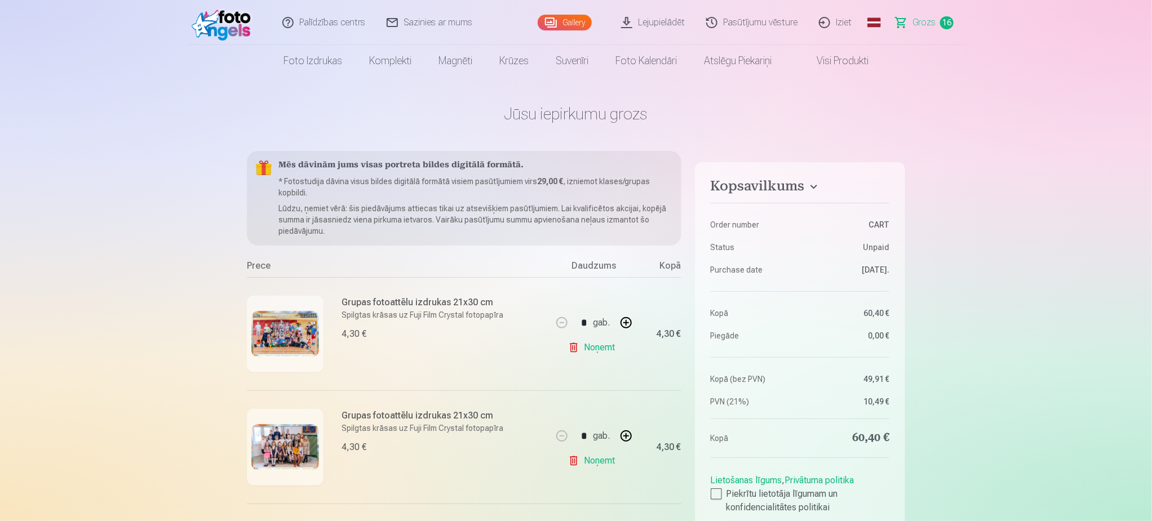
click at [931, 22] on span "Grozs" at bounding box center [924, 23] width 23 height 14
click at [920, 25] on span "Grozs" at bounding box center [924, 23] width 23 height 14
click at [930, 24] on span "Grozs" at bounding box center [924, 23] width 23 height 14
click at [920, 26] on span "Grozs" at bounding box center [924, 23] width 23 height 14
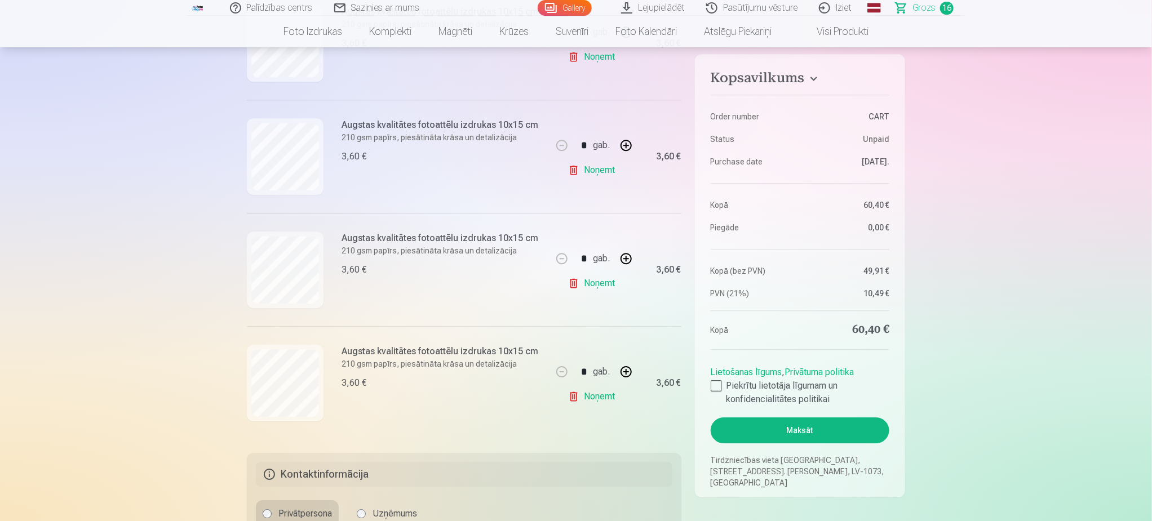
scroll to position [1691, 0]
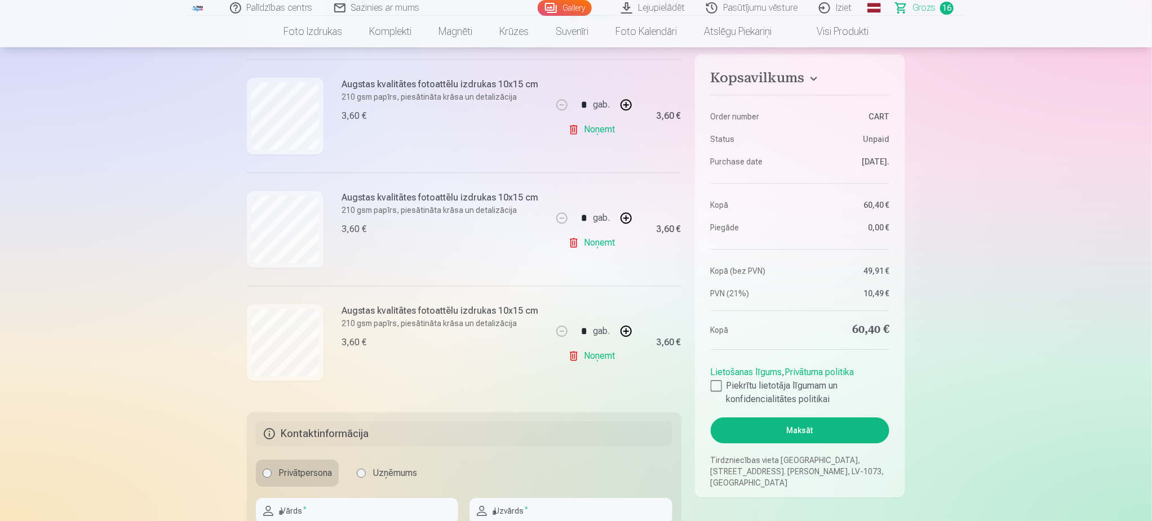
click at [609, 356] on link "Noņemt" at bounding box center [593, 356] width 51 height 23
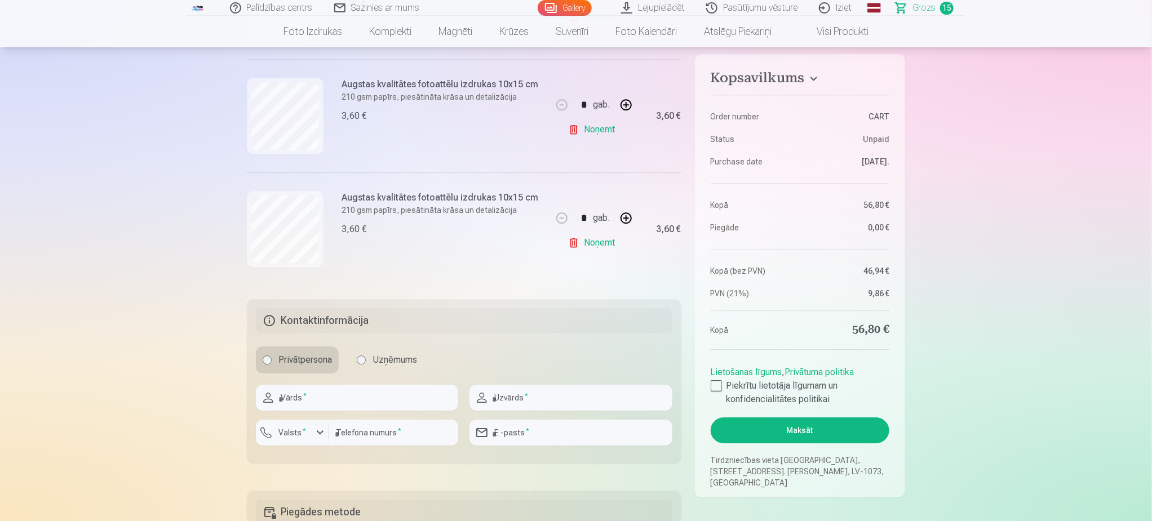
click at [604, 247] on link "Noņemt" at bounding box center [593, 243] width 51 height 23
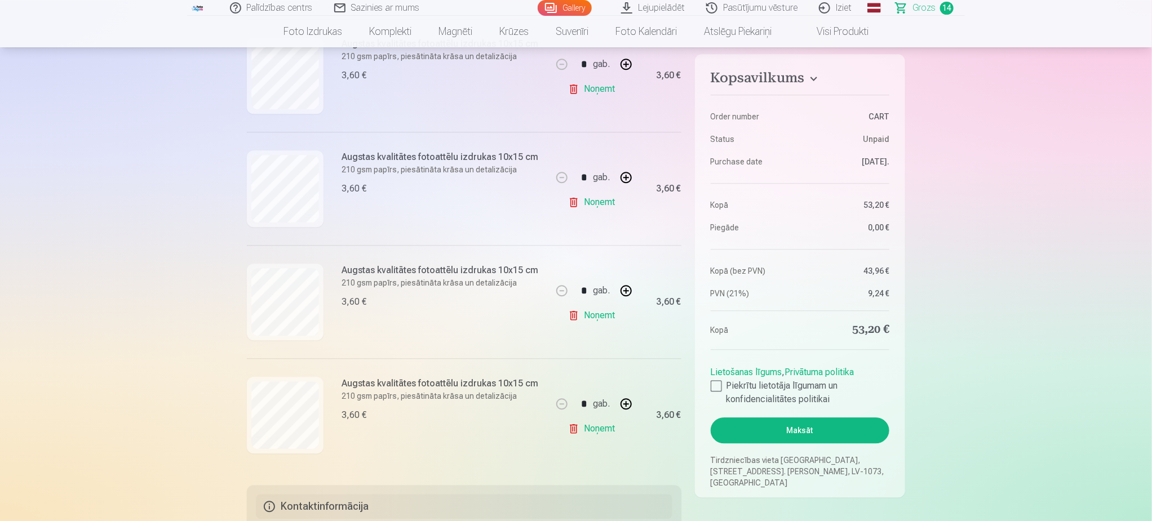
scroll to position [1353, 0]
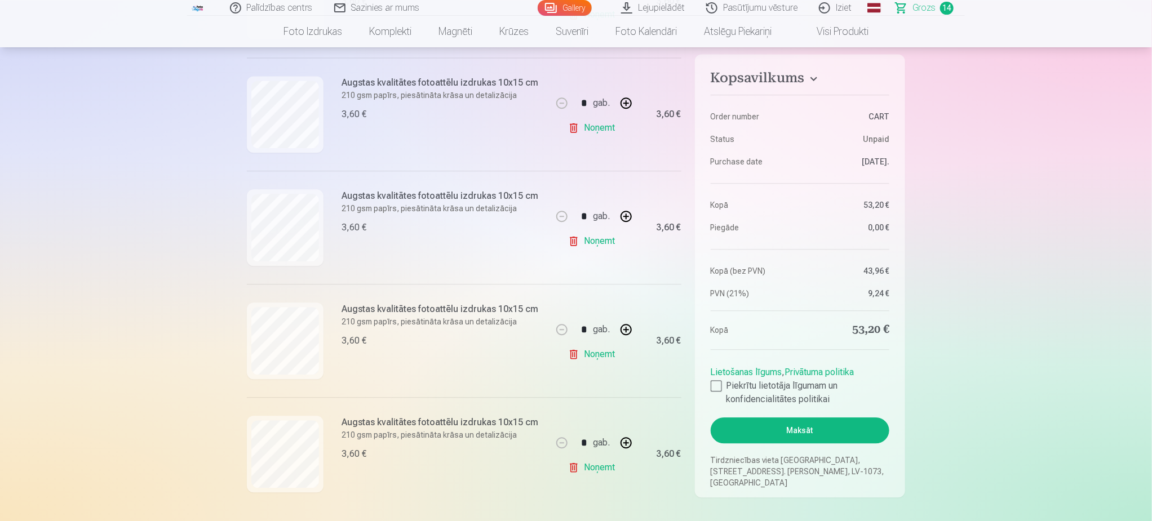
click at [568, 9] on link "Gallery" at bounding box center [565, 8] width 54 height 16
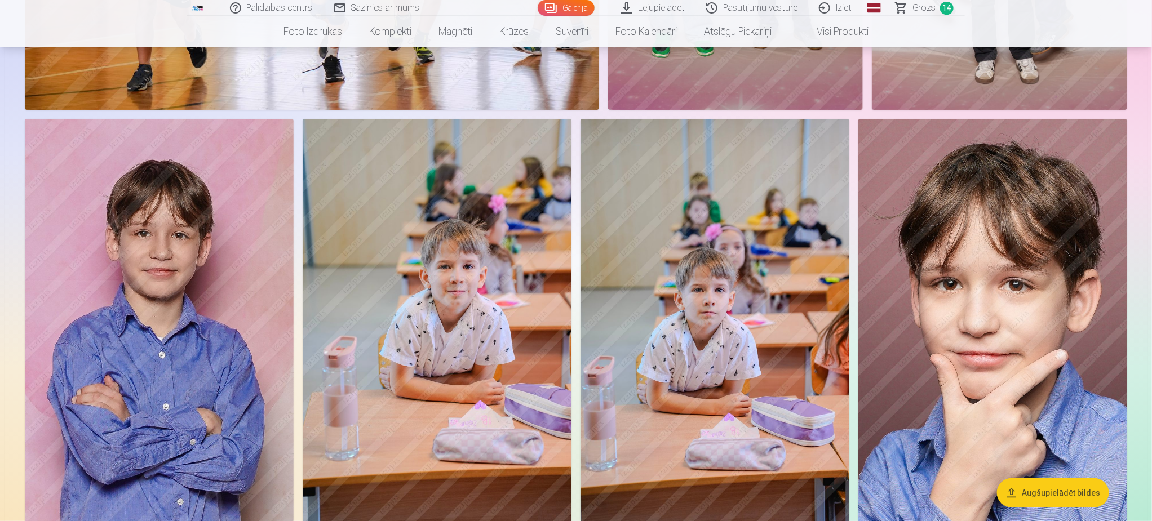
scroll to position [4565, 0]
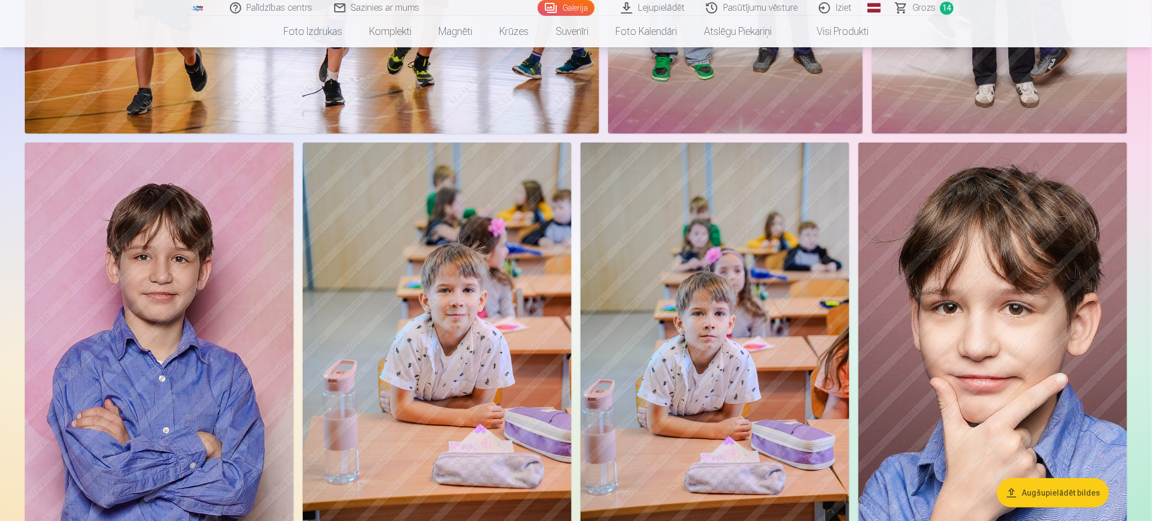
click at [215, 336] on img at bounding box center [159, 345] width 269 height 404
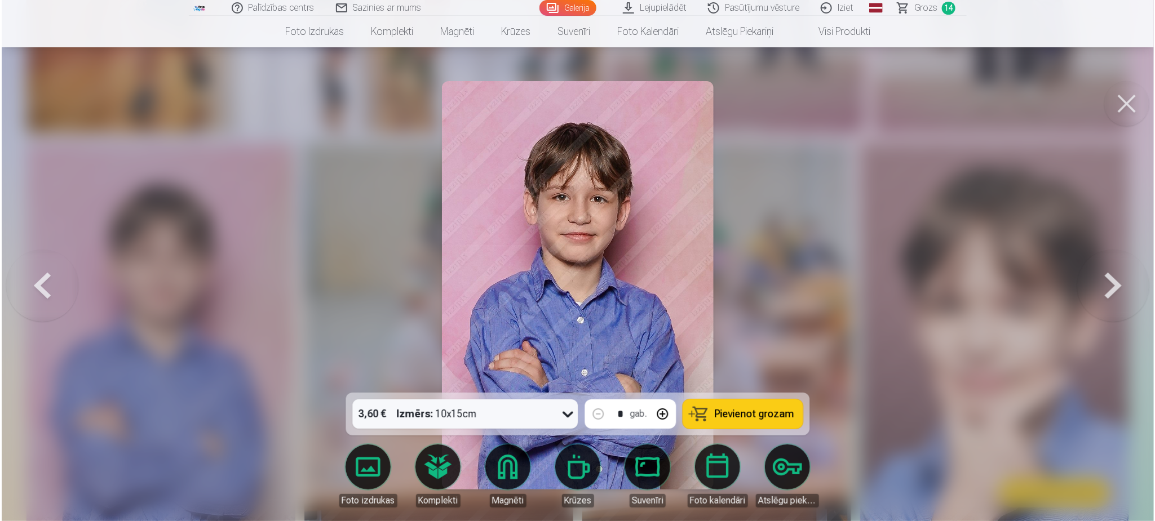
scroll to position [4574, 0]
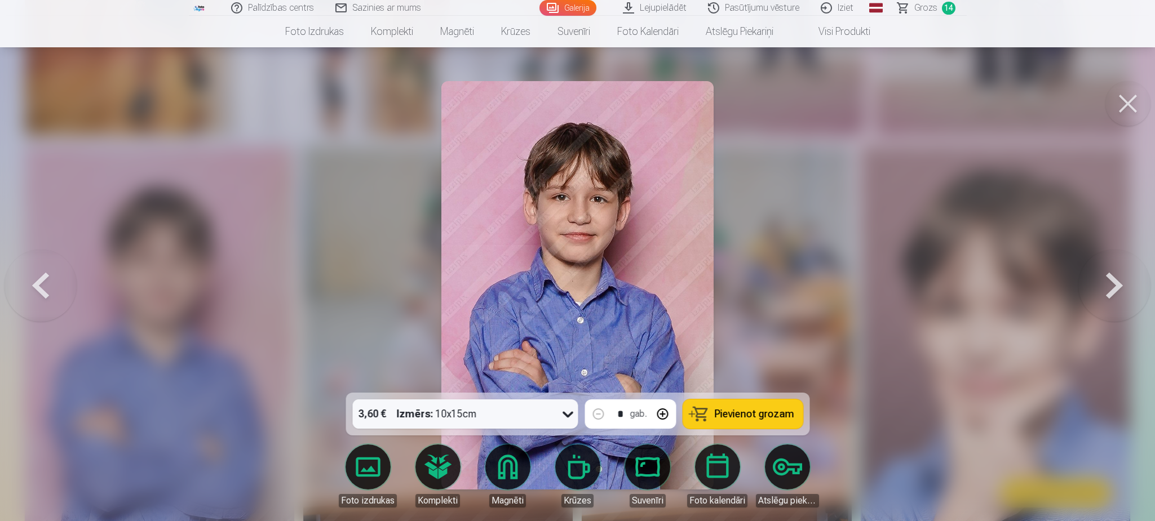
click at [763, 423] on button "Pievienot grozam" at bounding box center [743, 414] width 120 height 29
click at [1125, 97] on button at bounding box center [1127, 103] width 45 height 45
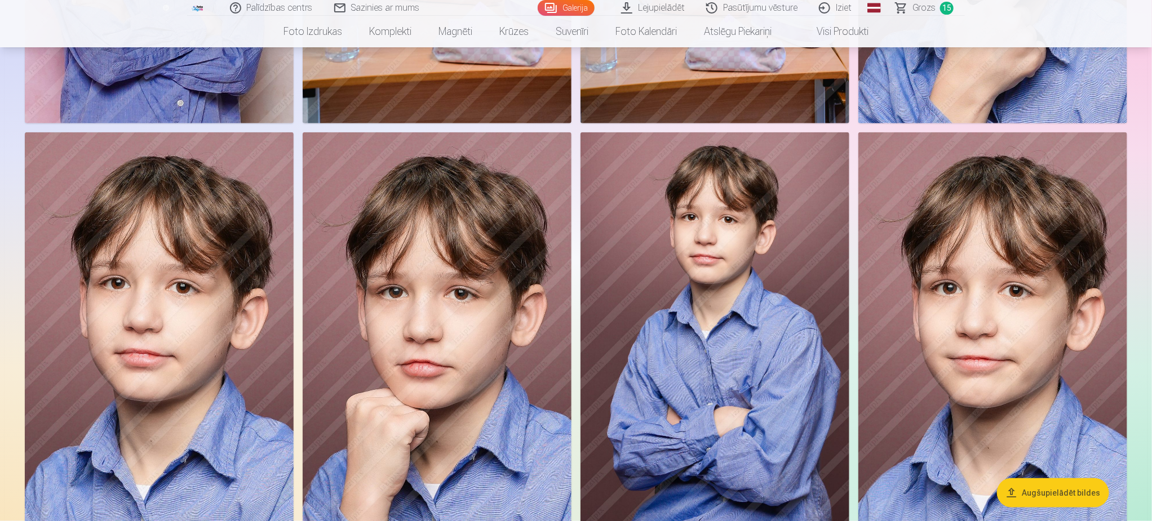
scroll to position [4734, 0]
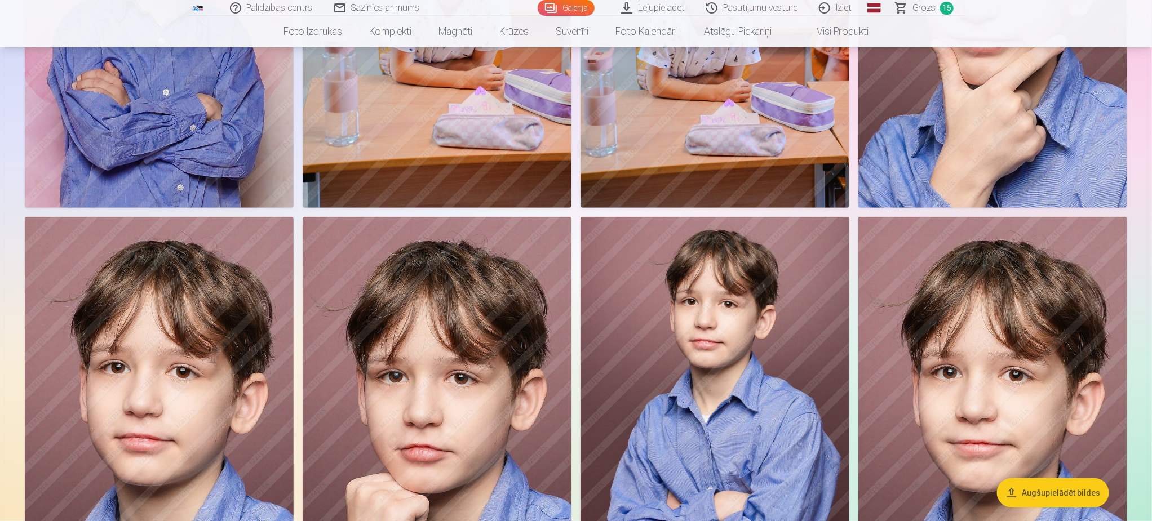
click at [725, 400] on img at bounding box center [715, 419] width 269 height 404
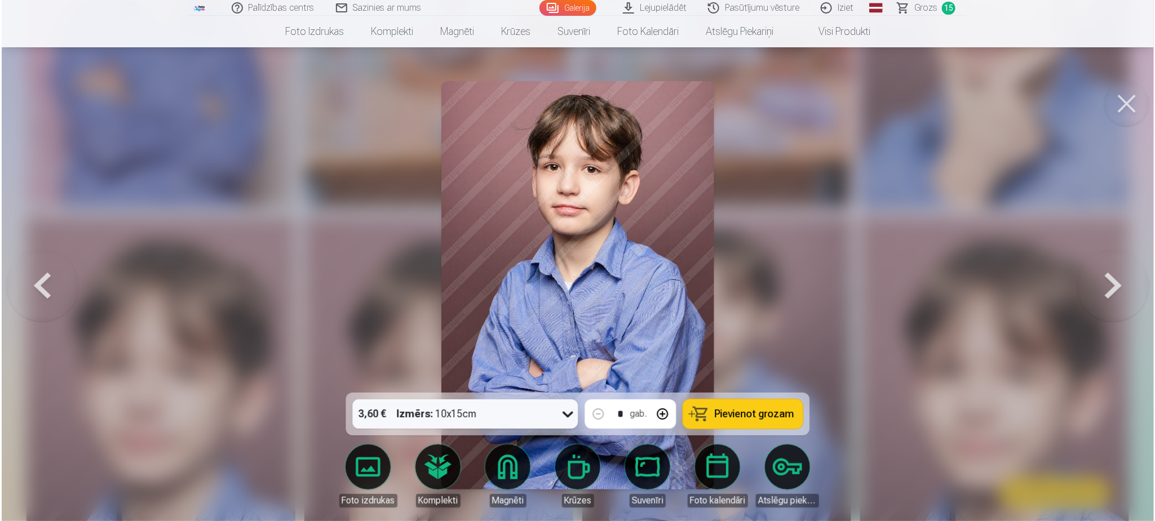
scroll to position [4914, 0]
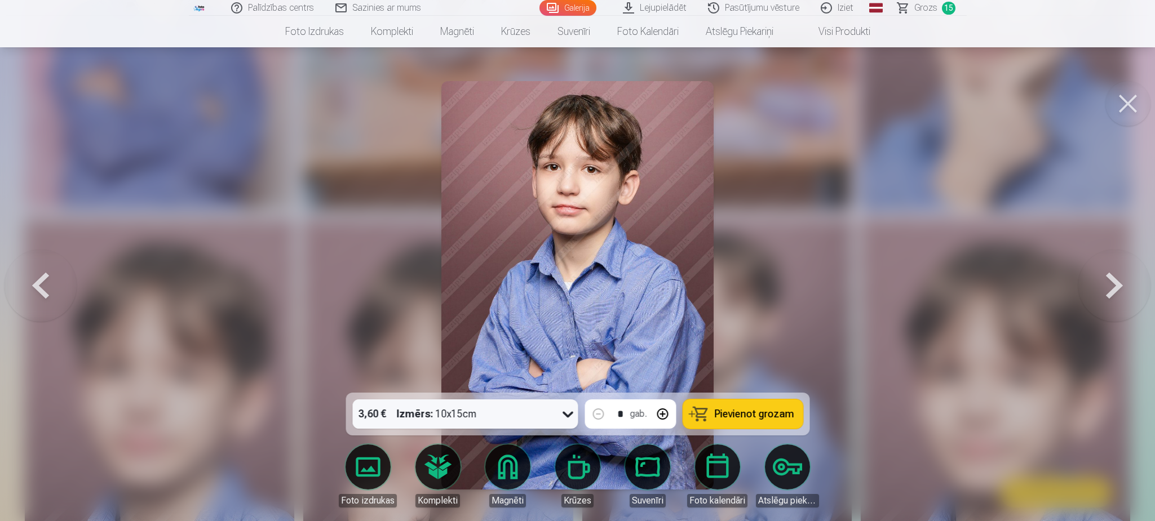
click at [1128, 100] on button at bounding box center [1127, 103] width 45 height 45
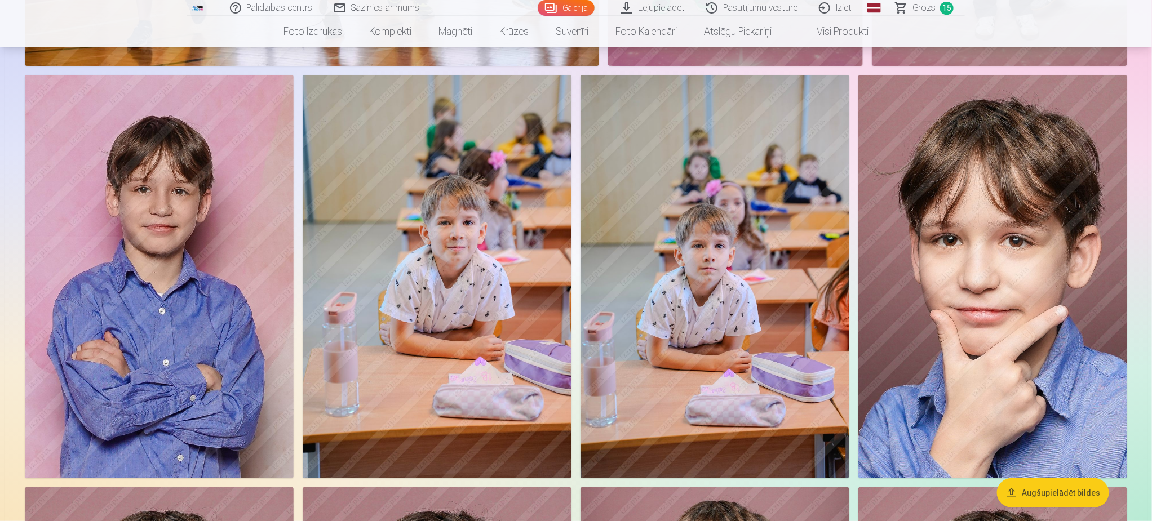
scroll to position [4565, 0]
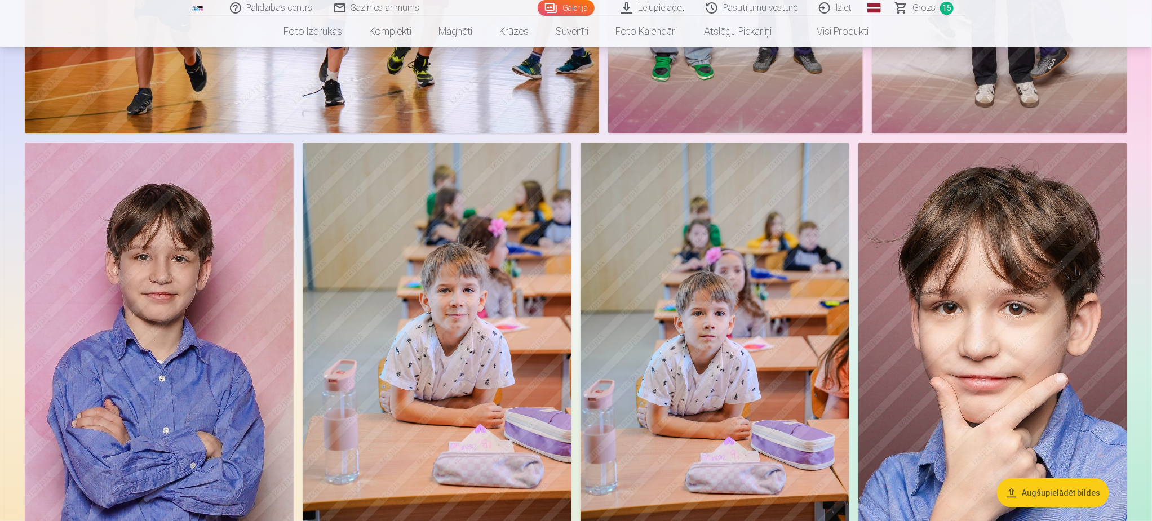
click at [166, 371] on img at bounding box center [159, 345] width 269 height 404
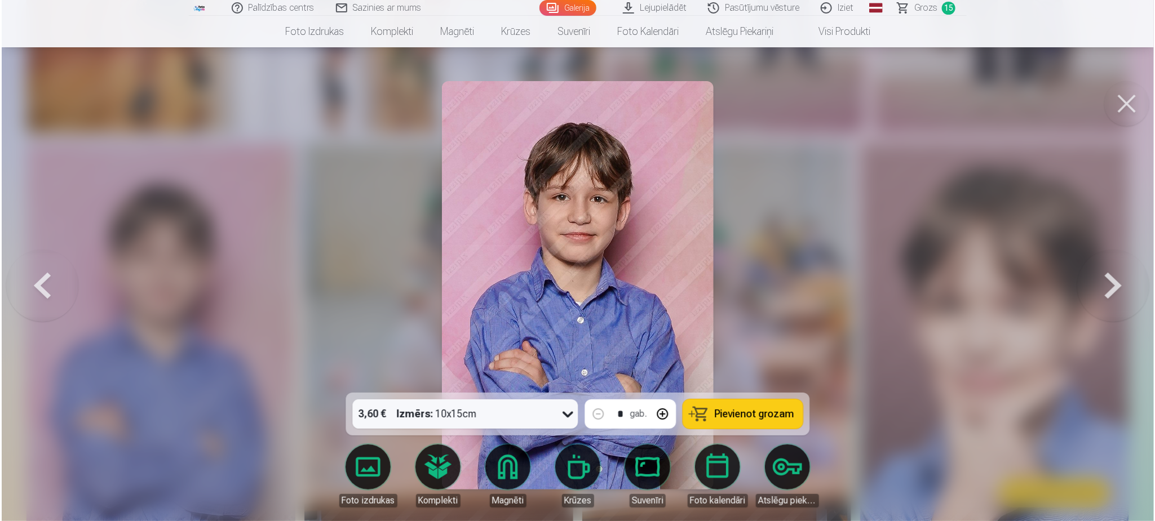
scroll to position [4574, 0]
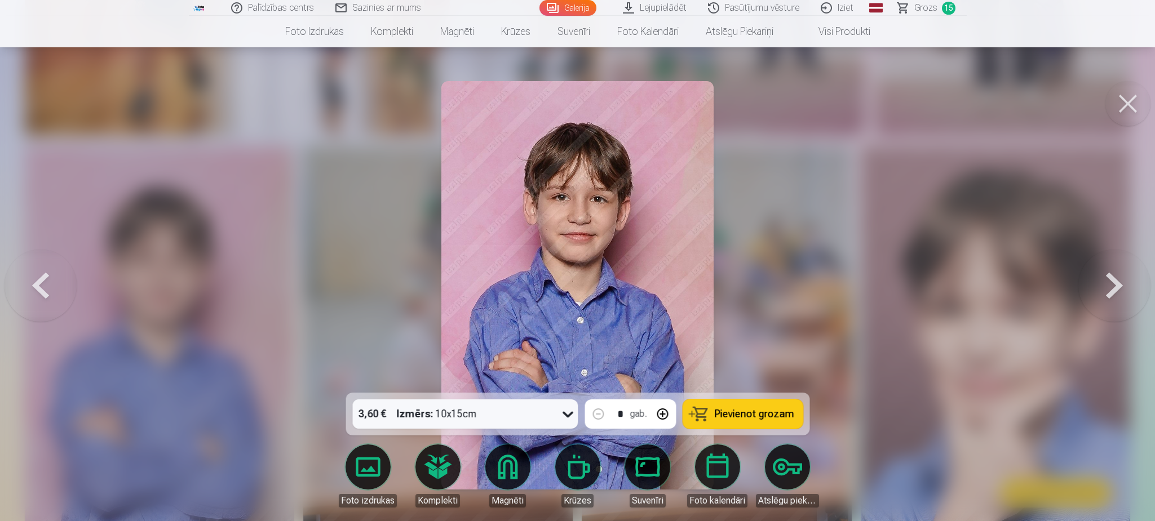
click at [1118, 92] on button at bounding box center [1127, 103] width 45 height 45
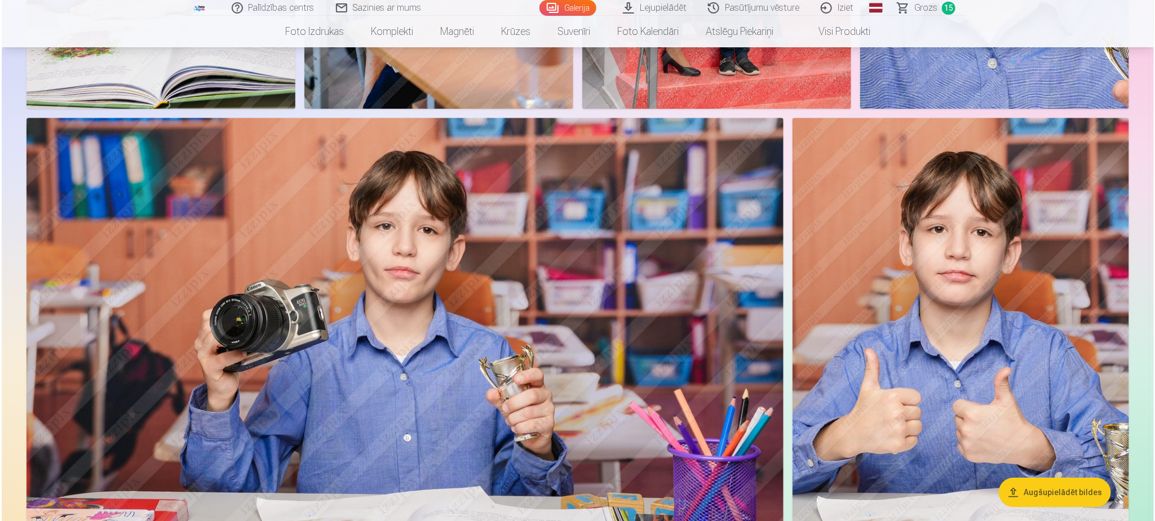
scroll to position [6341, 0]
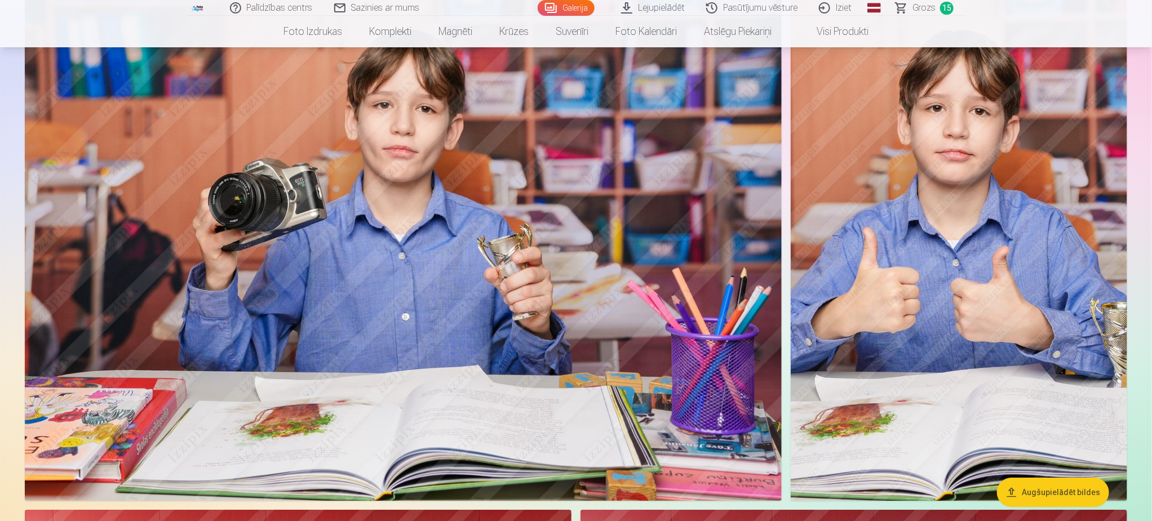
click at [489, 313] on img at bounding box center [403, 249] width 757 height 504
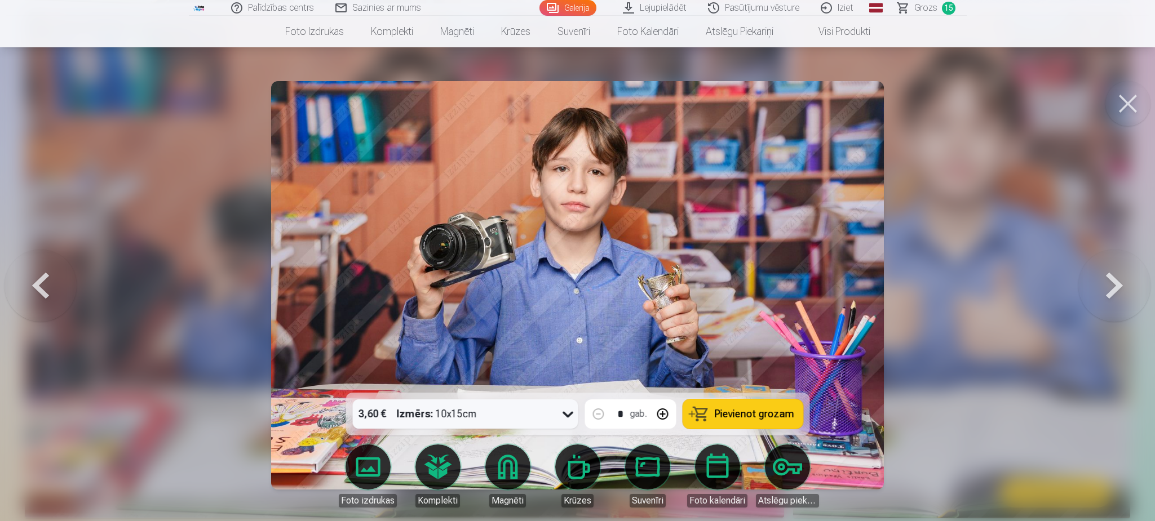
click at [751, 411] on span "Pievienot grozam" at bounding box center [753, 414] width 79 height 10
click at [1126, 100] on button at bounding box center [1127, 103] width 45 height 45
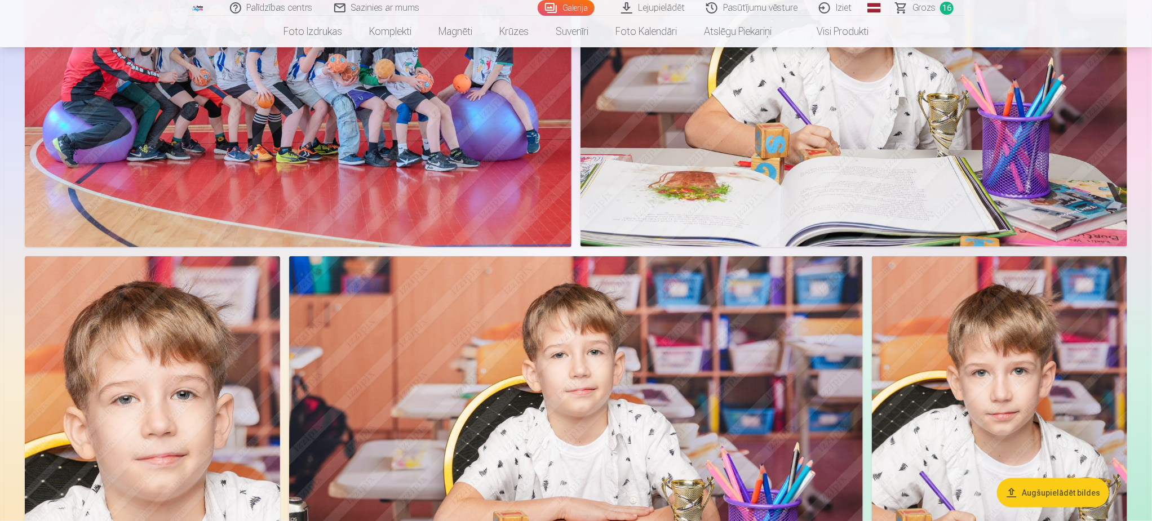
scroll to position [7088, 0]
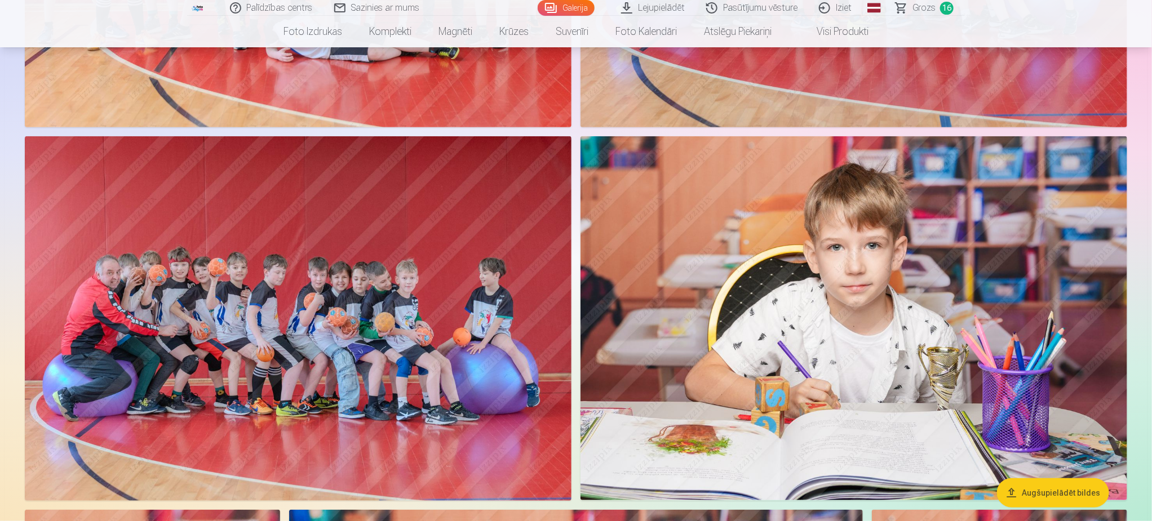
click at [923, 328] on img at bounding box center [854, 318] width 547 height 364
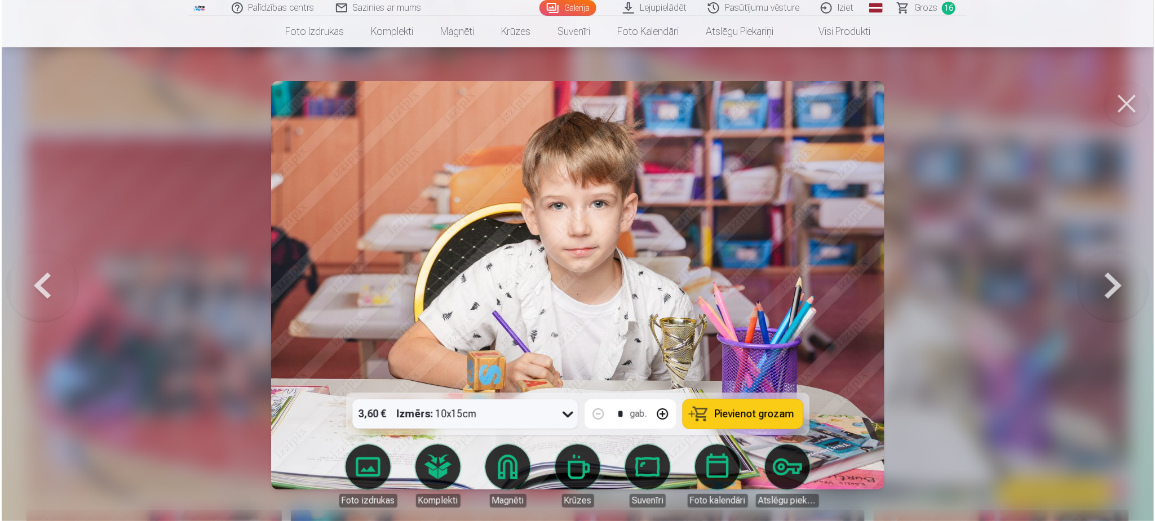
scroll to position [7103, 0]
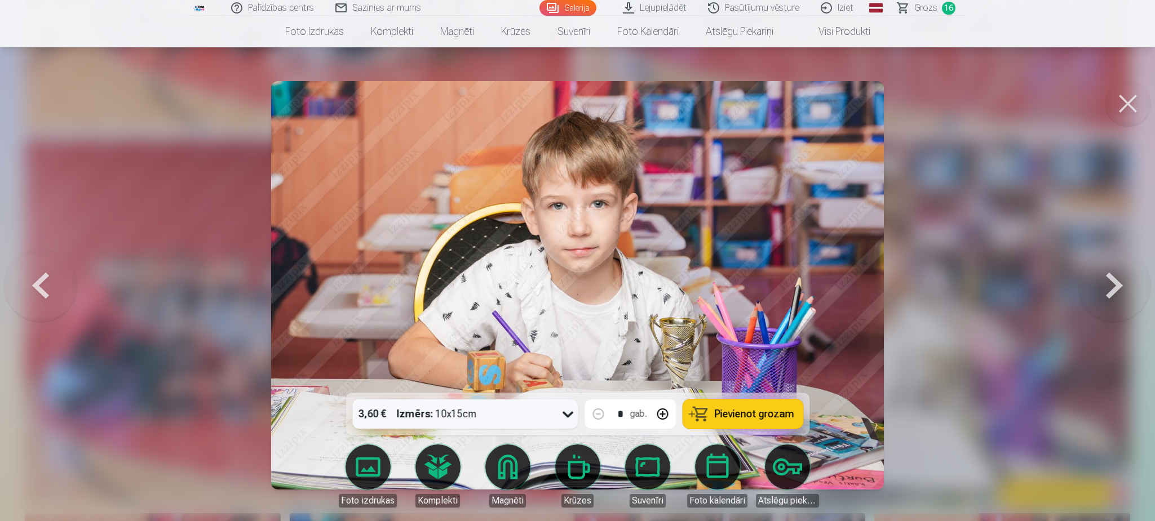
click at [1124, 99] on button at bounding box center [1127, 103] width 45 height 45
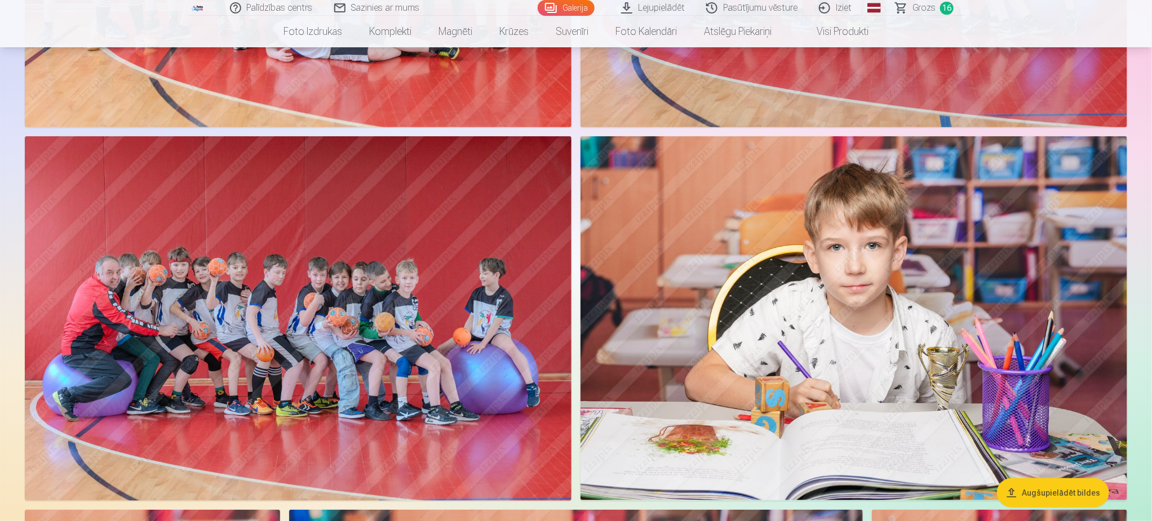
click at [867, 393] on img at bounding box center [854, 318] width 547 height 364
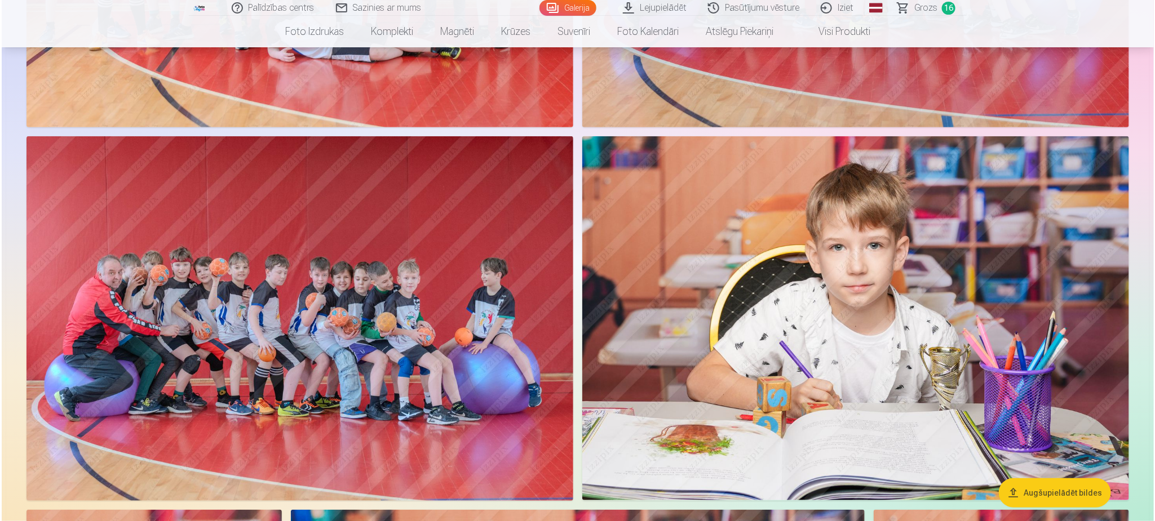
scroll to position [7103, 0]
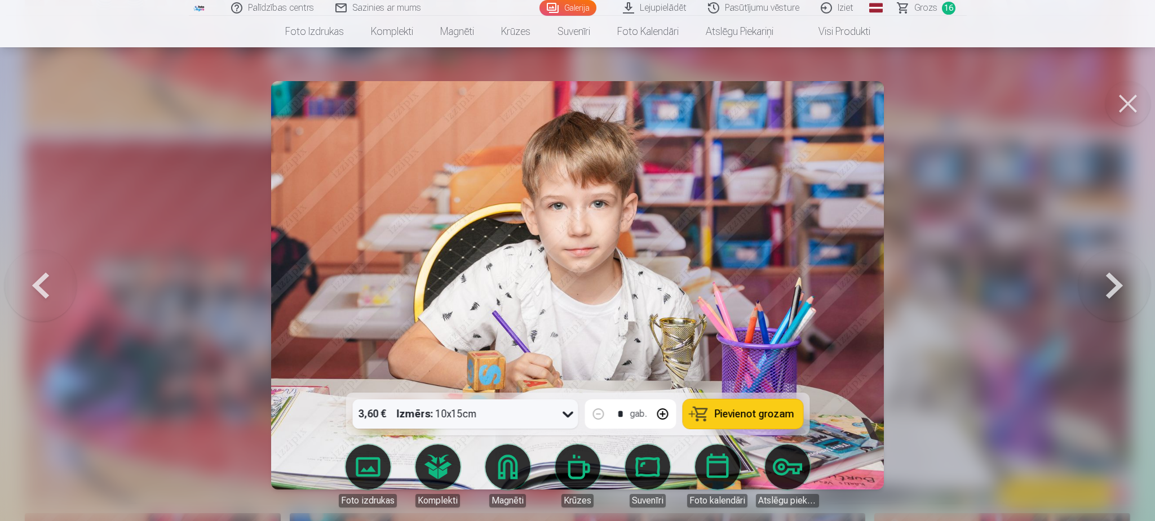
click at [746, 421] on button "Pievienot grozam" at bounding box center [743, 414] width 120 height 29
click at [927, 10] on span "Grozs" at bounding box center [925, 8] width 23 height 14
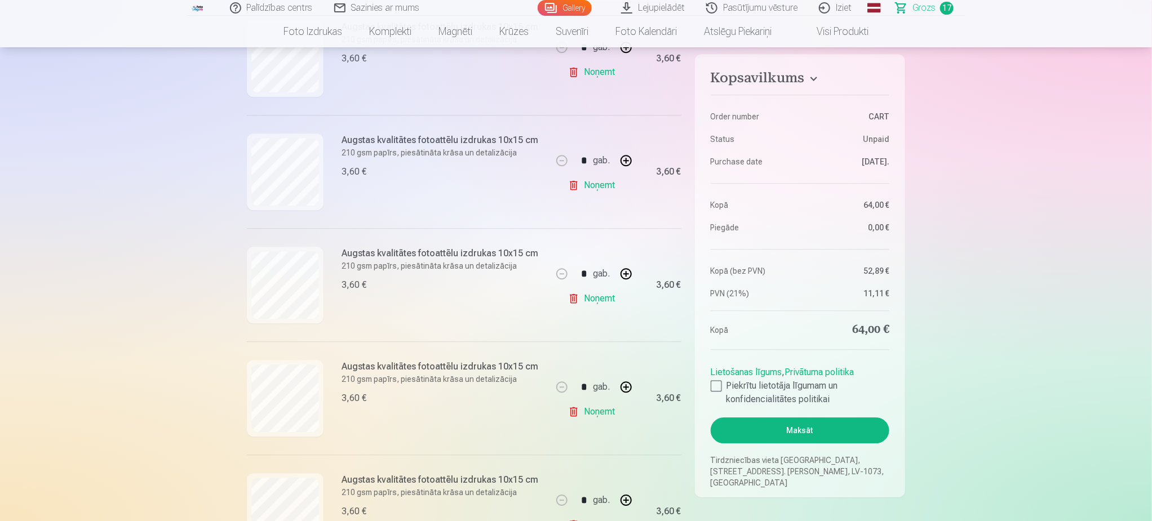
scroll to position [1437, 0]
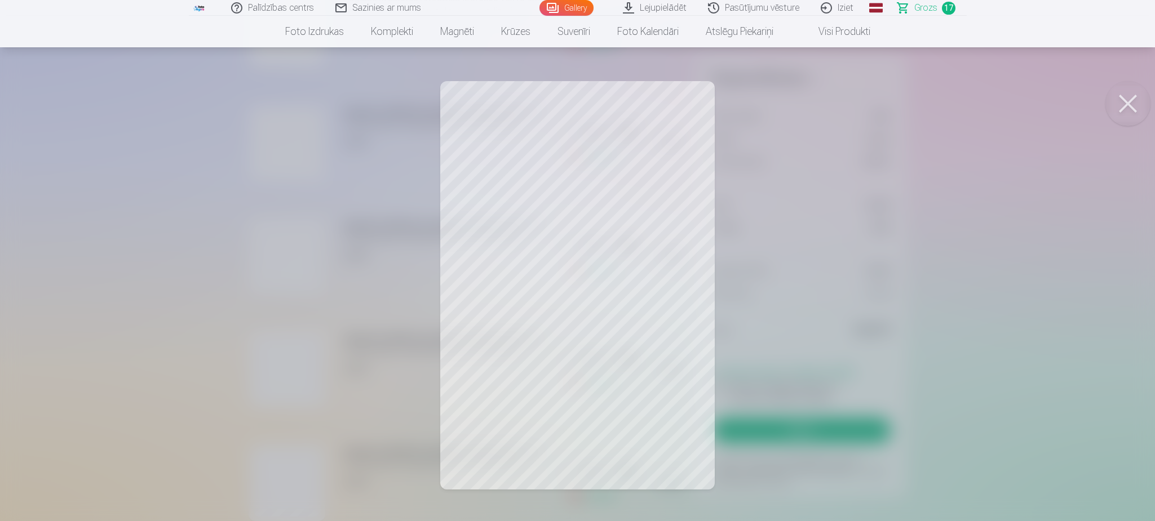
click at [1123, 105] on button at bounding box center [1127, 103] width 45 height 45
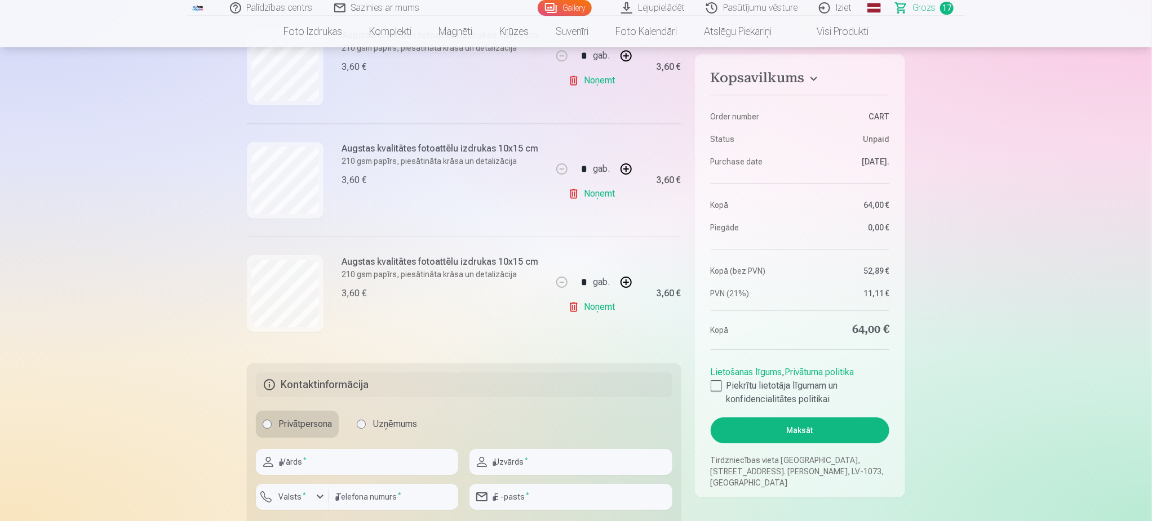
scroll to position [1860, 0]
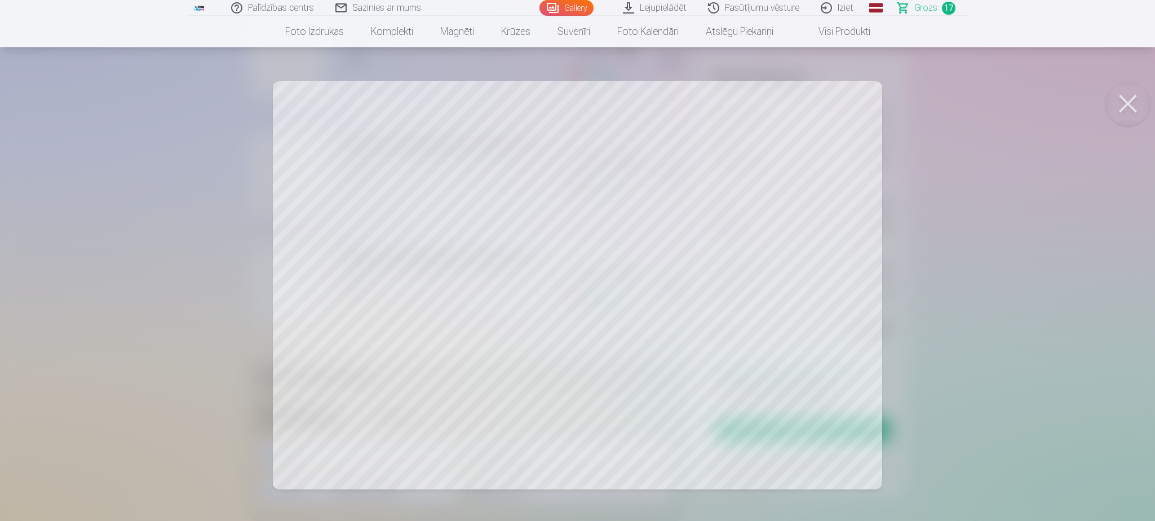
click at [1135, 103] on button at bounding box center [1127, 103] width 45 height 45
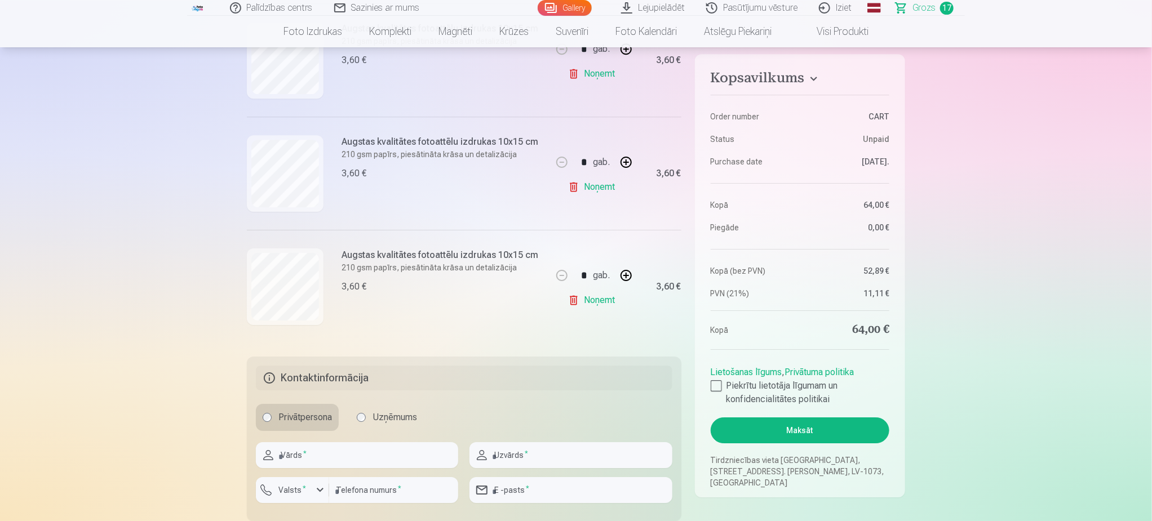
click at [584, 10] on link "Gallery" at bounding box center [565, 8] width 54 height 16
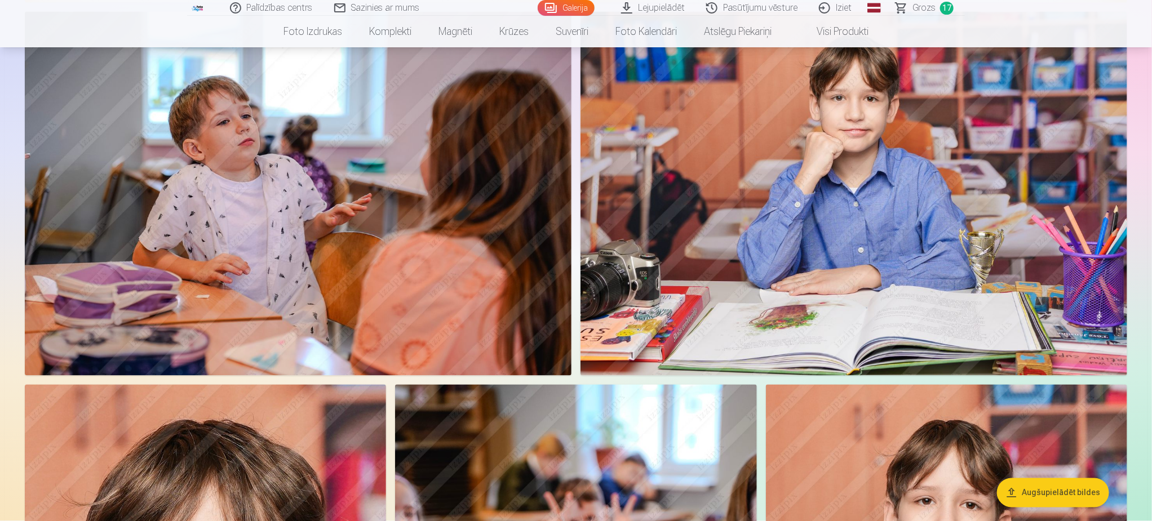
scroll to position [845, 0]
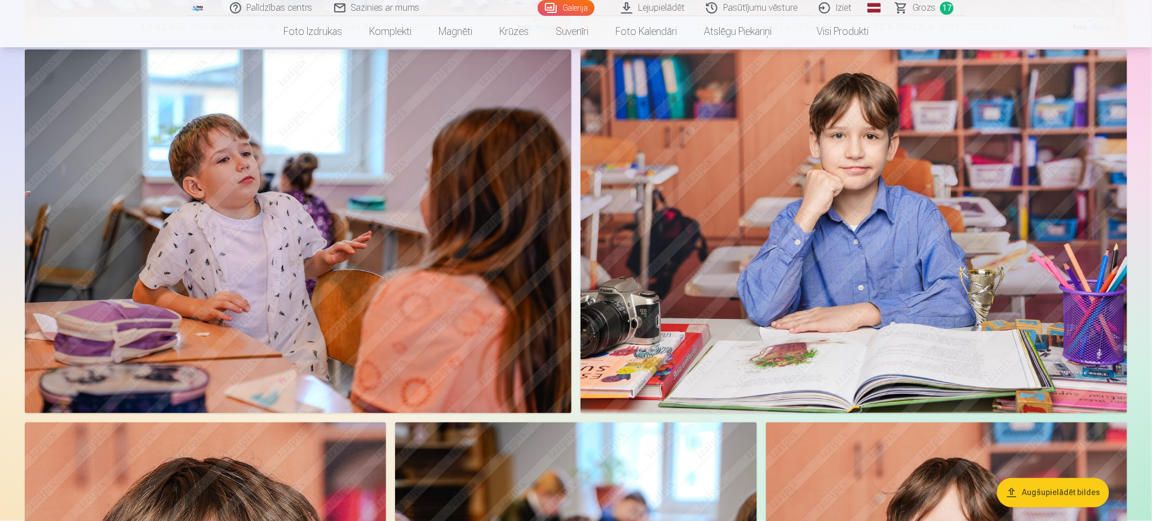
click at [898, 276] on img at bounding box center [854, 232] width 547 height 364
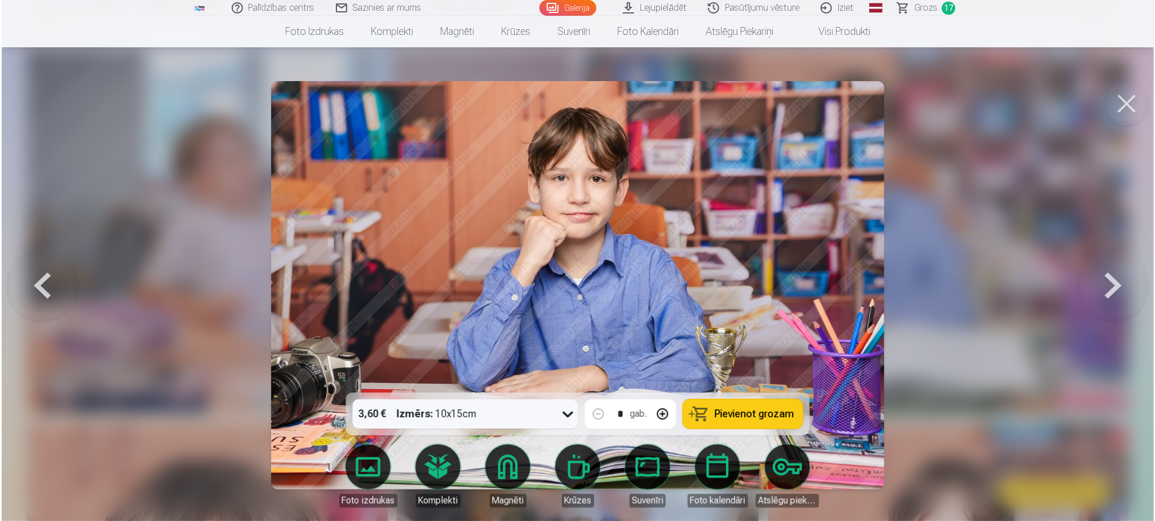
scroll to position [846, 0]
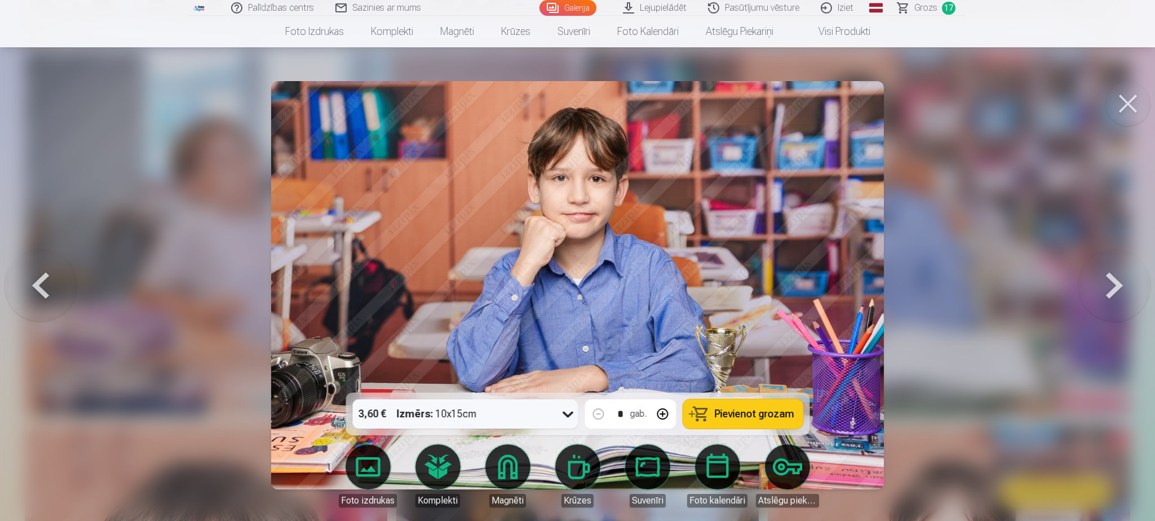
click at [768, 417] on span "Pievienot grozam" at bounding box center [753, 414] width 79 height 10
click at [1132, 107] on button at bounding box center [1127, 103] width 45 height 45
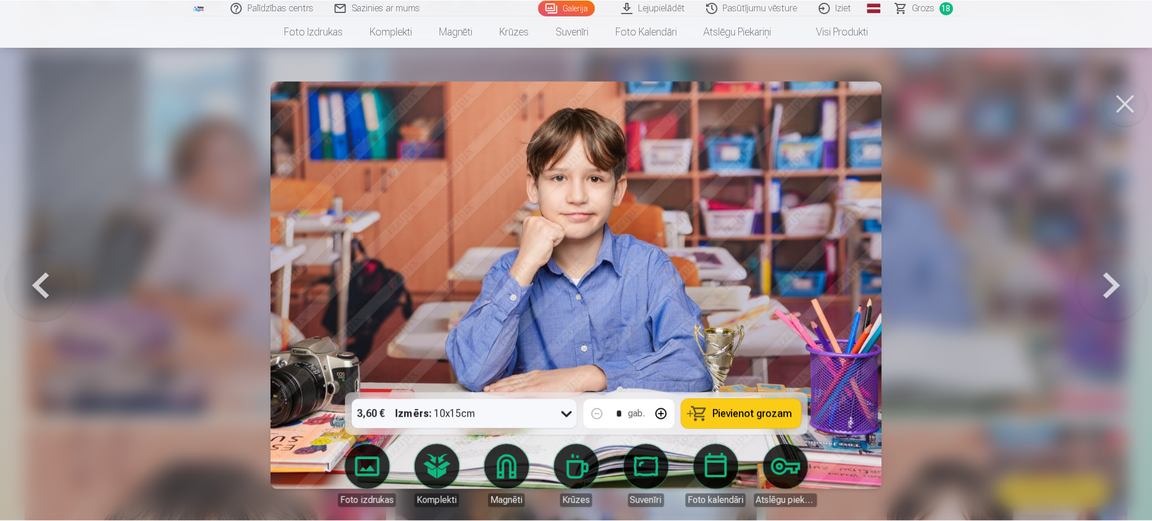
scroll to position [845, 0]
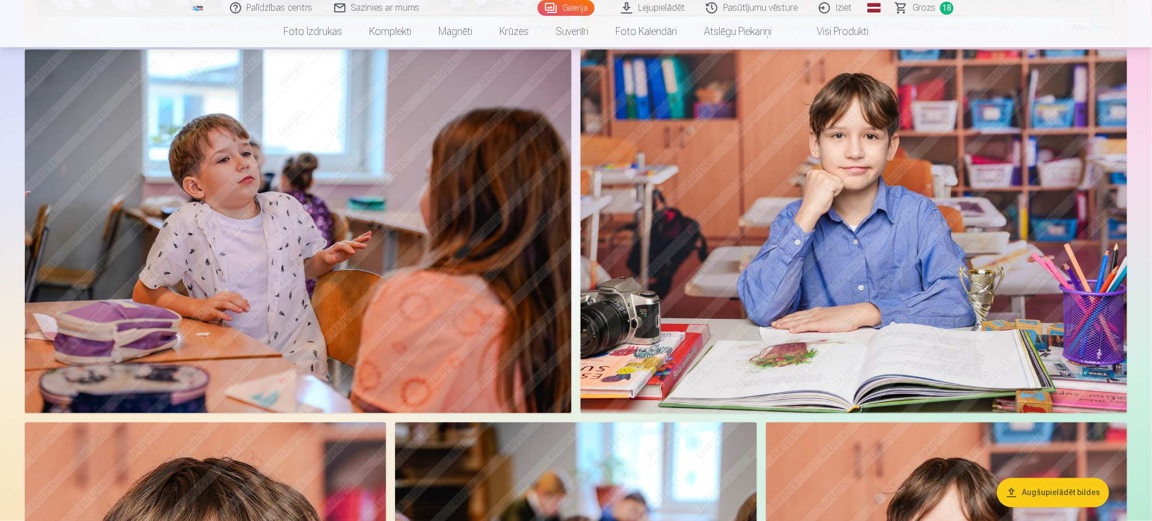
click at [910, 7] on link "Grozs 18" at bounding box center [924, 8] width 79 height 16
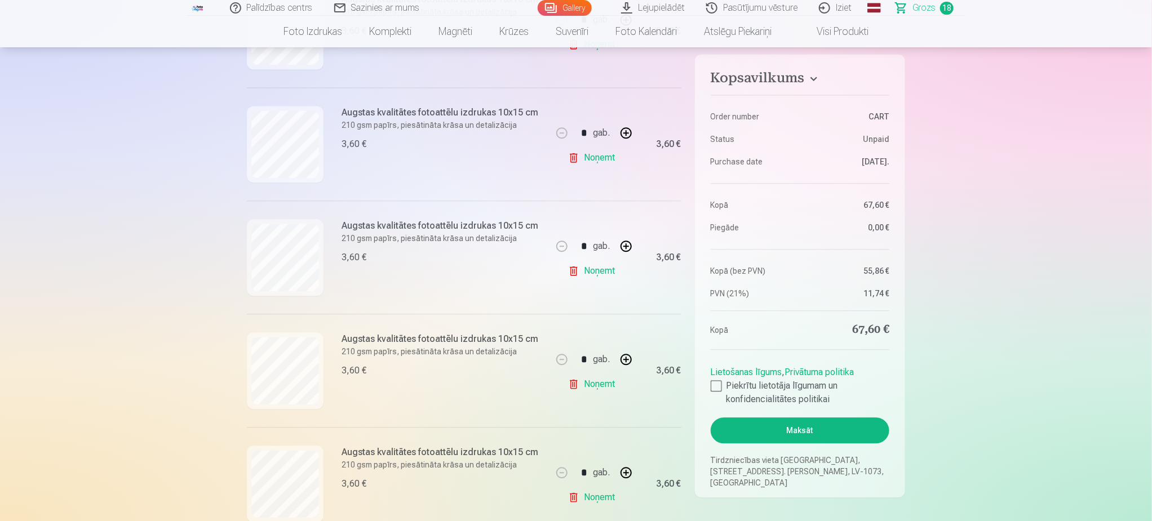
scroll to position [1353, 0]
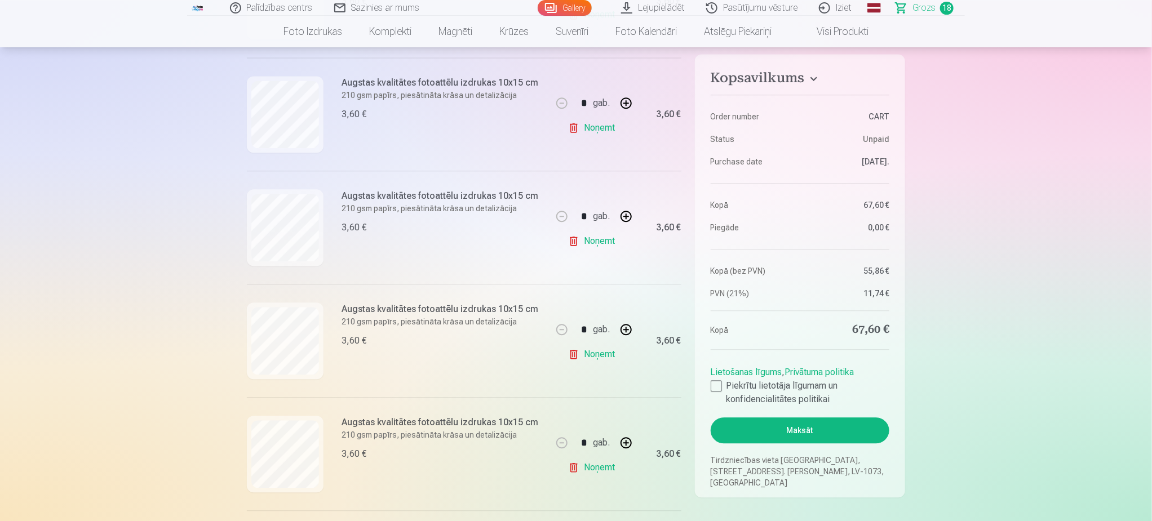
click at [594, 241] on link "Noņemt" at bounding box center [593, 241] width 51 height 23
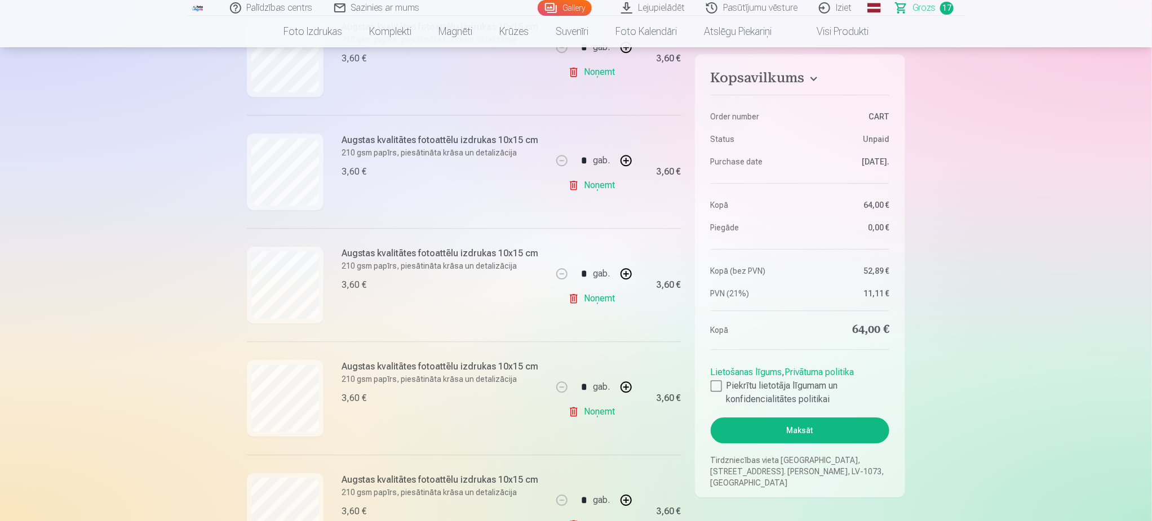
scroll to position [1606, 0]
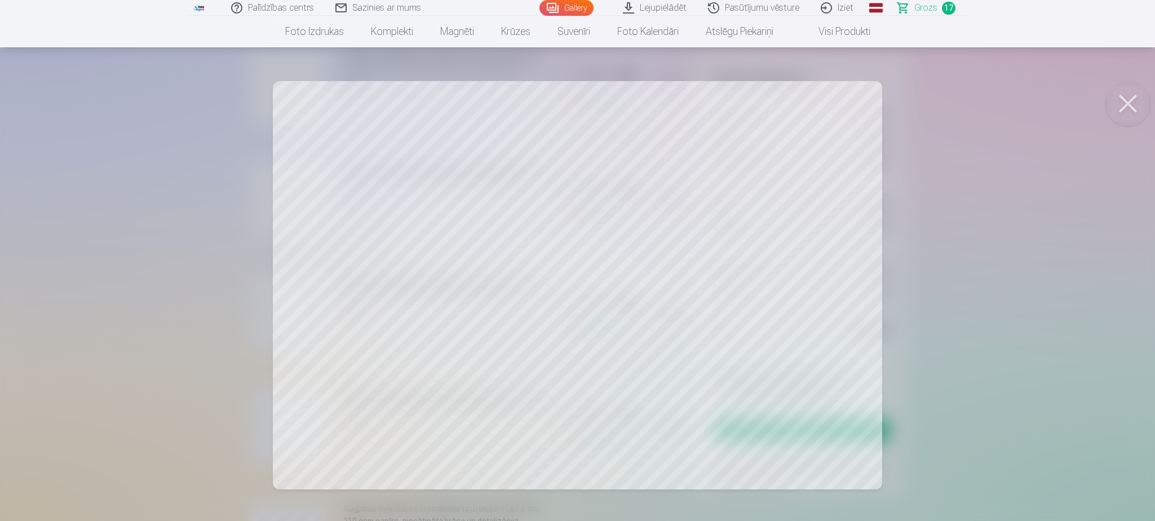
click at [1124, 100] on button at bounding box center [1127, 103] width 45 height 45
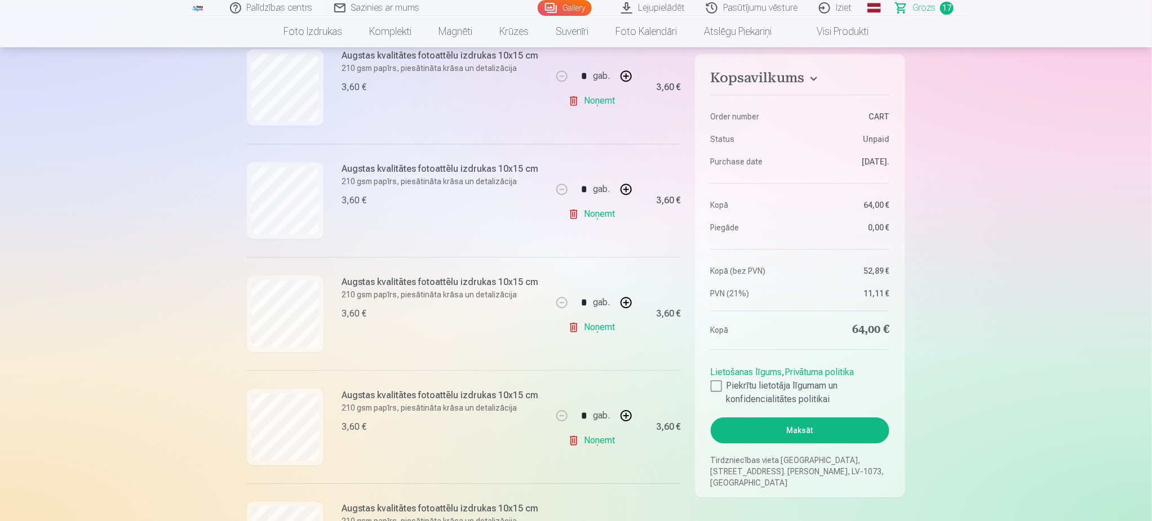
click at [597, 334] on link "Noņemt" at bounding box center [593, 327] width 51 height 23
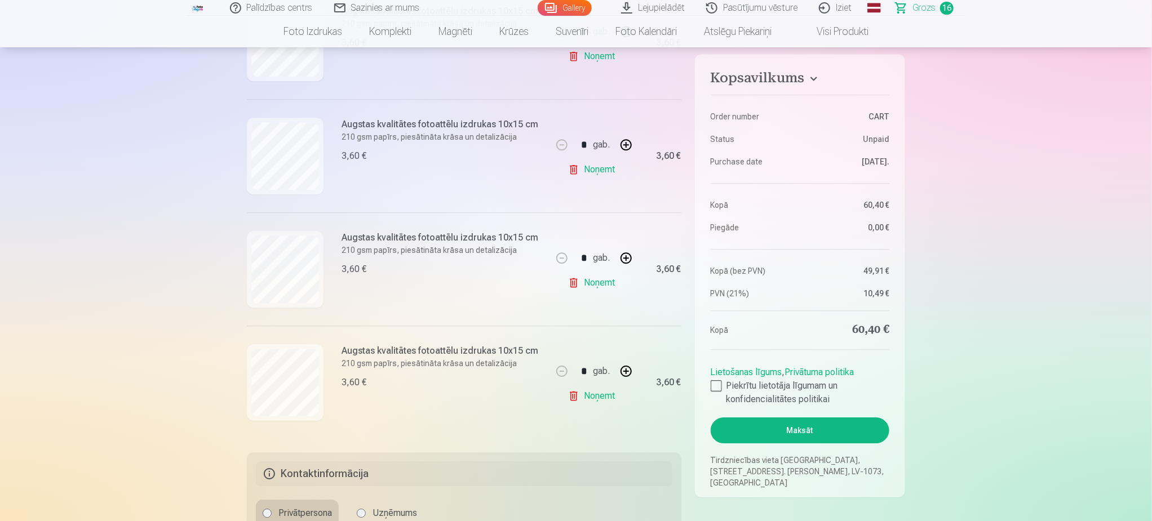
scroll to position [1691, 0]
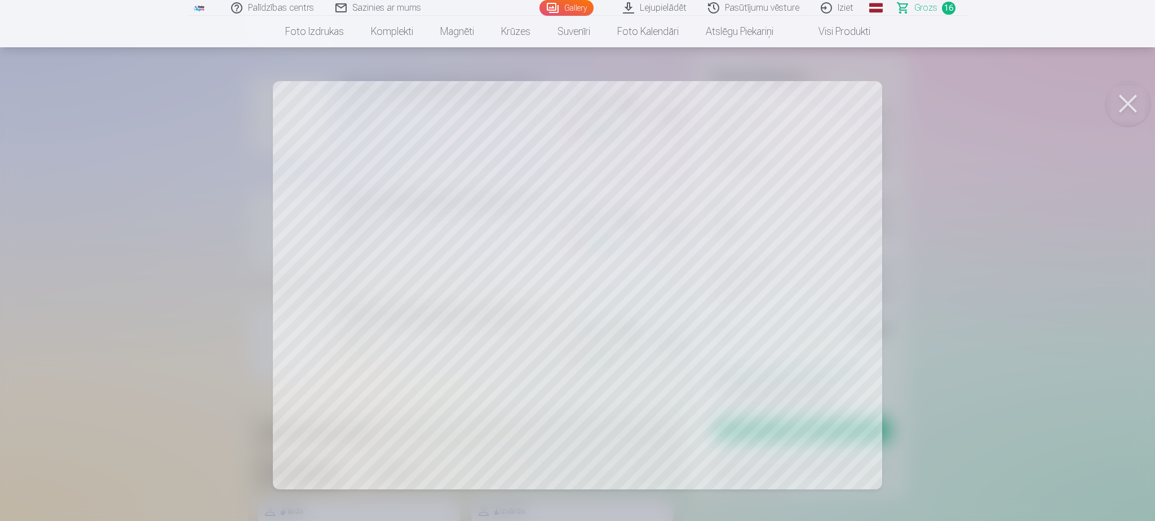
click at [1126, 105] on button at bounding box center [1127, 103] width 45 height 45
click at [1133, 110] on button at bounding box center [1127, 103] width 45 height 45
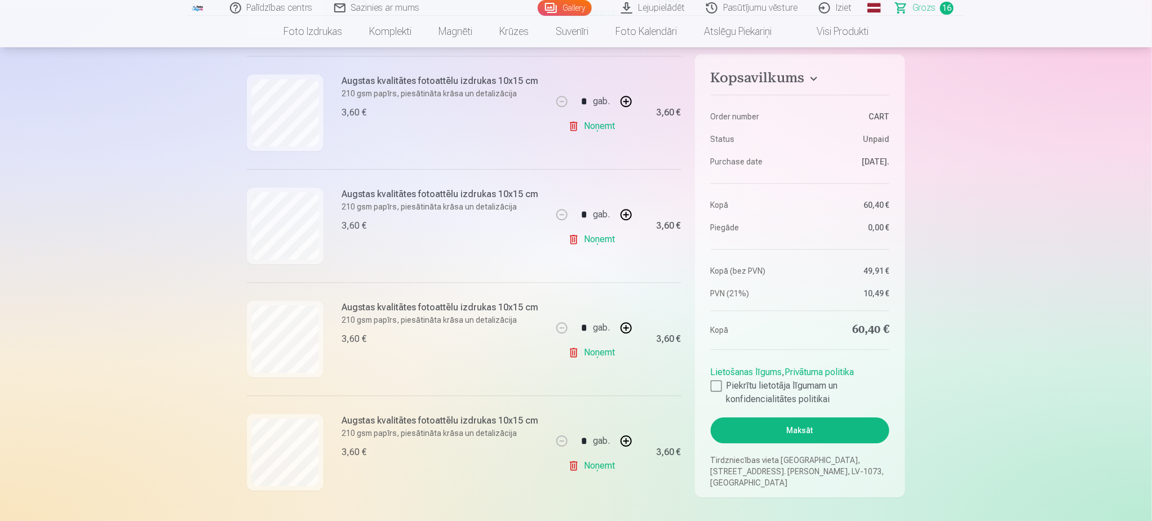
scroll to position [1606, 0]
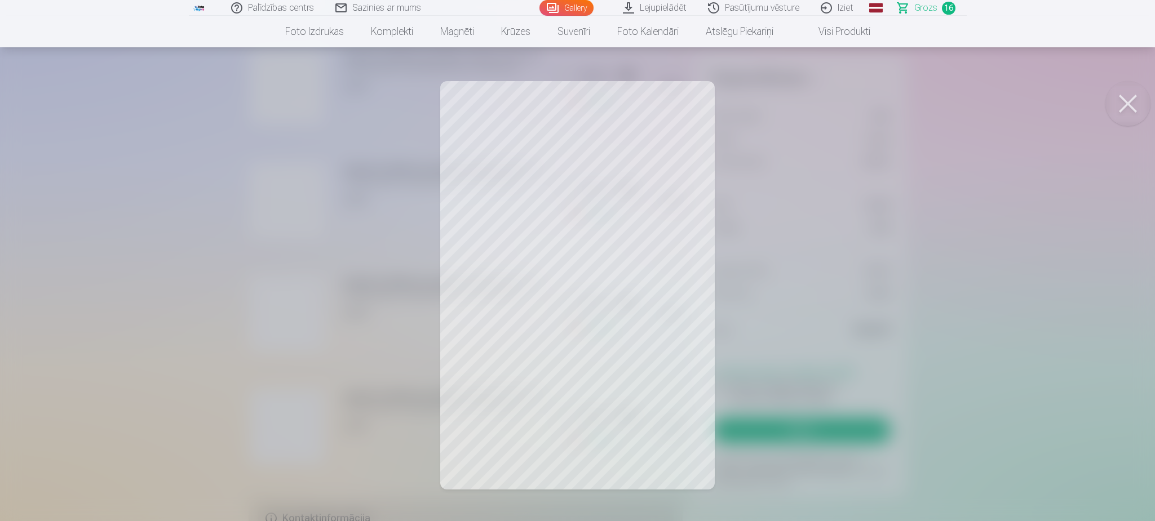
click at [1139, 105] on button at bounding box center [1127, 103] width 45 height 45
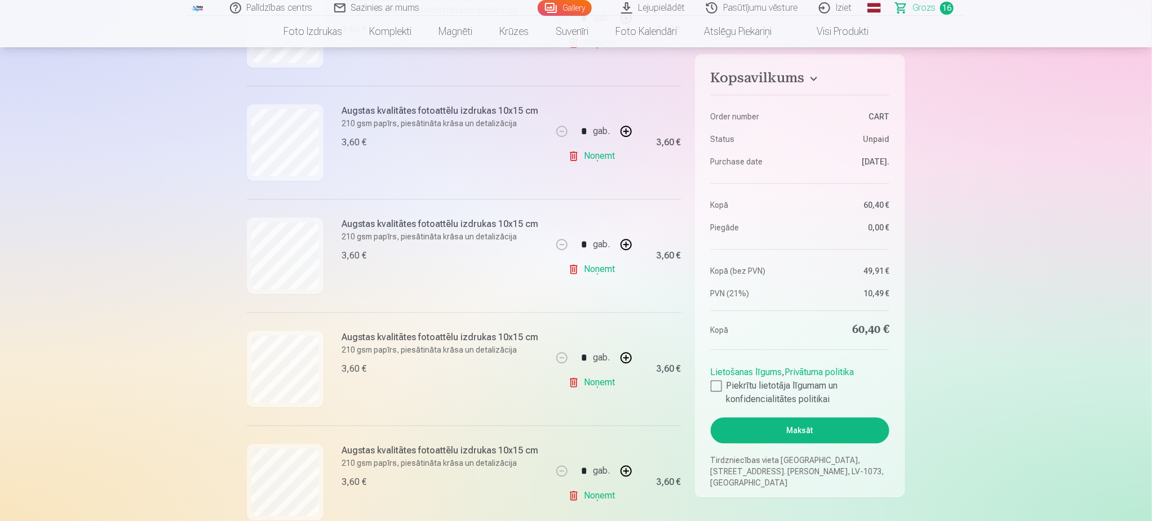
scroll to position [1437, 0]
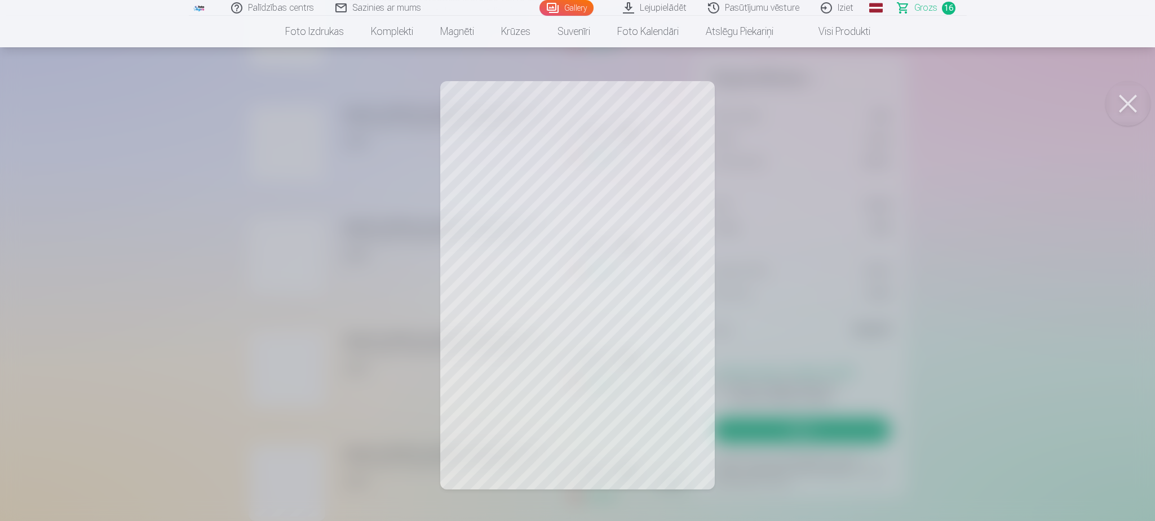
click at [1138, 105] on button at bounding box center [1127, 103] width 45 height 45
click at [1123, 110] on button at bounding box center [1127, 103] width 45 height 45
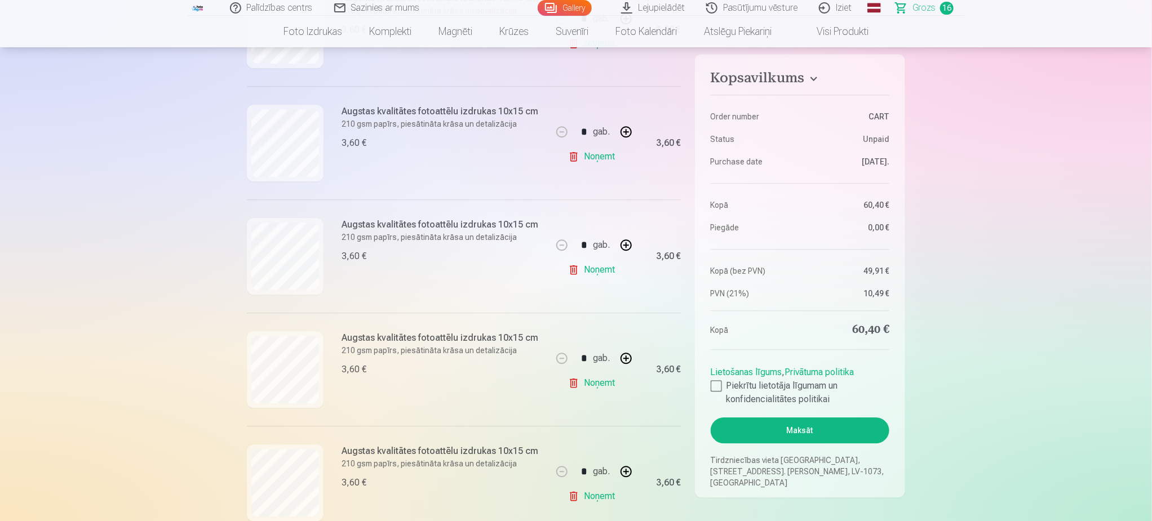
click at [582, 14] on link "Gallery" at bounding box center [565, 8] width 54 height 16
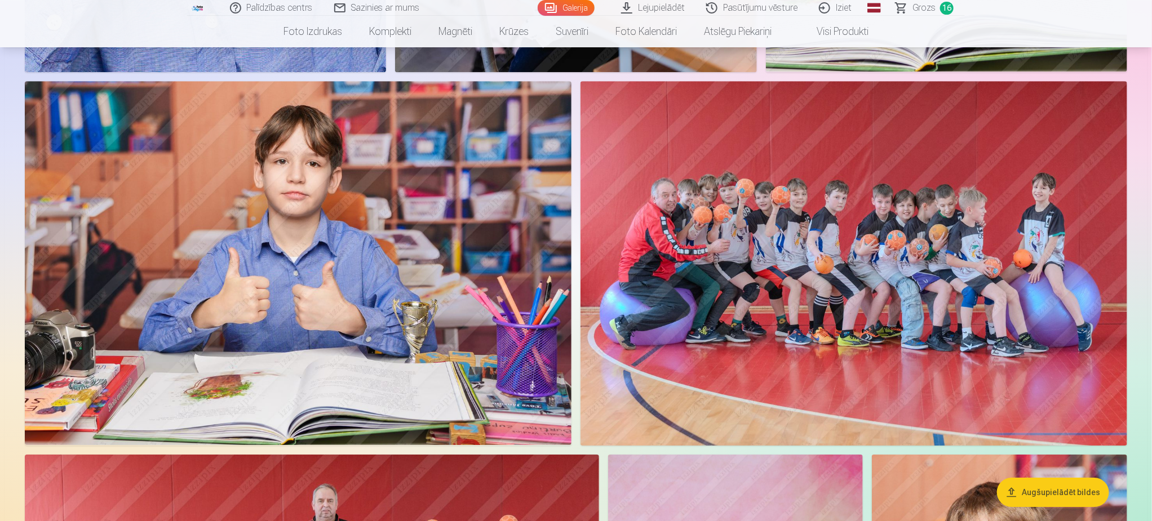
scroll to position [1775, 0]
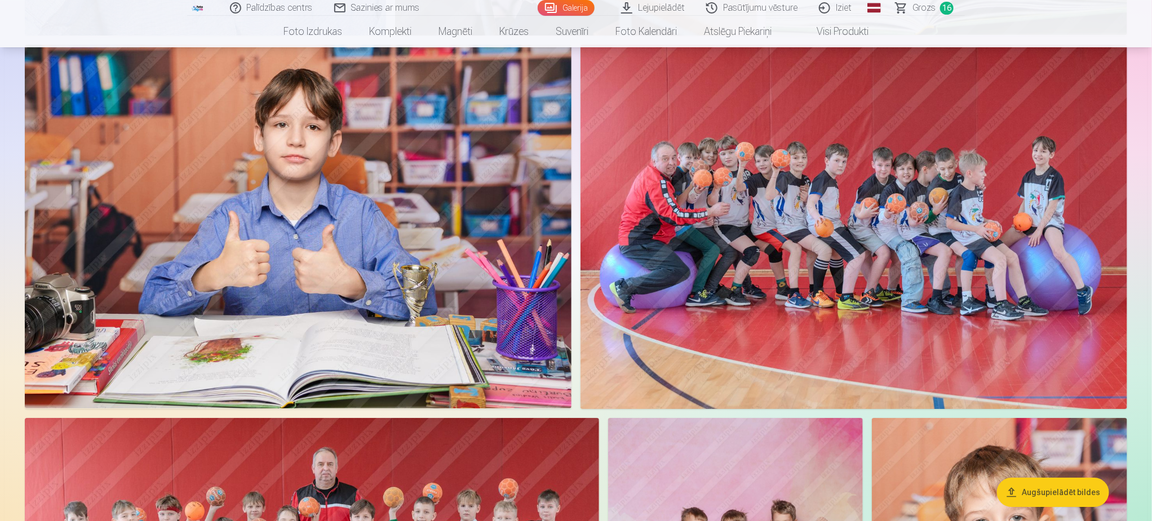
click at [927, 7] on span "Grozs" at bounding box center [924, 8] width 23 height 14
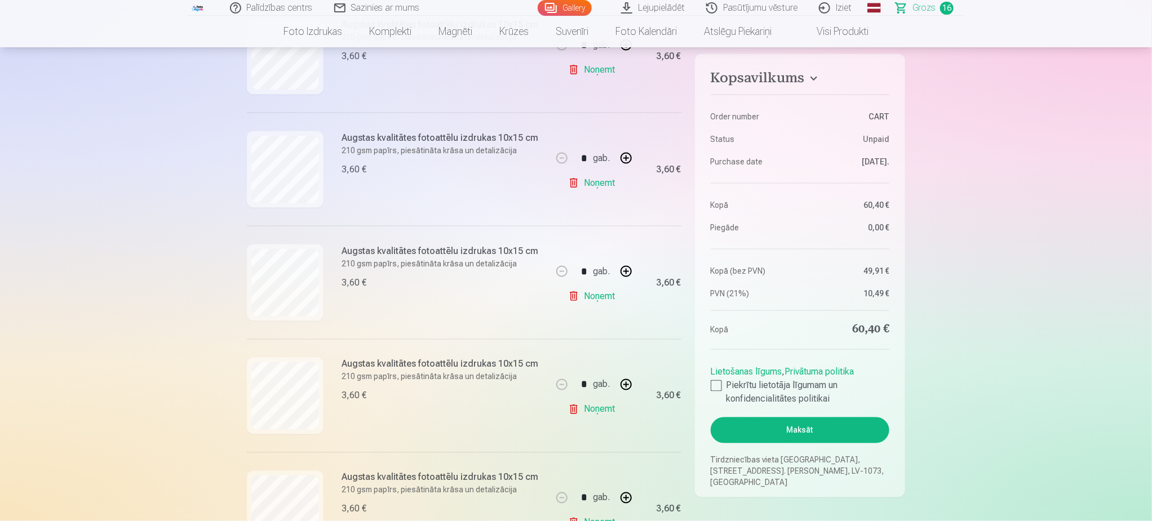
scroll to position [845, 0]
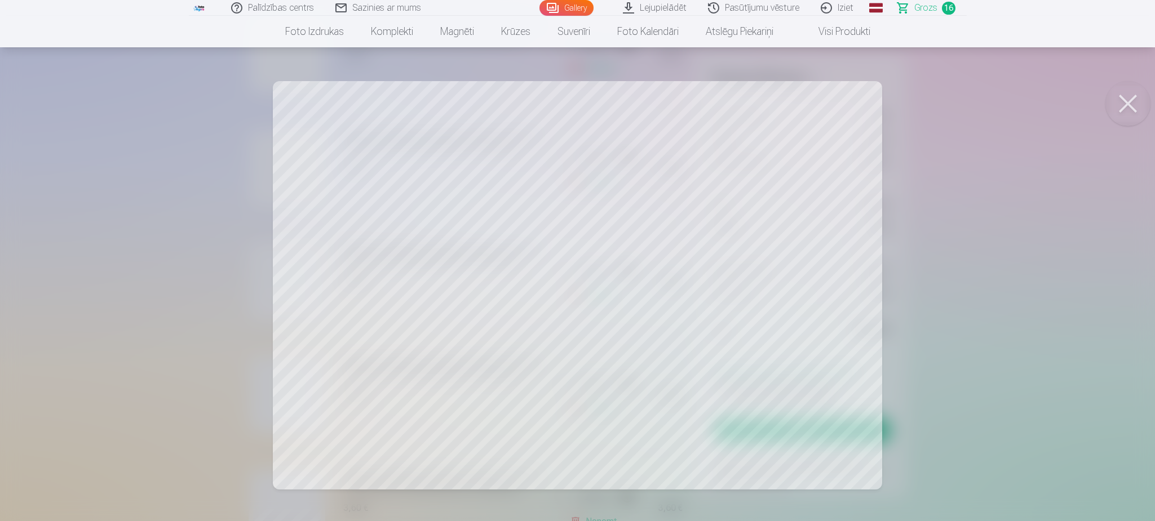
click at [1135, 85] on button at bounding box center [1127, 103] width 45 height 45
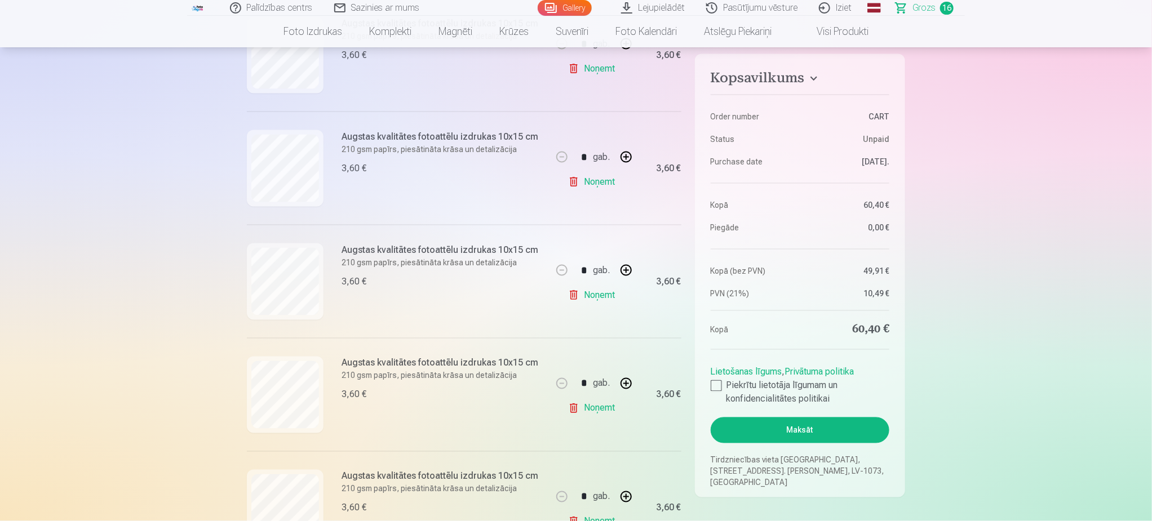
click at [575, 5] on link "Gallery" at bounding box center [565, 8] width 54 height 16
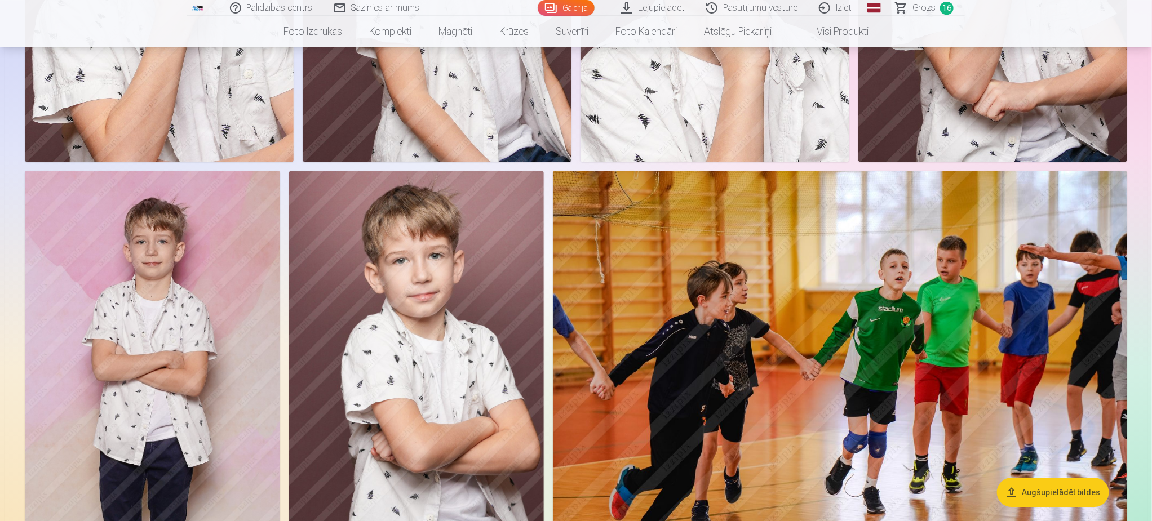
scroll to position [8708, 0]
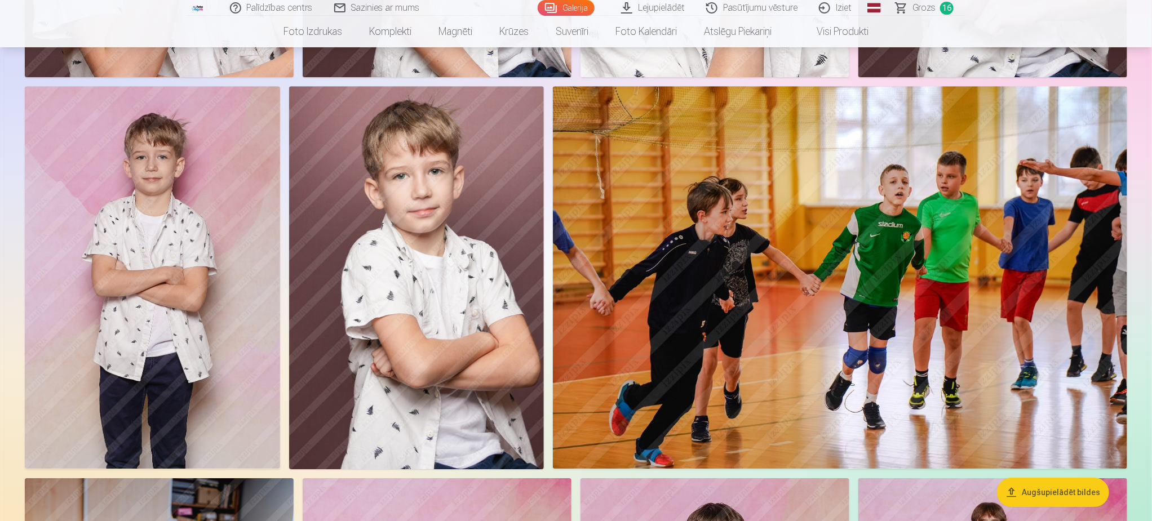
click at [115, 286] on img at bounding box center [152, 277] width 255 height 383
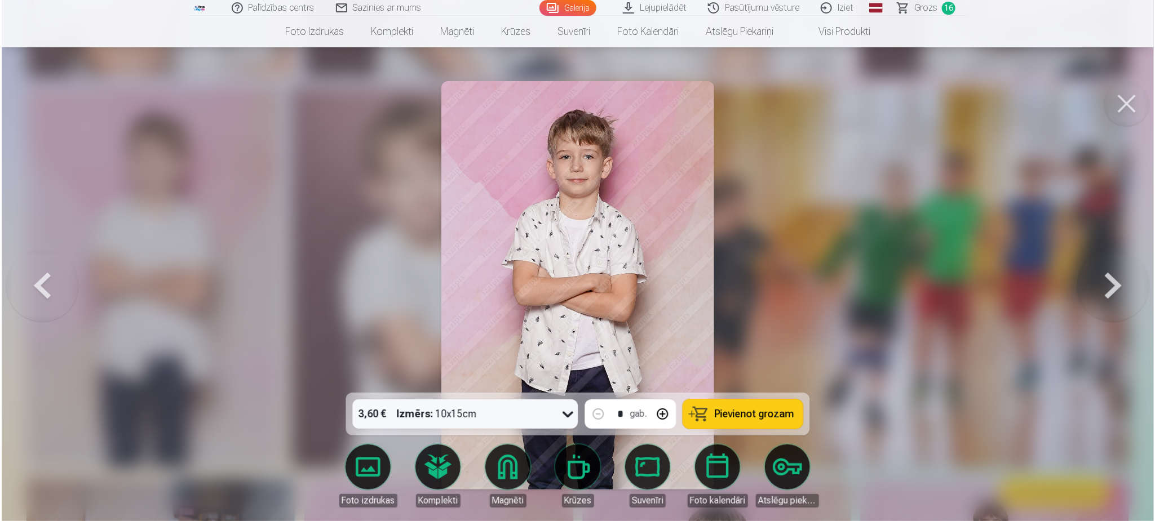
scroll to position [8727, 0]
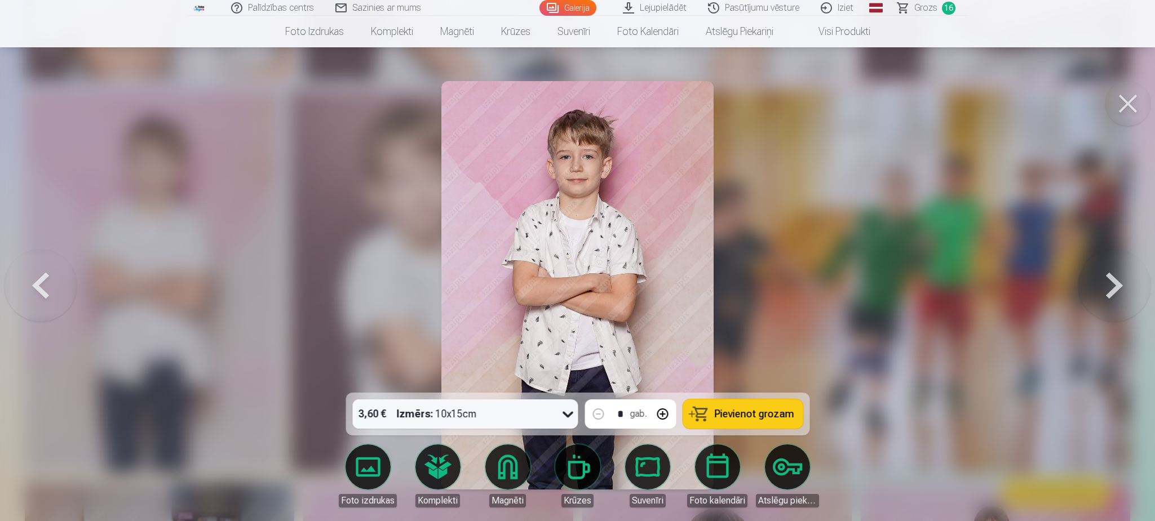
click at [1137, 95] on button at bounding box center [1127, 103] width 45 height 45
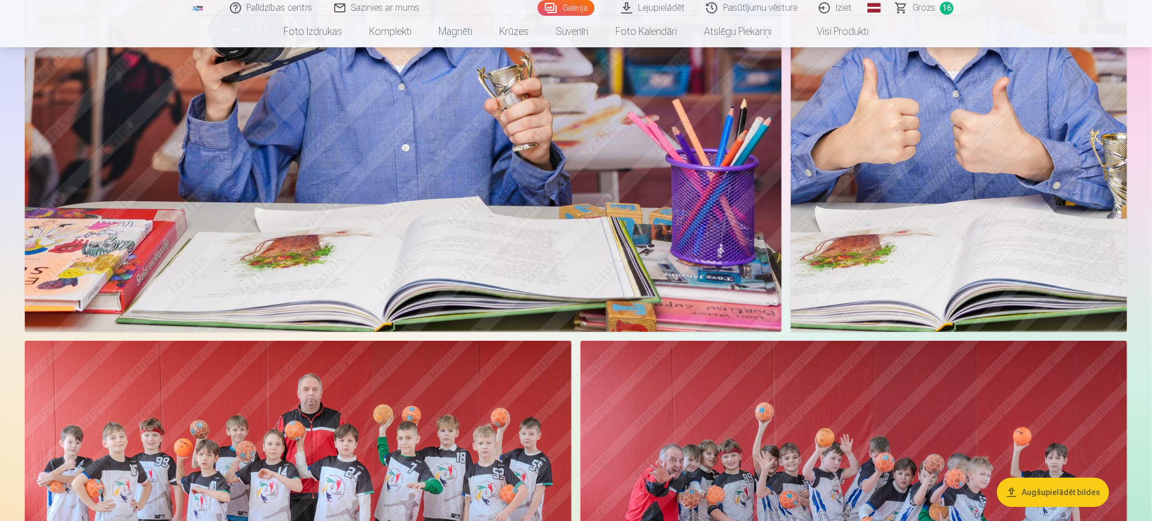
scroll to position [6256, 0]
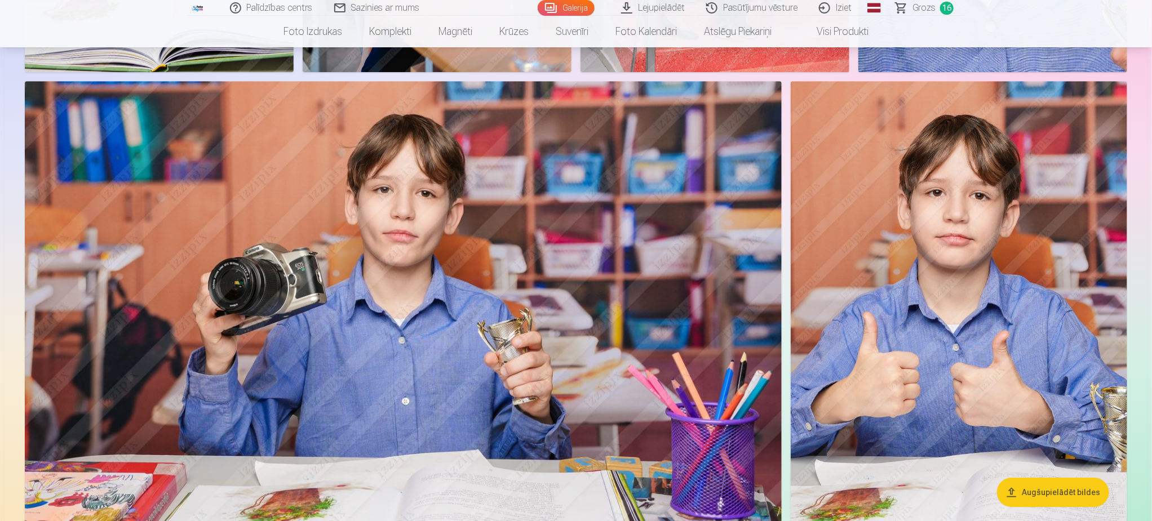
click at [539, 316] on img at bounding box center [403, 333] width 757 height 504
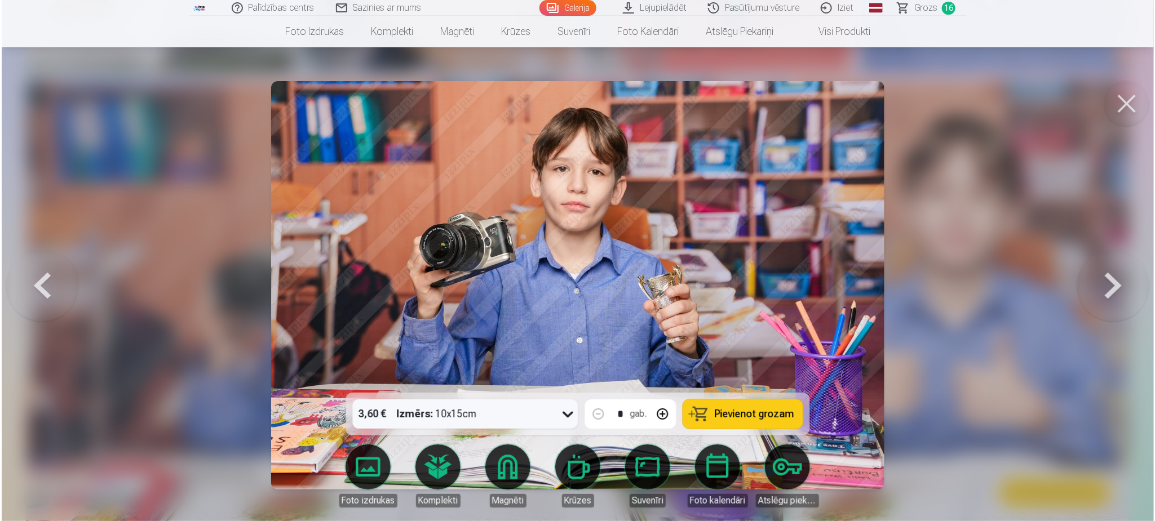
scroll to position [6270, 0]
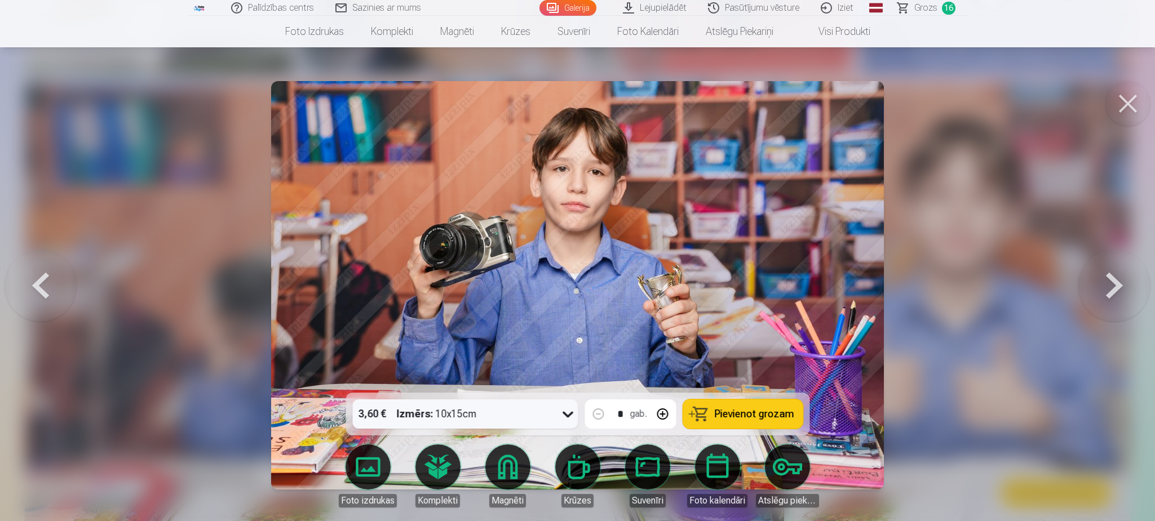
click at [722, 411] on span "Pievienot grozam" at bounding box center [753, 414] width 79 height 10
click at [923, 12] on span "Grozs" at bounding box center [925, 8] width 23 height 14
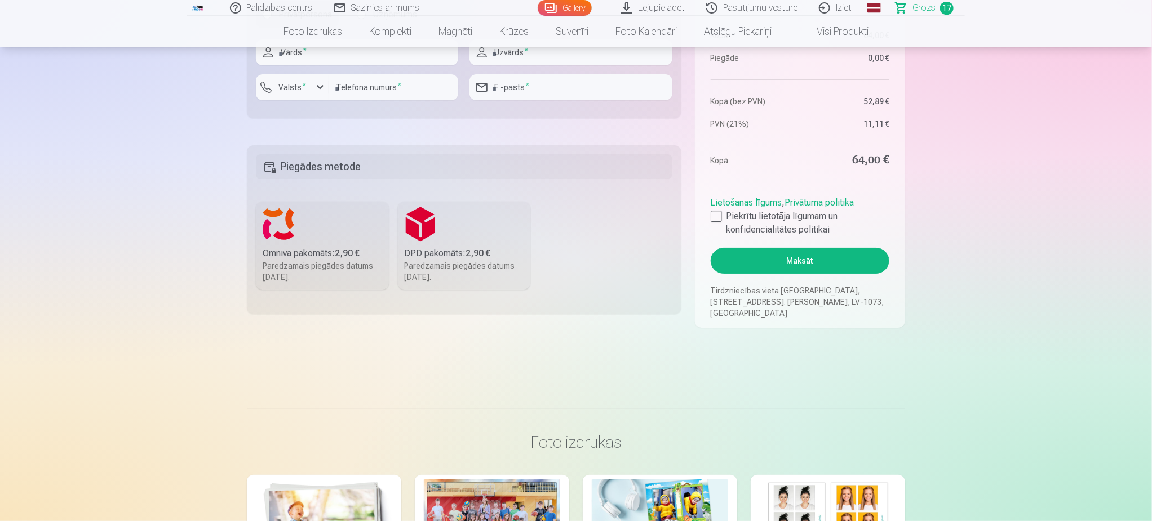
scroll to position [2198, 0]
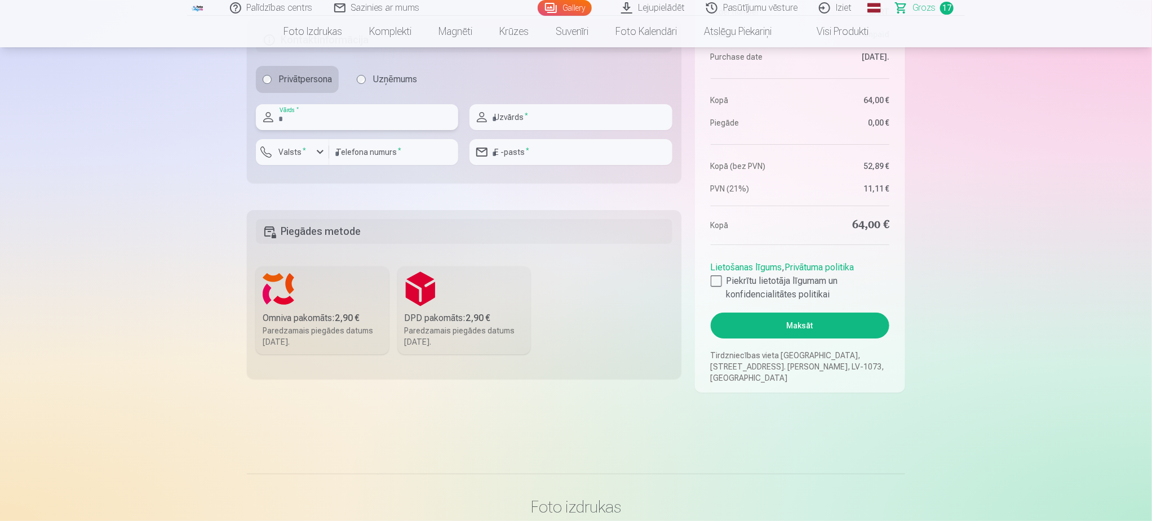
click at [325, 124] on input "text" at bounding box center [357, 117] width 202 height 26
type input "****"
click at [506, 118] on input "text" at bounding box center [571, 117] width 202 height 26
type input "******"
click at [417, 157] on input "number" at bounding box center [393, 152] width 129 height 26
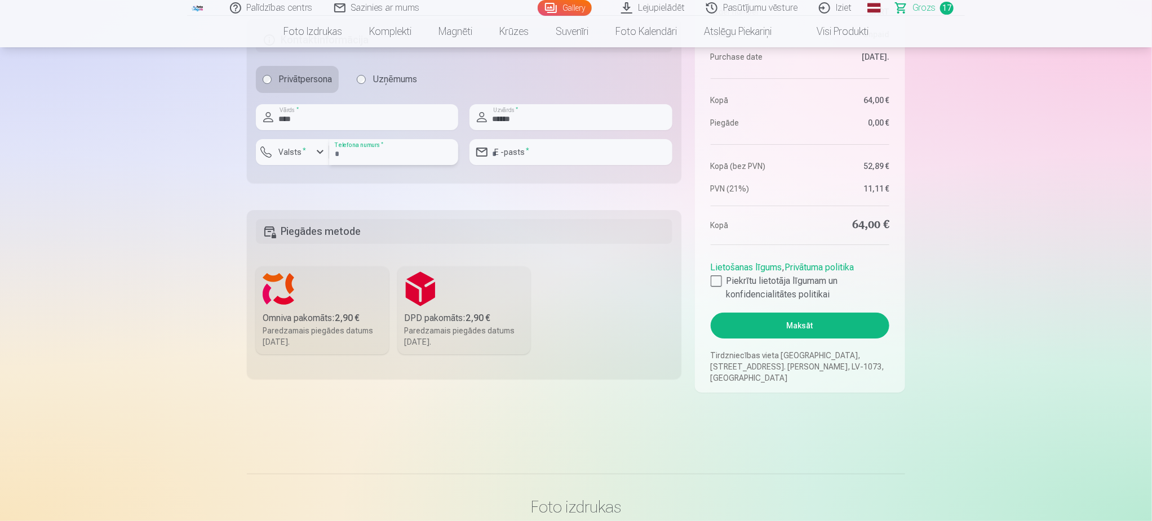
type input "********"
type input "**********"
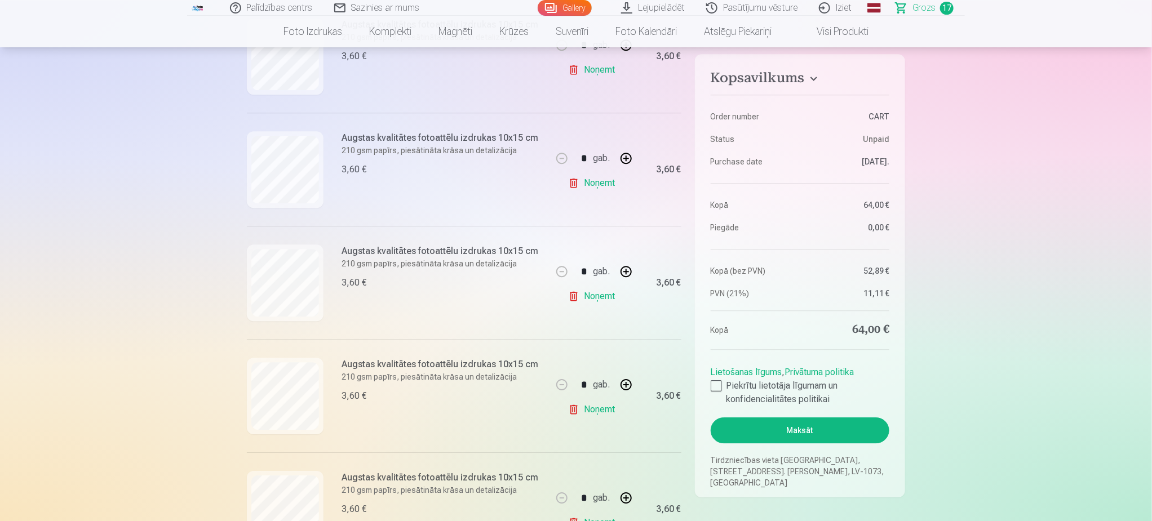
scroll to position [1522, 0]
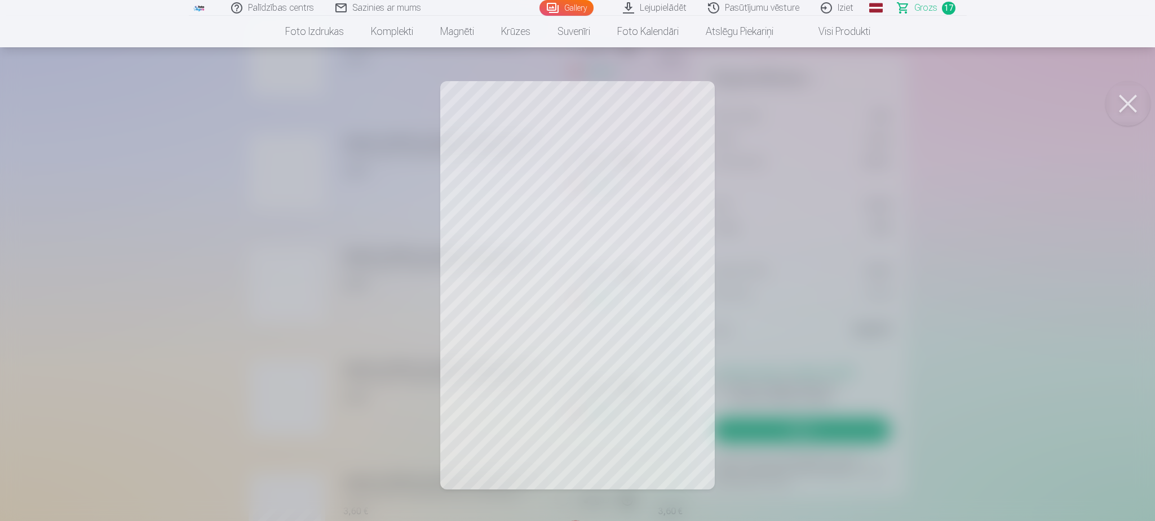
click at [608, 382] on div at bounding box center [577, 260] width 1155 height 521
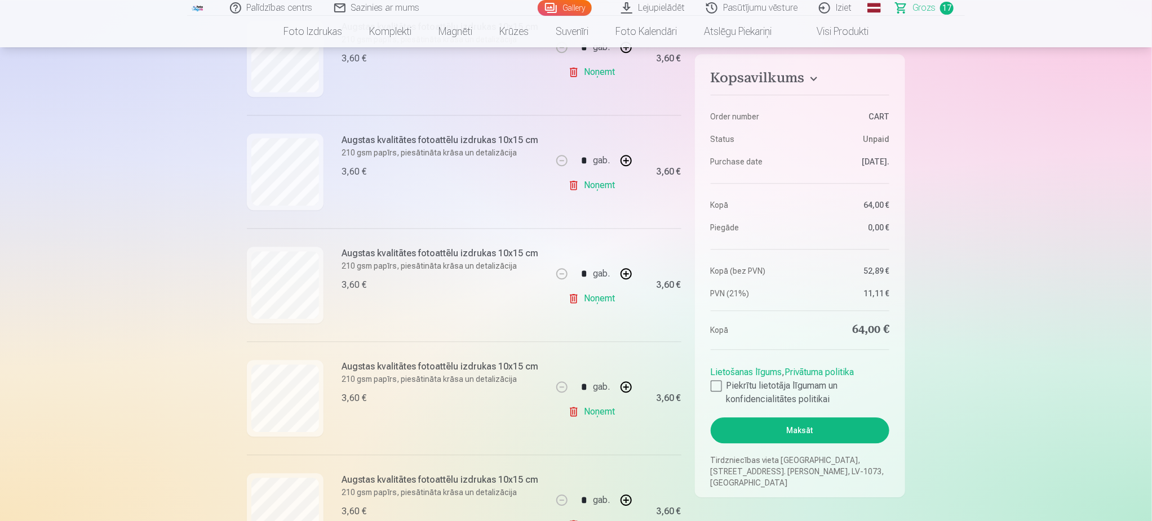
click at [579, 7] on link "Gallery" at bounding box center [565, 8] width 54 height 16
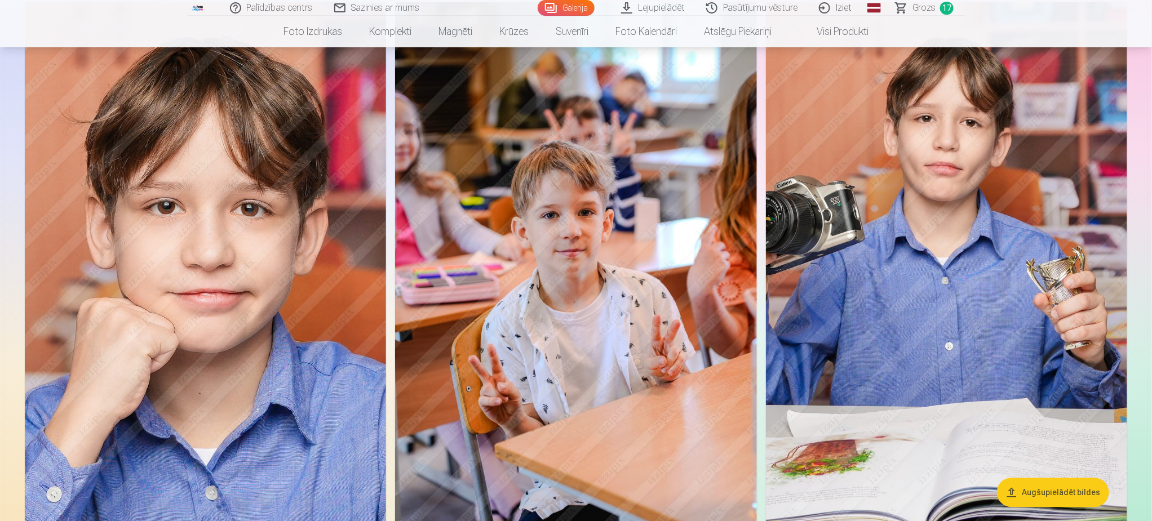
scroll to position [1268, 0]
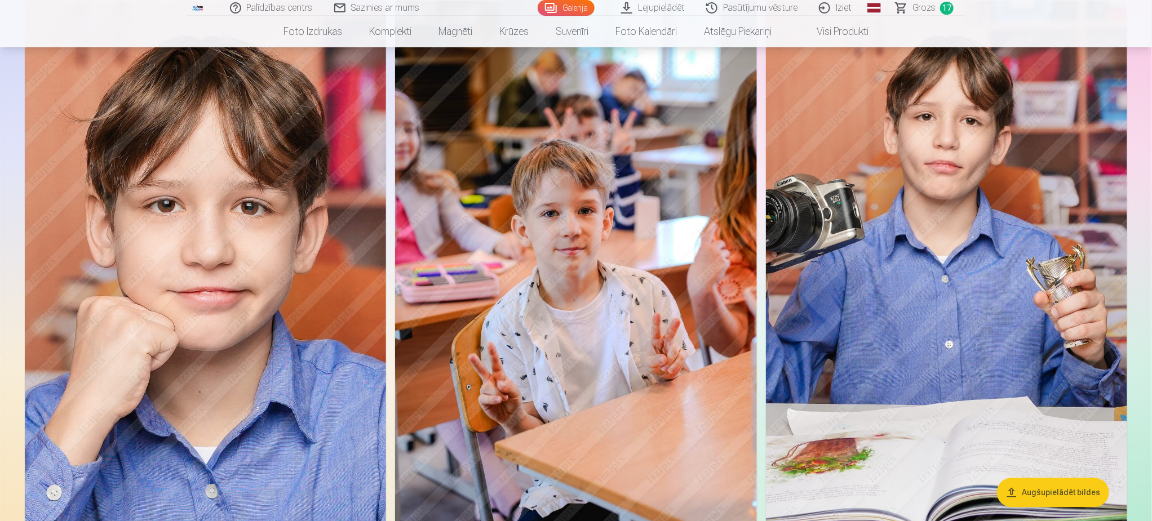
click at [675, 322] on img at bounding box center [575, 271] width 361 height 542
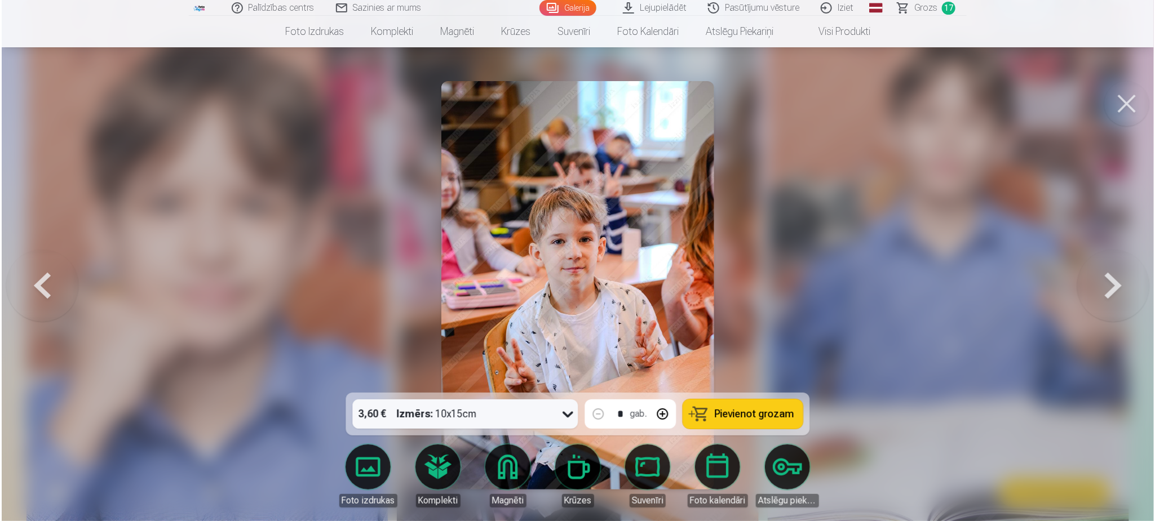
scroll to position [1270, 0]
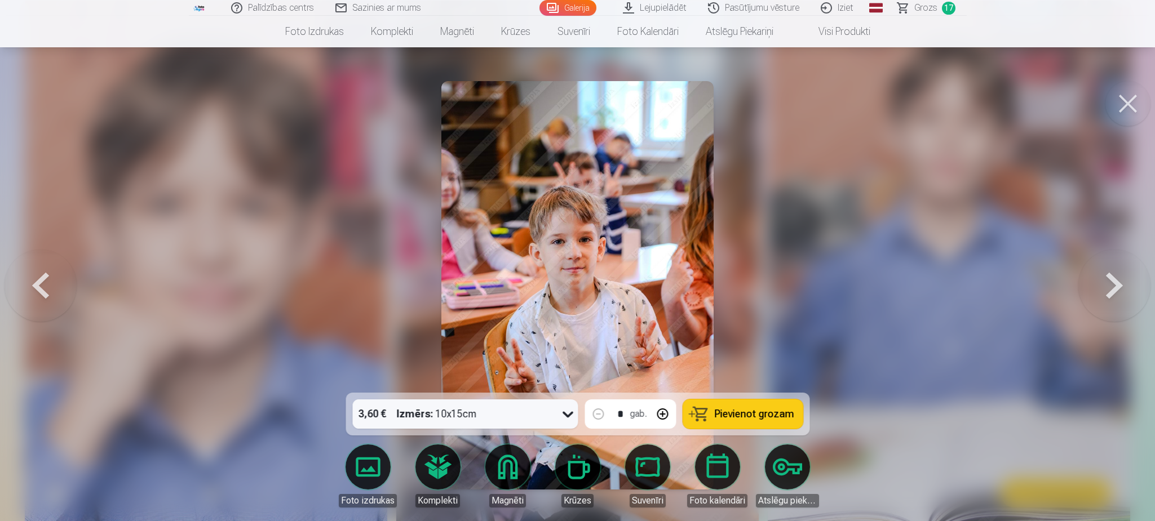
click at [1130, 101] on button at bounding box center [1127, 103] width 45 height 45
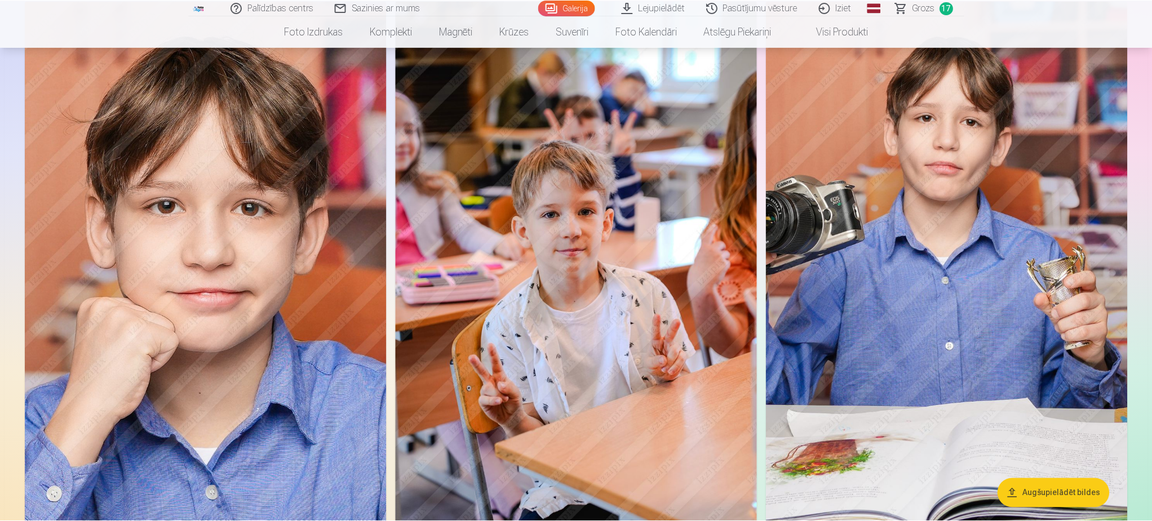
scroll to position [1268, 0]
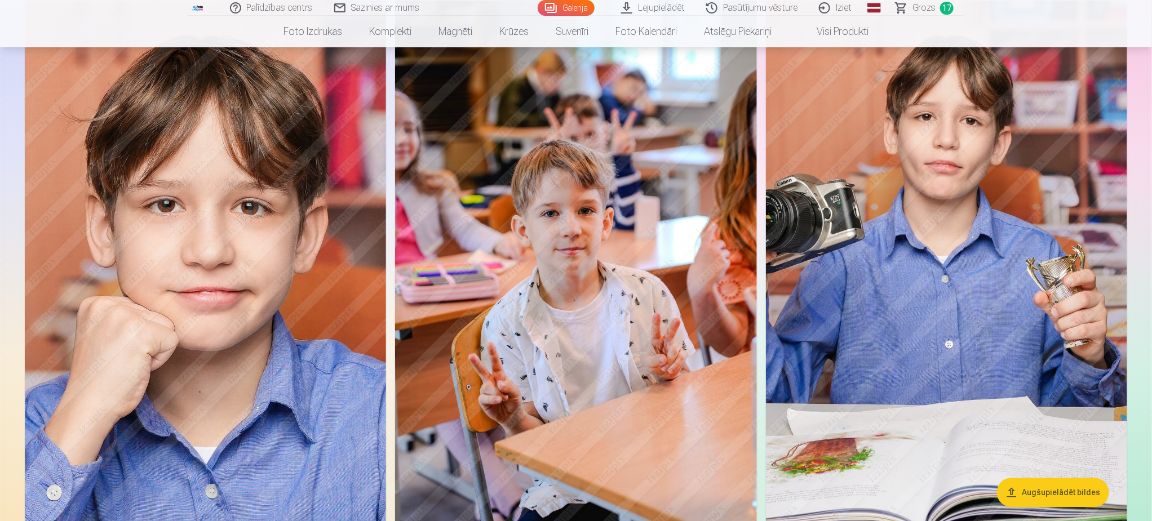
click at [923, 3] on span "Grozs" at bounding box center [924, 8] width 23 height 14
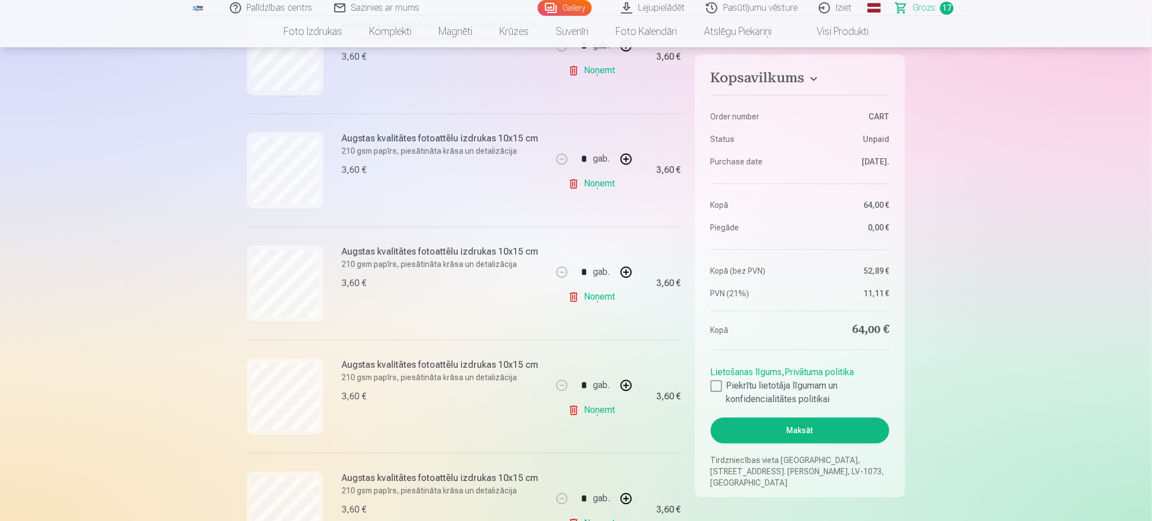
scroll to position [1268, 0]
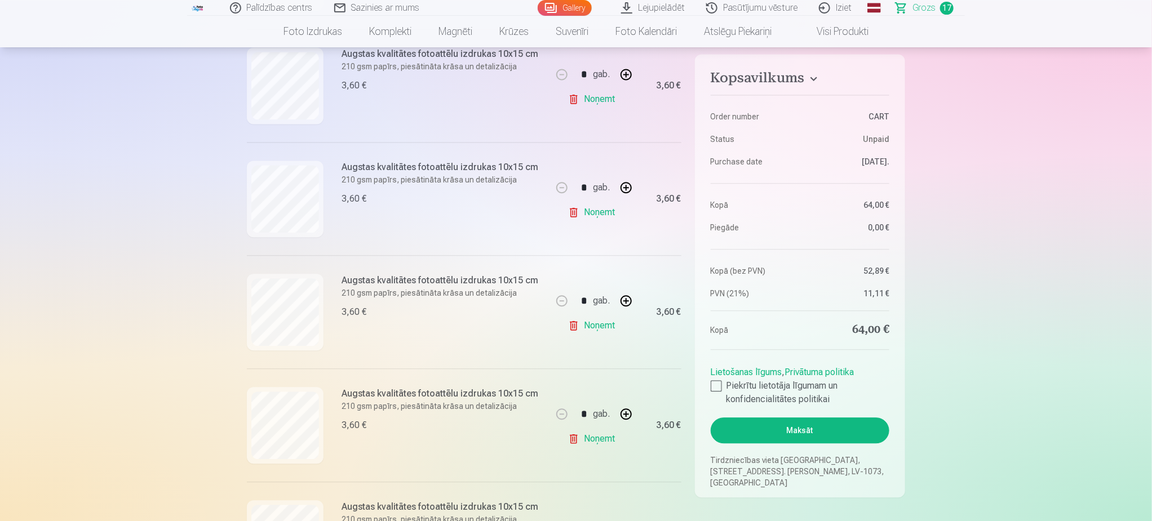
click at [604, 333] on link "Noņemt" at bounding box center [593, 326] width 51 height 23
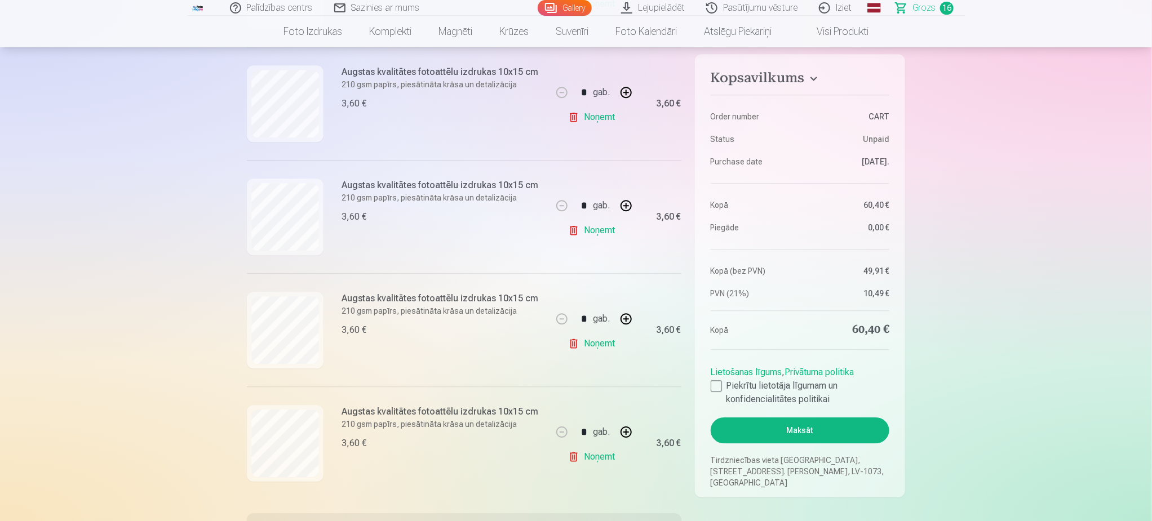
scroll to position [1691, 0]
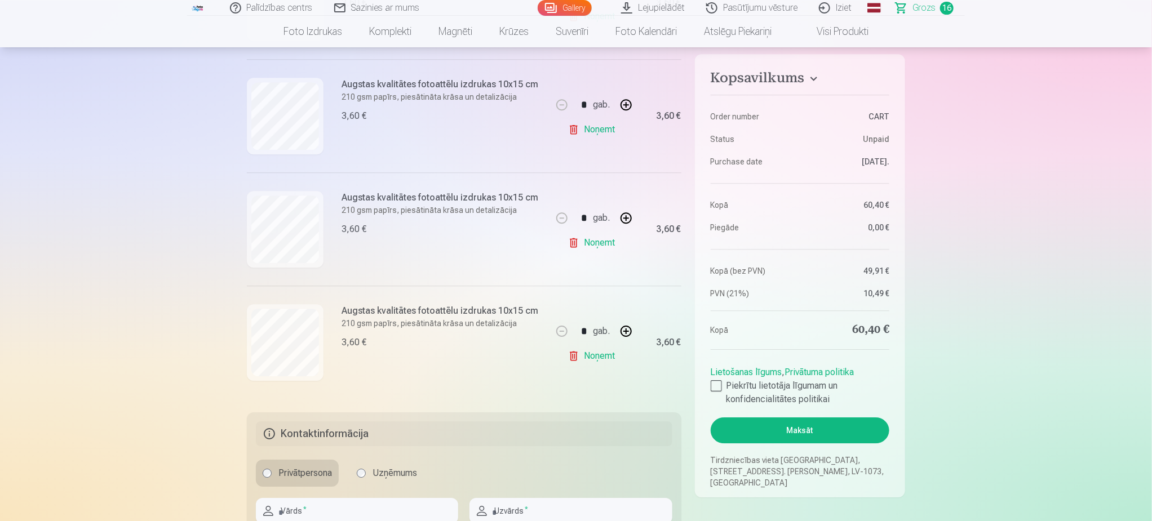
click at [587, 357] on link "Noņemt" at bounding box center [593, 356] width 51 height 23
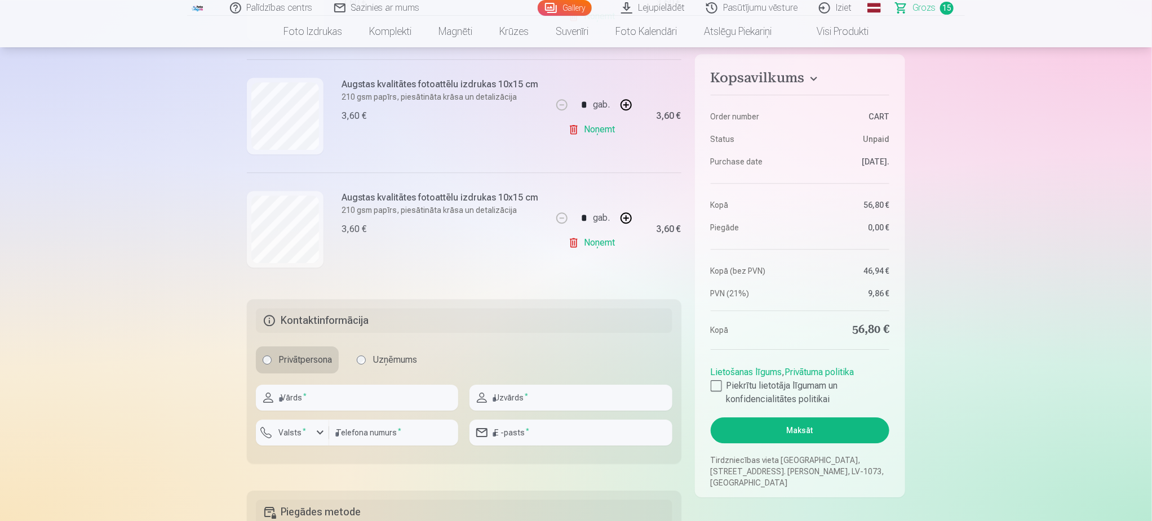
click at [595, 247] on link "Noņemt" at bounding box center [593, 243] width 51 height 23
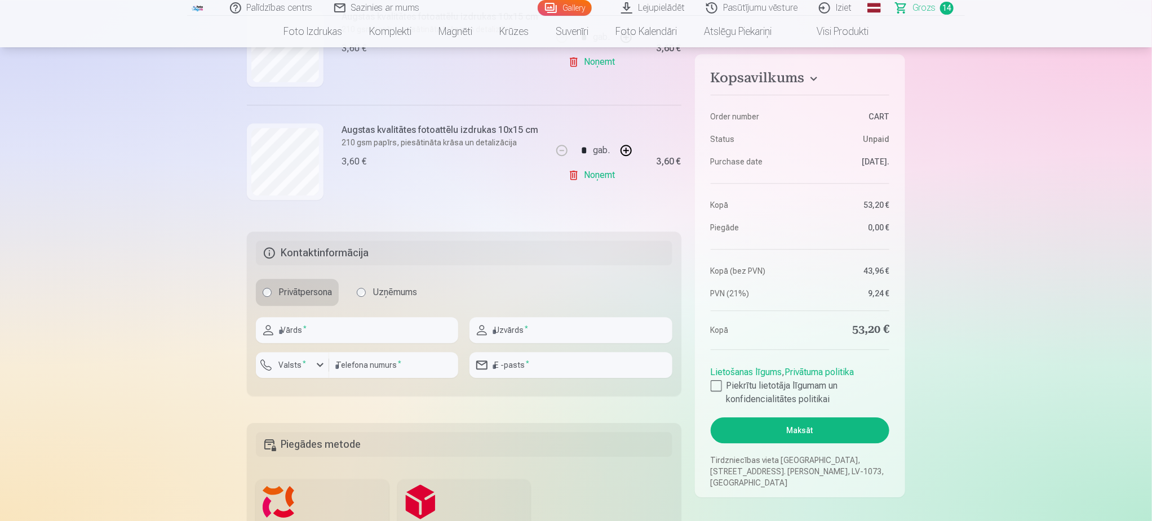
scroll to position [1606, 0]
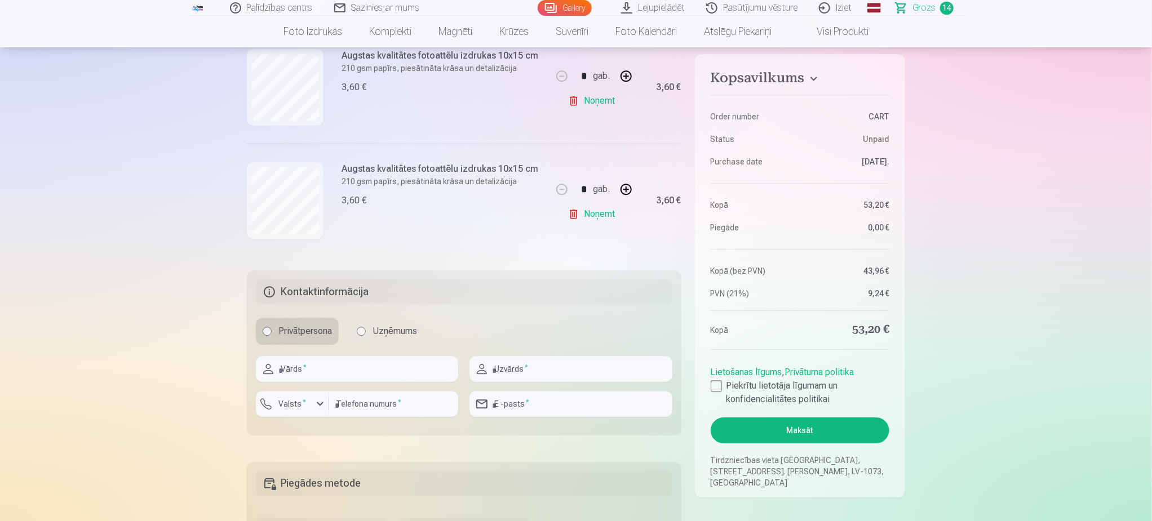
click at [595, 215] on link "Noņemt" at bounding box center [593, 214] width 51 height 23
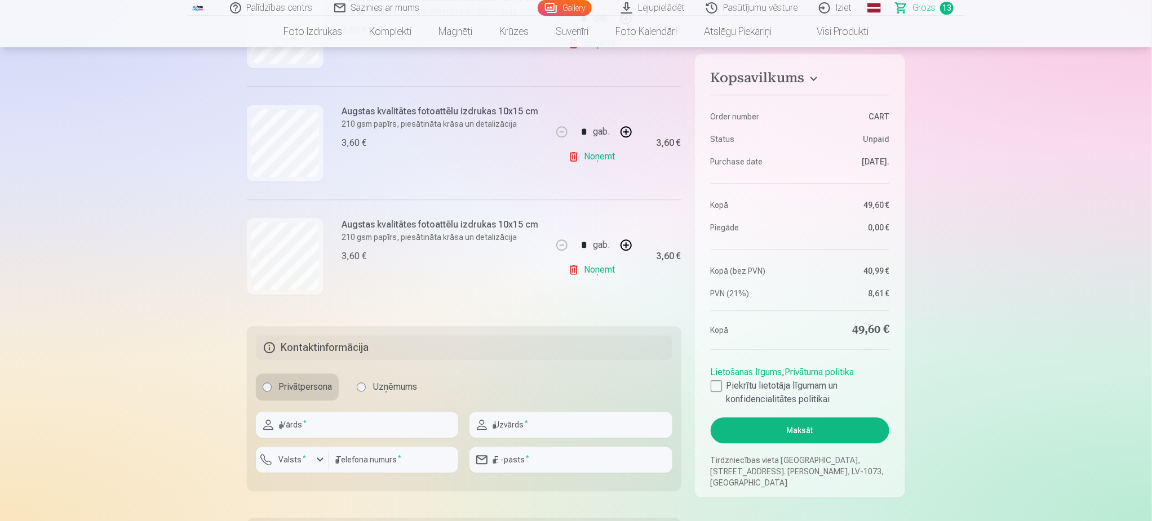
scroll to position [1353, 0]
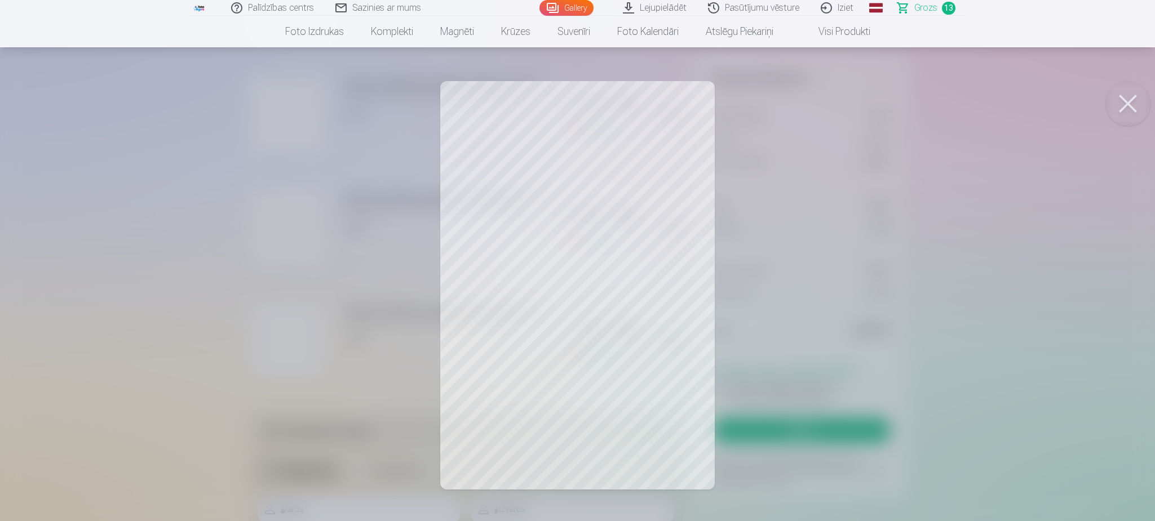
click at [1137, 98] on button at bounding box center [1127, 103] width 45 height 45
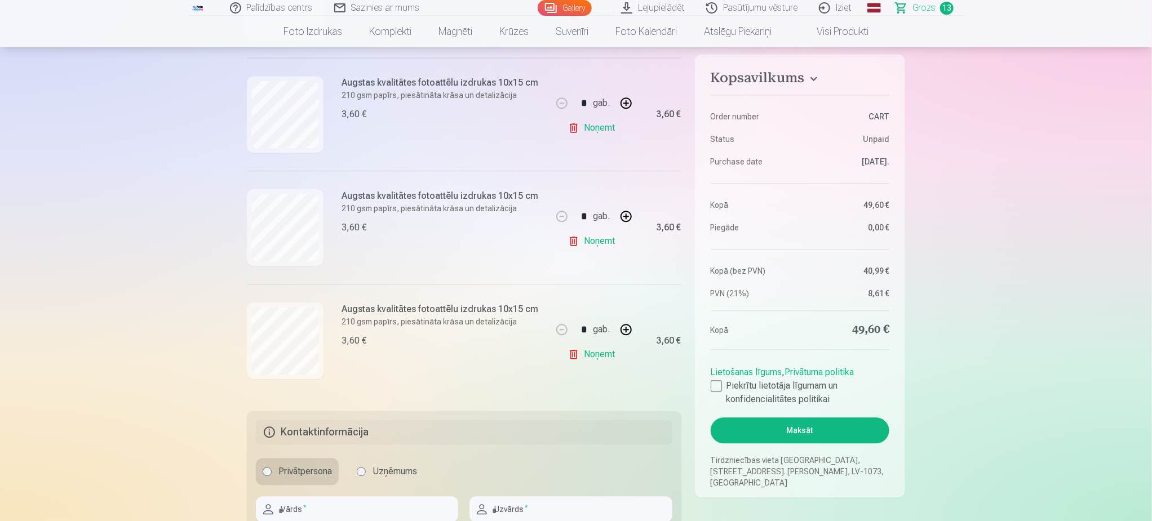
click at [604, 356] on link "Noņemt" at bounding box center [593, 354] width 51 height 23
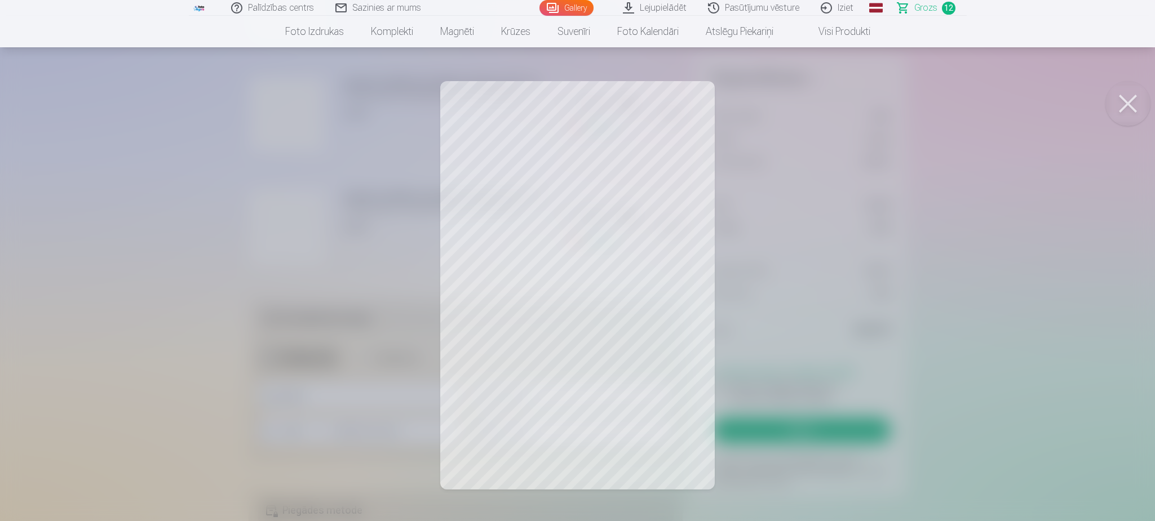
click at [1126, 117] on button at bounding box center [1127, 103] width 45 height 45
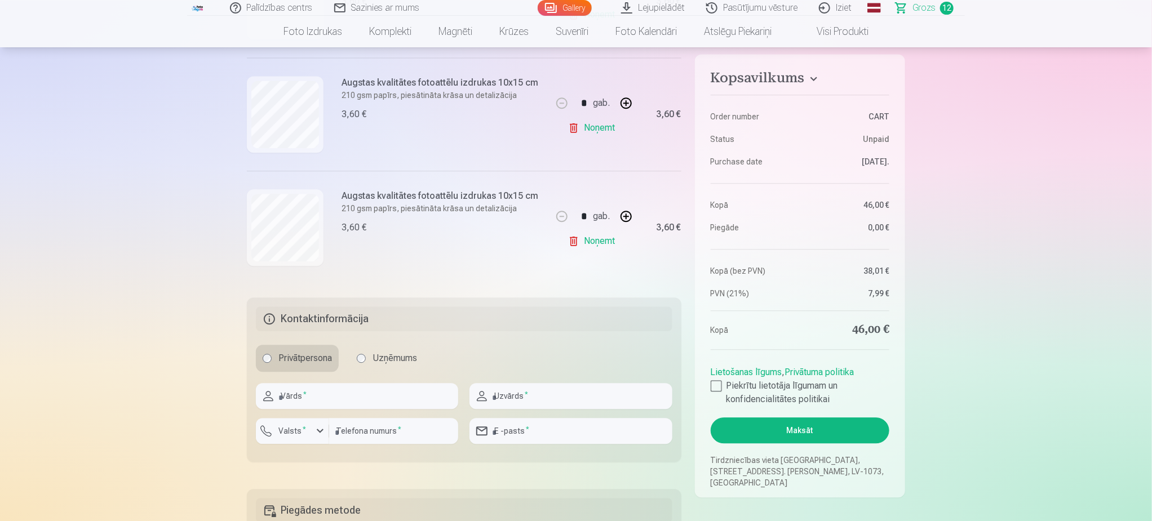
click at [601, 249] on link "Noņemt" at bounding box center [593, 241] width 51 height 23
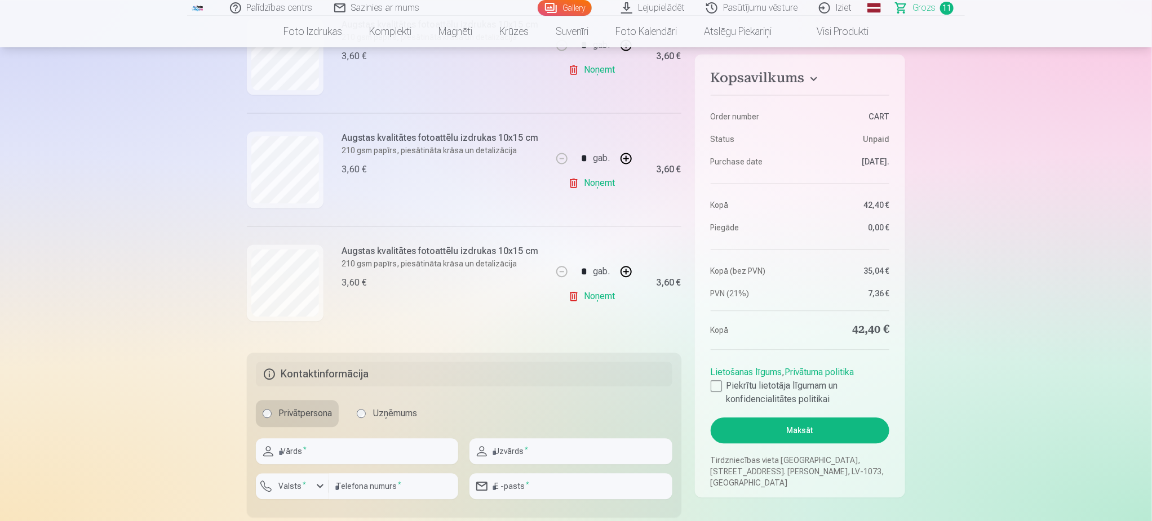
scroll to position [1184, 0]
click at [570, 8] on link "Gallery" at bounding box center [565, 8] width 54 height 16
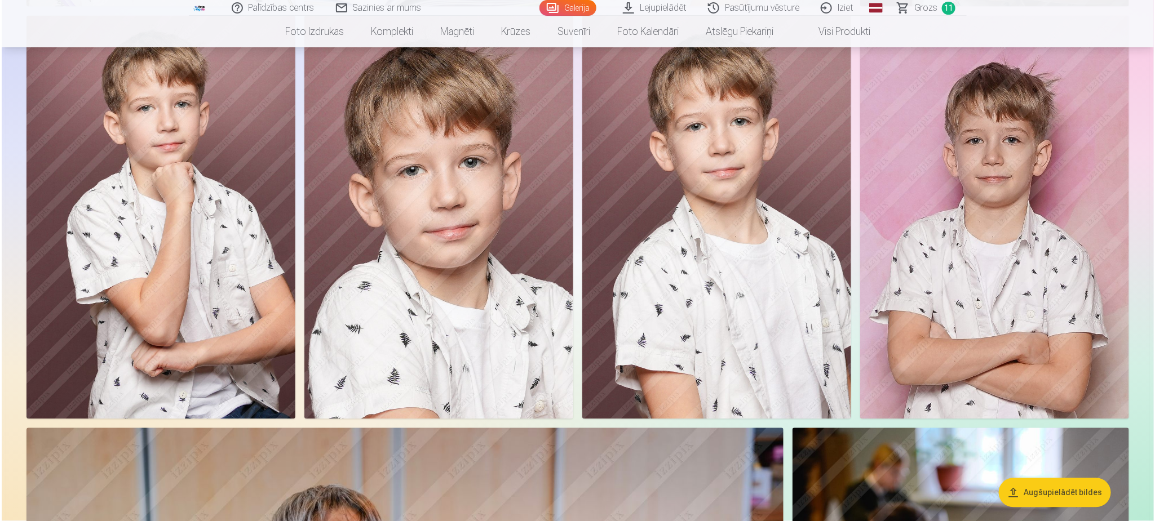
scroll to position [3382, 0]
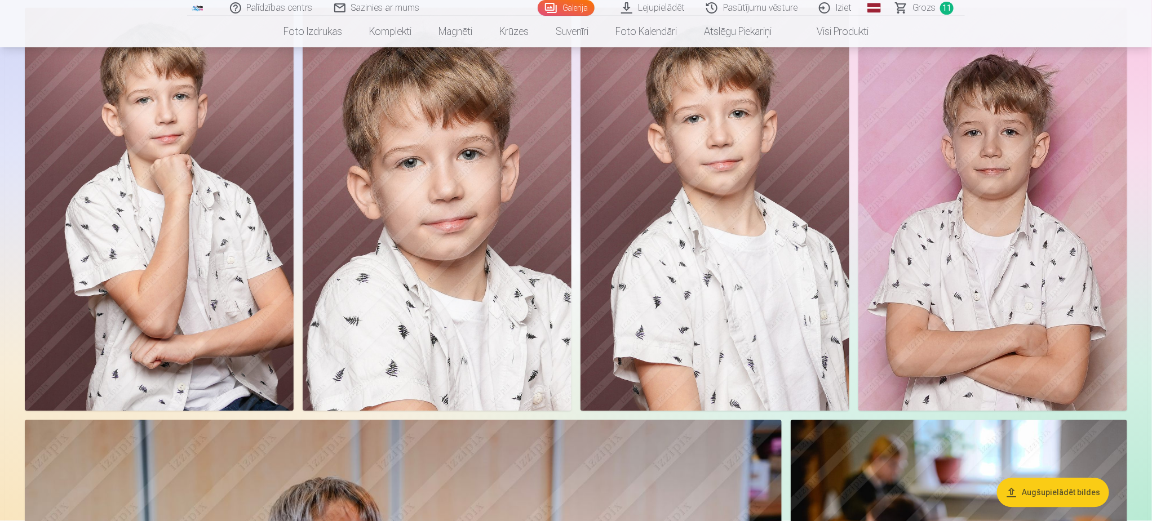
click at [110, 287] on img at bounding box center [159, 210] width 269 height 404
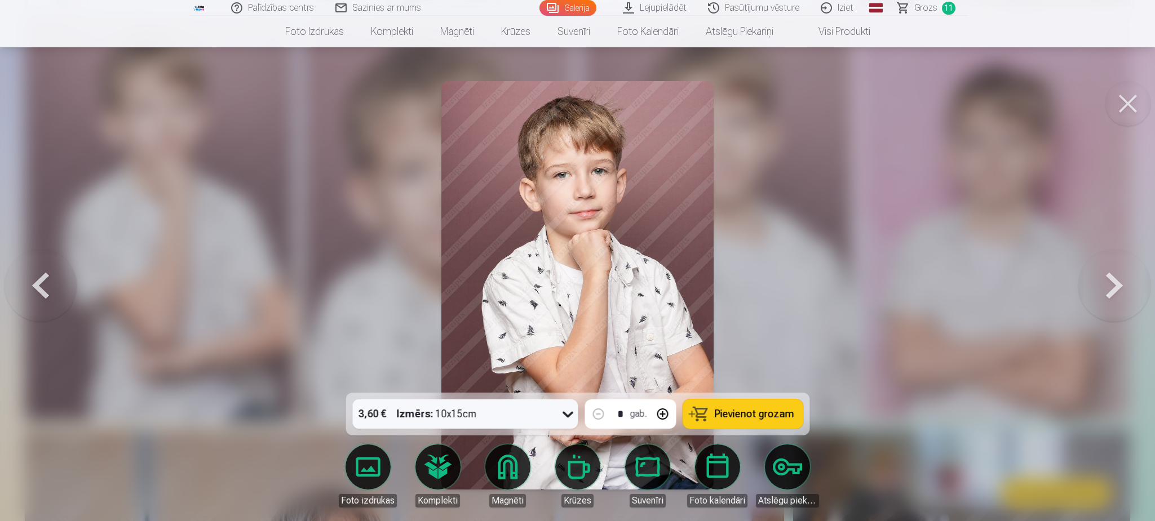
click at [739, 423] on button "Pievienot grozam" at bounding box center [743, 414] width 120 height 29
click at [577, 8] on link "Galerija" at bounding box center [567, 8] width 57 height 16
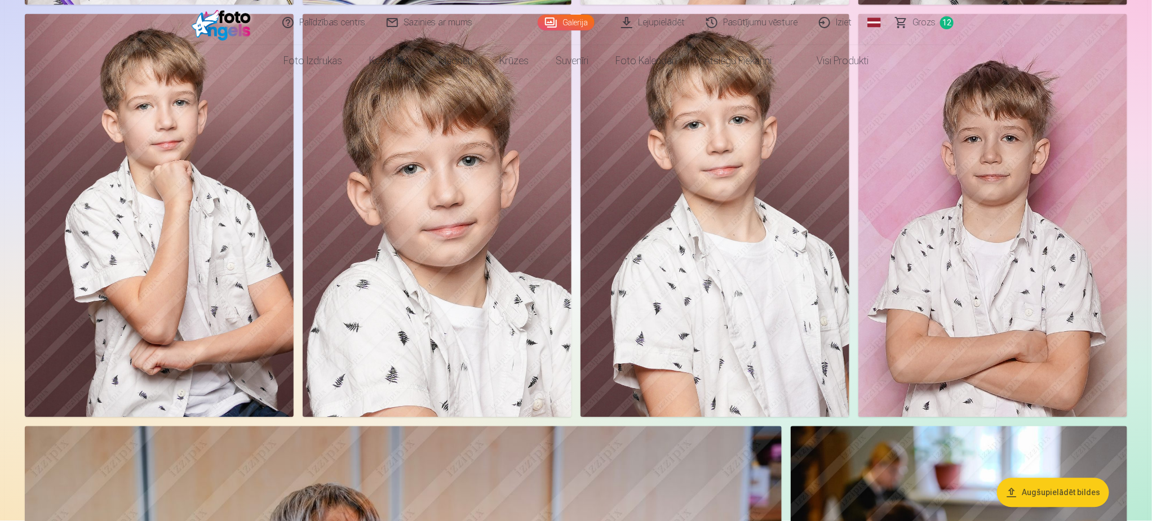
scroll to position [0, 0]
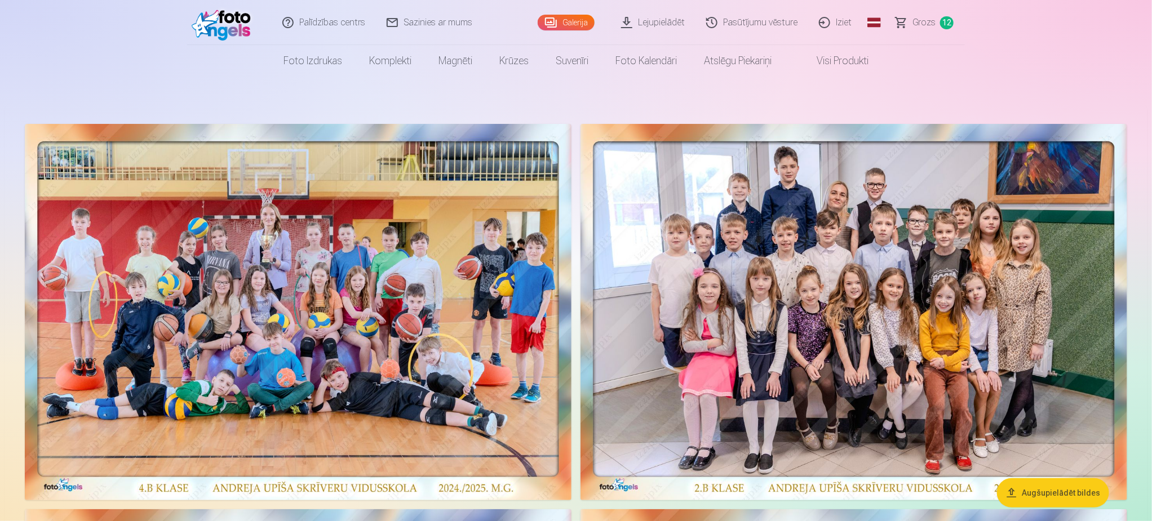
click at [922, 26] on span "Grozs" at bounding box center [924, 23] width 23 height 14
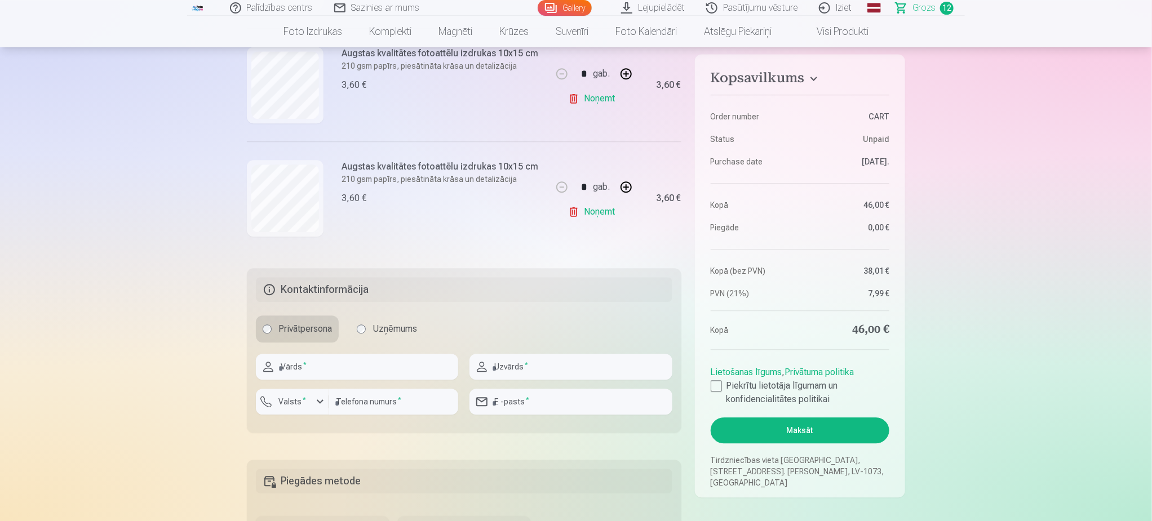
scroll to position [1353, 0]
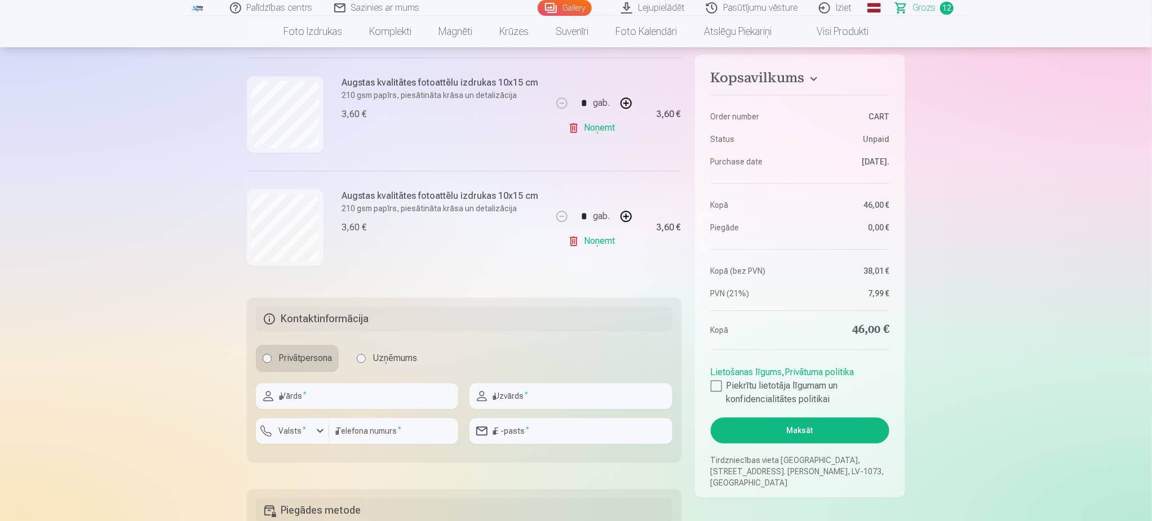
click at [608, 247] on link "Noņemt" at bounding box center [593, 241] width 51 height 23
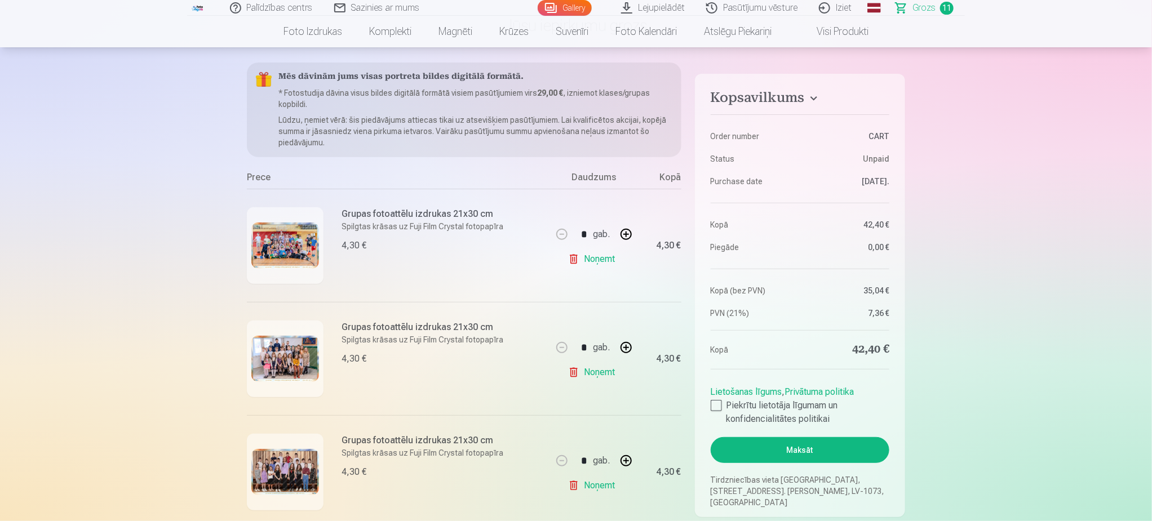
scroll to position [0, 0]
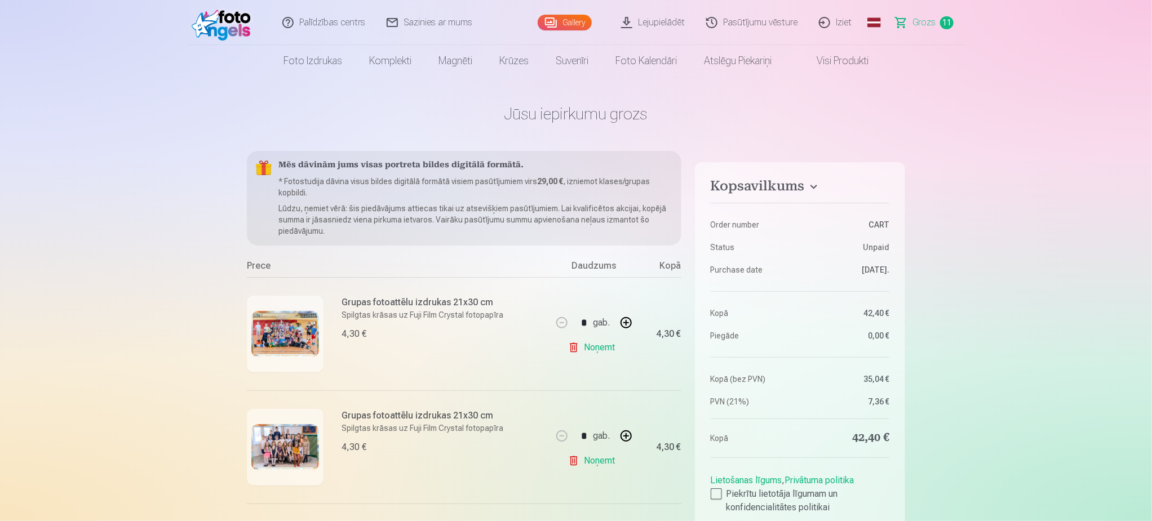
click at [572, 24] on link "Gallery" at bounding box center [565, 23] width 54 height 16
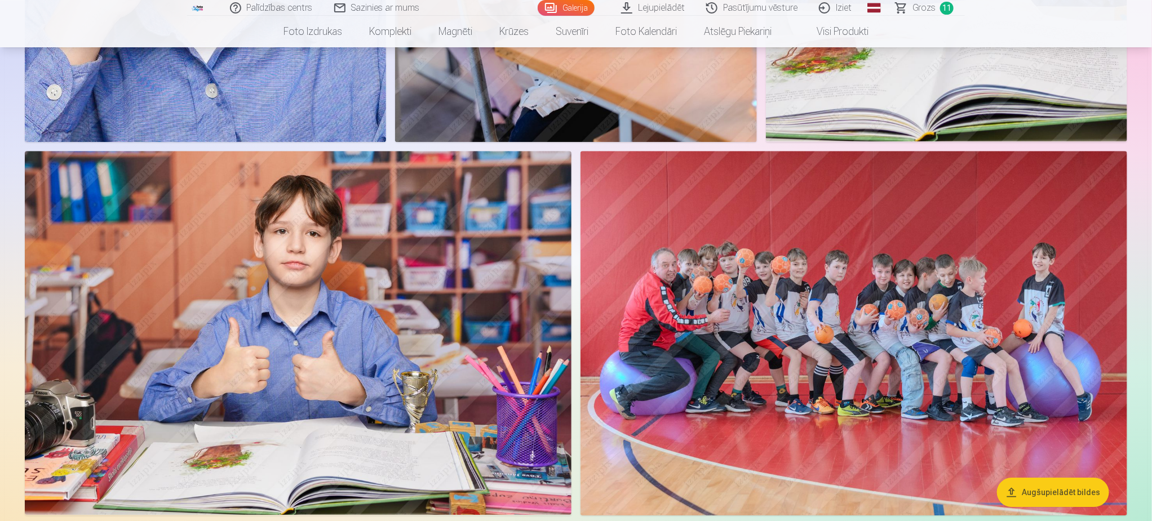
scroll to position [1691, 0]
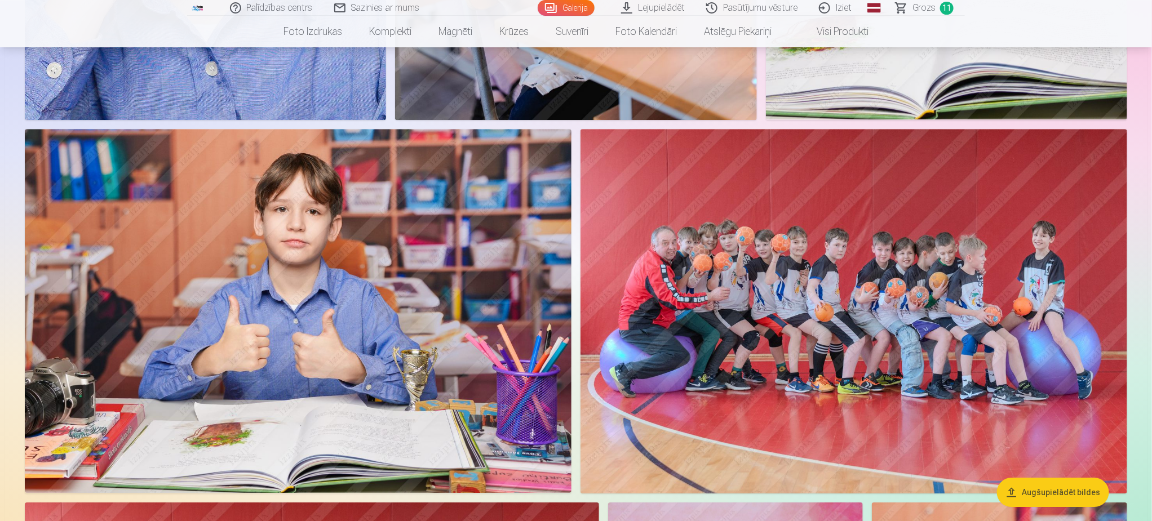
click at [383, 354] on img at bounding box center [298, 311] width 547 height 364
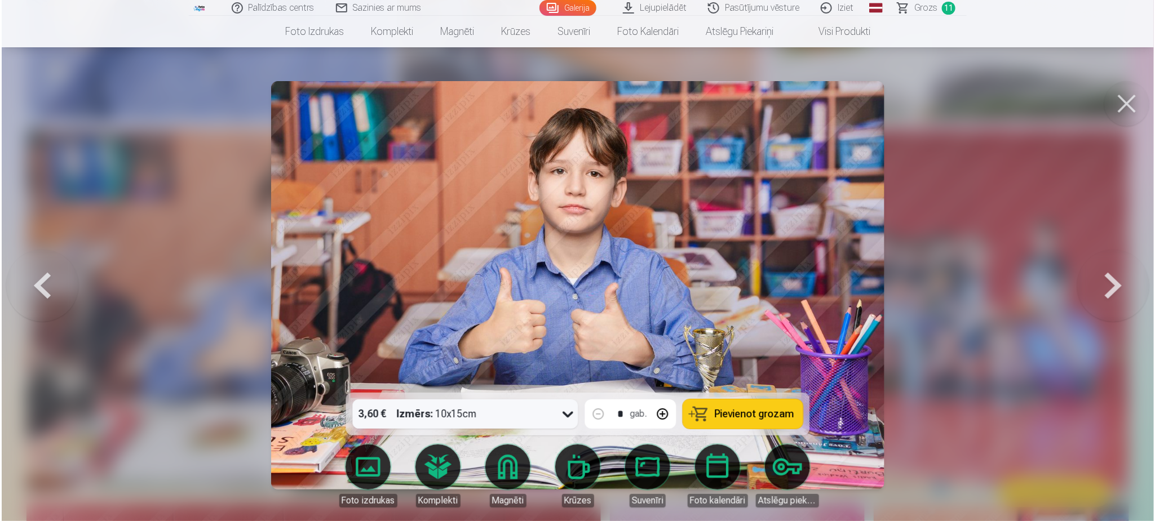
scroll to position [1693, 0]
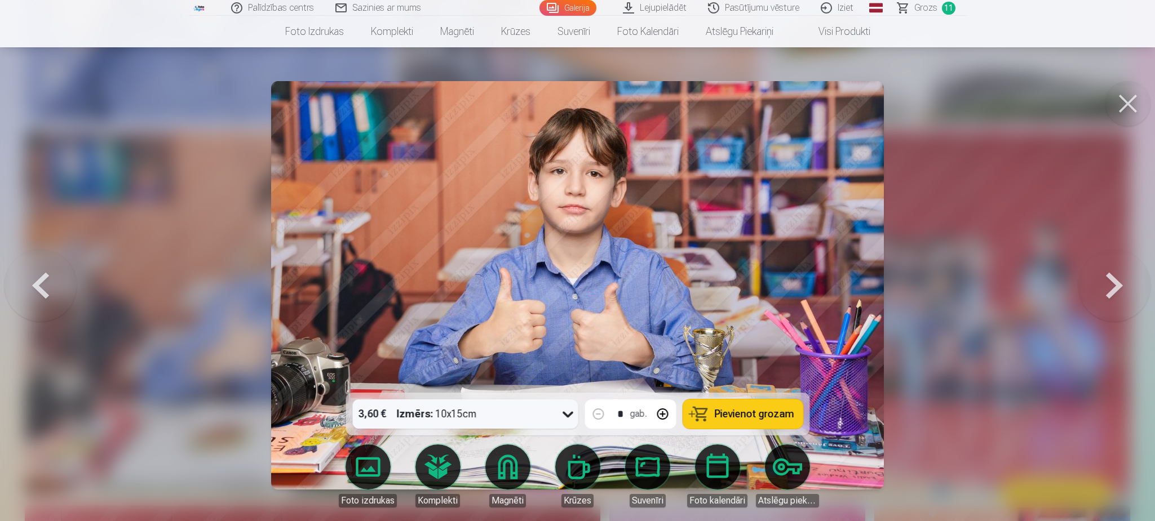
click at [758, 419] on span "Pievienot grozam" at bounding box center [753, 414] width 79 height 10
click at [1127, 99] on button at bounding box center [1127, 103] width 45 height 45
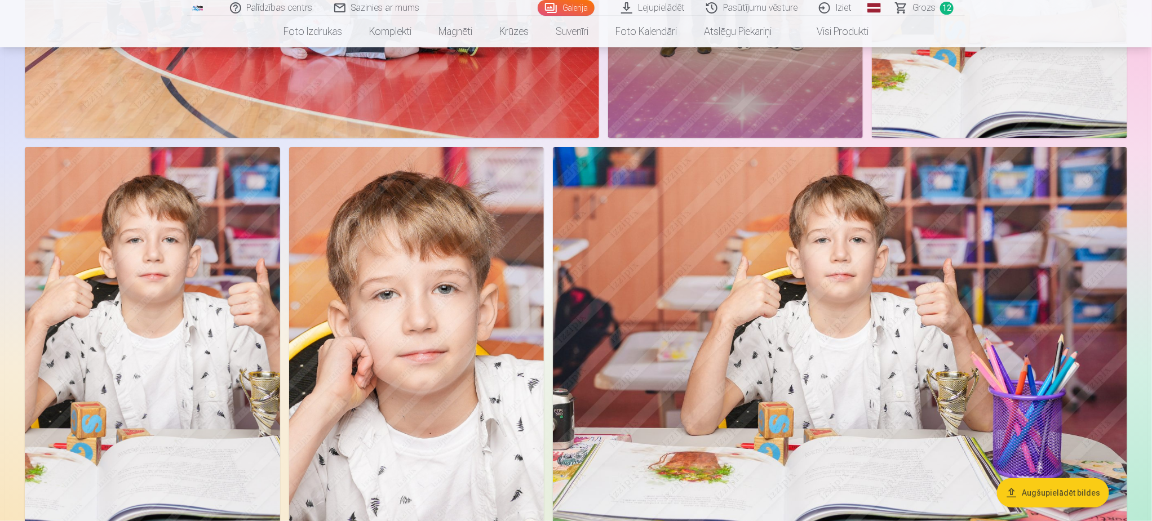
scroll to position [2452, 0]
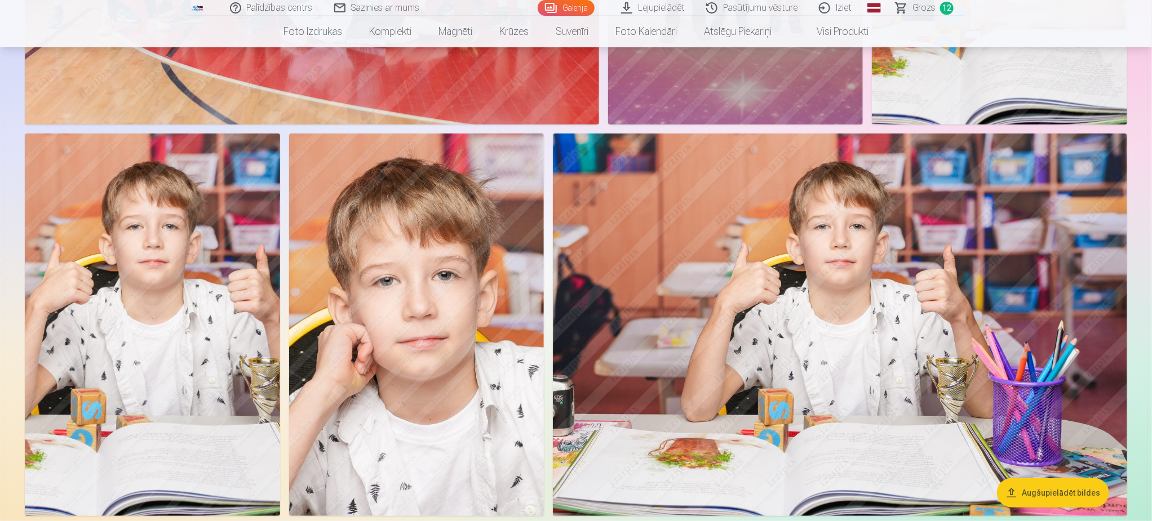
click at [897, 301] on img at bounding box center [840, 325] width 574 height 383
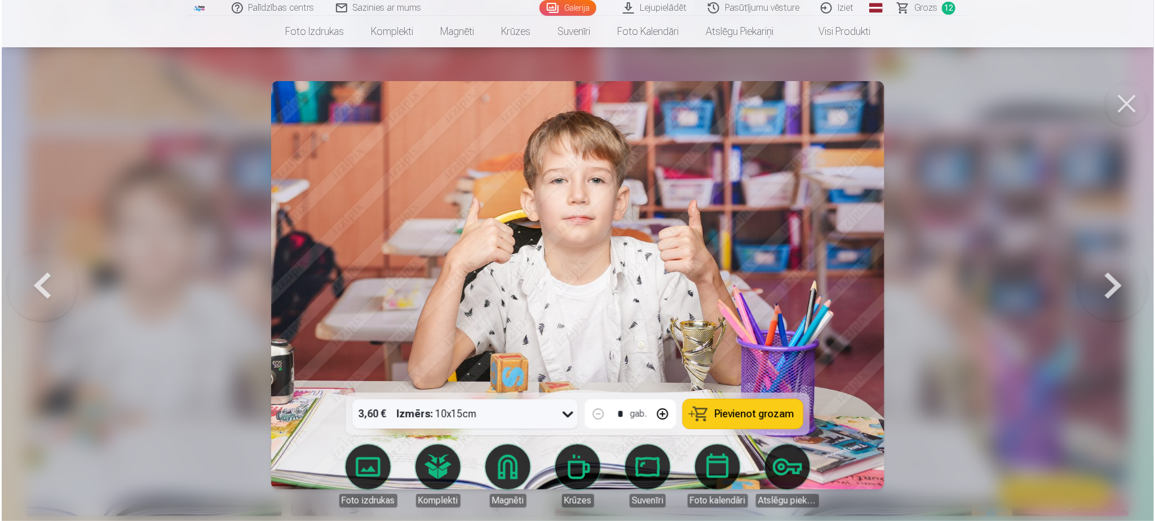
scroll to position [2457, 0]
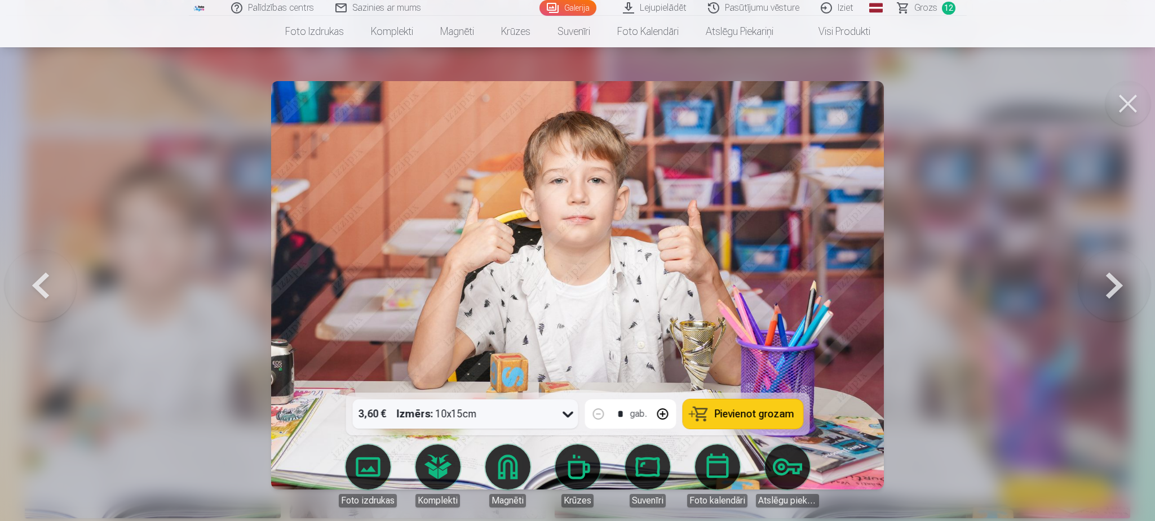
click at [719, 417] on span "Pievienot grozam" at bounding box center [753, 414] width 79 height 10
click at [1111, 107] on button at bounding box center [1127, 103] width 45 height 45
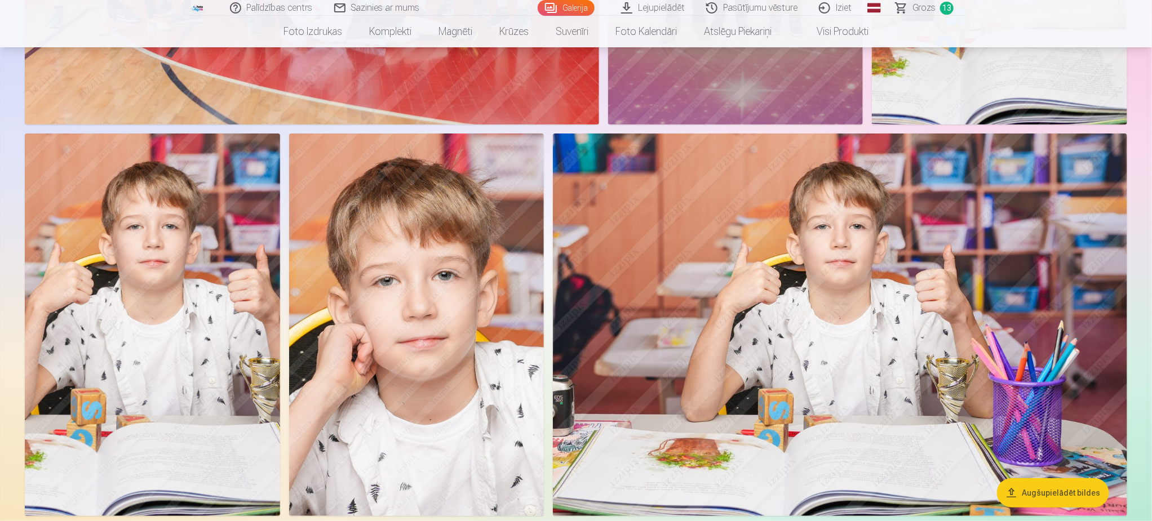
scroll to position [2367, 0]
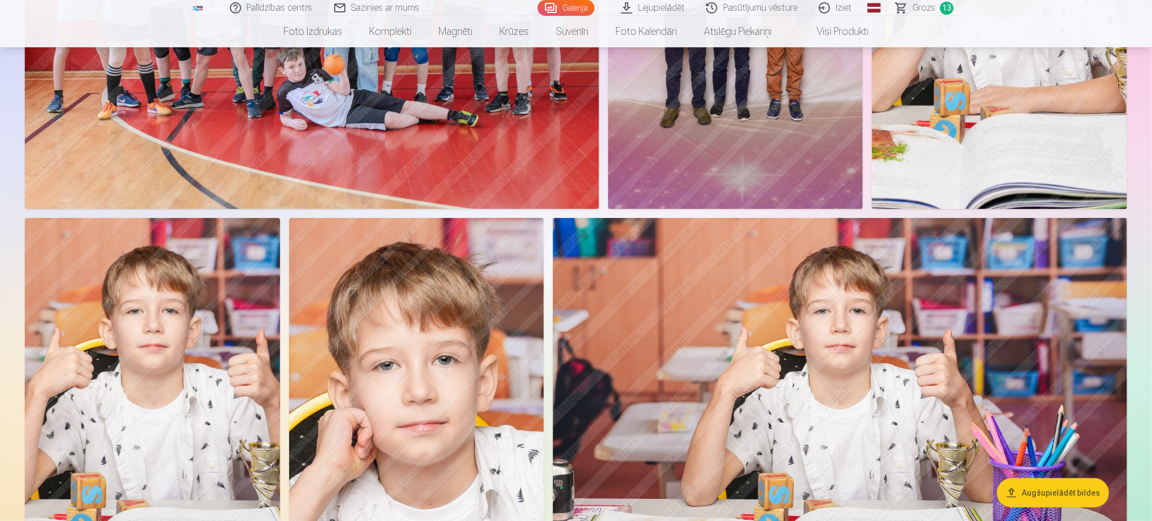
click at [841, 1] on link "Iziet" at bounding box center [836, 8] width 54 height 16
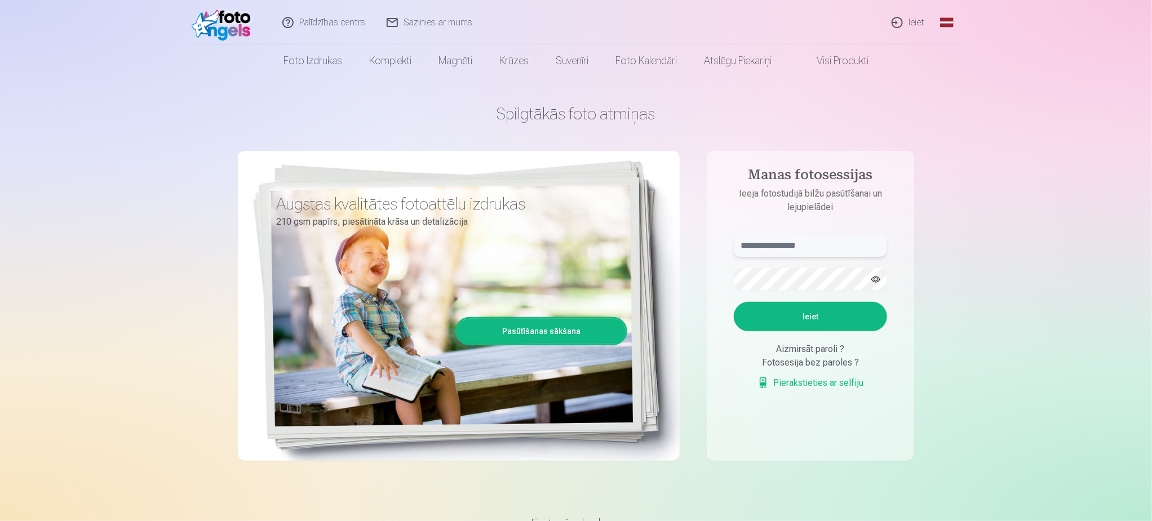
click at [767, 242] on input "text" at bounding box center [810, 245] width 153 height 23
type input "**********"
click at [814, 313] on button "Ieiet" at bounding box center [810, 316] width 153 height 29
